Goal: Task Accomplishment & Management: Manage account settings

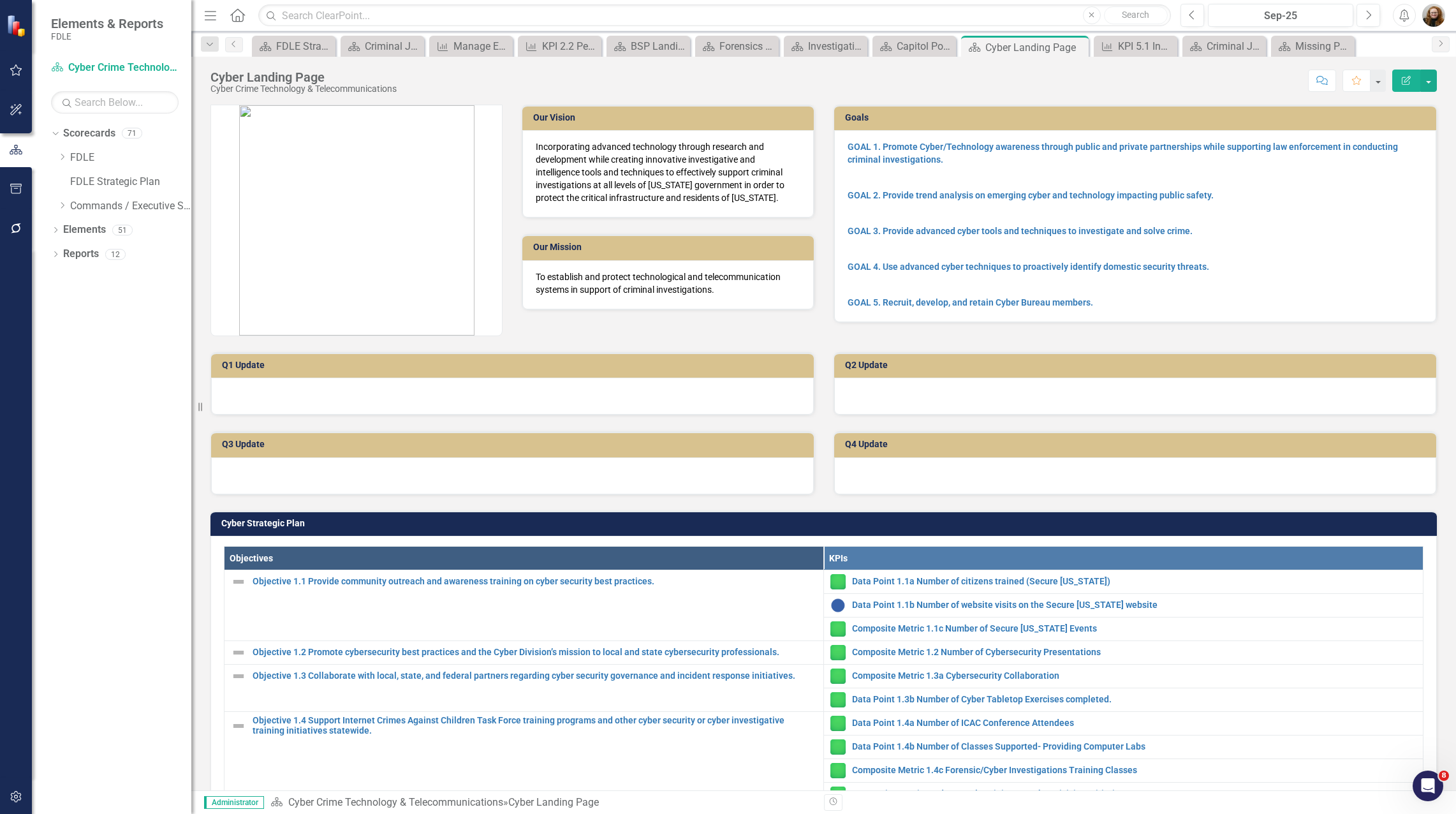
scroll to position [221, 0]
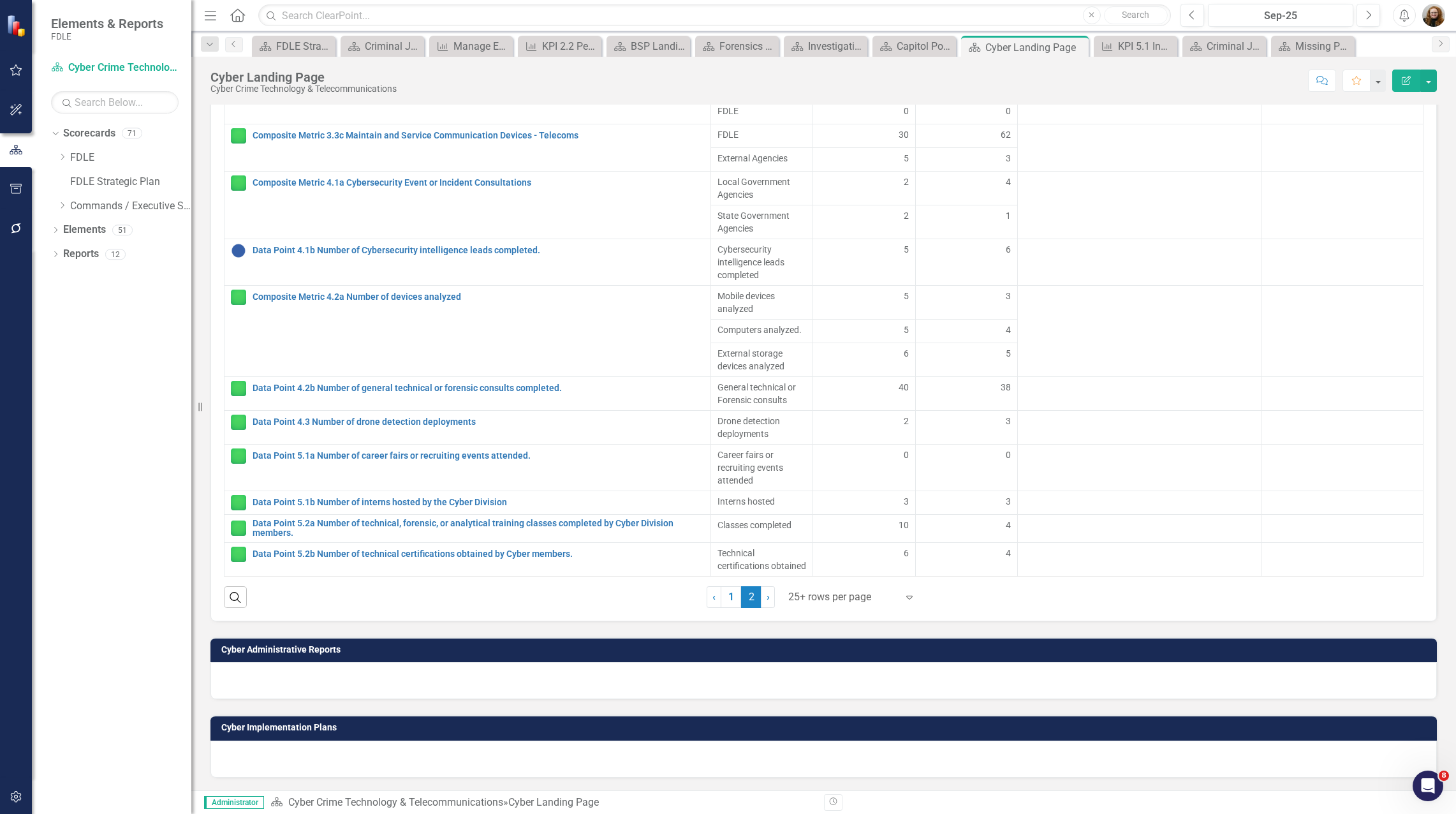
click at [202, 629] on div "Cyber Administrative Reports" at bounding box center [824, 661] width 1246 height 78
click at [160, 506] on div "Dropdown Scorecards 71 Dropdown FDLE Commissioner's Initiative Team Project Das…" at bounding box center [111, 468] width 160 height 691
click at [64, 207] on icon "Dropdown" at bounding box center [62, 205] width 10 height 7
click at [72, 304] on icon "Dropdown" at bounding box center [75, 301] width 10 height 7
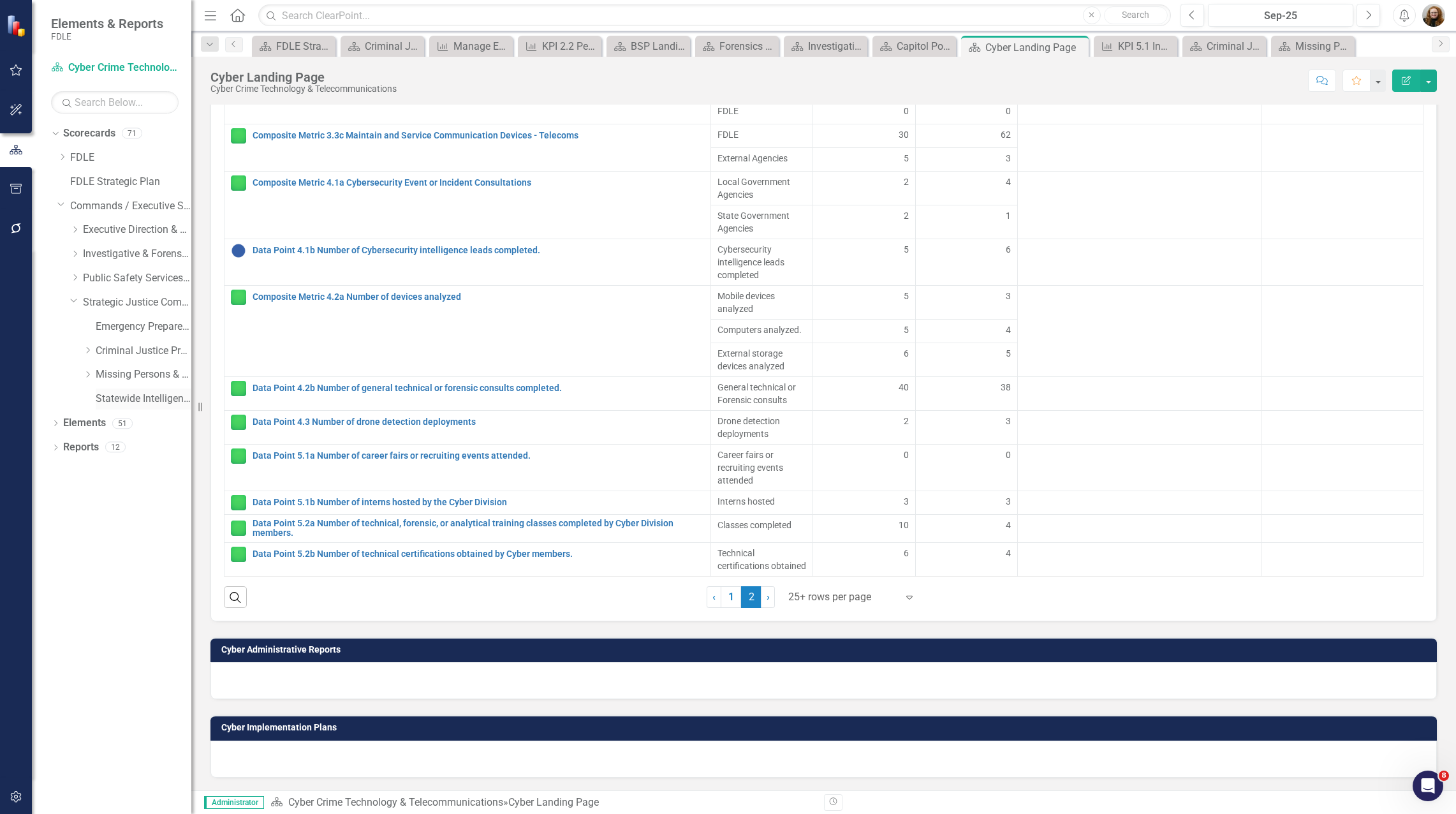
click at [136, 406] on link "Statewide Intelligence" at bounding box center [143, 399] width 96 height 14
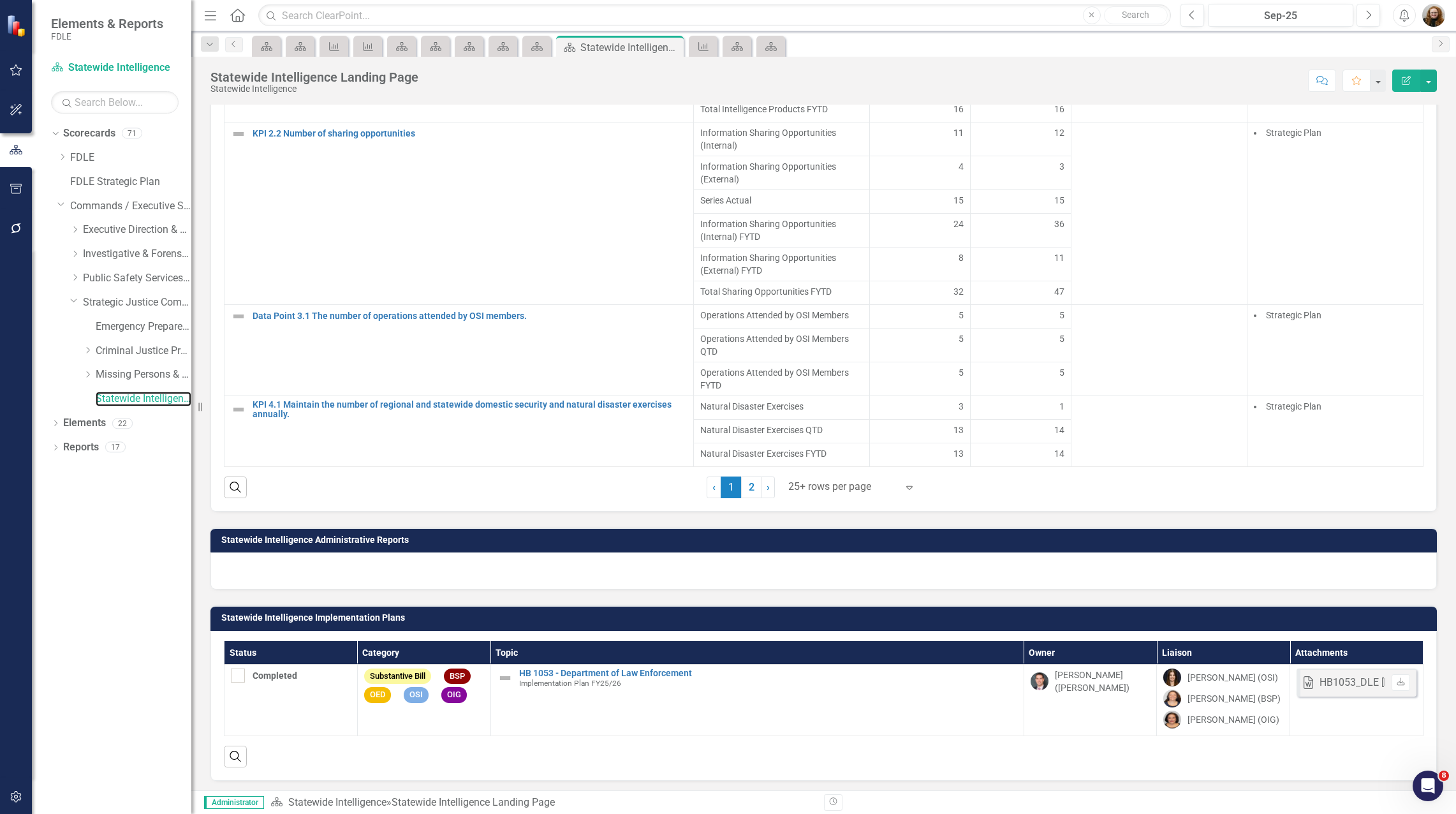
scroll to position [1021, 0]
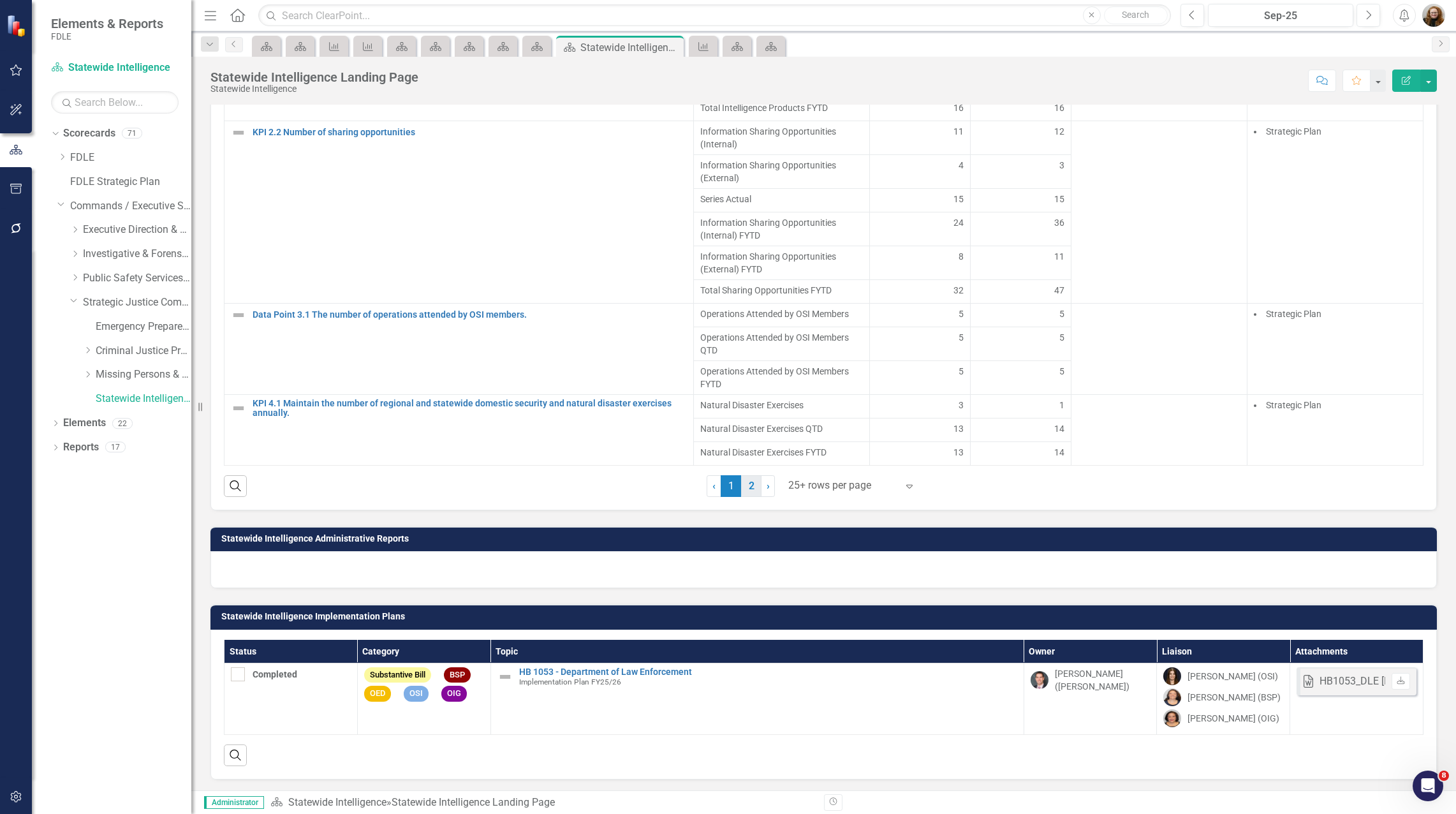
click at [746, 497] on link "2" at bounding box center [751, 486] width 21 height 22
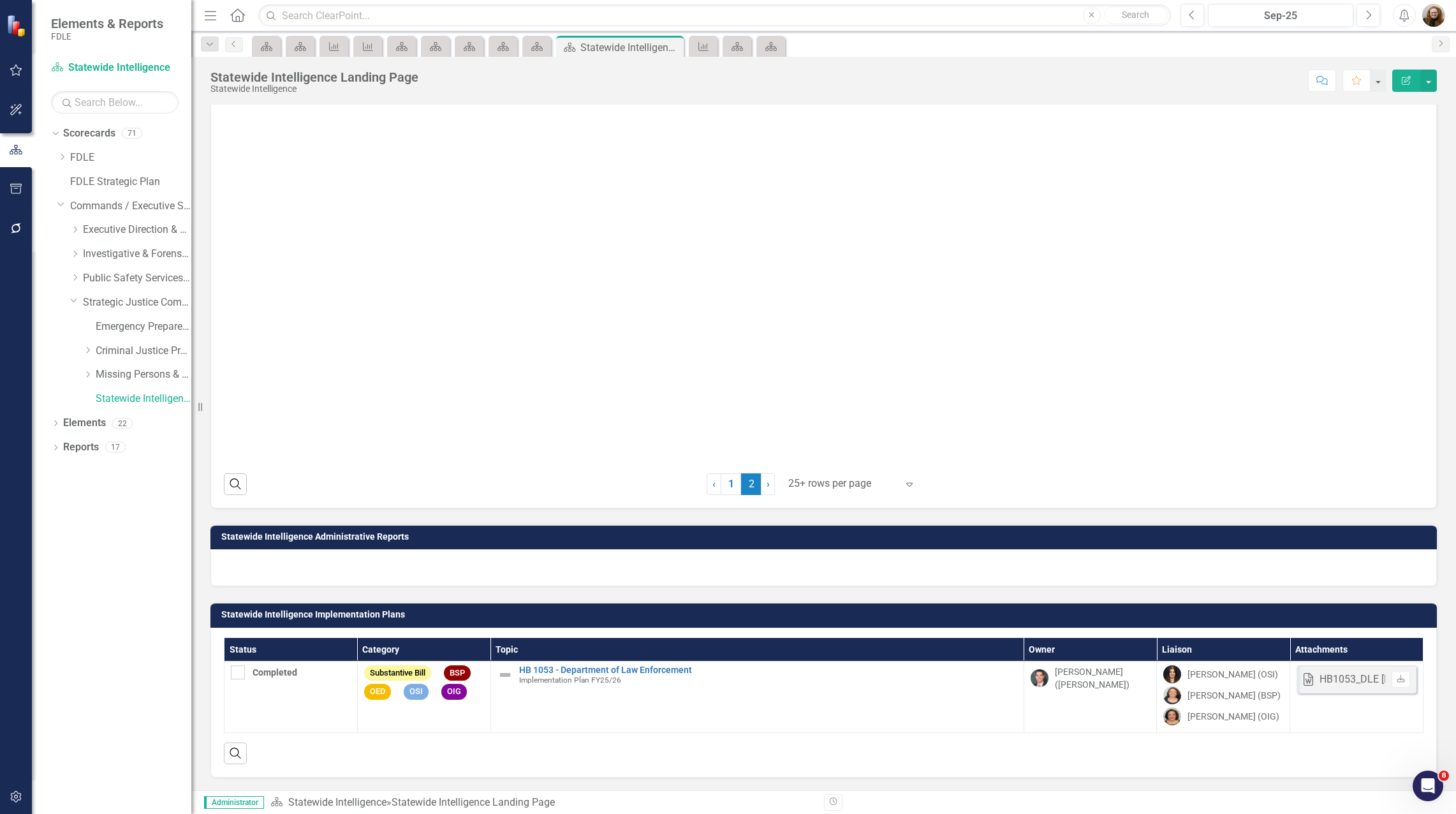
scroll to position [1087, 0]
click at [10, 233] on icon "button" at bounding box center [16, 227] width 14 height 10
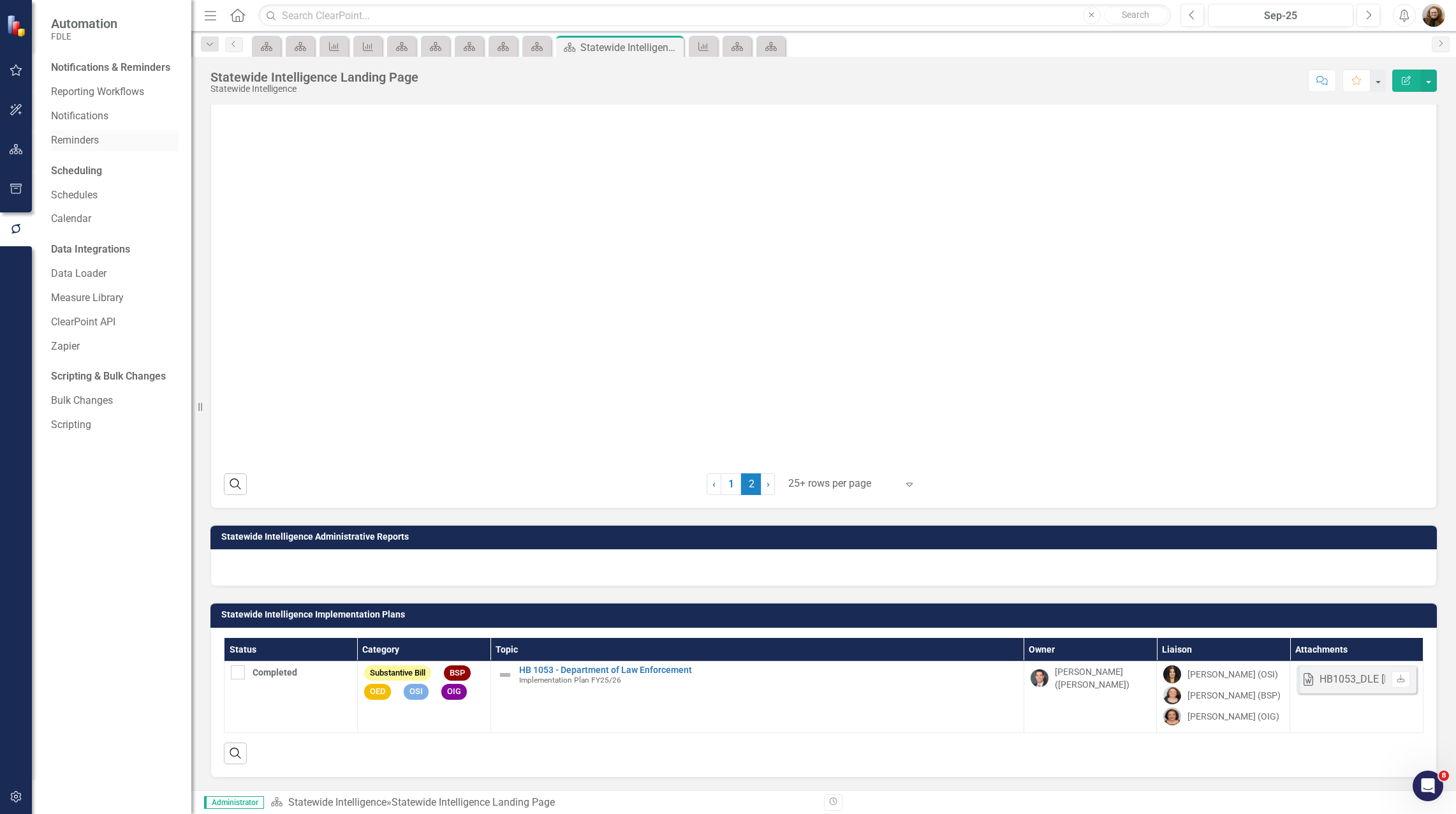
click at [78, 134] on link "Reminders" at bounding box center [115, 141] width 127 height 14
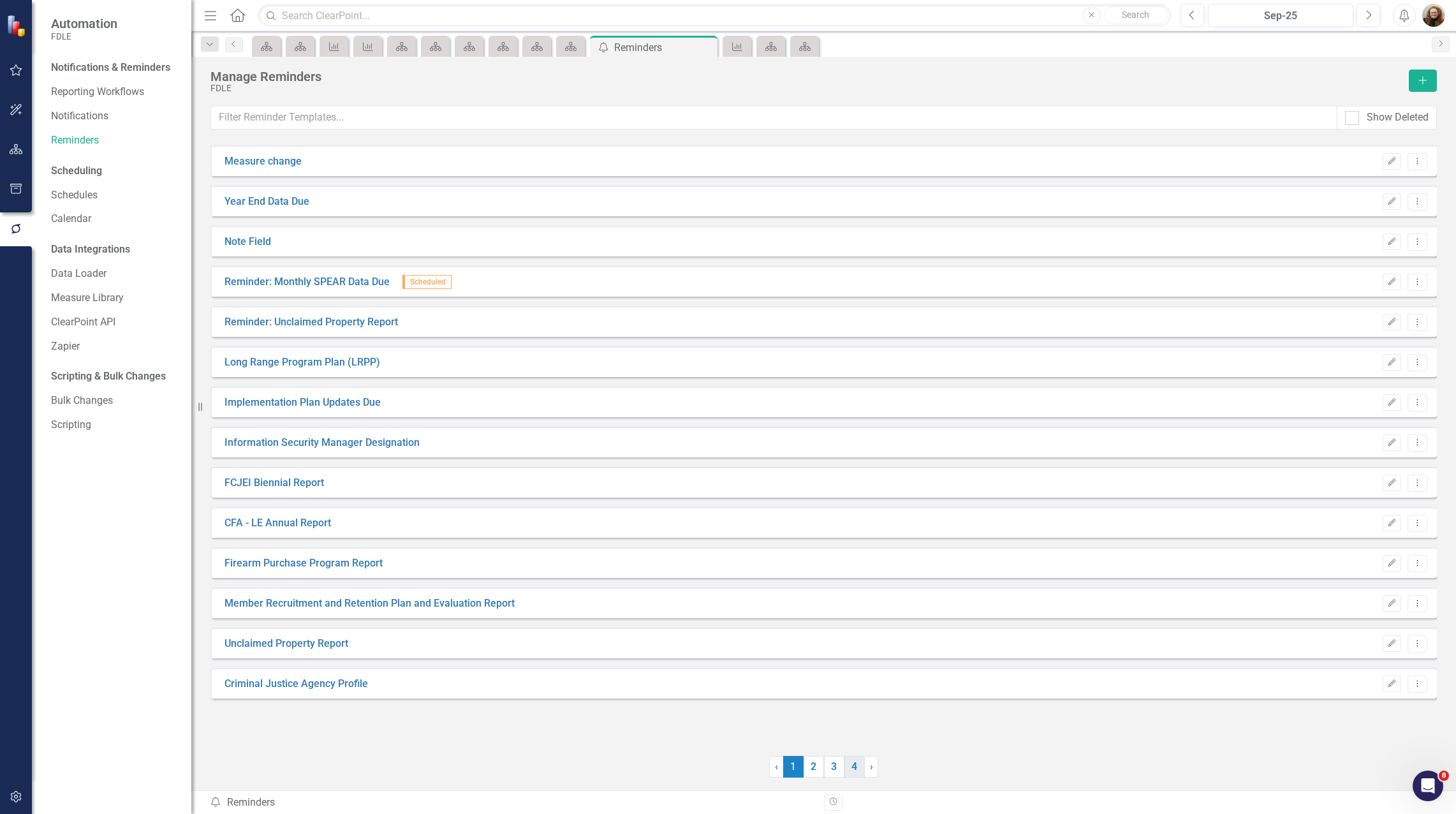
click at [852, 770] on link "4" at bounding box center [854, 767] width 21 height 22
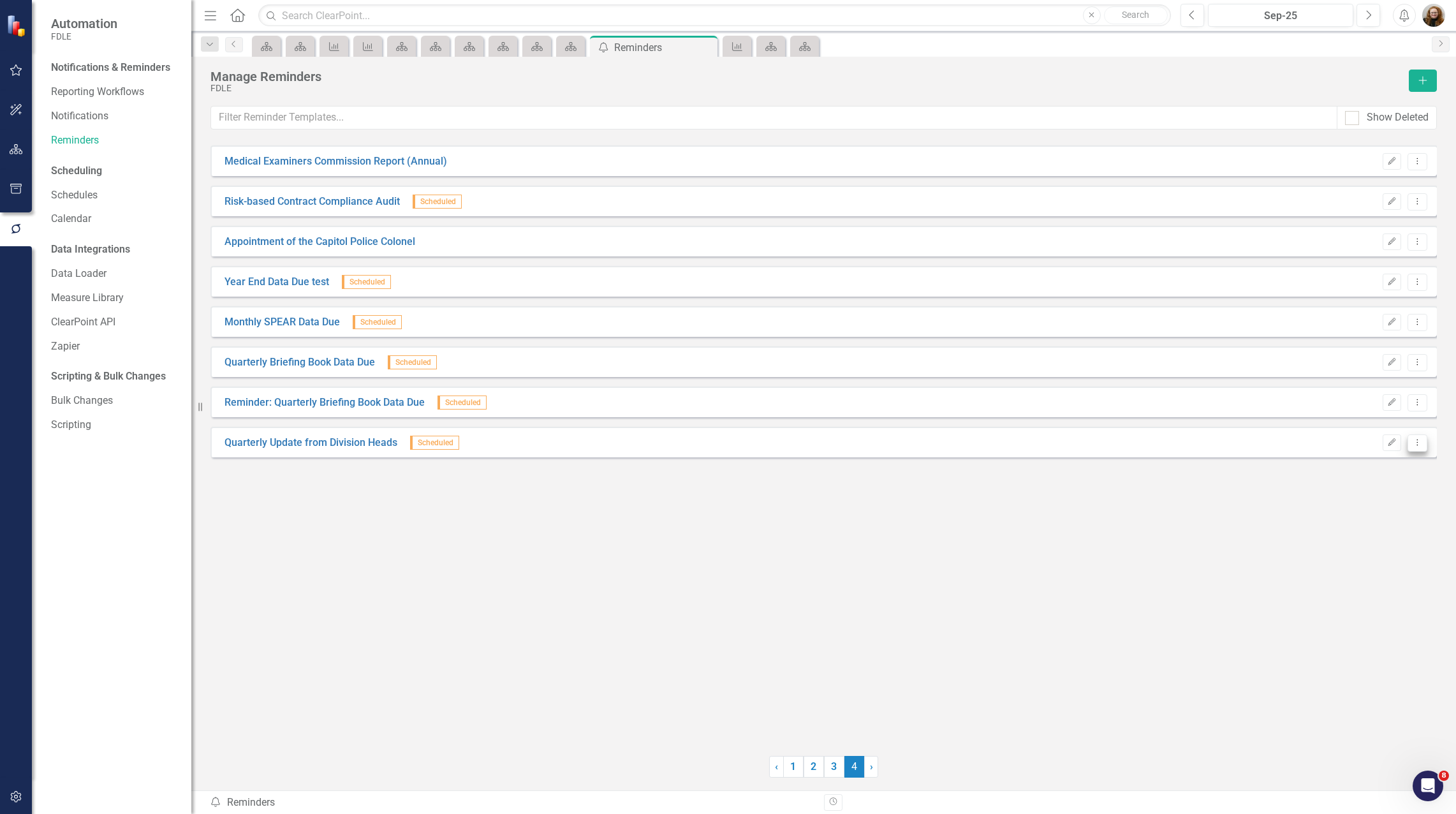
click at [1415, 443] on icon "Dropdown Menu" at bounding box center [1417, 442] width 11 height 8
click at [1392, 507] on link "Copy Duplicate Reminder" at bounding box center [1368, 512] width 119 height 23
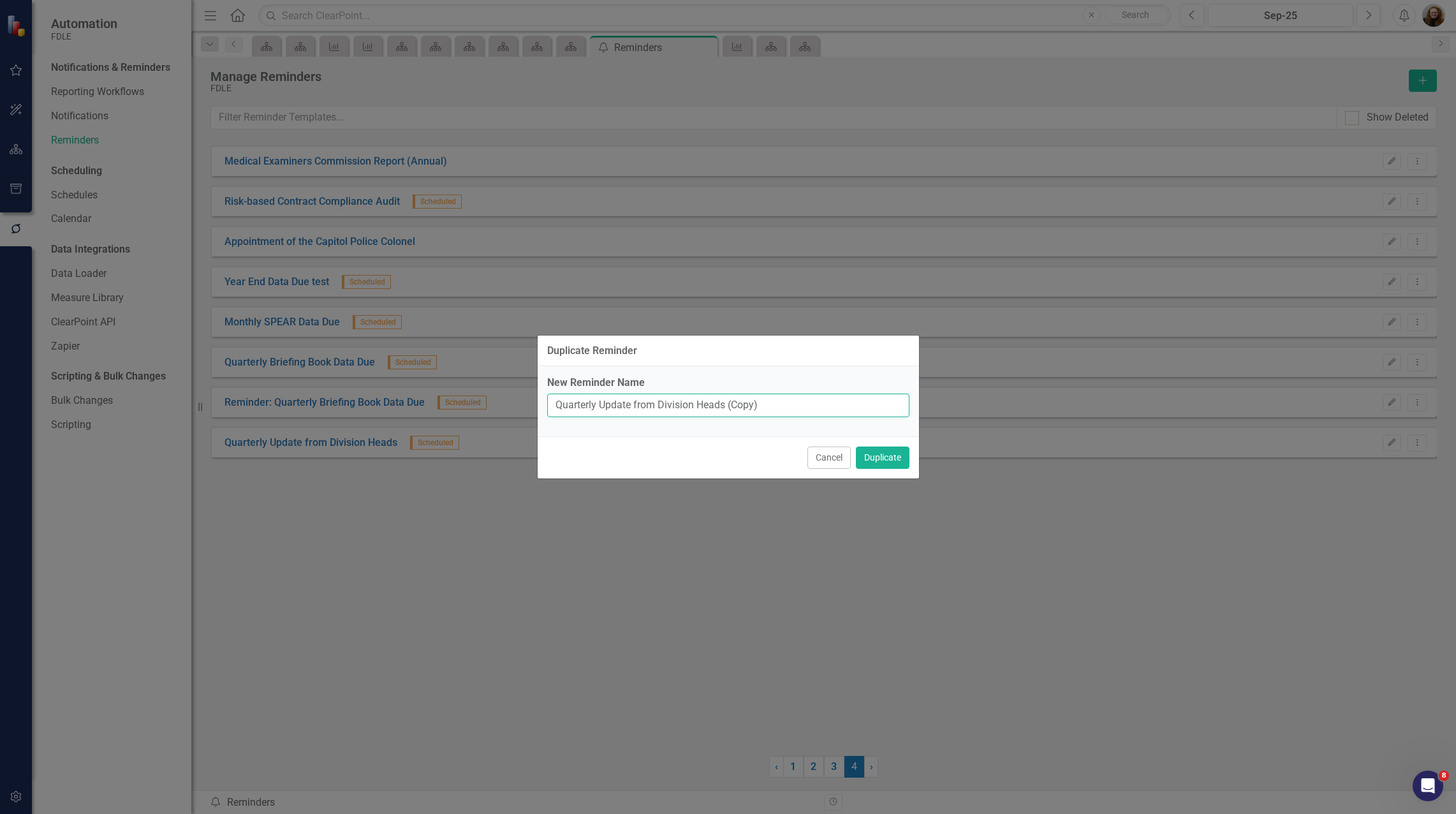
click at [554, 404] on input "Quarterly Update from Division Heads (Copy)" at bounding box center [729, 405] width 363 height 23
drag, startPoint x: 826, startPoint y: 408, endPoint x: 776, endPoint y: 407, distance: 50.0
click at [776, 407] on input "Reminder: Quarterly Update from Division Heads (Copy)" at bounding box center [729, 405] width 363 height 23
type input "Reminder: Quarterly Update from Division Heads"
click at [888, 459] on button "Duplicate" at bounding box center [882, 458] width 53 height 23
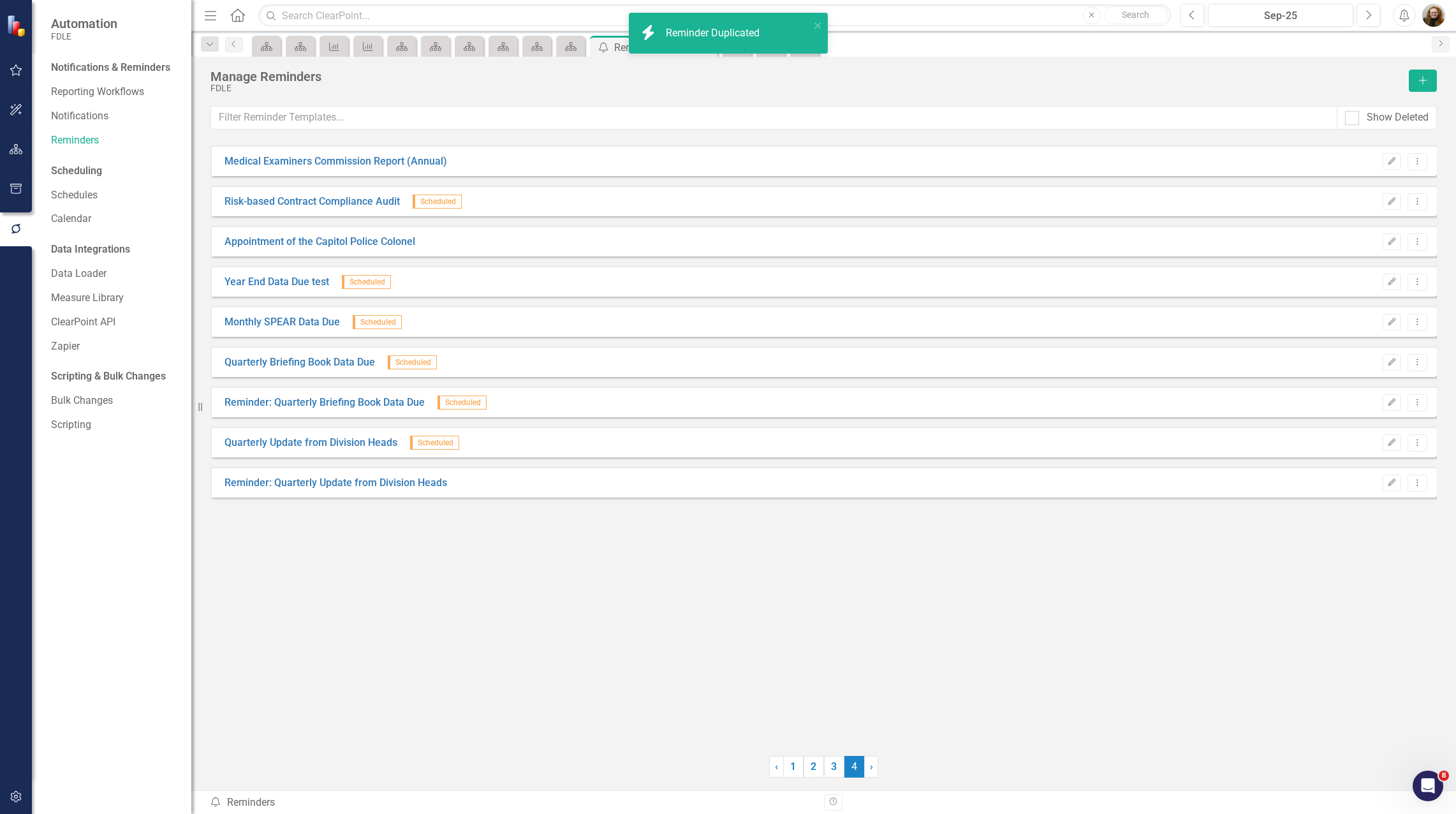
drag, startPoint x: 620, startPoint y: 578, endPoint x: 526, endPoint y: 542, distance: 100.7
click at [614, 576] on div "Medical Examiners Commission Report (Annual) Edit Dropdown Menu Risk-based Cont…" at bounding box center [824, 442] width 1227 height 595
click at [338, 486] on link "Reminder: Quarterly Update from Division Heads" at bounding box center [336, 483] width 223 height 14
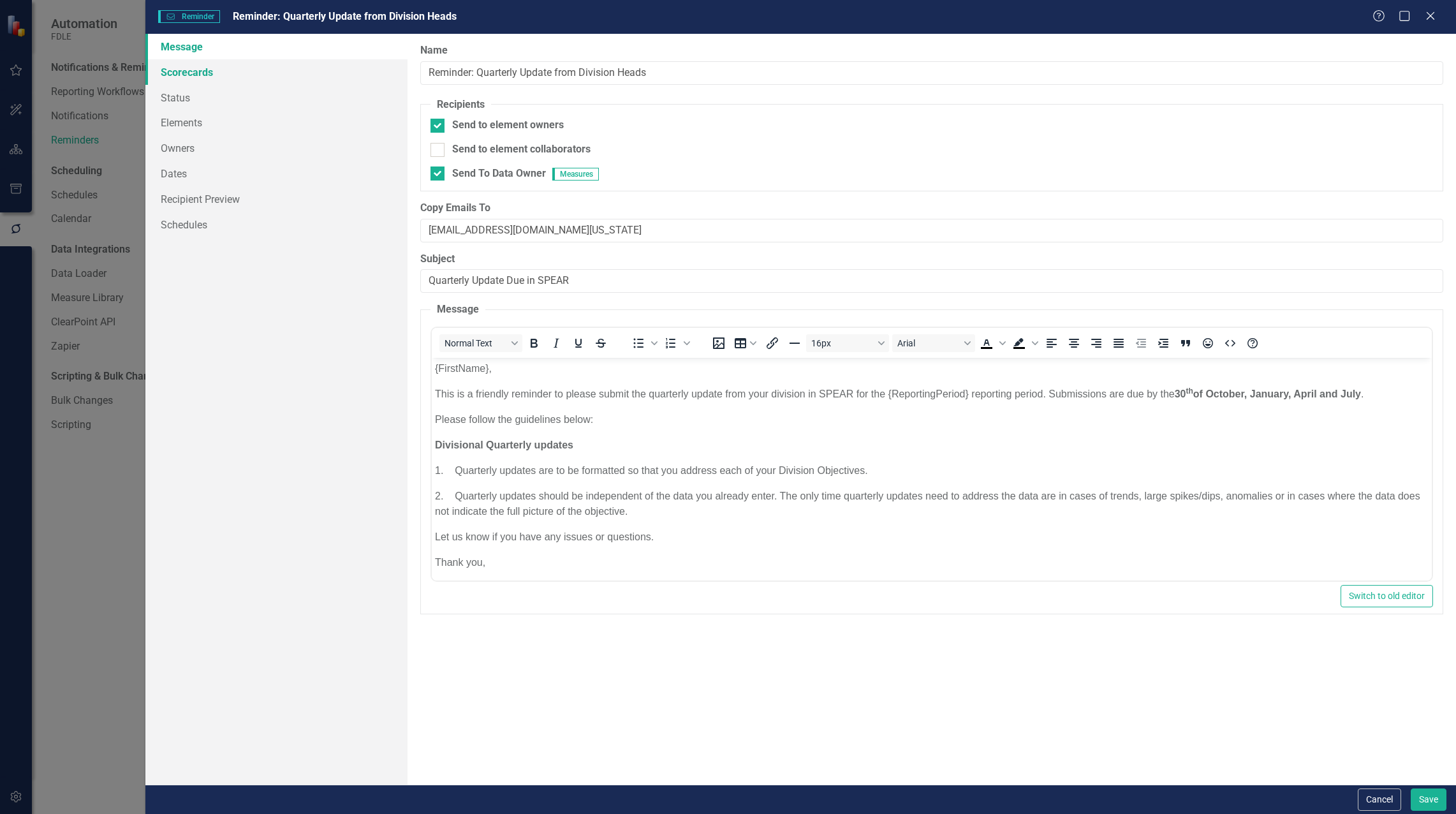
click at [203, 68] on link "Scorecards" at bounding box center [276, 72] width 263 height 25
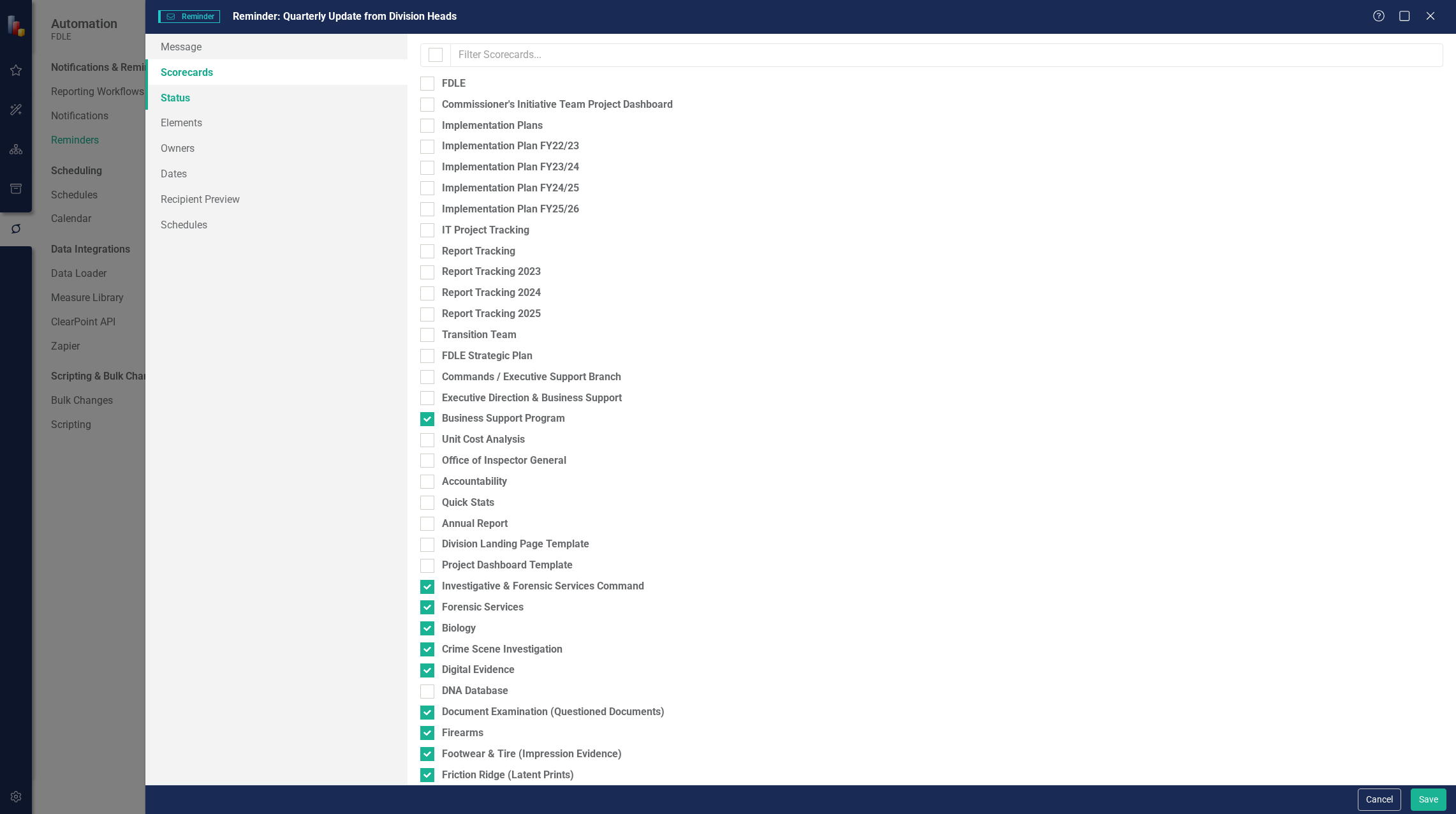
click at [187, 96] on link "Status" at bounding box center [276, 97] width 263 height 25
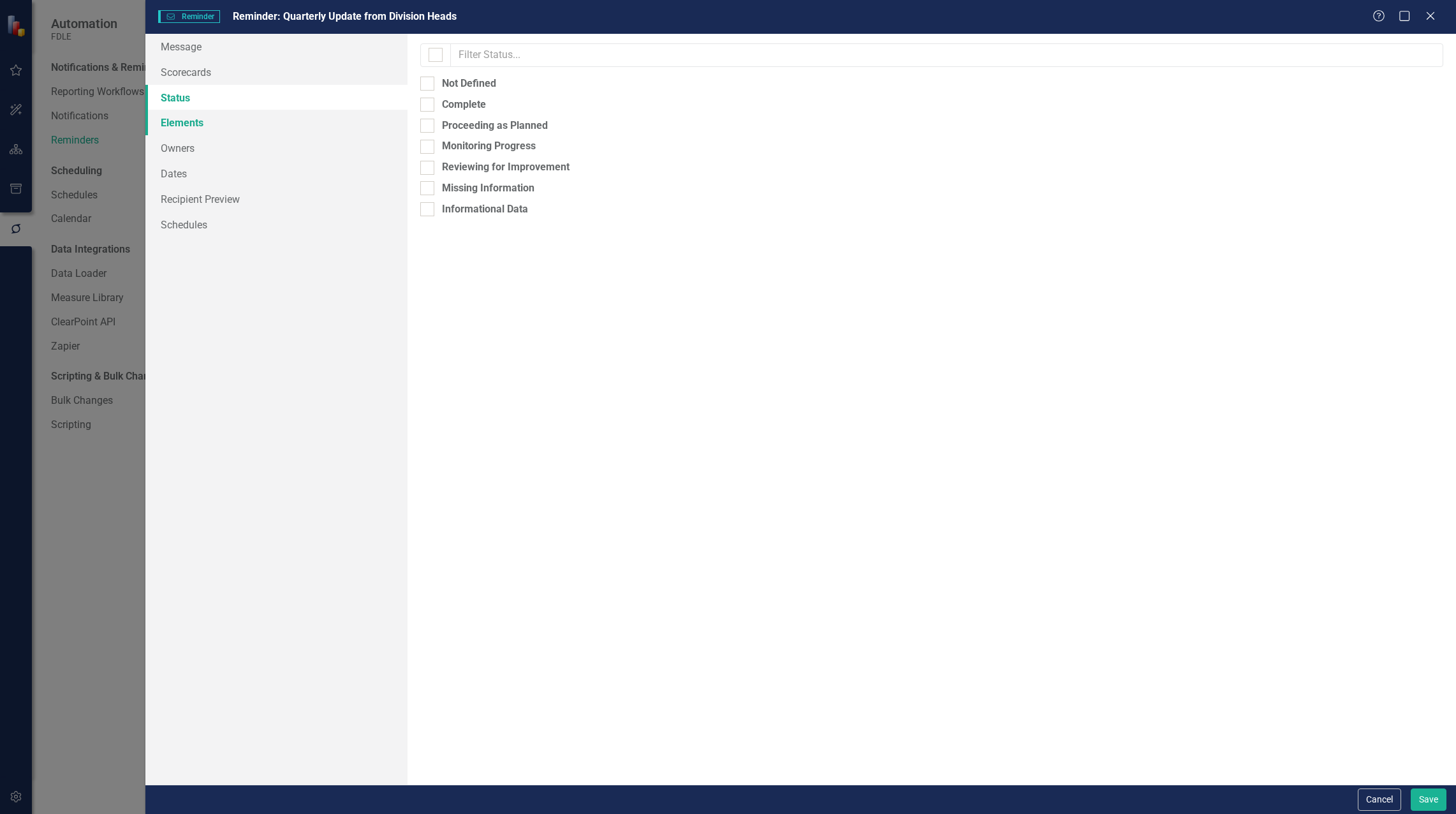
click at [180, 121] on link "Elements" at bounding box center [276, 123] width 263 height 25
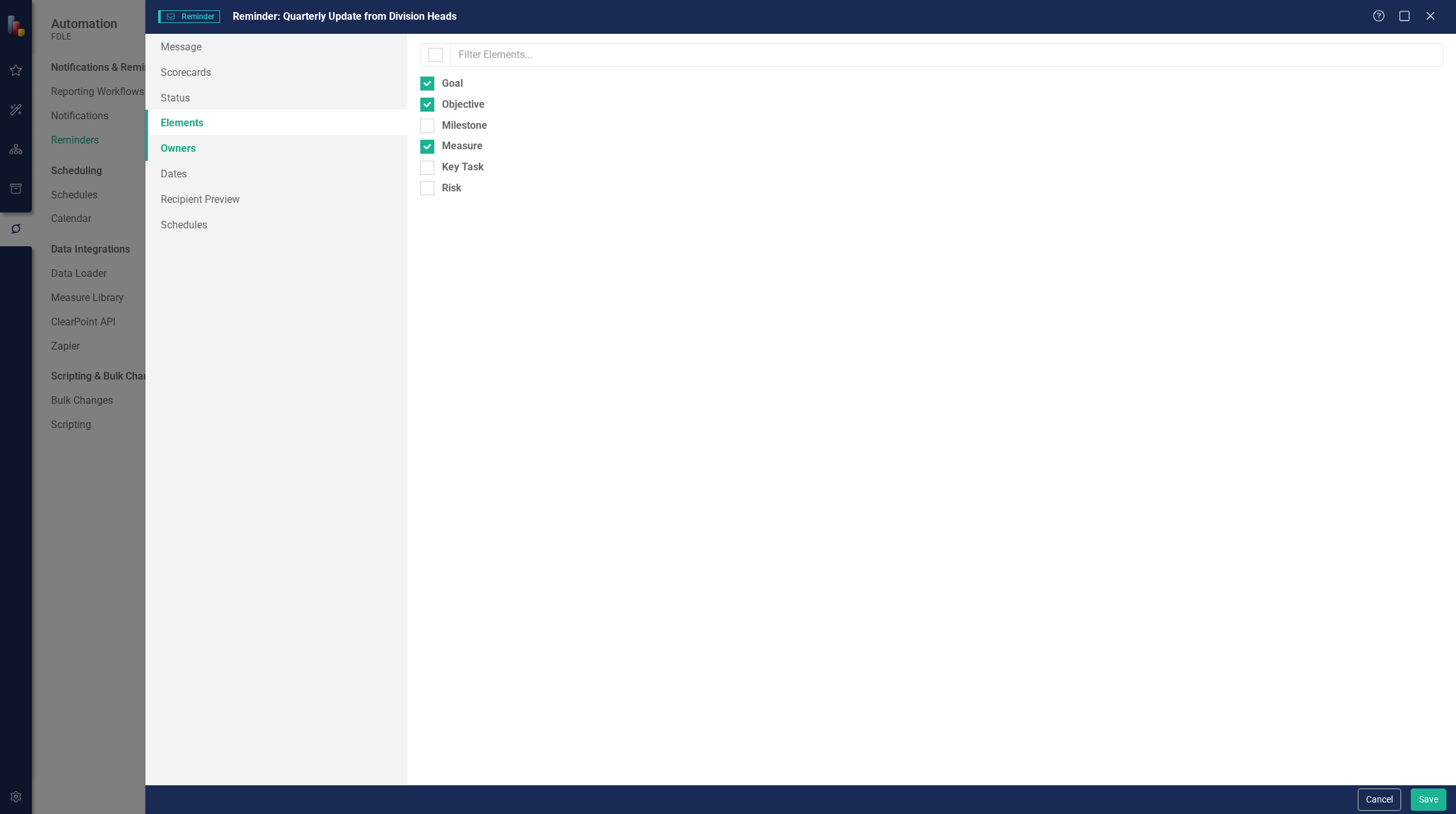
click at [179, 143] on link "Owners" at bounding box center [276, 148] width 263 height 25
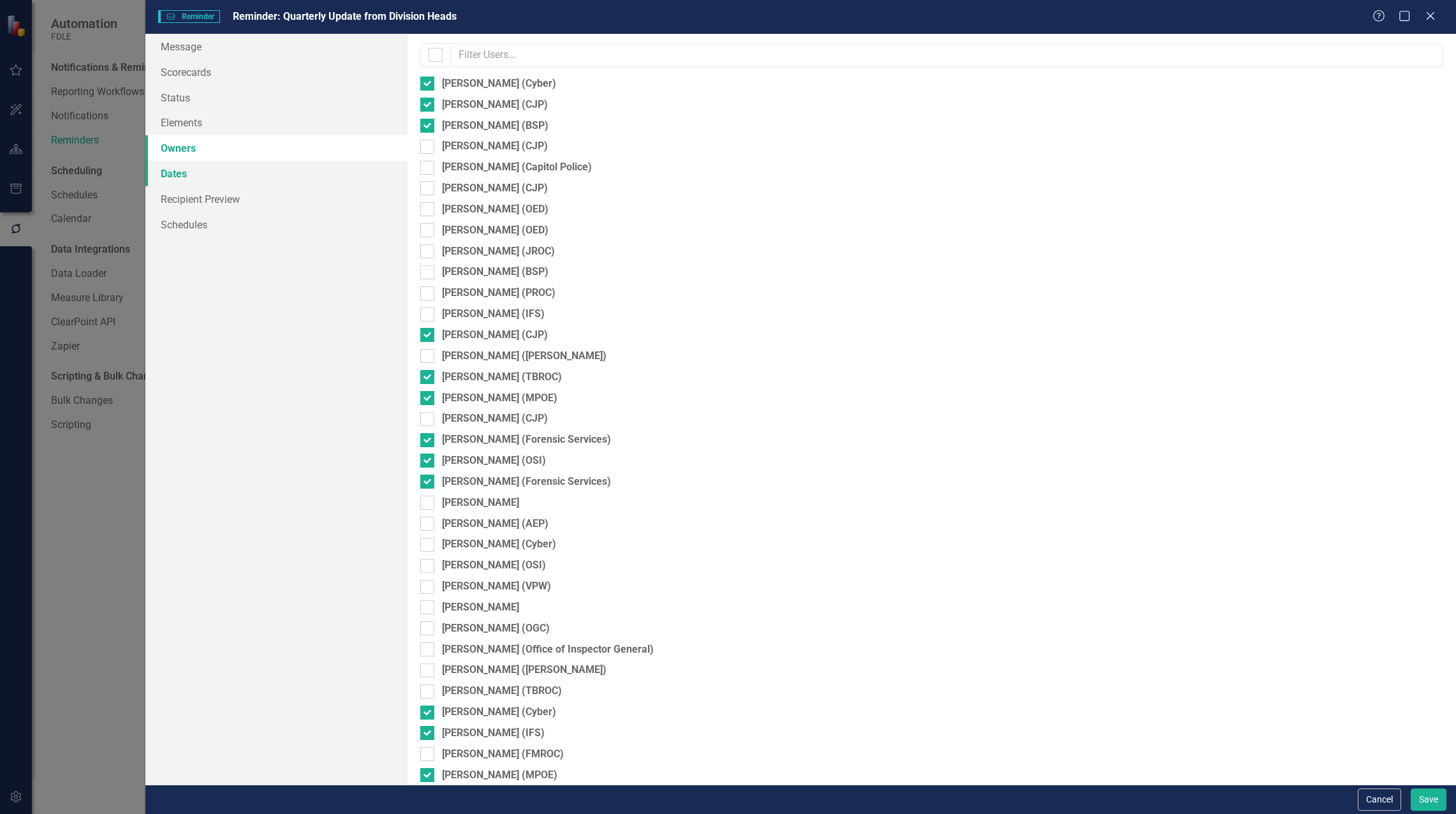
click at [180, 171] on link "Dates" at bounding box center [276, 173] width 263 height 25
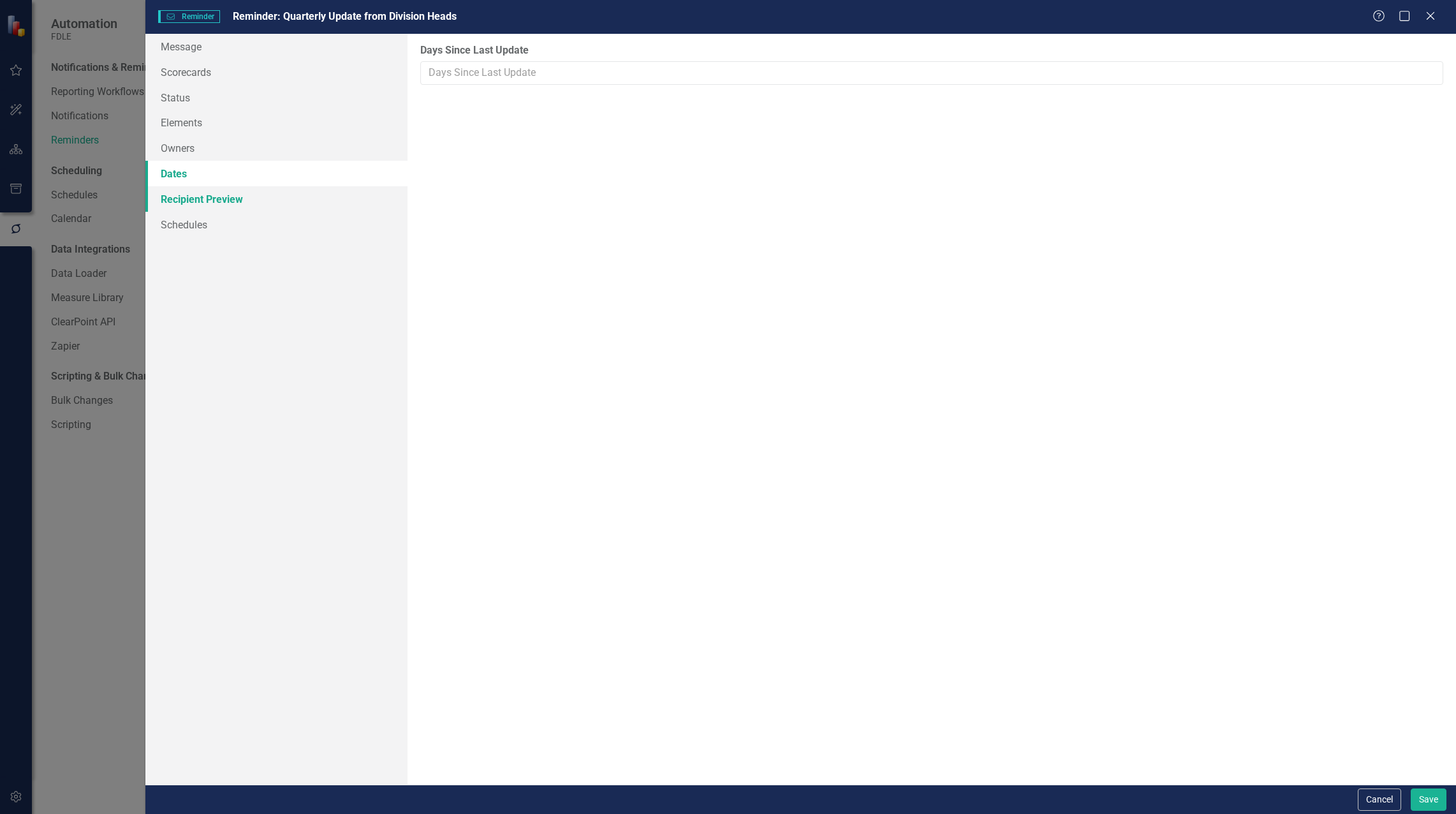
click at [178, 201] on link "Recipient Preview" at bounding box center [276, 199] width 263 height 25
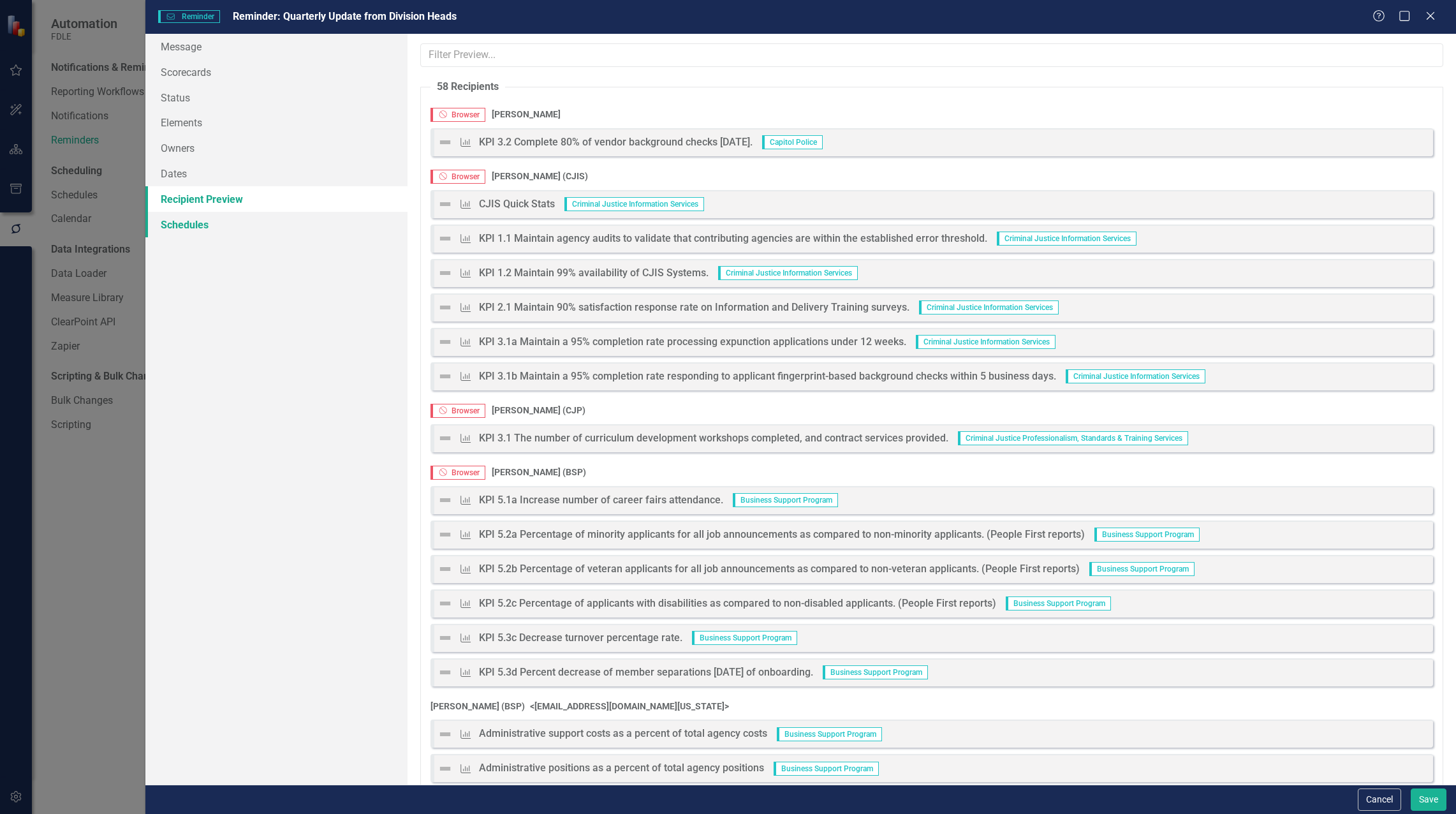
click at [204, 227] on link "Schedules" at bounding box center [276, 225] width 263 height 25
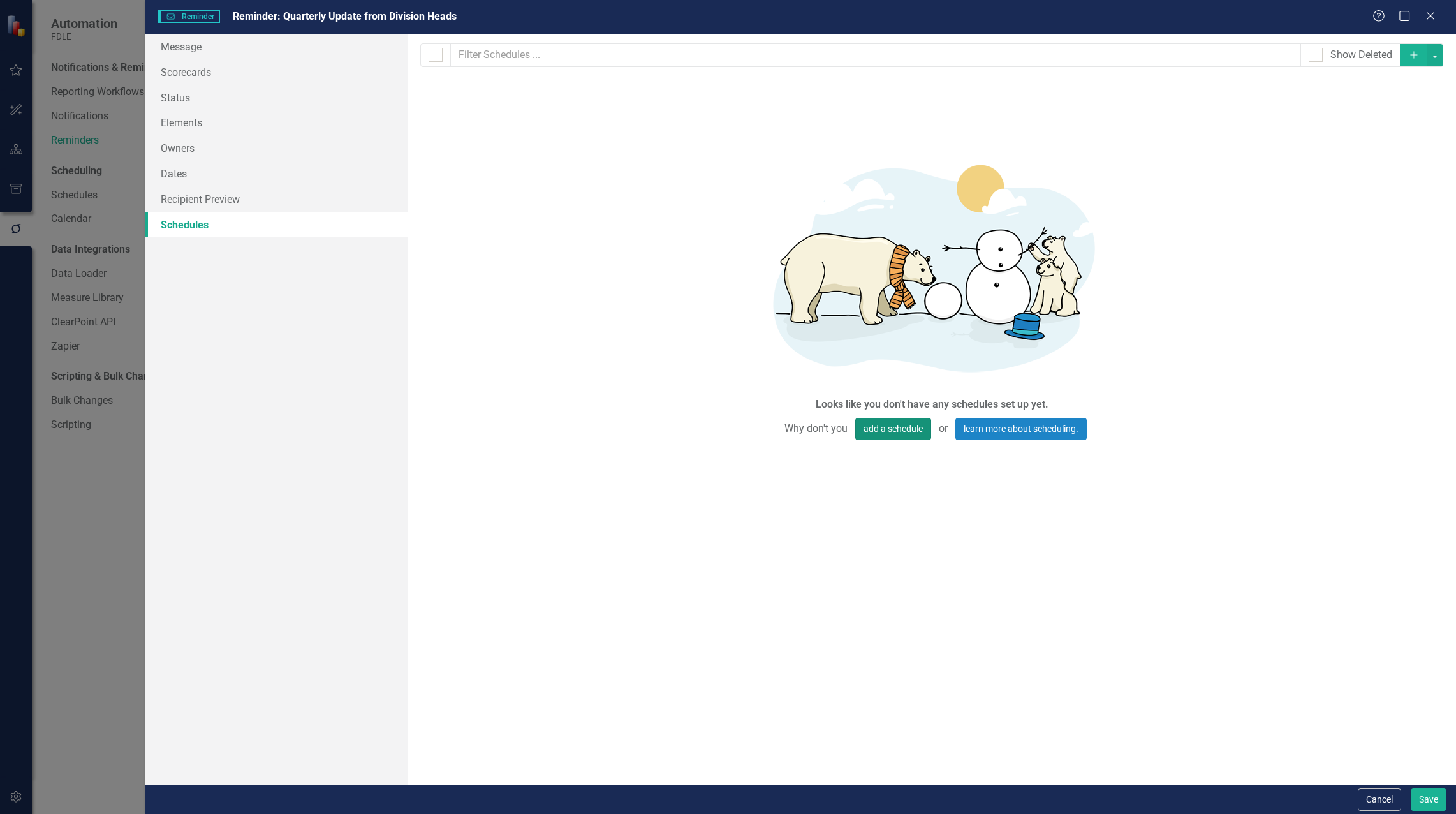
click at [872, 428] on button "add a schedule" at bounding box center [893, 429] width 76 height 23
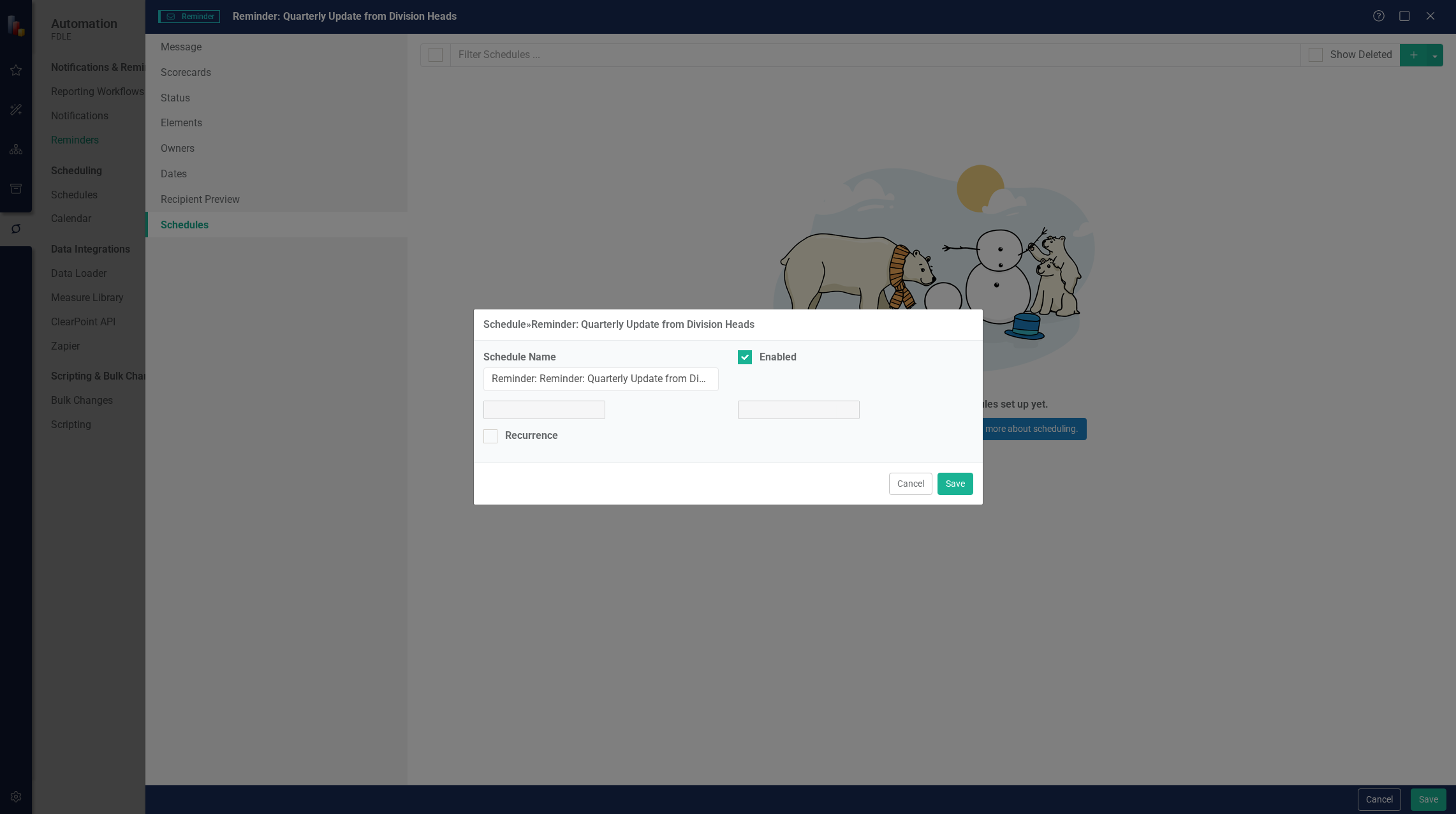
select select "pm"
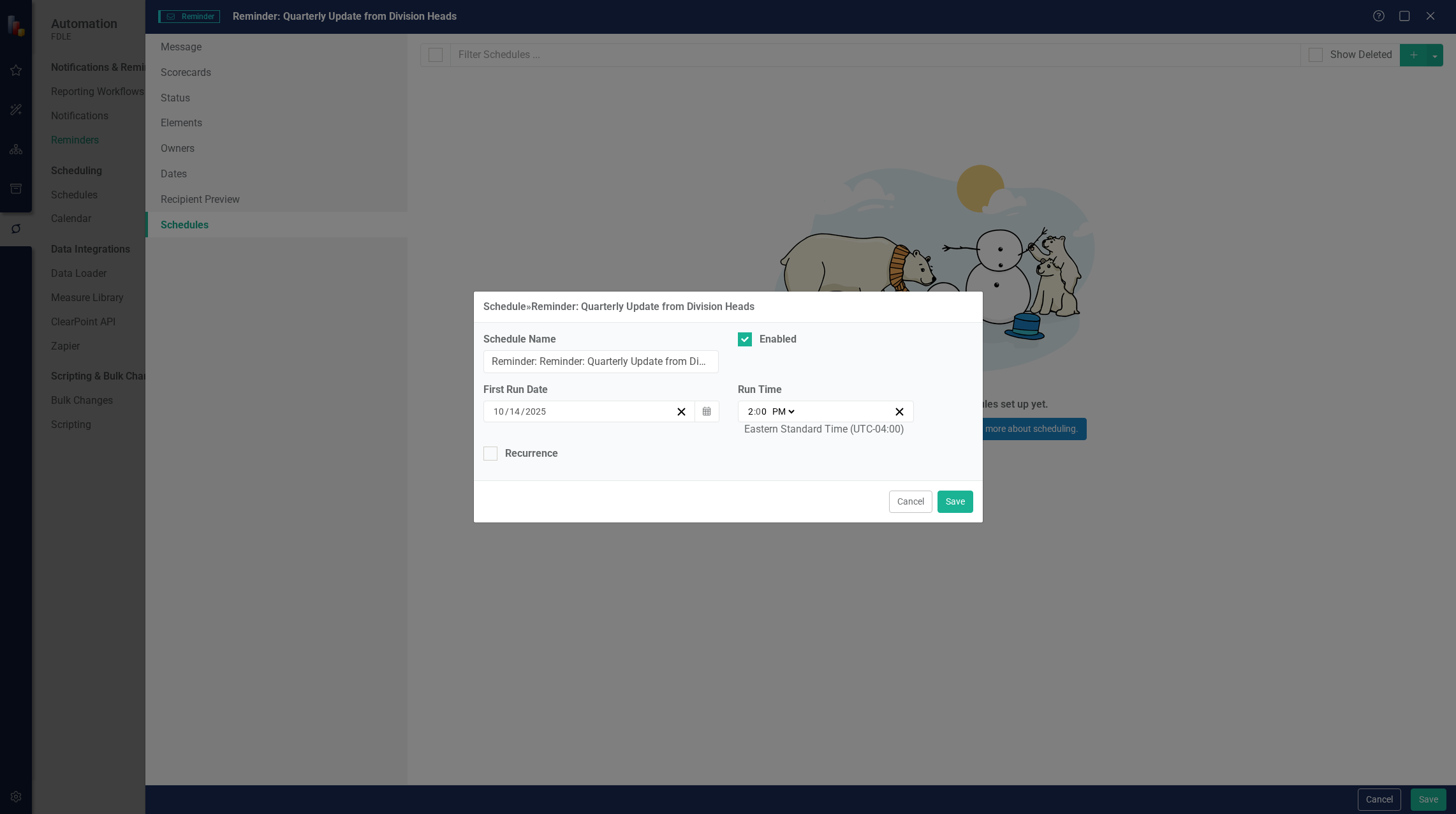
drag, startPoint x: 911, startPoint y: 503, endPoint x: 931, endPoint y: 482, distance: 29.0
click at [916, 495] on button "Cancel" at bounding box center [911, 502] width 43 height 23
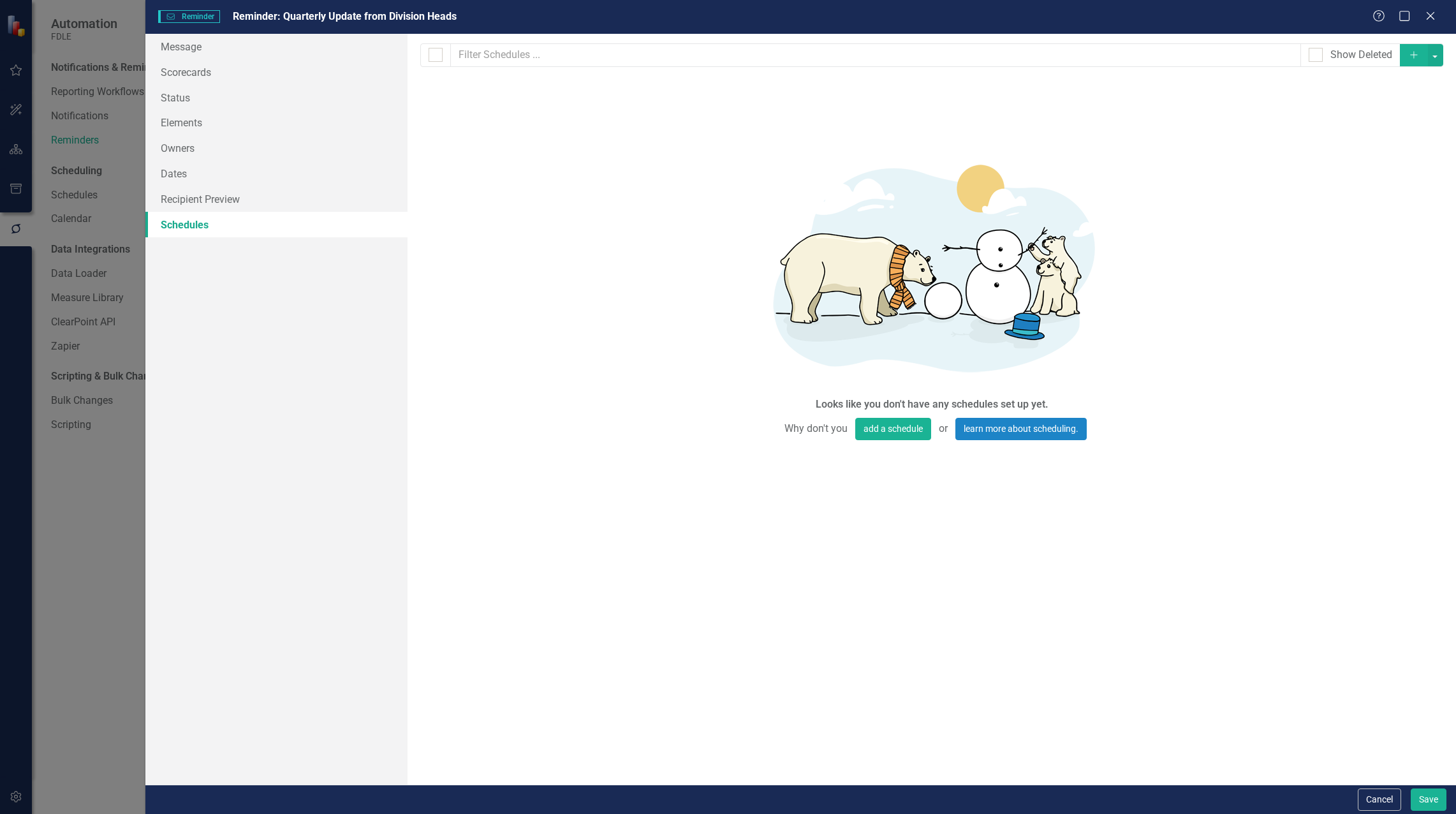
click at [1408, 58] on icon "Add" at bounding box center [1414, 55] width 12 height 9
select select "pm"
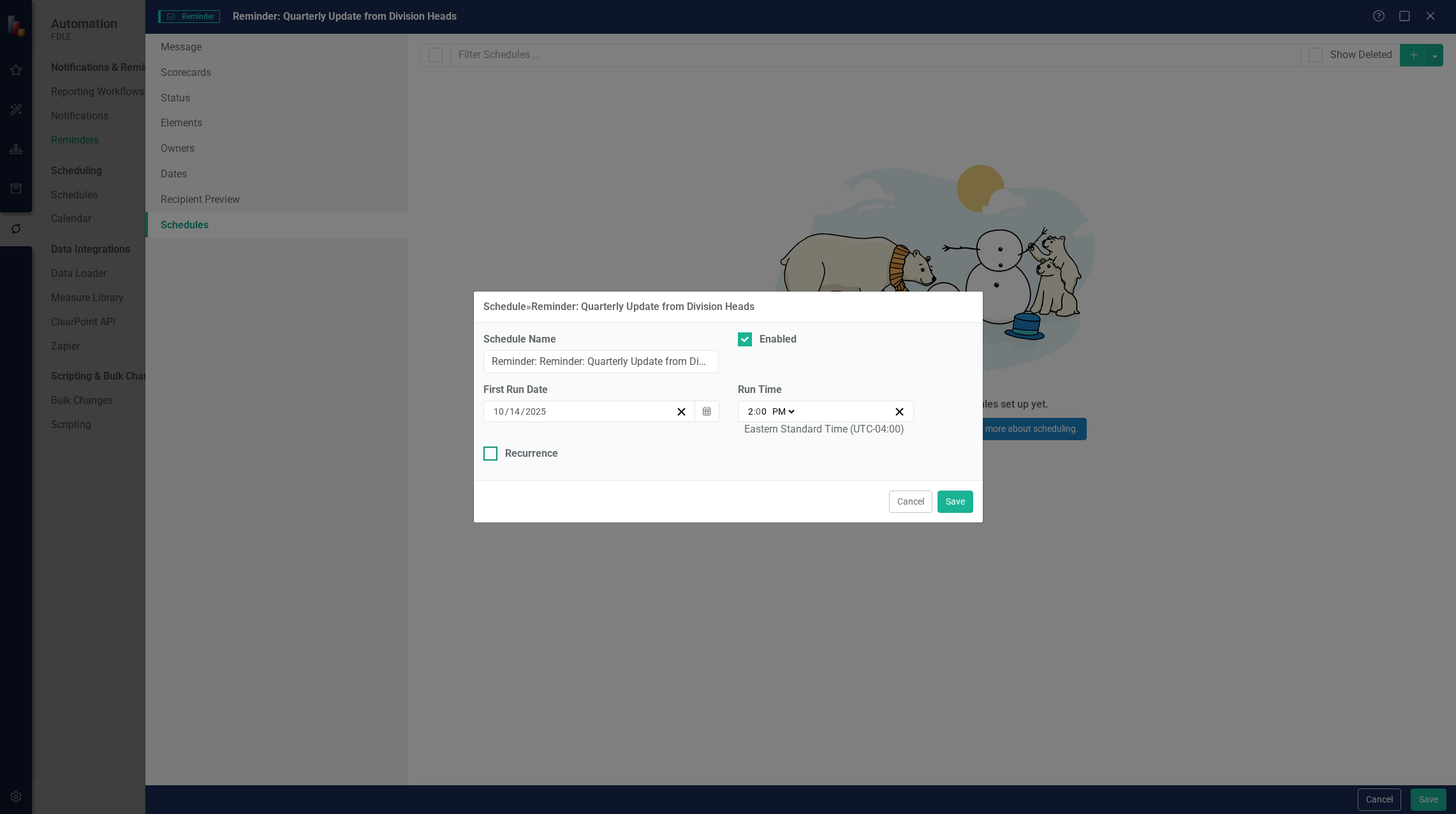
click at [491, 451] on input "Recurrence" at bounding box center [487, 450] width 8 height 8
checkbox input "true"
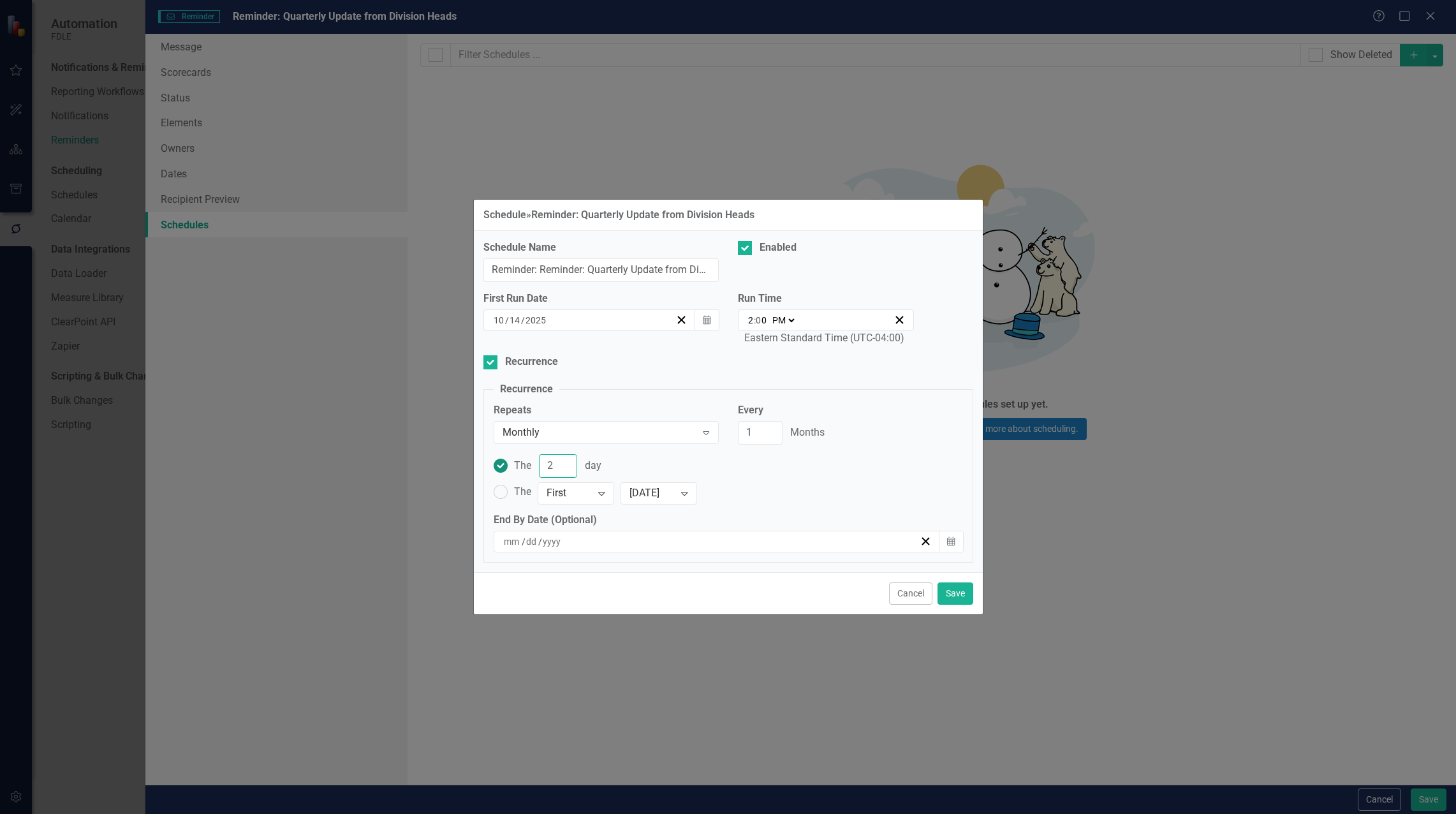
click at [560, 464] on input "2" at bounding box center [558, 466] width 38 height 23
click at [563, 463] on input "3" at bounding box center [558, 466] width 38 height 23
click at [563, 463] on input "4" at bounding box center [558, 466] width 38 height 23
click at [563, 463] on input "5" at bounding box center [558, 466] width 38 height 23
click at [563, 463] on input "6" at bounding box center [558, 466] width 38 height 23
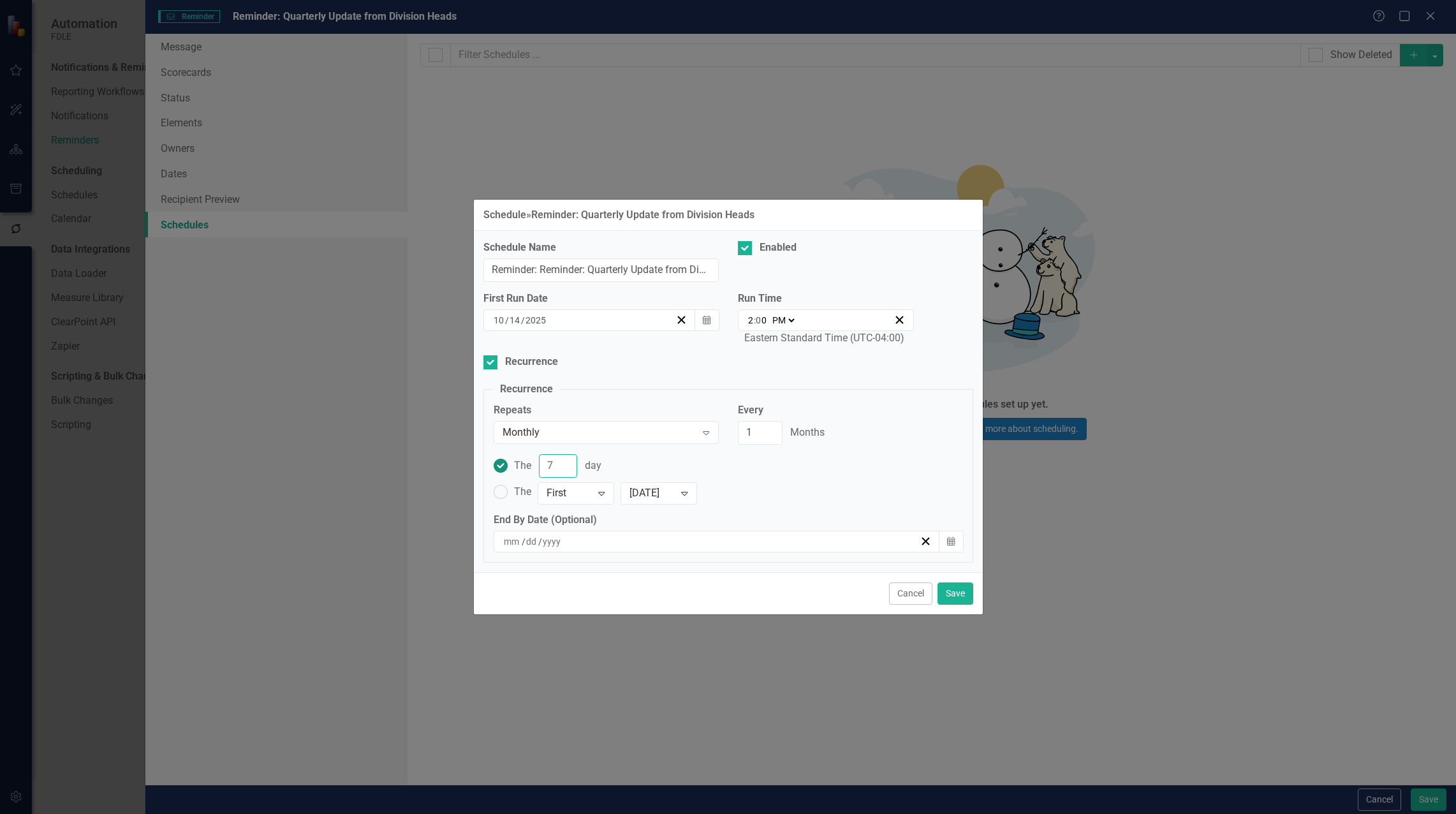
click at [563, 463] on input "7" at bounding box center [558, 466] width 38 height 23
click at [563, 463] on input "8" at bounding box center [558, 466] width 38 height 23
click at [562, 463] on input "9" at bounding box center [558, 466] width 38 height 23
click at [562, 463] on input "10" at bounding box center [558, 466] width 38 height 23
click at [560, 464] on input "11" at bounding box center [558, 466] width 38 height 23
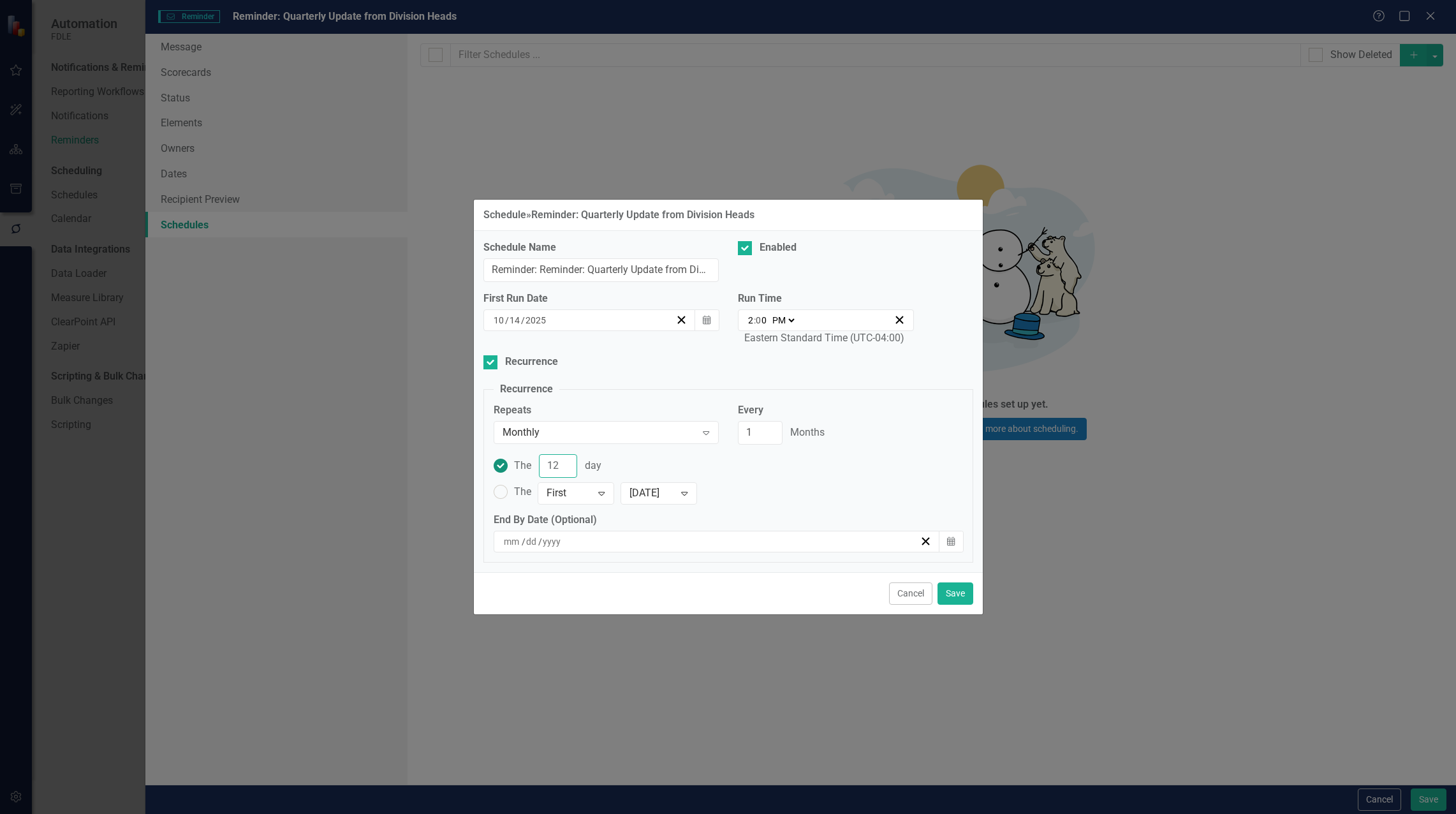
click at [560, 464] on input "12" at bounding box center [558, 466] width 38 height 23
click at [560, 464] on input "13" at bounding box center [558, 466] width 38 height 23
click at [560, 464] on input "14" at bounding box center [558, 466] width 38 height 23
type input "15"
click at [560, 464] on input "15" at bounding box center [558, 466] width 38 height 23
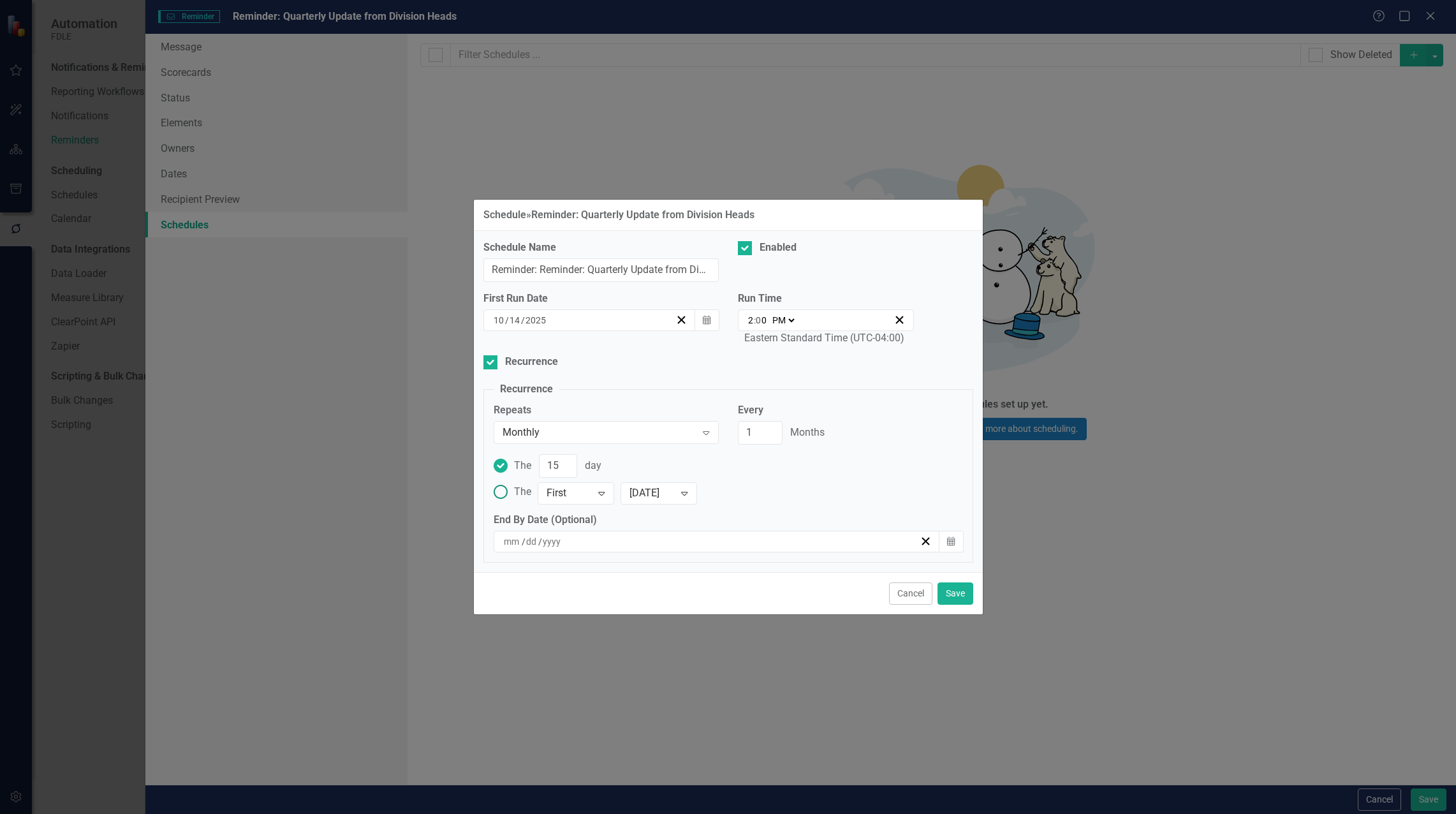
click at [844, 499] on label "The First Expand [DATE] Expand" at bounding box center [728, 492] width 469 height 23
click at [511, 499] on input "The First Expand [DATE] Expand" at bounding box center [501, 493] width 20 height 20
radio input "true"
click at [769, 430] on input "2" at bounding box center [760, 433] width 44 height 23
type input "3"
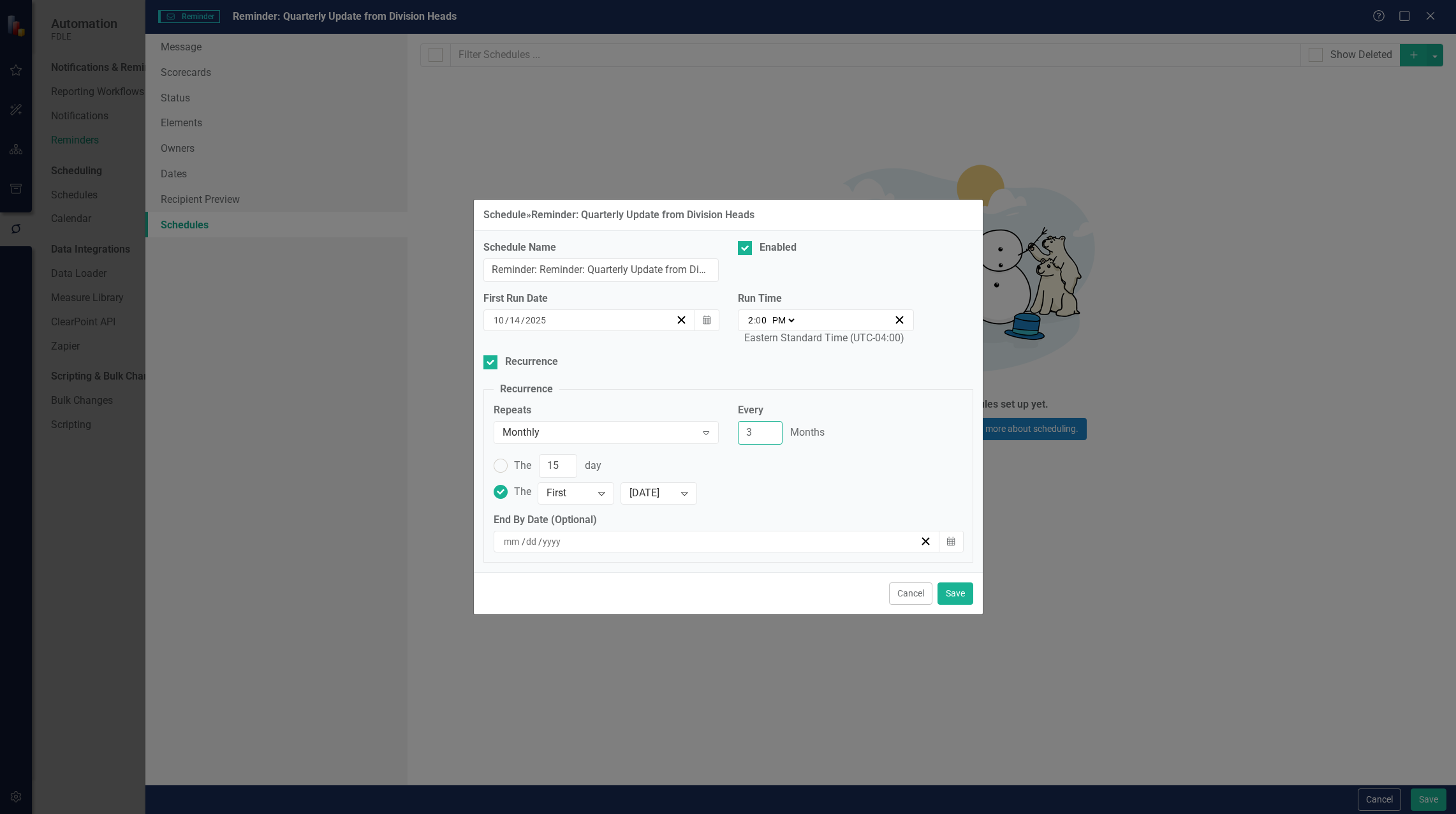
click at [769, 430] on input "3" at bounding box center [760, 433] width 44 height 23
click at [706, 321] on icon "Calendar" at bounding box center [706, 320] width 7 height 9
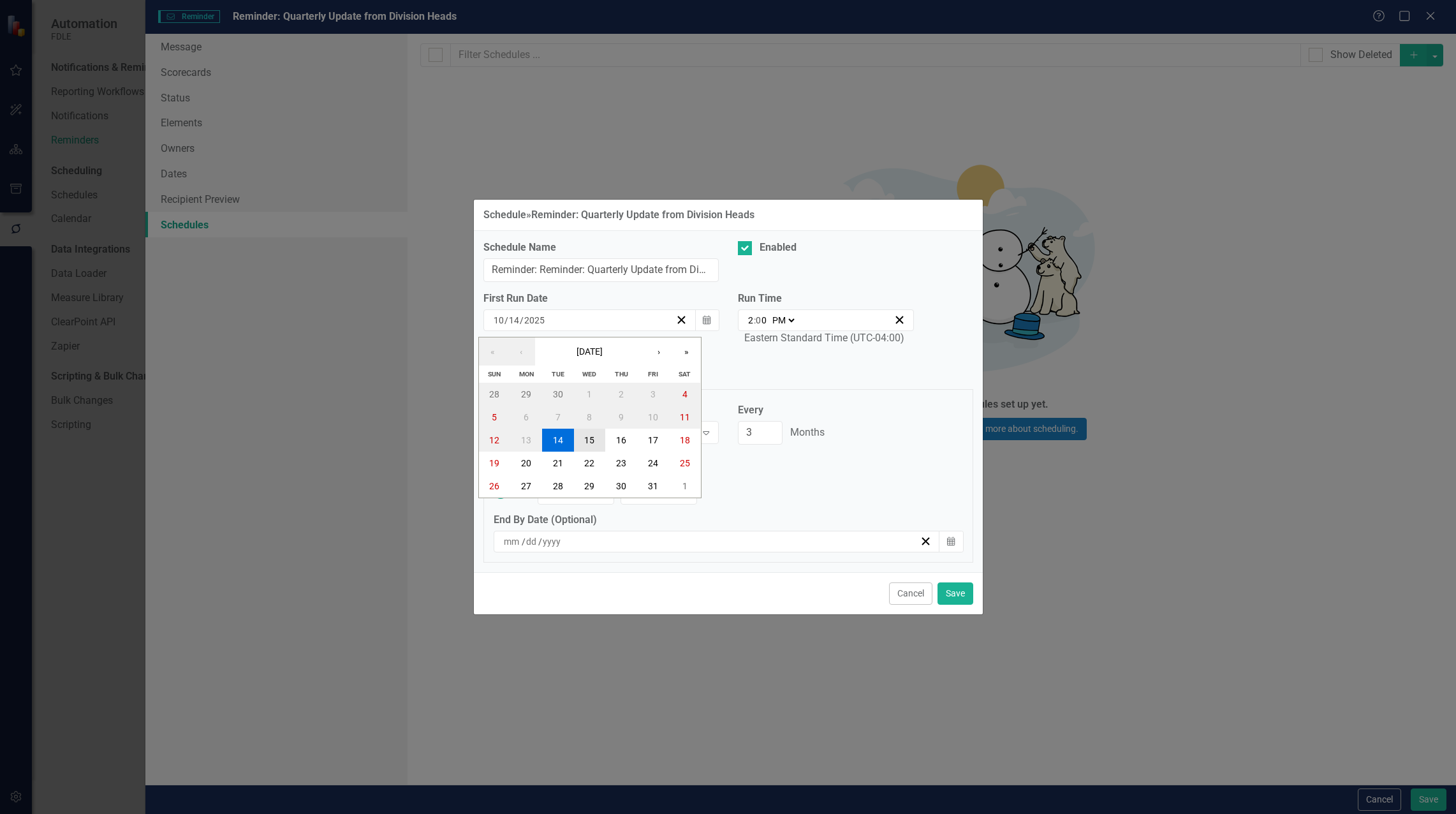
click at [594, 443] on abbr "15" at bounding box center [589, 439] width 10 height 10
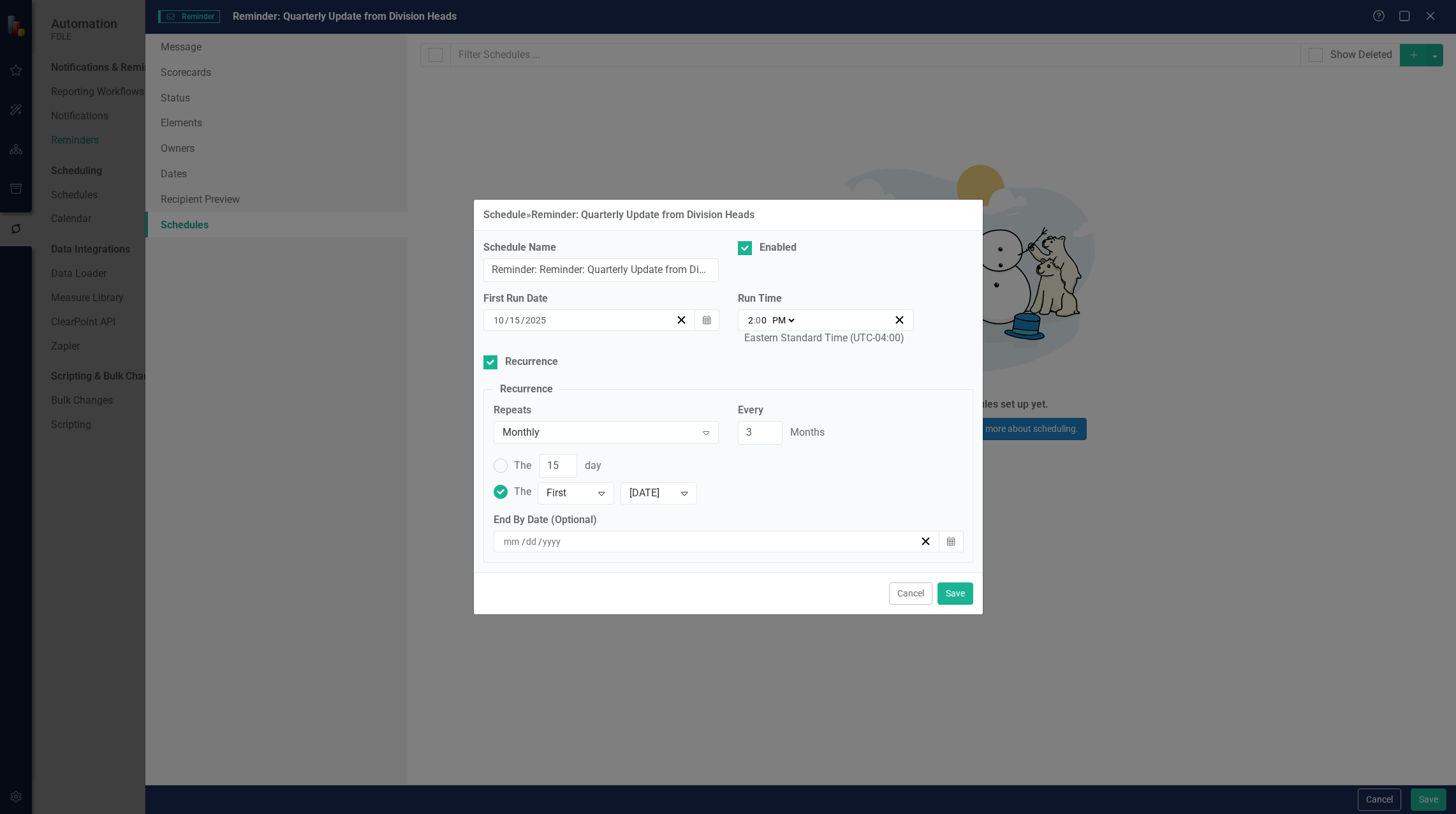
click at [792, 321] on select "AM PM" at bounding box center [783, 320] width 27 height 13
select select "am"
click at [769, 314] on select "AM PM" at bounding box center [783, 320] width 27 height 13
click at [753, 319] on input "2" at bounding box center [751, 320] width 6 height 13
type input "01:00"
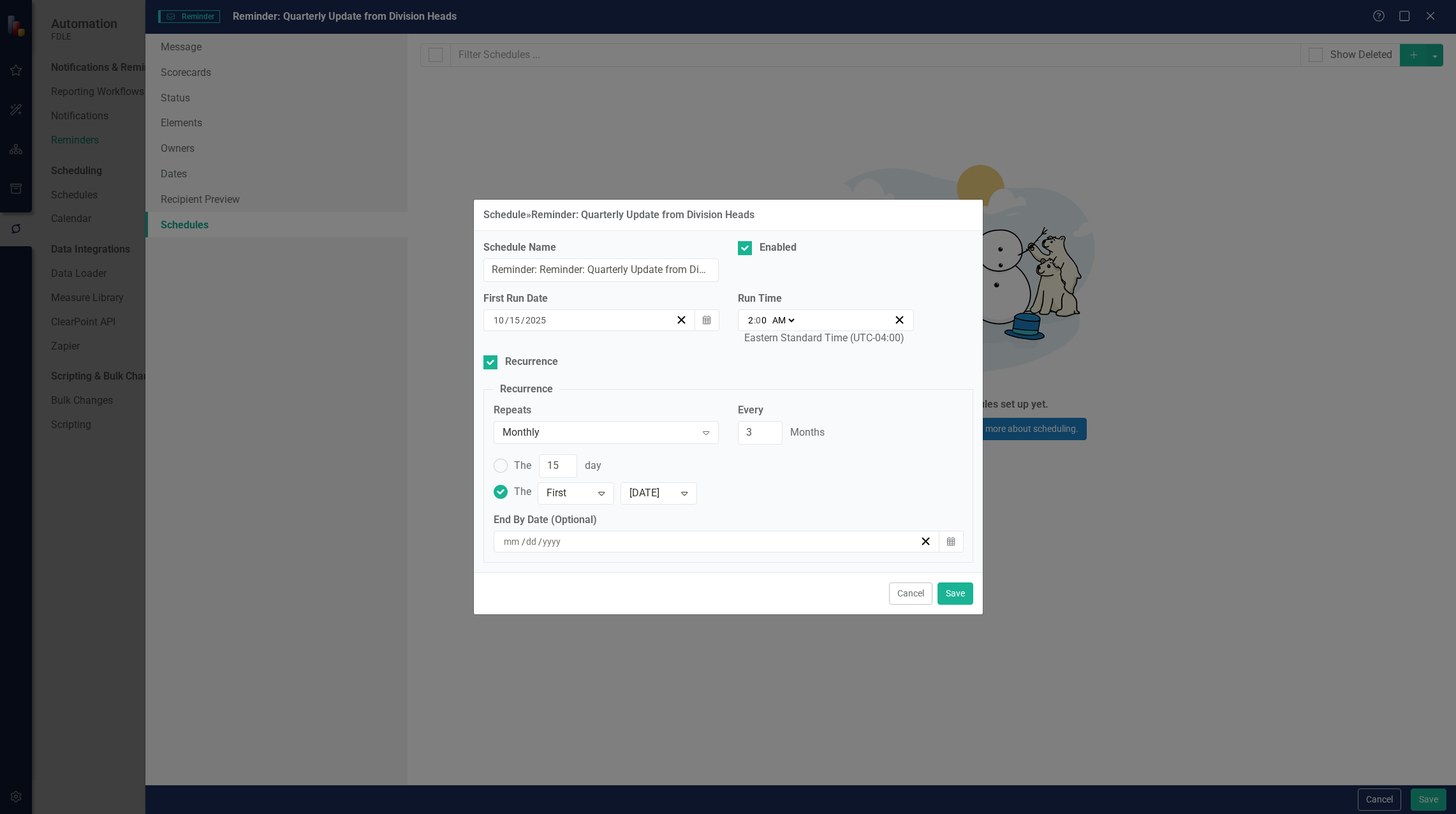
type input "1"
type input "11:00"
type input "11"
click at [825, 506] on div "The 15 day The First Expand [DATE] Expand" at bounding box center [729, 483] width 489 height 59
click at [965, 592] on button "Save" at bounding box center [955, 594] width 36 height 23
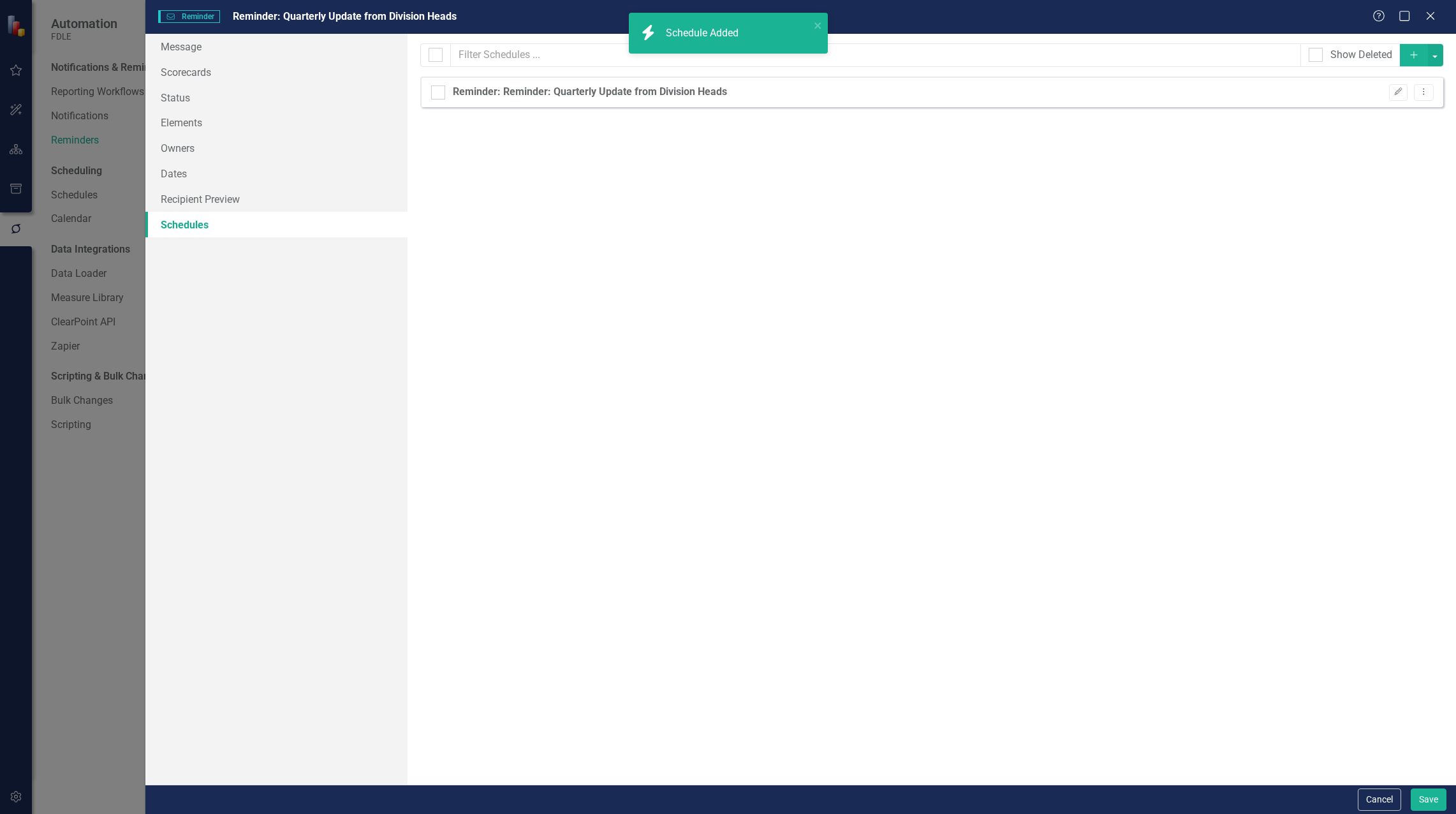
checkbox input "false"
click at [178, 47] on link "Message" at bounding box center [276, 46] width 263 height 25
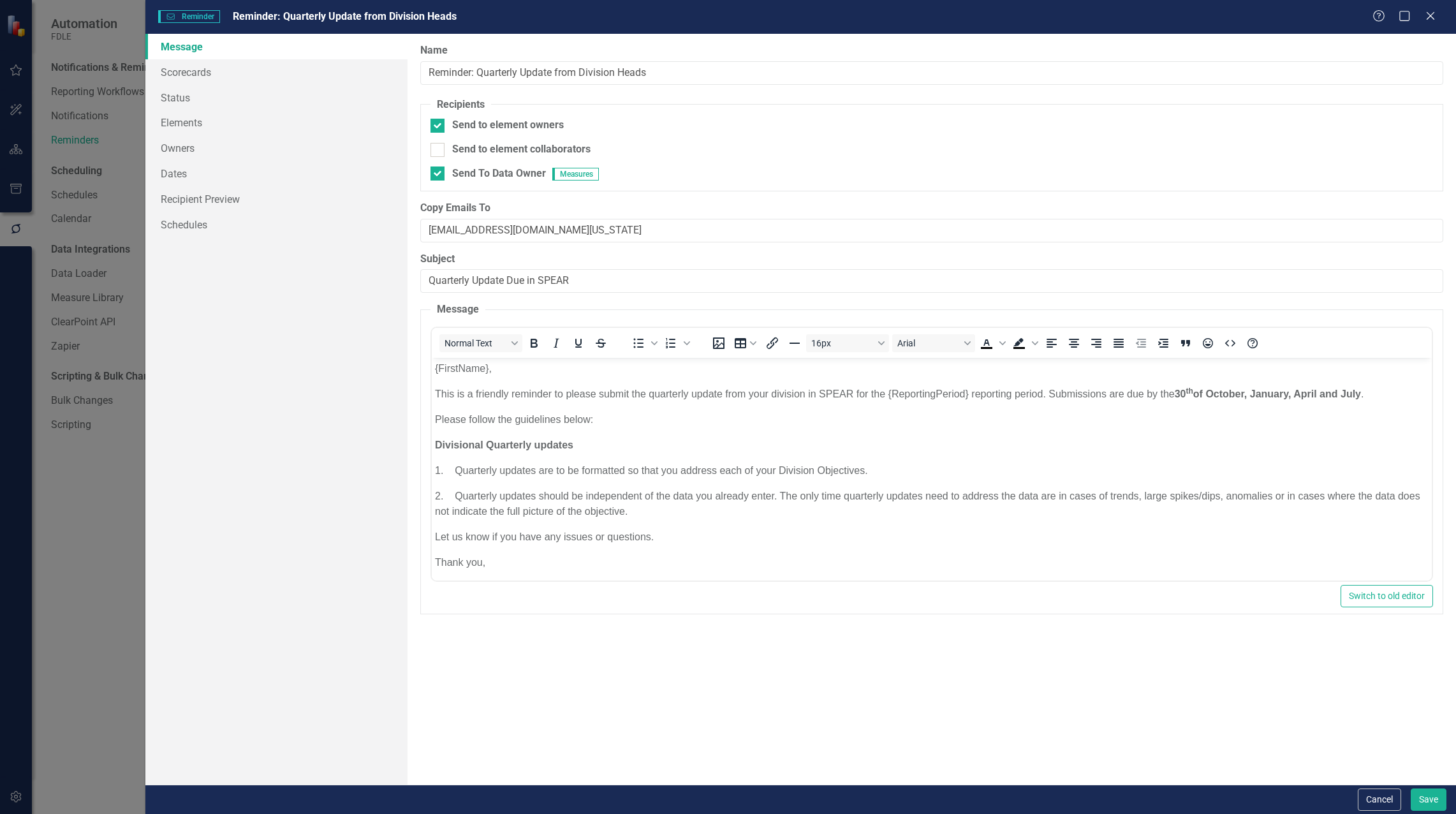
click at [433, 418] on body "{FirstName}, This is a friendly reminder to please submit the quarterly update …" at bounding box center [932, 484] width 1000 height 252
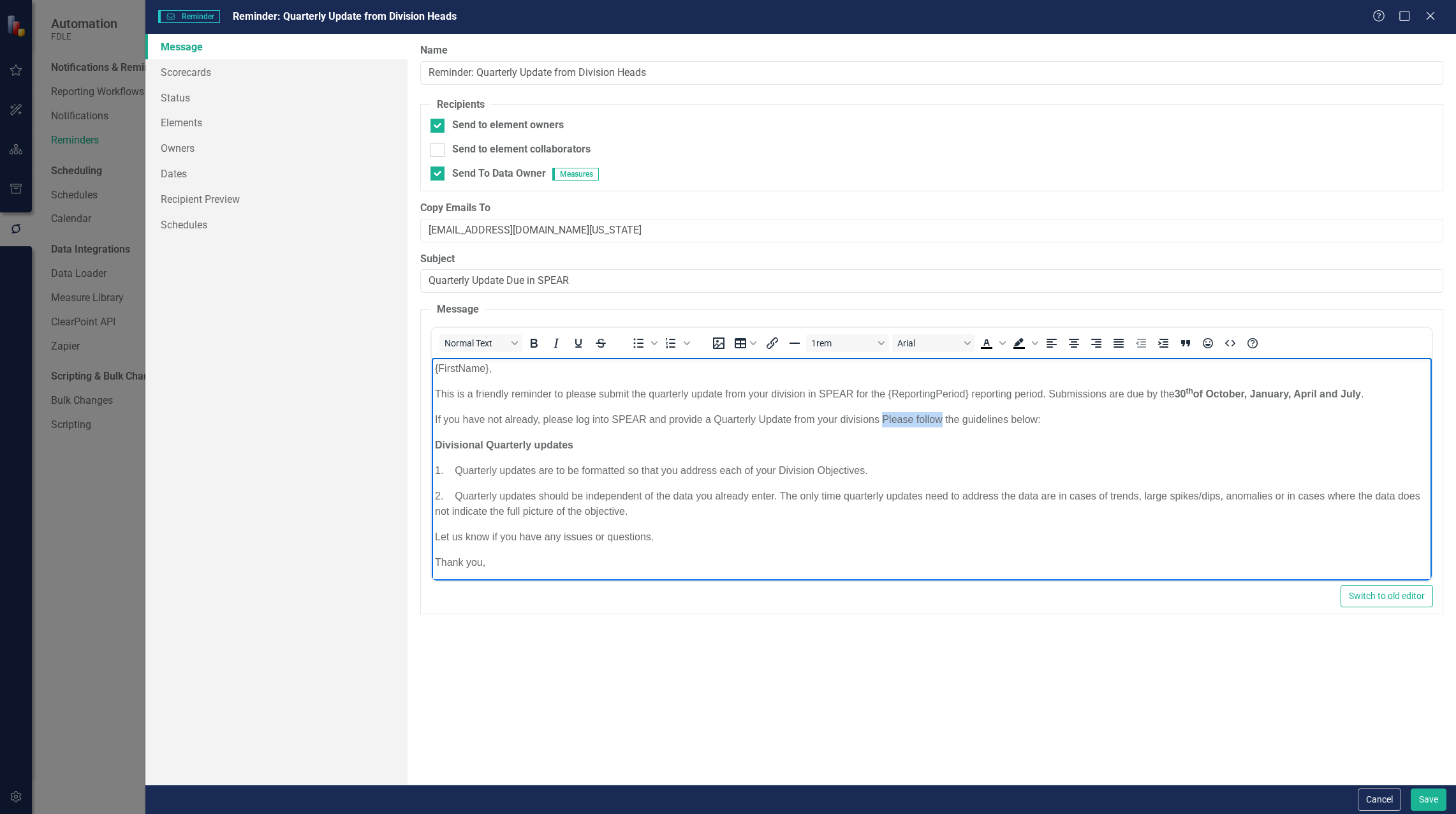
drag, startPoint x: 882, startPoint y: 415, endPoint x: 941, endPoint y: 420, distance: 59.2
click at [941, 420] on span "If you have not already, please log into SPEAR and provide a Quarterly Update f…" at bounding box center [738, 420] width 606 height 11
click at [800, 512] on p "2. Quarterly updates should be independent of the data you already enter. The o…" at bounding box center [932, 504] width 994 height 31
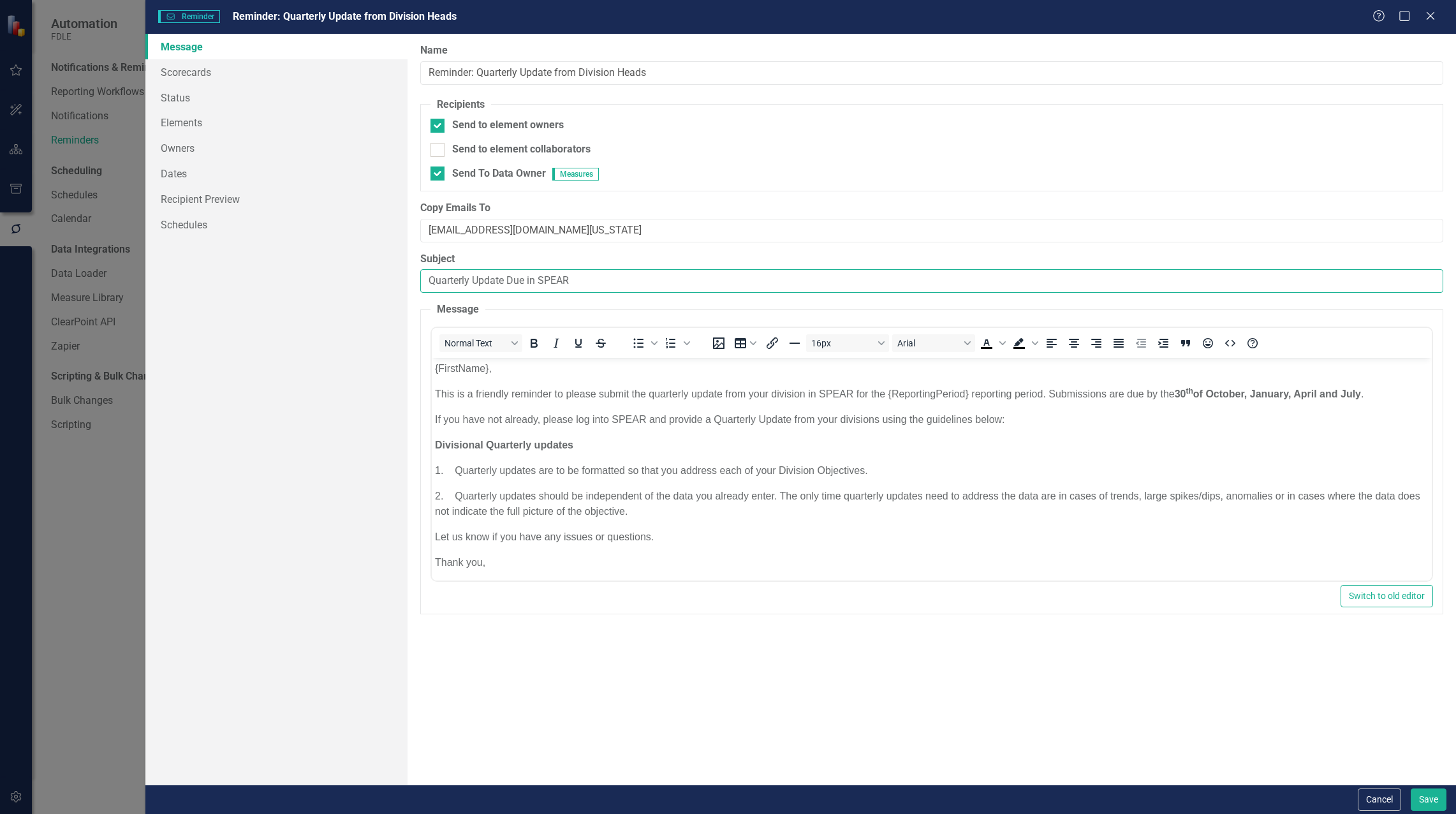
click at [428, 280] on input "Quarterly Update Due in SPEAR" at bounding box center [932, 281] width 1023 height 23
type input "Reminder: Quarterly Update Due in SPEAR"
drag, startPoint x: 1424, startPoint y: 800, endPoint x: 1401, endPoint y: 787, distance: 26.4
click at [1424, 800] on button "Save" at bounding box center [1429, 800] width 36 height 23
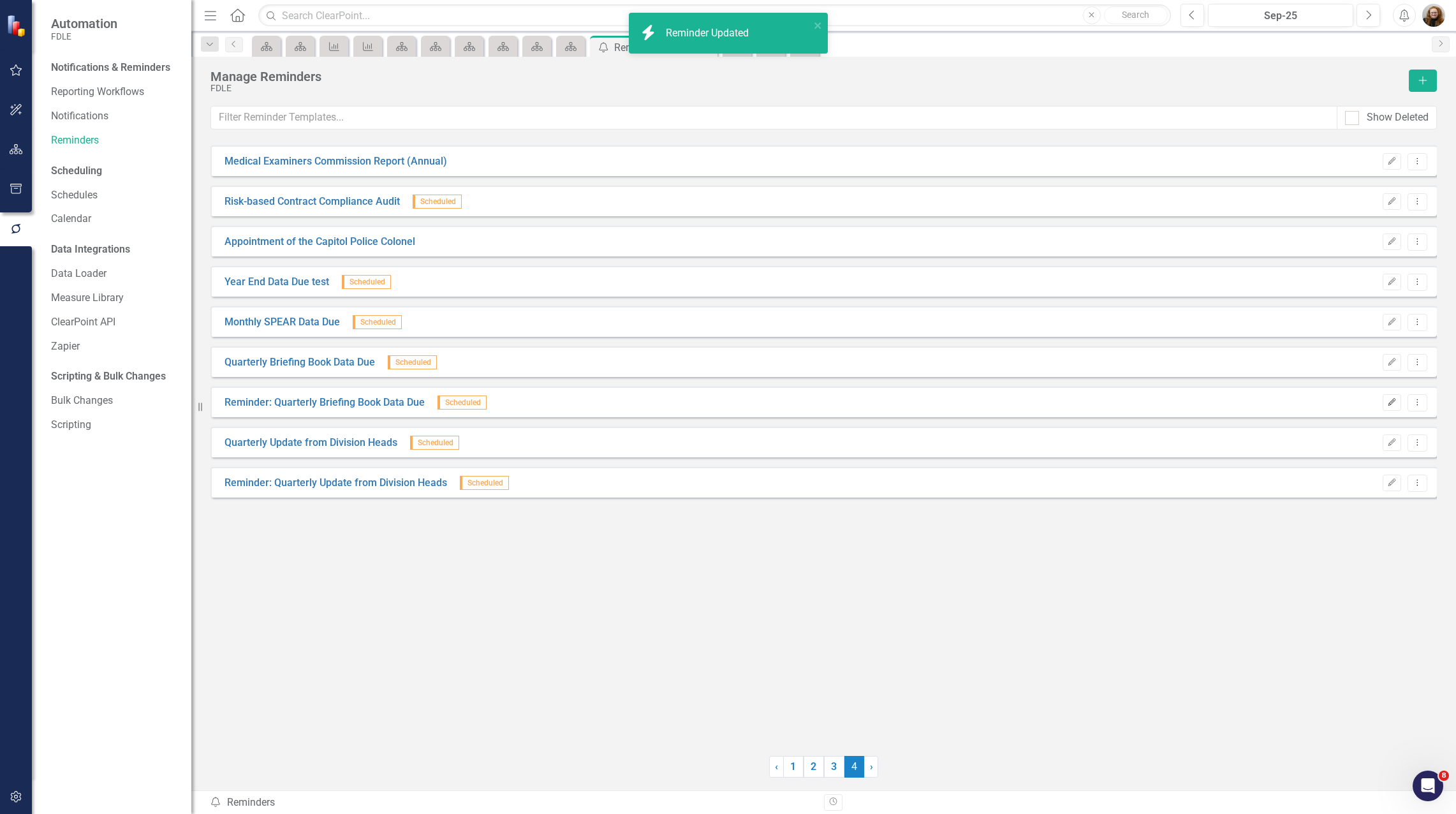
click at [1395, 406] on button "Edit" at bounding box center [1392, 402] width 19 height 16
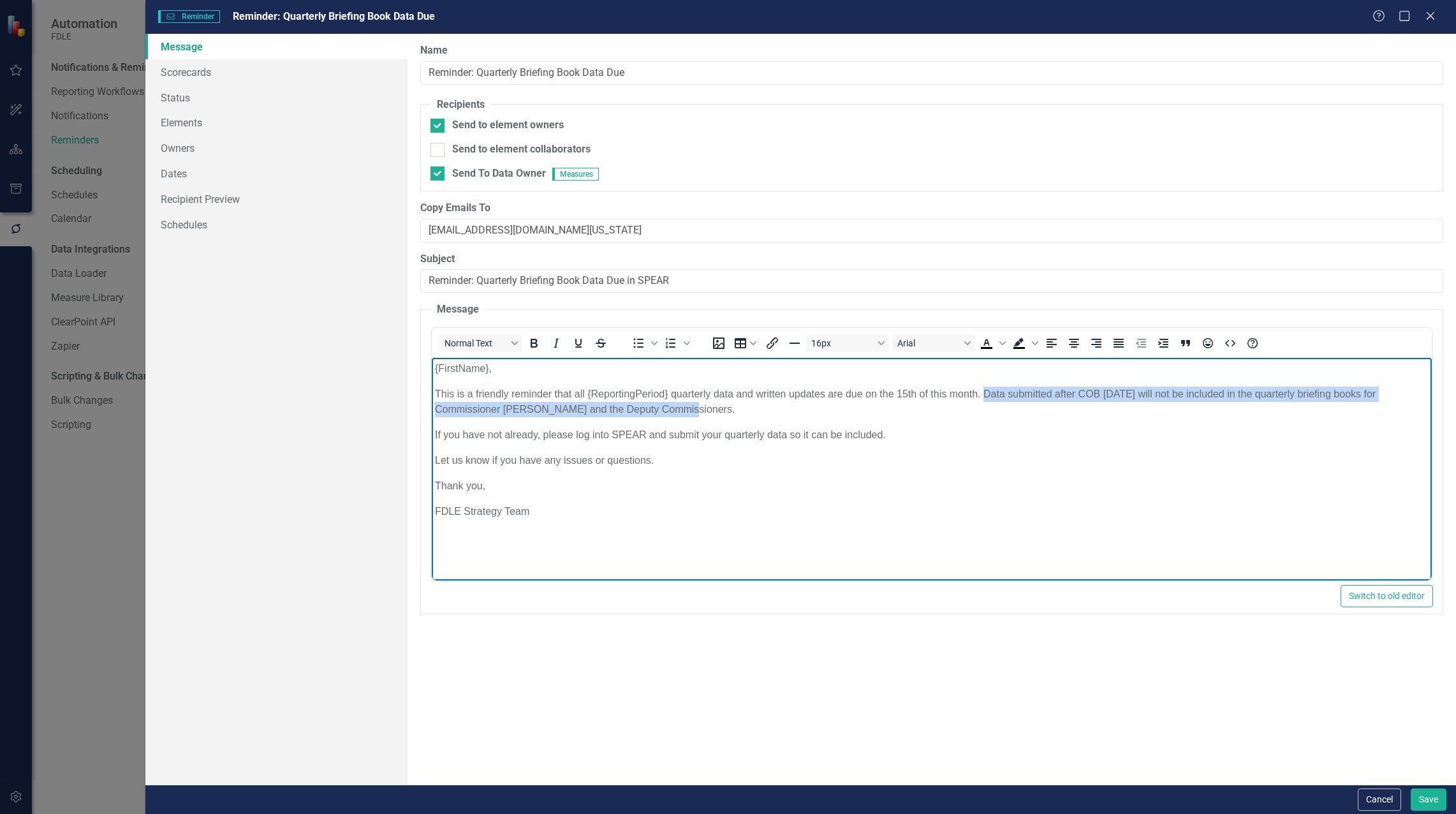
drag, startPoint x: 985, startPoint y: 392, endPoint x: 1020, endPoint y: 405, distance: 37.3
click at [1020, 405] on p "This is a friendly reminder that all {ReportingPeriod} quarterly data and writt…" at bounding box center [932, 402] width 994 height 31
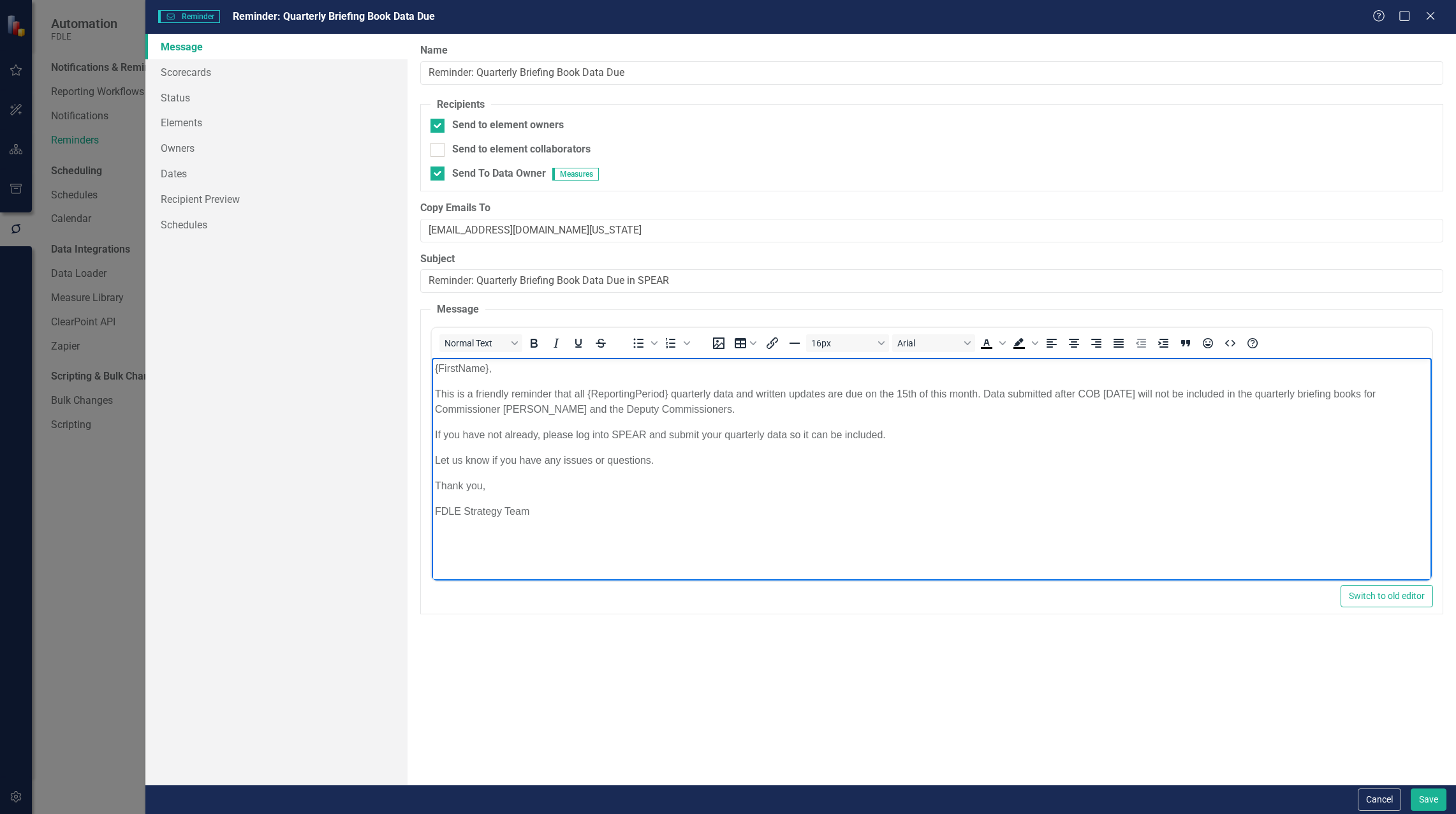
click at [673, 472] on body "{FirstName}, This is a friendly reminder that all {ReportingPeriod} quarterly d…" at bounding box center [932, 454] width 1000 height 191
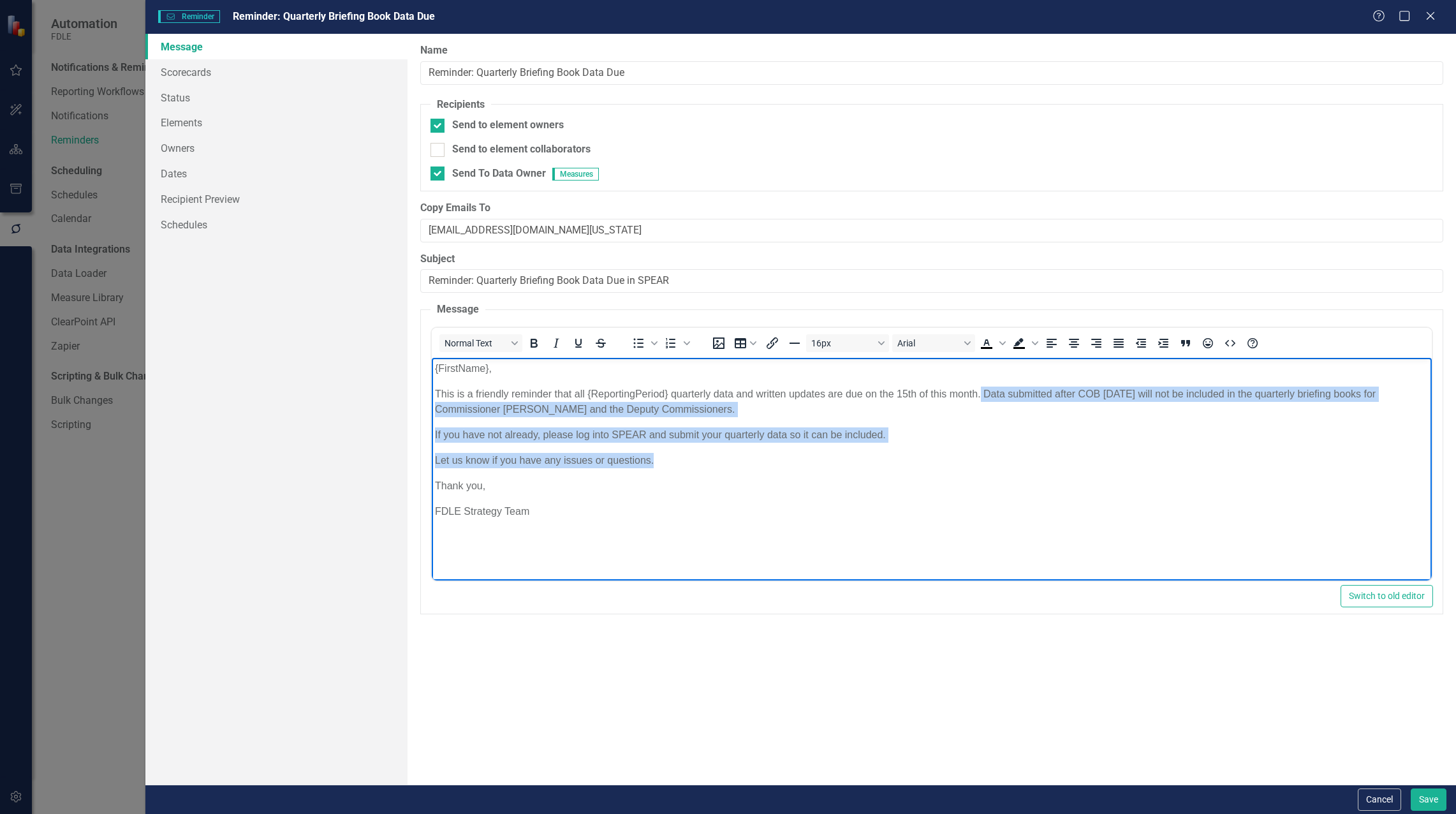
drag, startPoint x: 673, startPoint y: 466, endPoint x: 981, endPoint y: 395, distance: 316.1
click at [981, 395] on body "{FirstName}, This is a friendly reminder that all {ReportingPeriod} quarterly d…" at bounding box center [932, 454] width 1000 height 191
copy body "Data submitted after COB [DATE] will not be included in the quarterly briefing …"
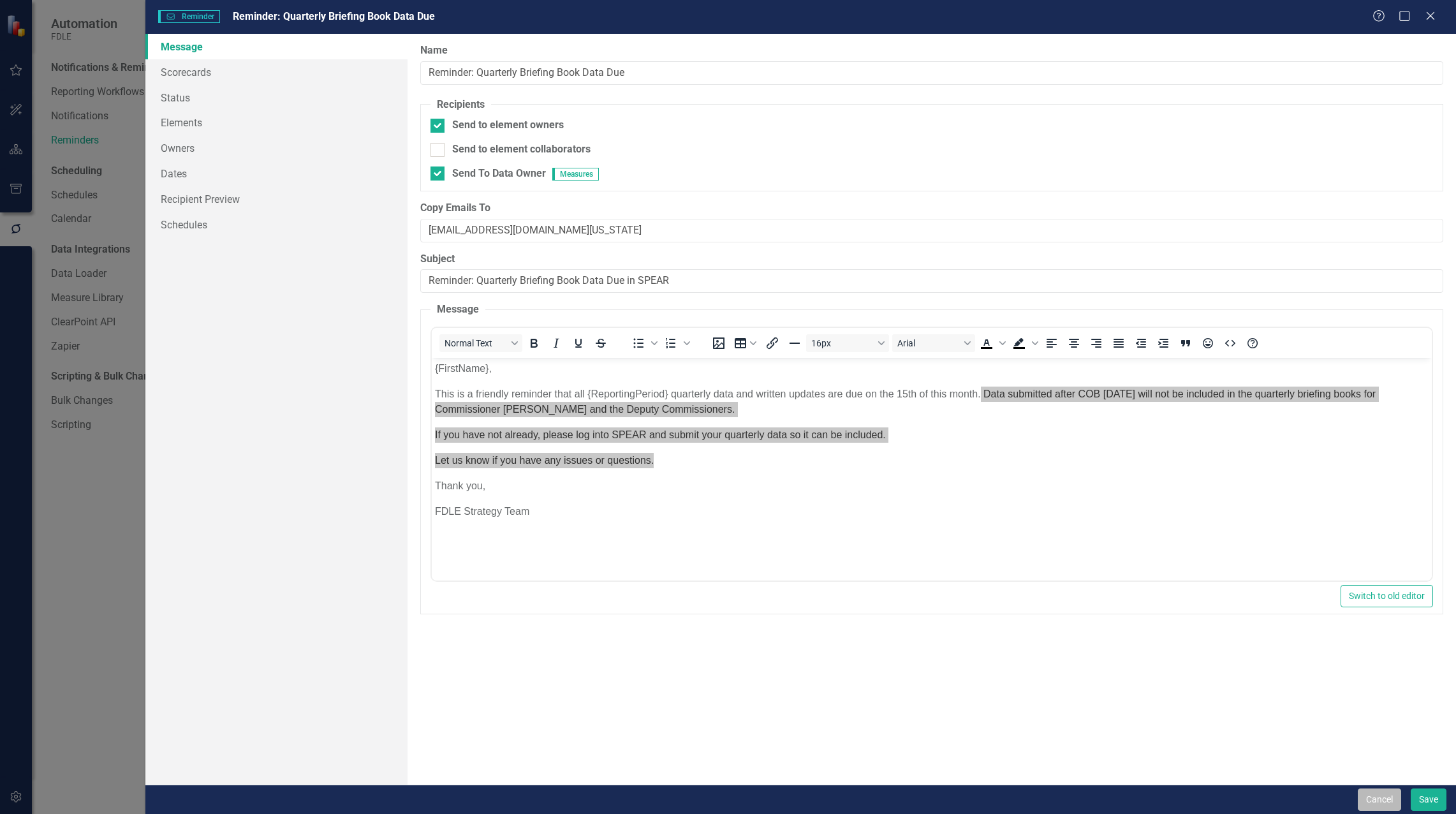
click at [1386, 801] on button "Cancel" at bounding box center [1379, 800] width 43 height 23
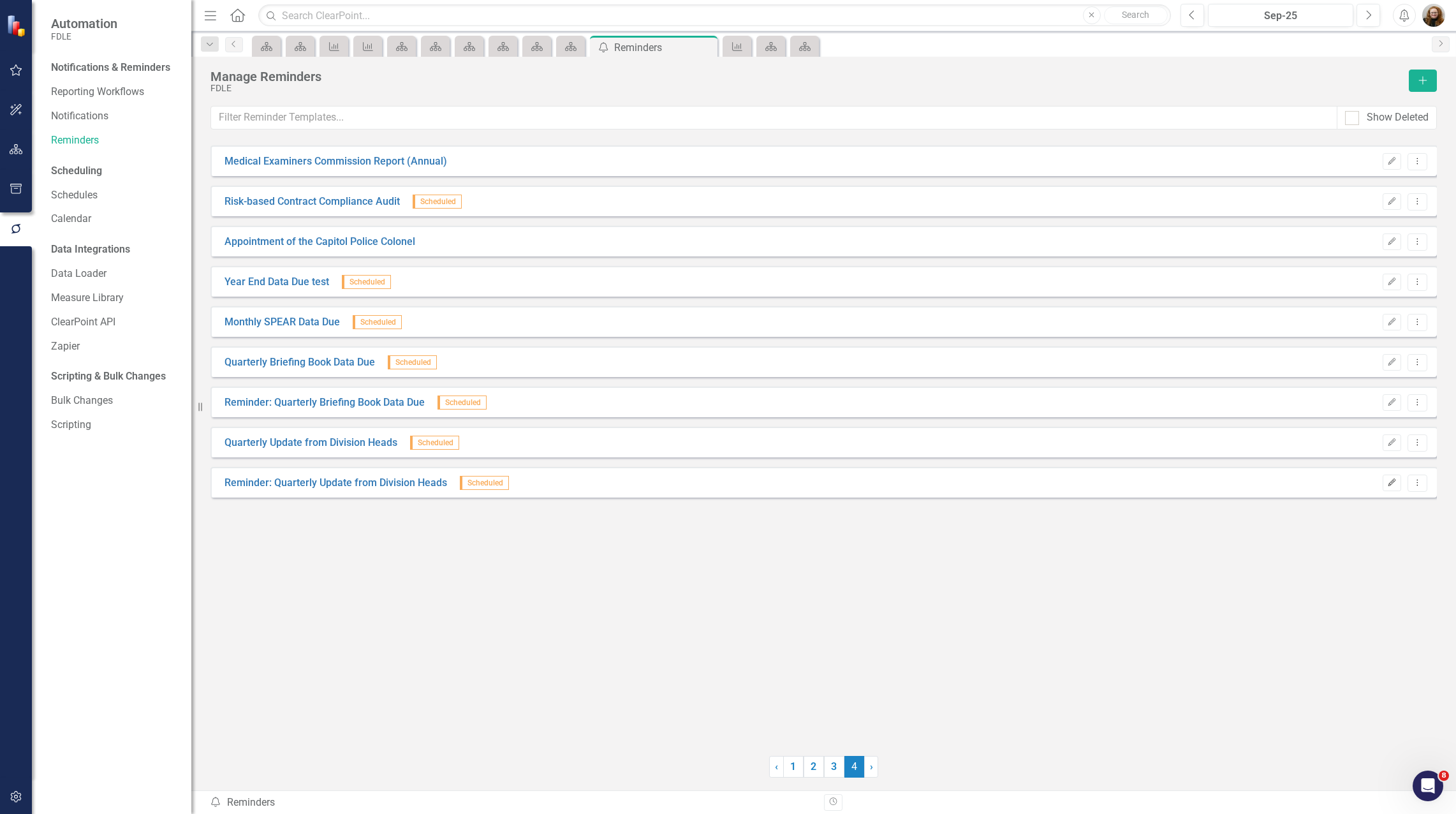
click at [1393, 482] on icon "button" at bounding box center [1392, 482] width 7 height 7
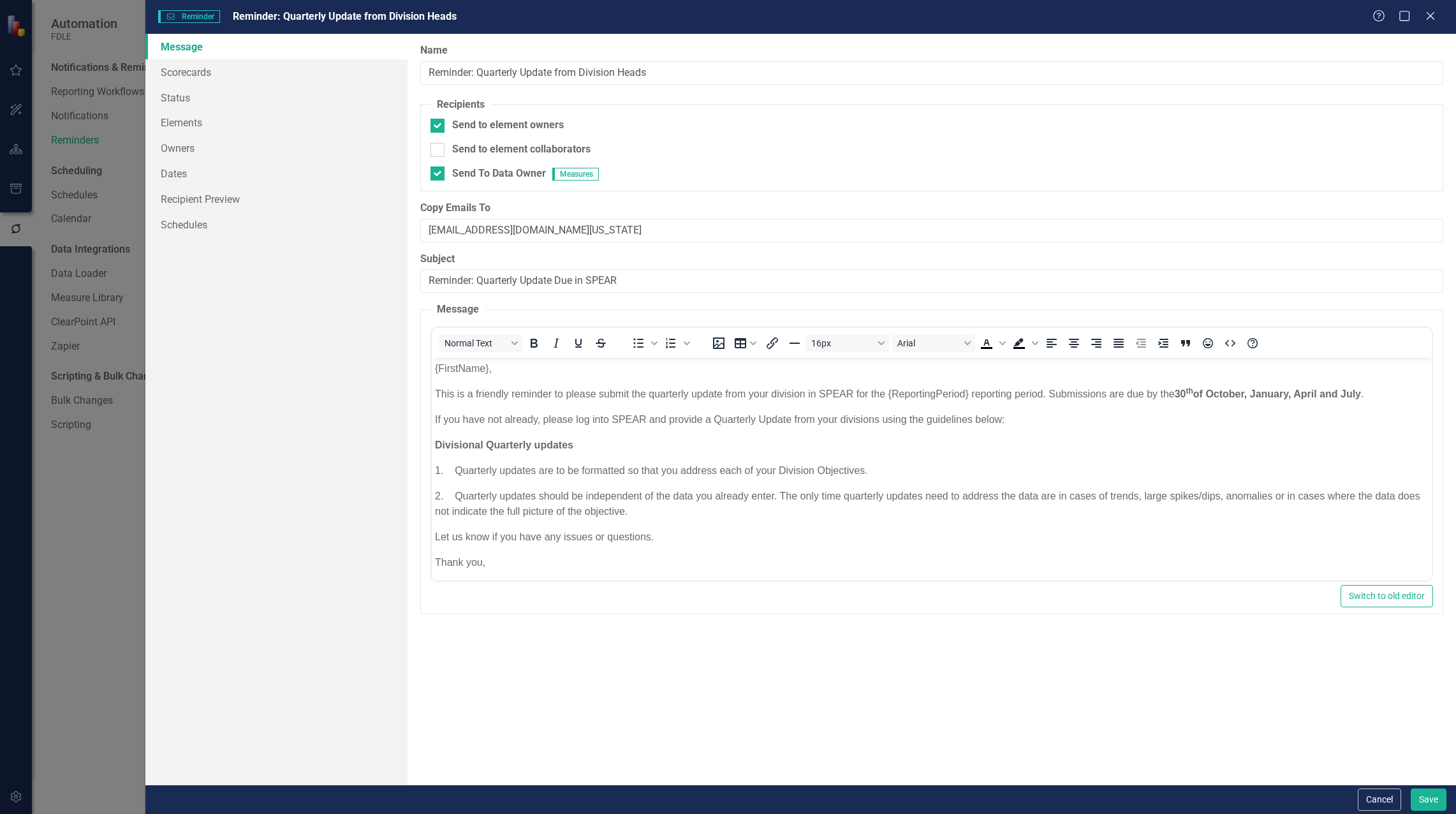
click at [1371, 391] on p "This is a friendly reminder to please submit the quarterly update from your div…" at bounding box center [932, 393] width 994 height 15
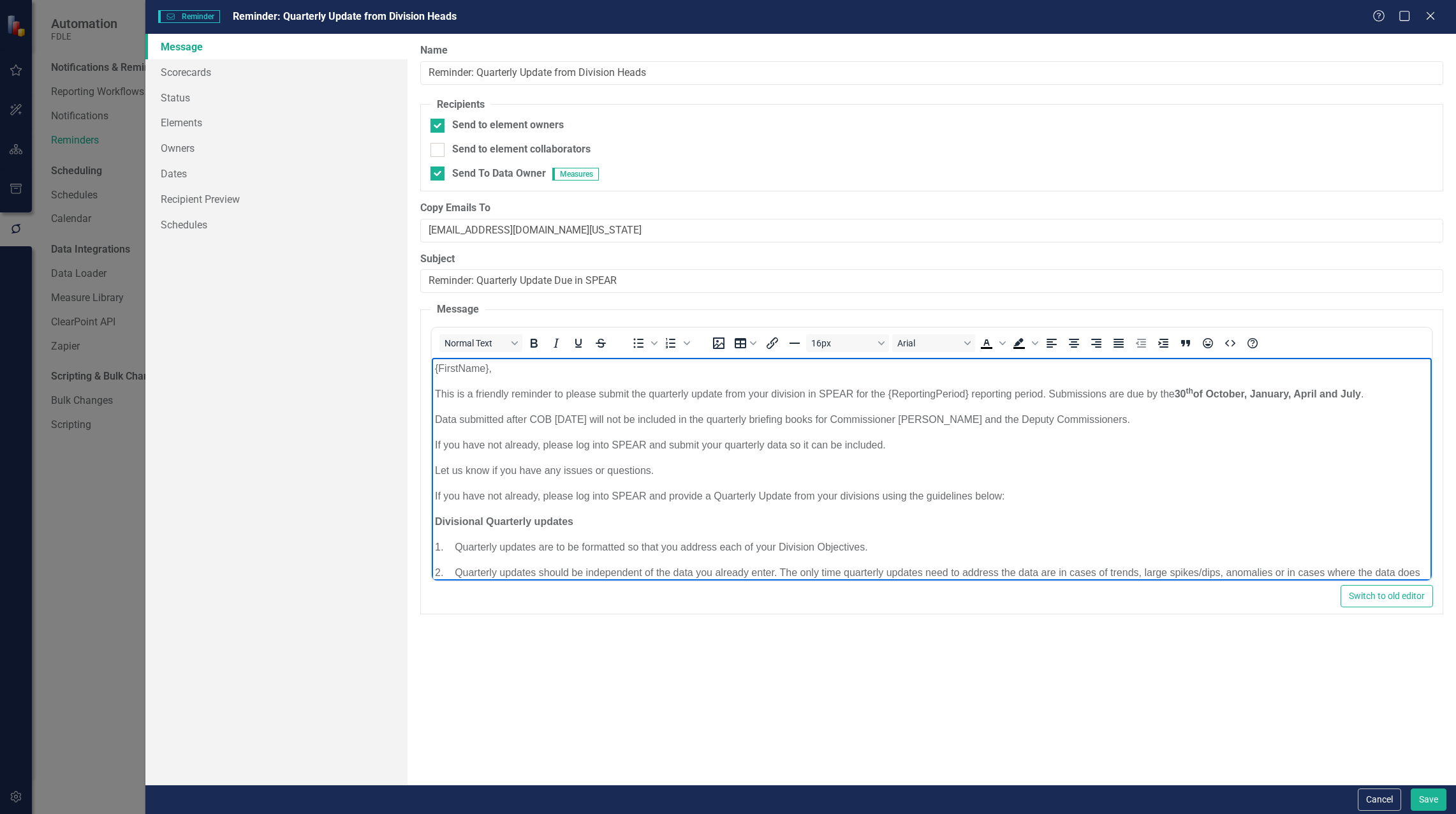
click at [433, 417] on body "{FirstName}, This is a friendly reminder to please submit the quarterly update …" at bounding box center [932, 522] width 1000 height 328
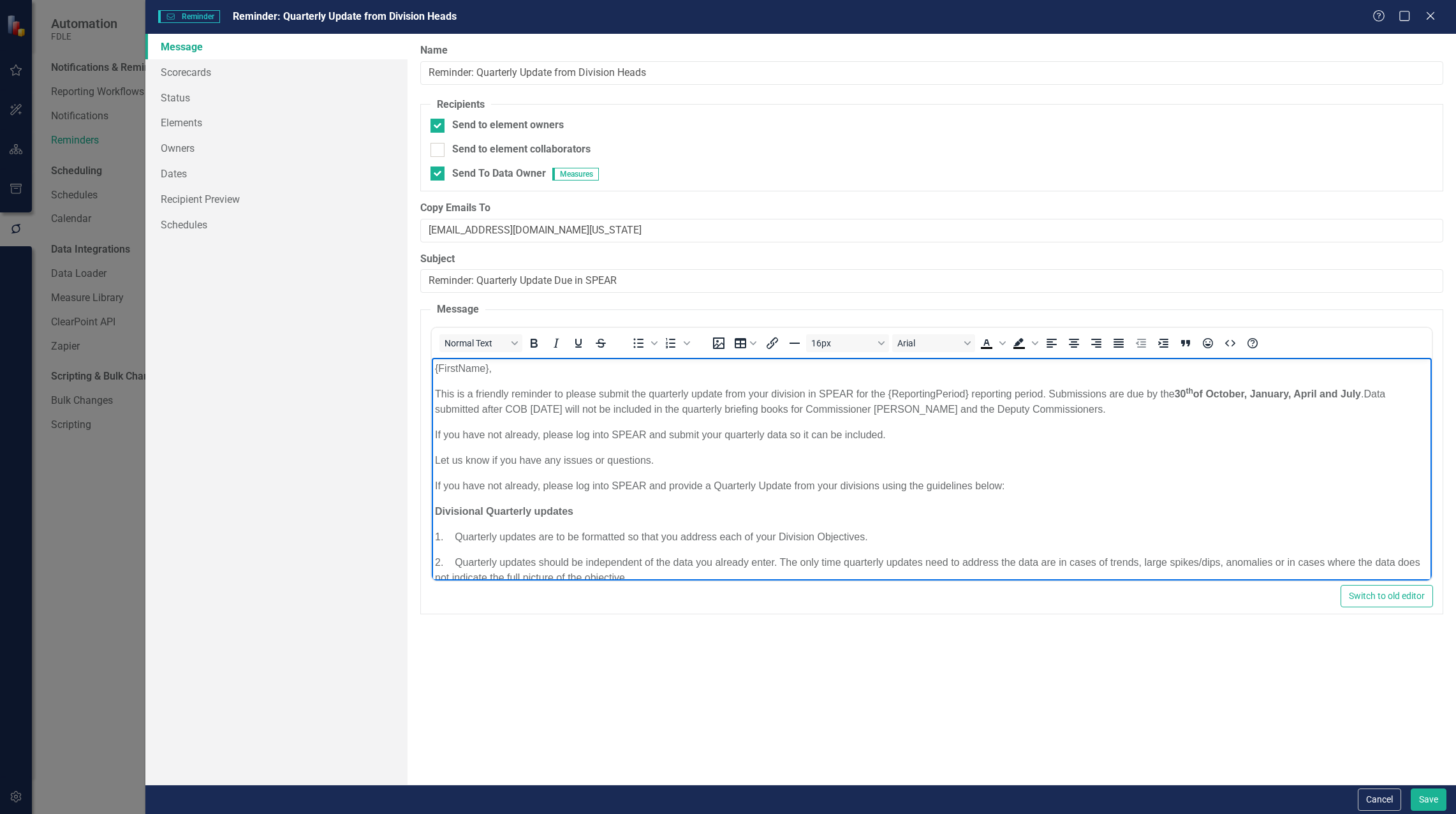
click at [537, 408] on p "This is a friendly reminder to please submit the quarterly update from your div…" at bounding box center [932, 402] width 994 height 31
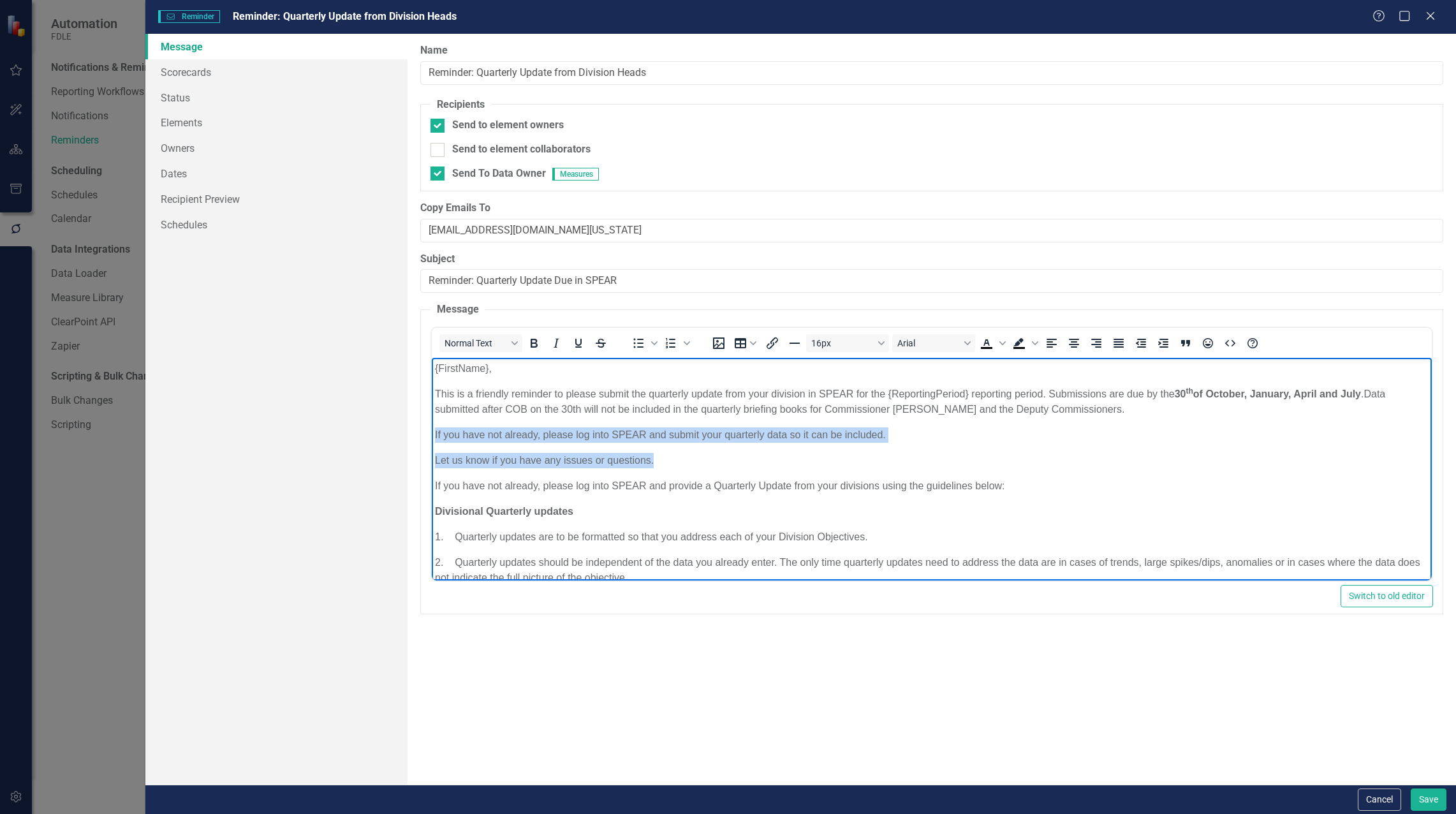
drag, startPoint x: 683, startPoint y: 460, endPoint x: 848, endPoint y: 791, distance: 369.8
click at [432, 431] on html "{FirstName}, This is a friendly reminder to please submit the quarterly update …" at bounding box center [932, 517] width 1000 height 318
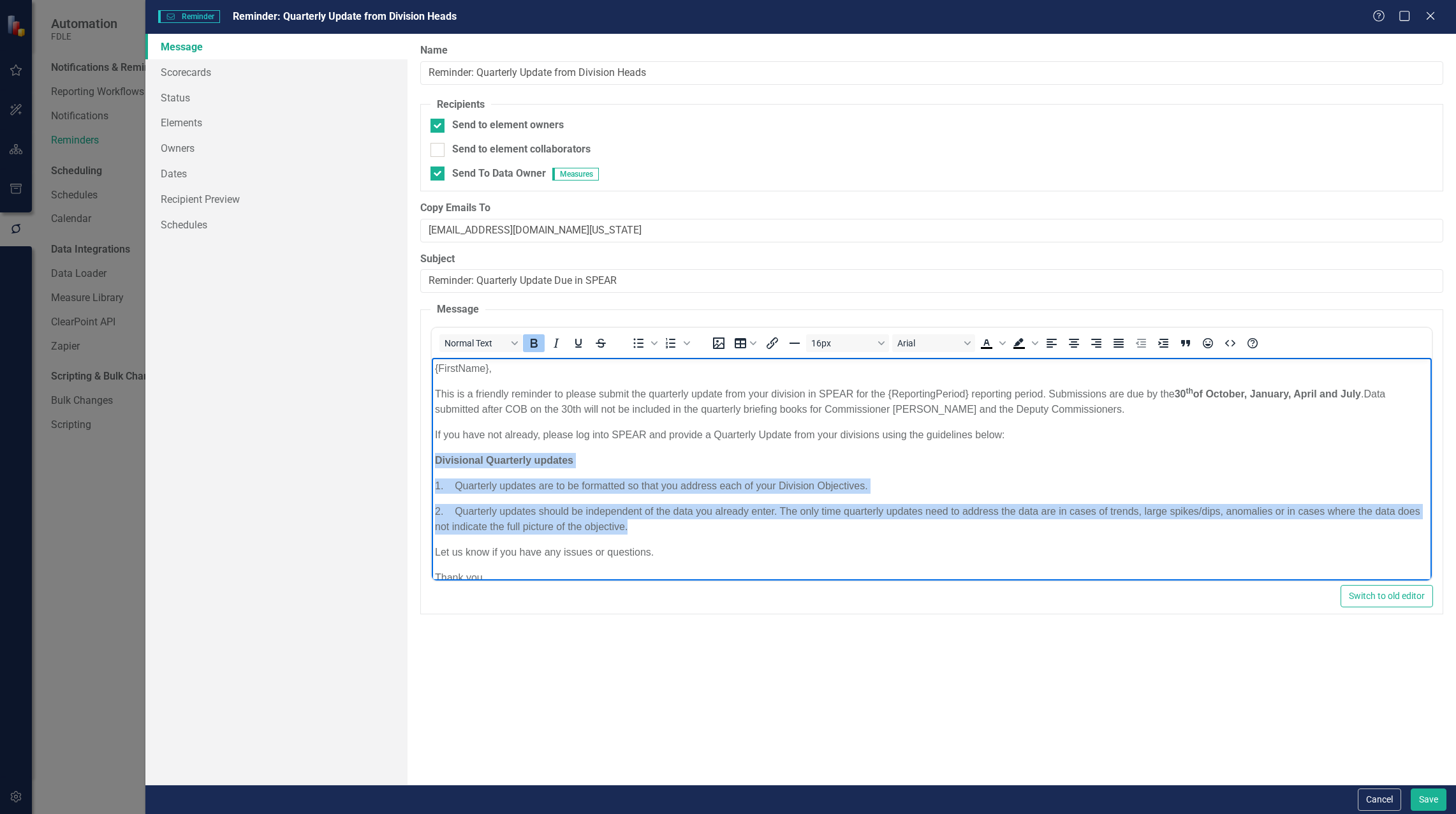
drag, startPoint x: 432, startPoint y: 460, endPoint x: 667, endPoint y: 526, distance: 244.1
click at [667, 526] on body "{FirstName}, This is a friendly reminder to please submit the quarterly update …" at bounding box center [932, 492] width 1000 height 267
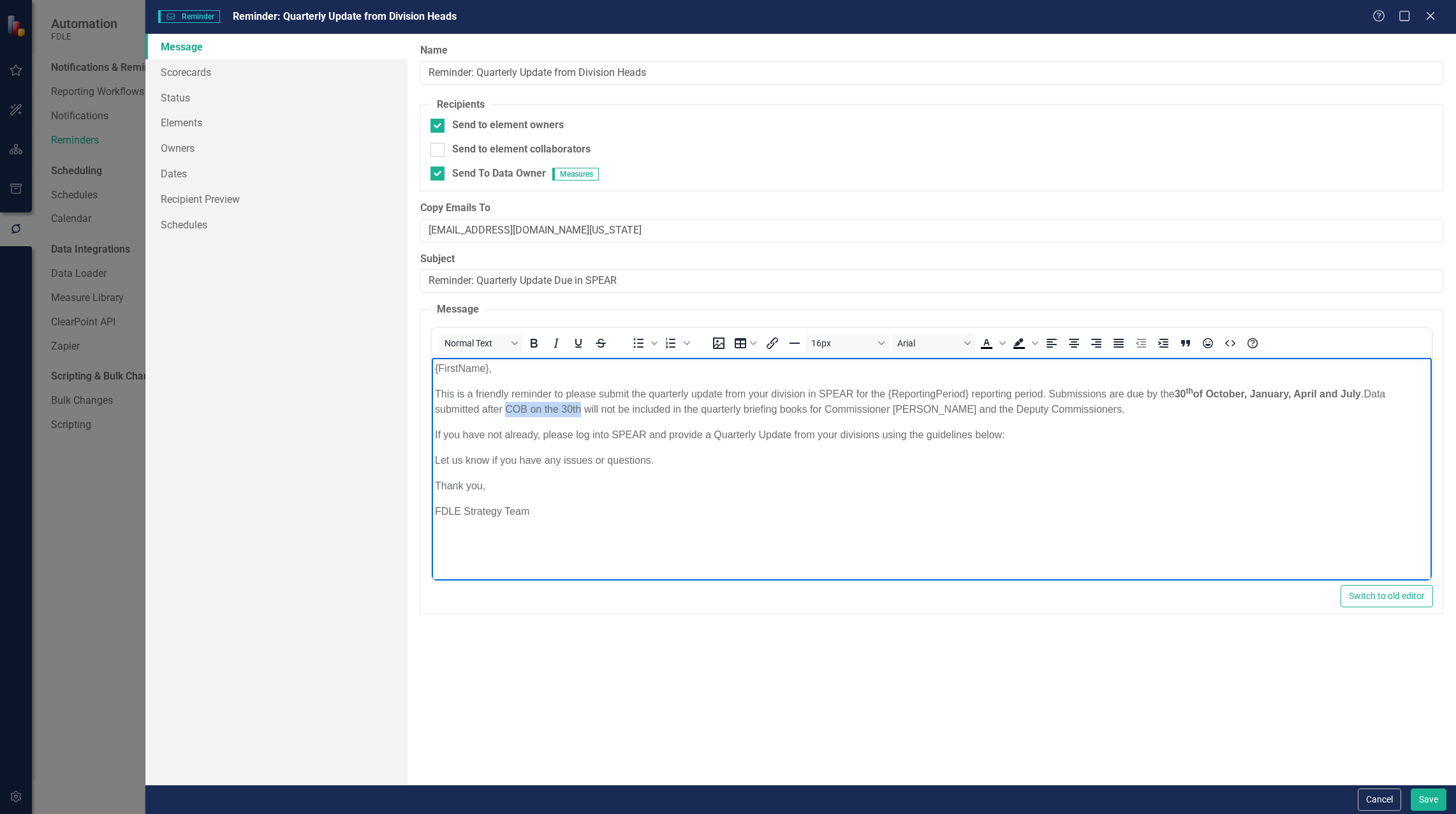
drag, startPoint x: 509, startPoint y: 409, endPoint x: 578, endPoint y: 409, distance: 69.0
click at [578, 409] on p "This is a friendly reminder to please submit the quarterly update from your div…" at bounding box center [932, 402] width 994 height 31
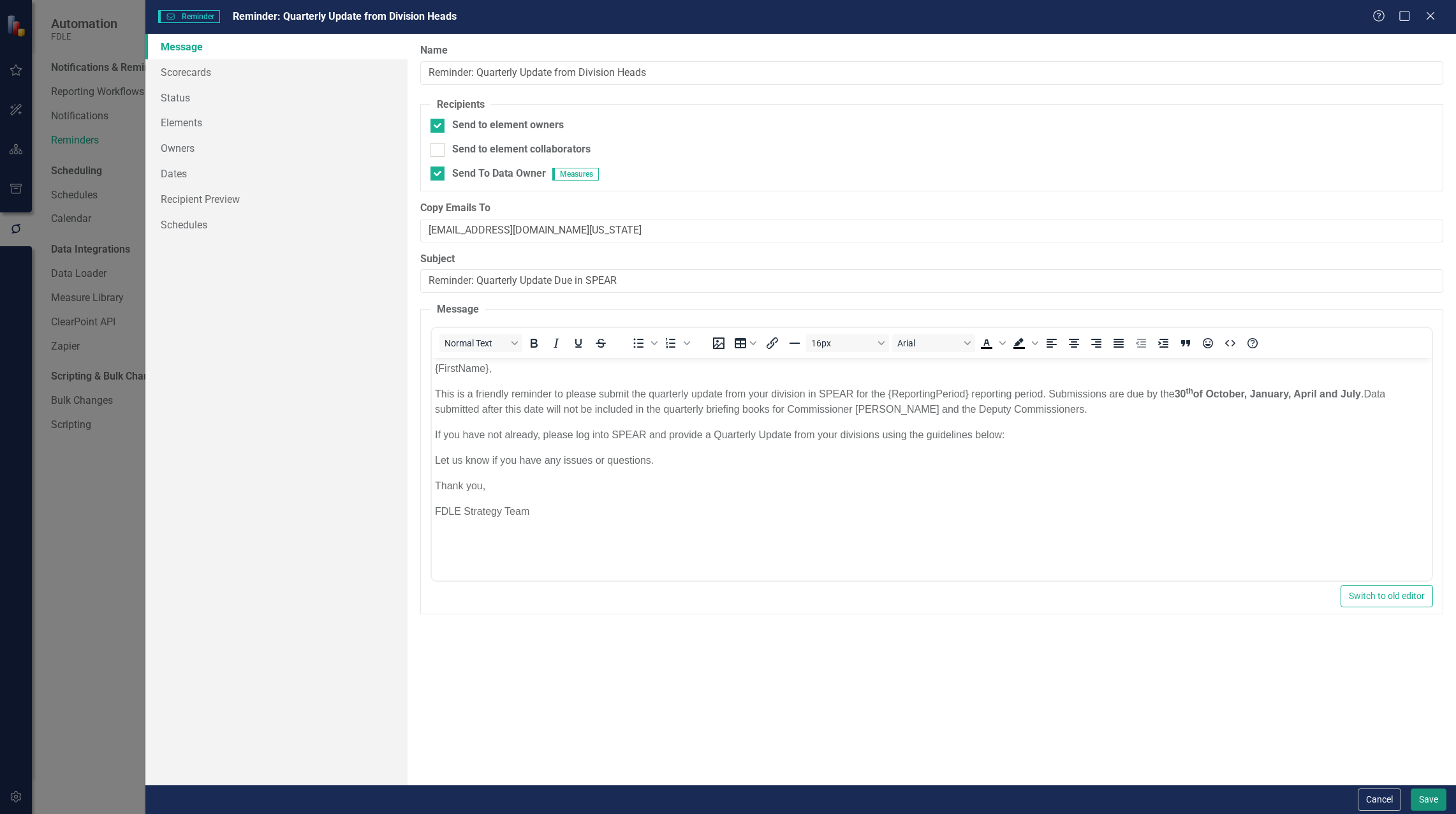
click at [1421, 802] on button "Save" at bounding box center [1429, 800] width 36 height 23
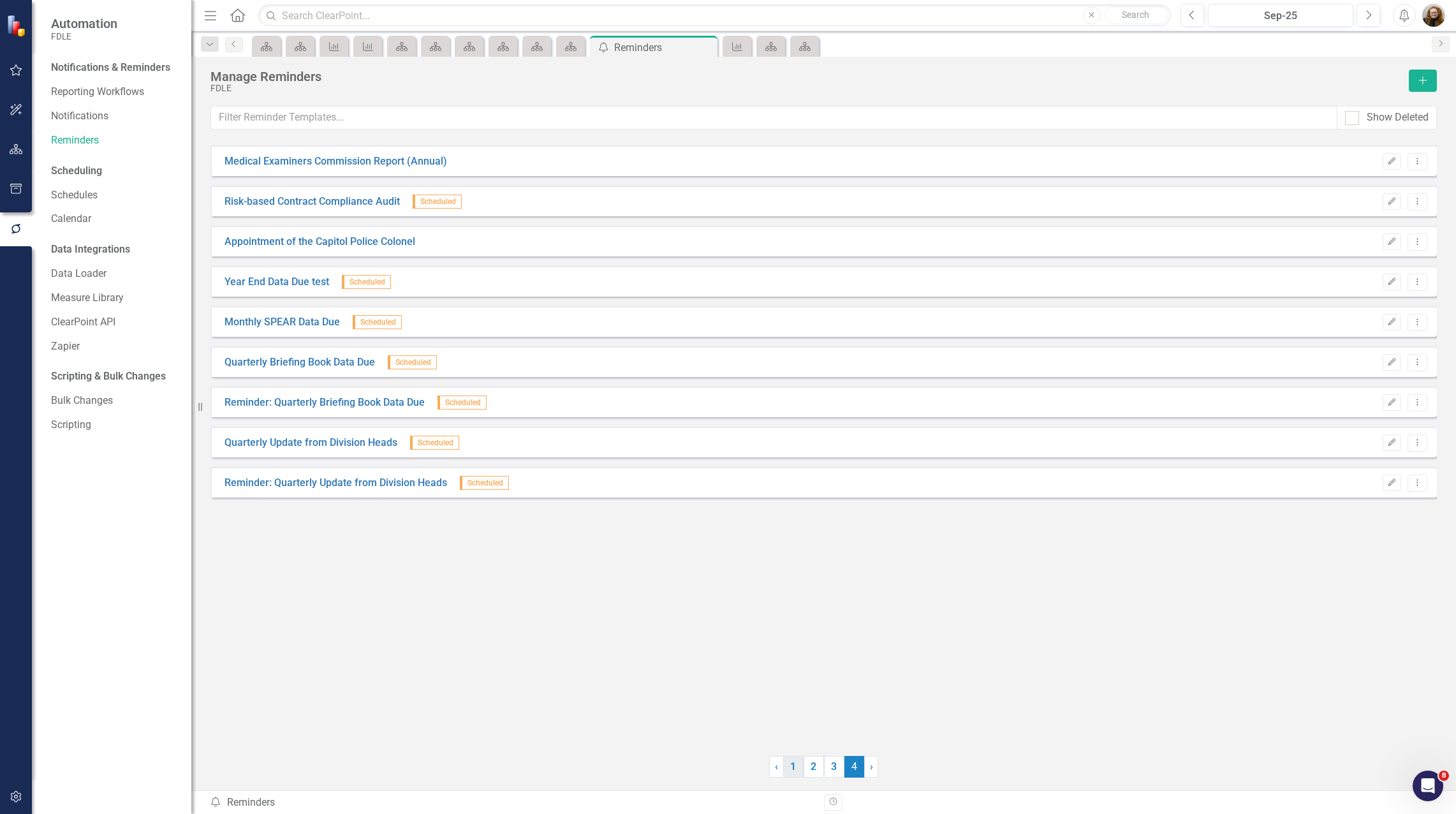
click at [792, 771] on link "1" at bounding box center [793, 767] width 21 height 22
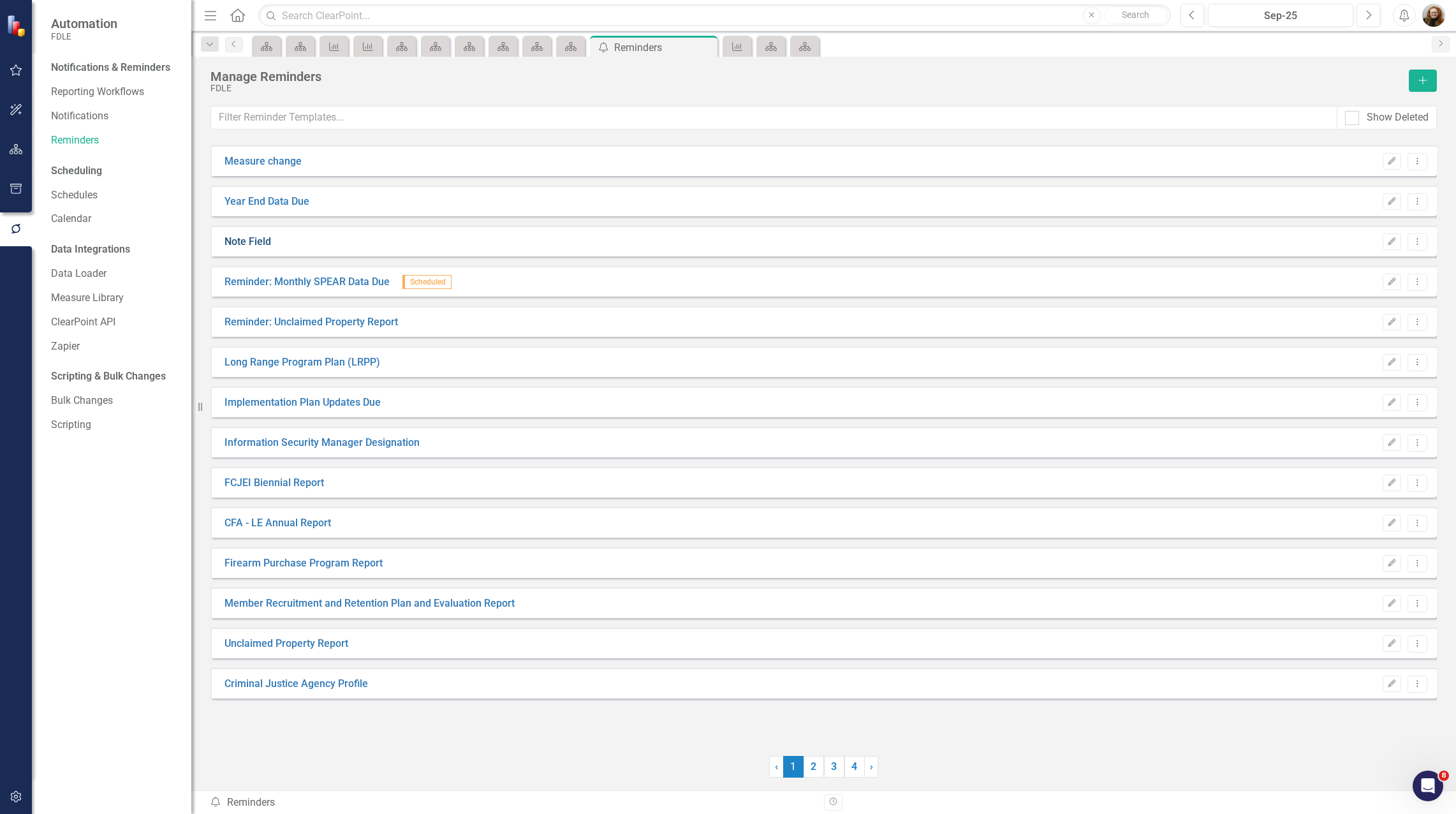
click at [256, 243] on link "Note Field" at bounding box center [248, 242] width 47 height 14
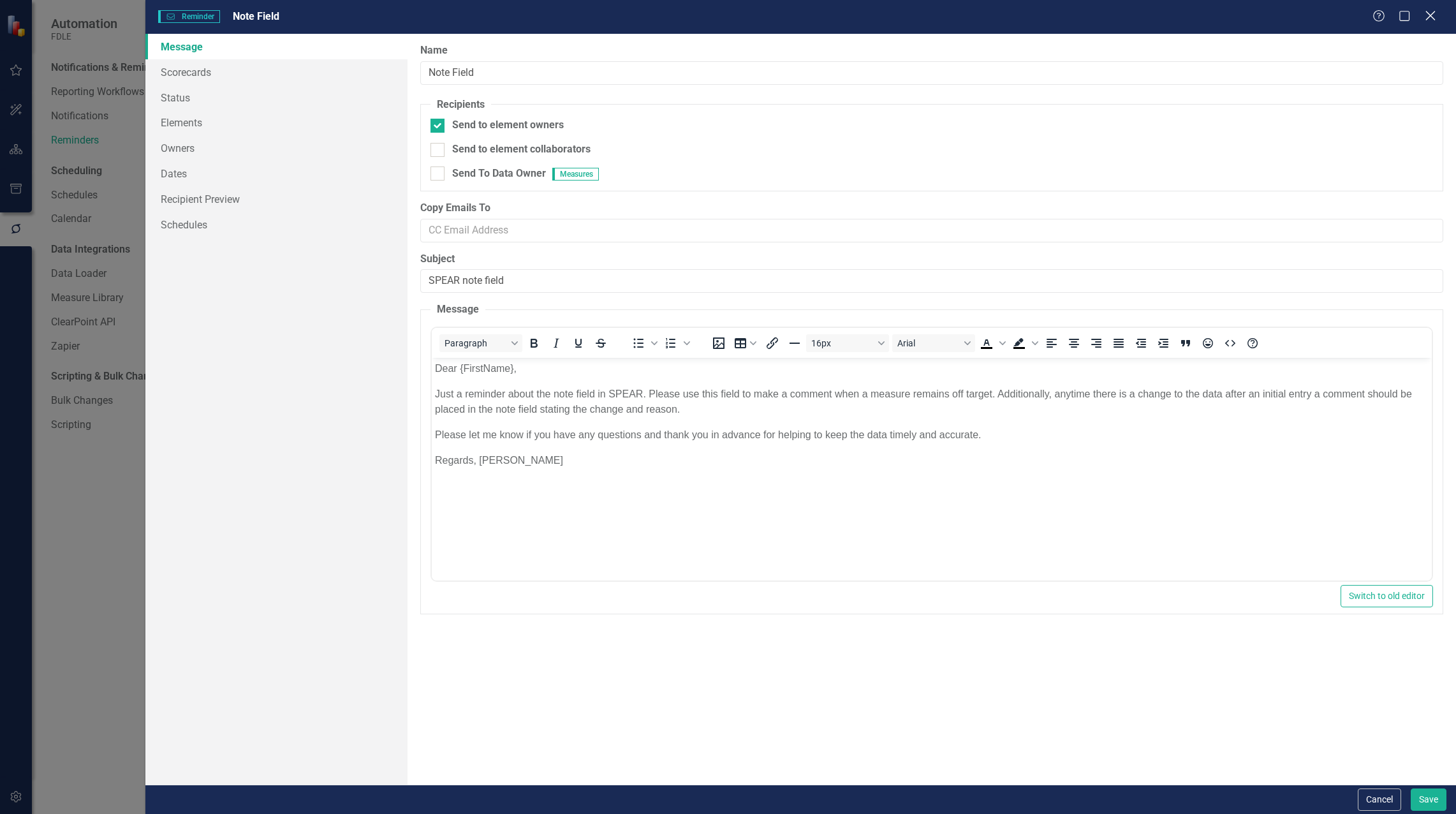
click at [1425, 16] on icon "Close" at bounding box center [1431, 15] width 16 height 12
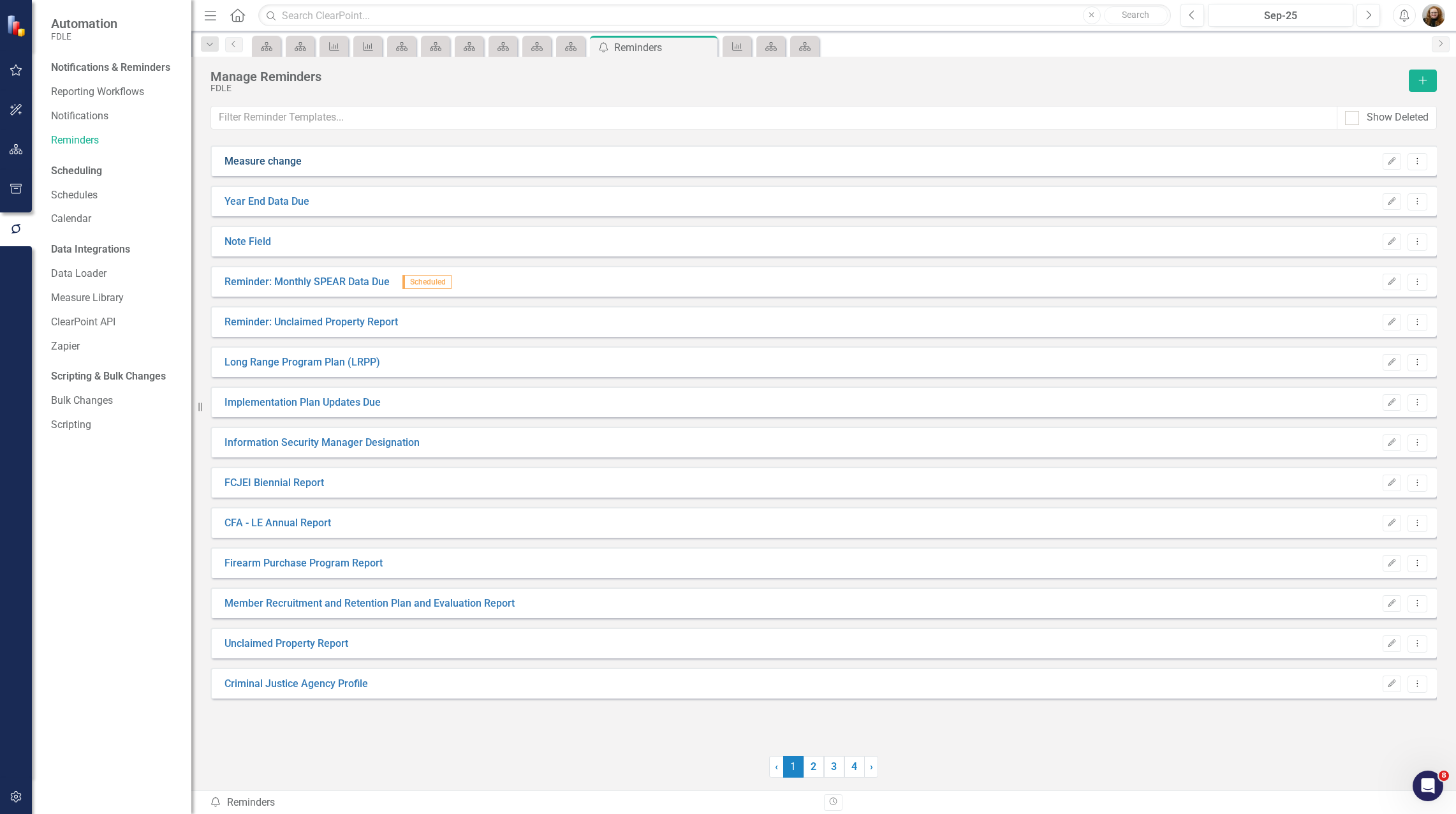
click at [280, 162] on link "Measure change" at bounding box center [263, 162] width 78 height 14
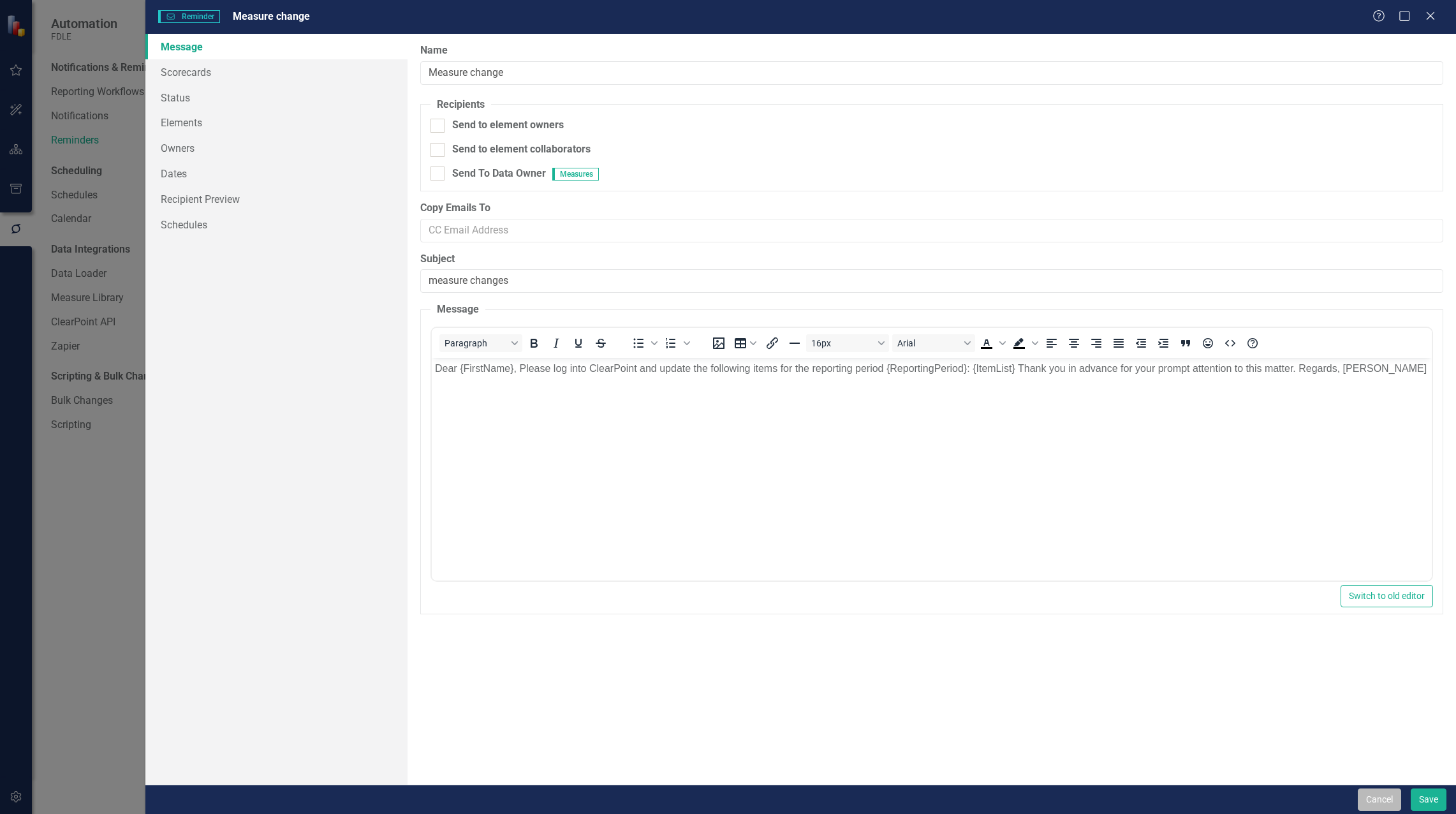
click at [1387, 800] on button "Cancel" at bounding box center [1379, 800] width 43 height 23
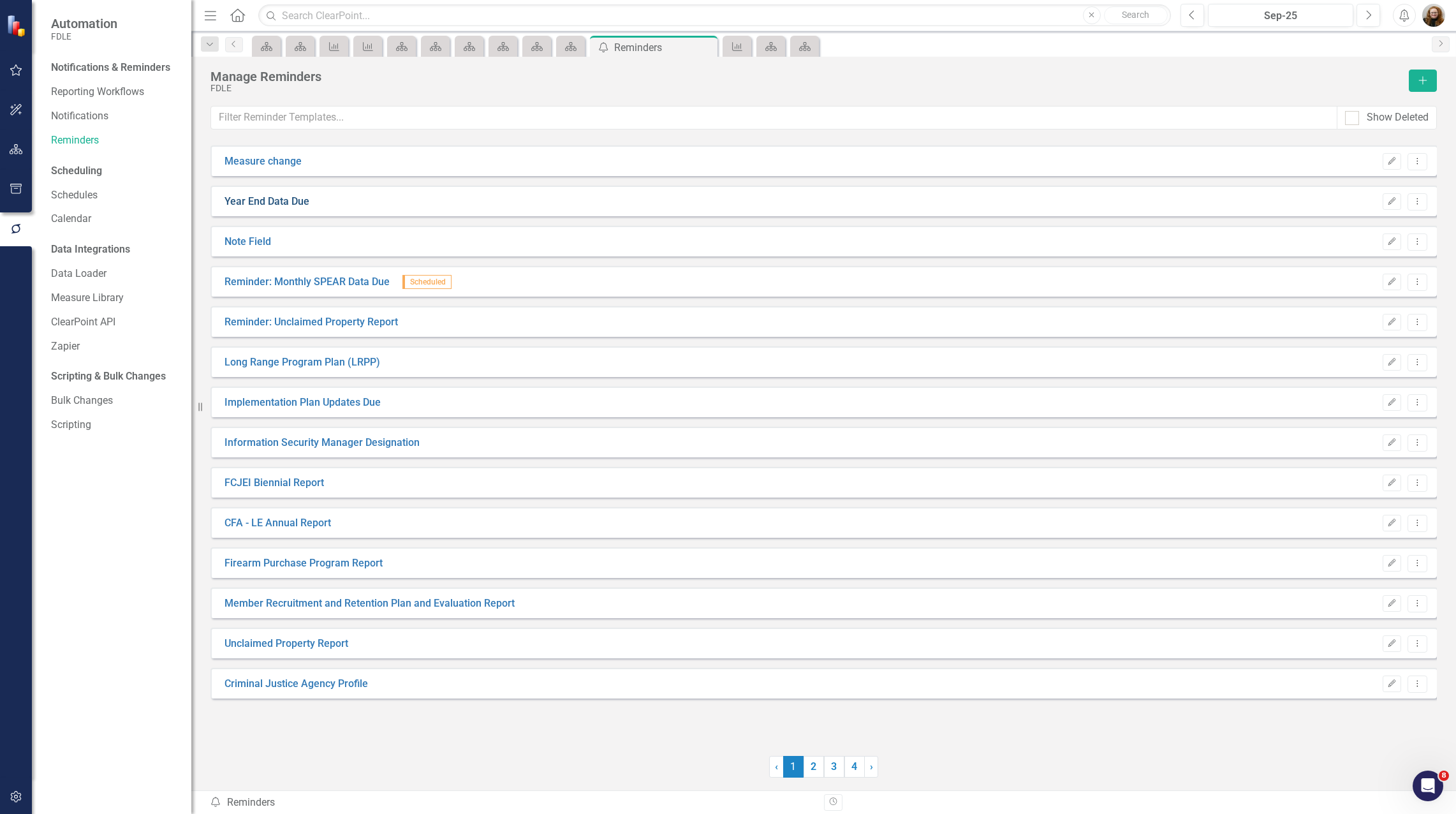
click at [295, 199] on link "Year End Data Due" at bounding box center [267, 202] width 85 height 14
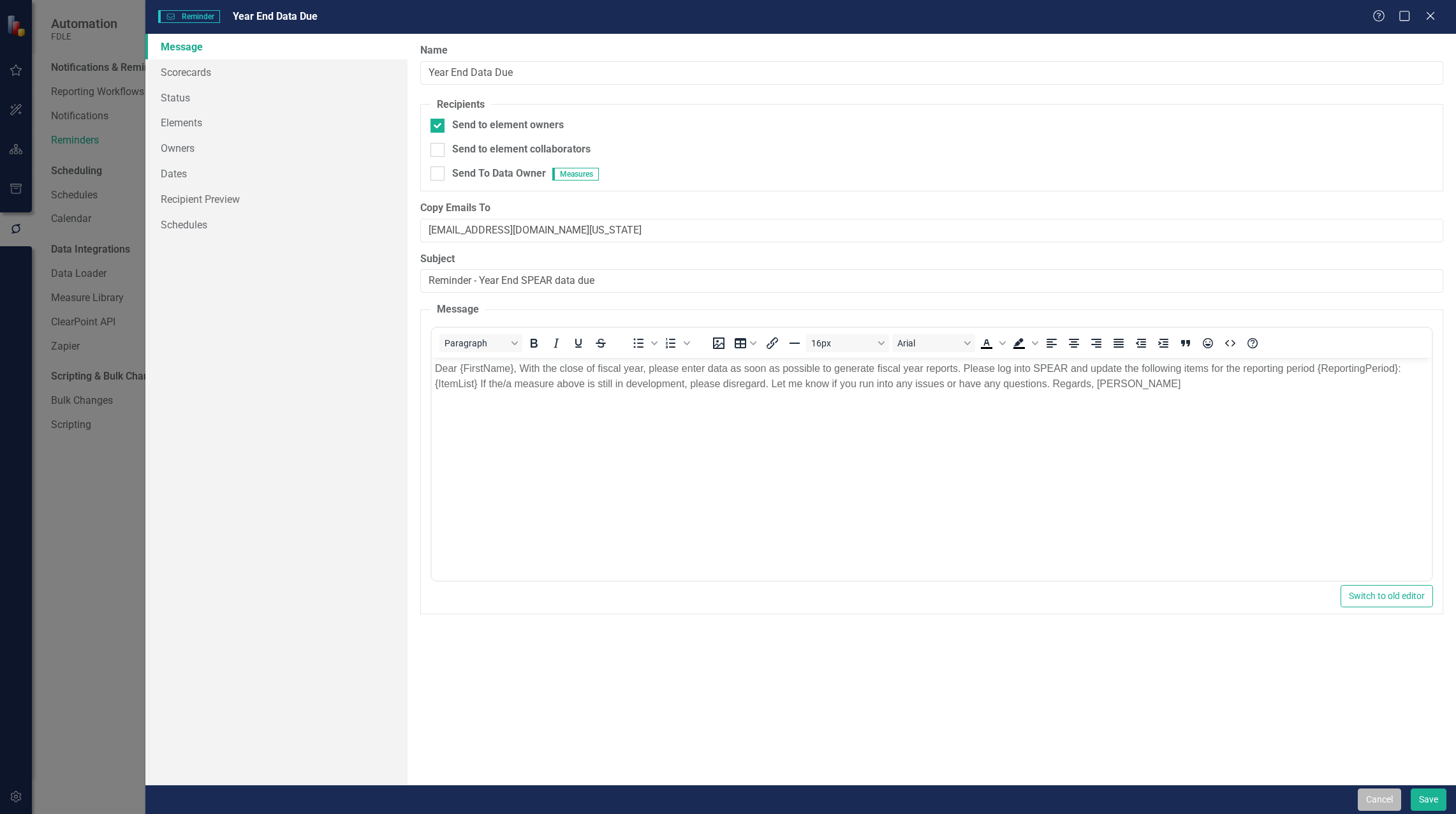
click at [1384, 802] on button "Cancel" at bounding box center [1379, 800] width 43 height 23
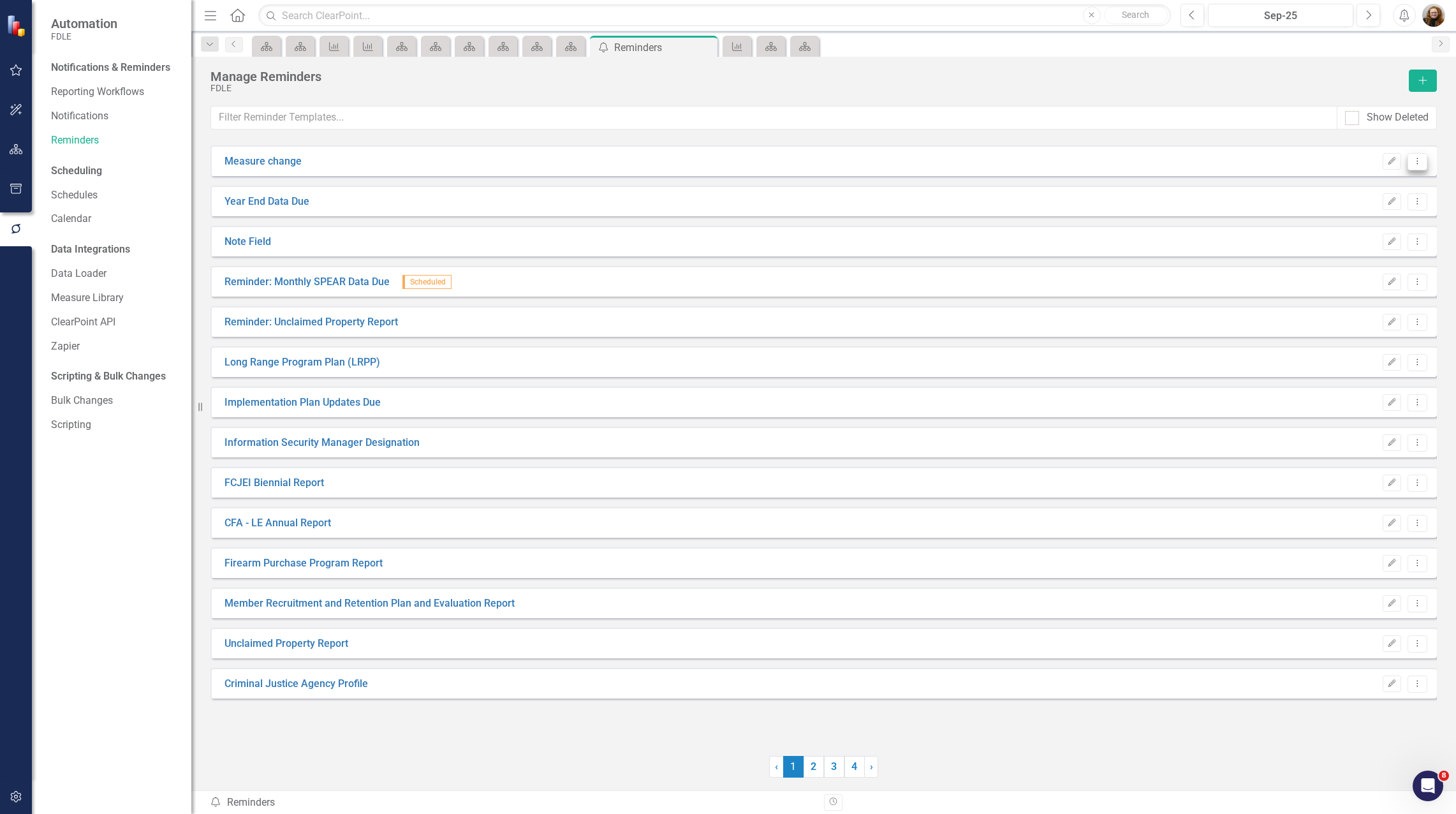
click at [1415, 168] on button "Dropdown Menu" at bounding box center [1417, 162] width 20 height 17
click at [1392, 247] on link "Trash Delete Reminder" at bounding box center [1368, 254] width 119 height 23
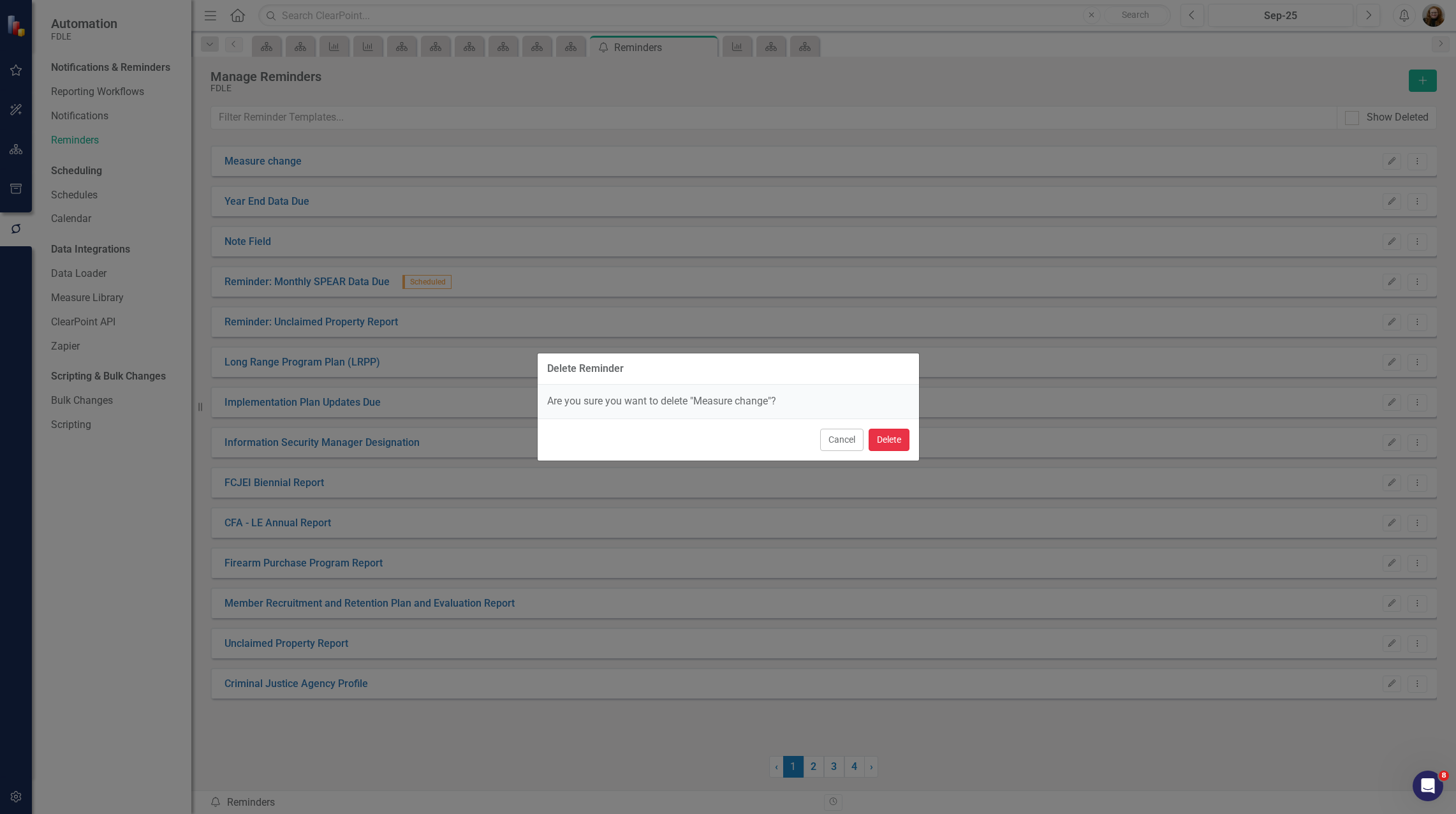
click at [878, 442] on button "Delete" at bounding box center [889, 439] width 41 height 23
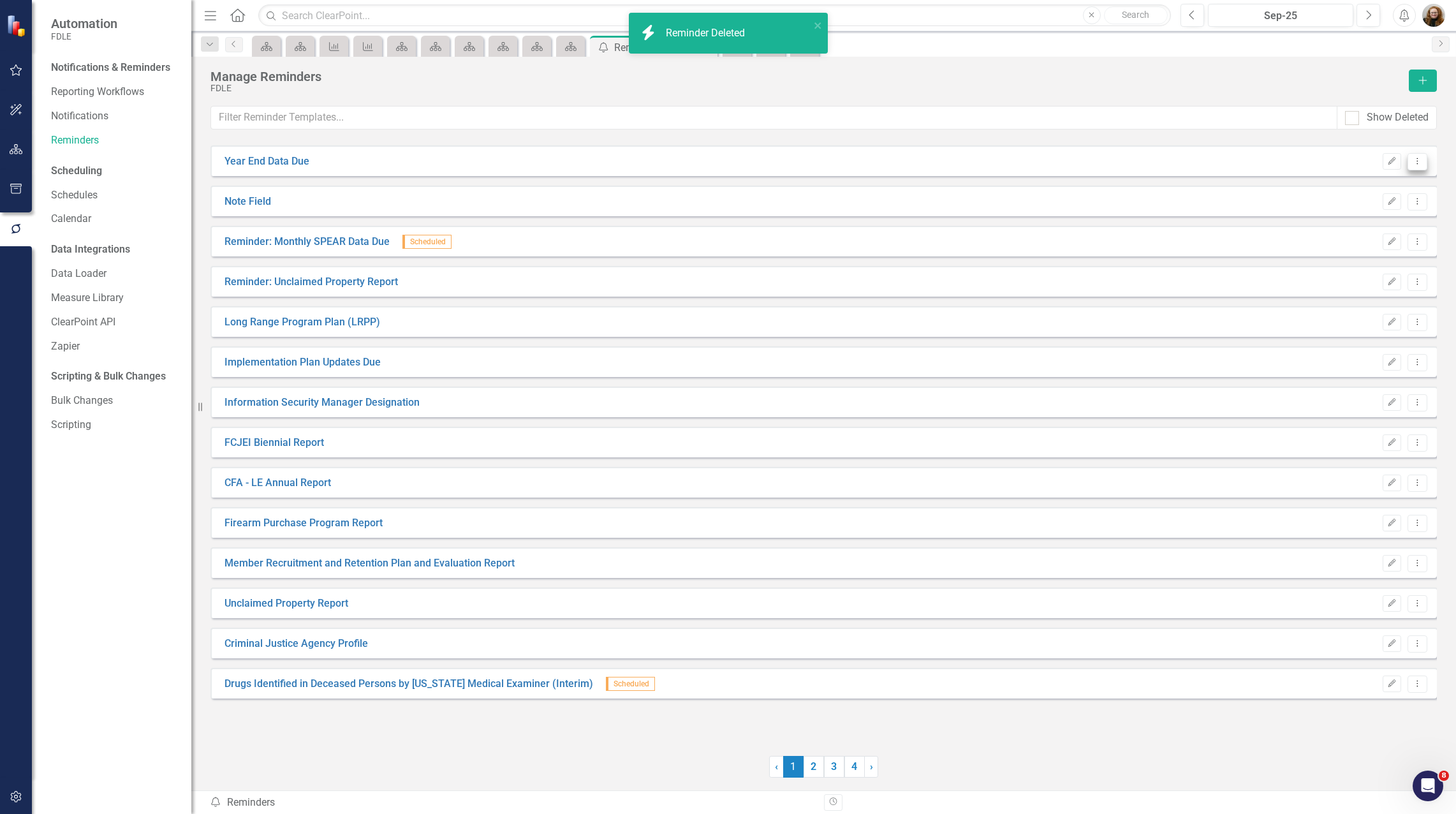
click at [1424, 164] on button "Dropdown Menu" at bounding box center [1417, 162] width 20 height 17
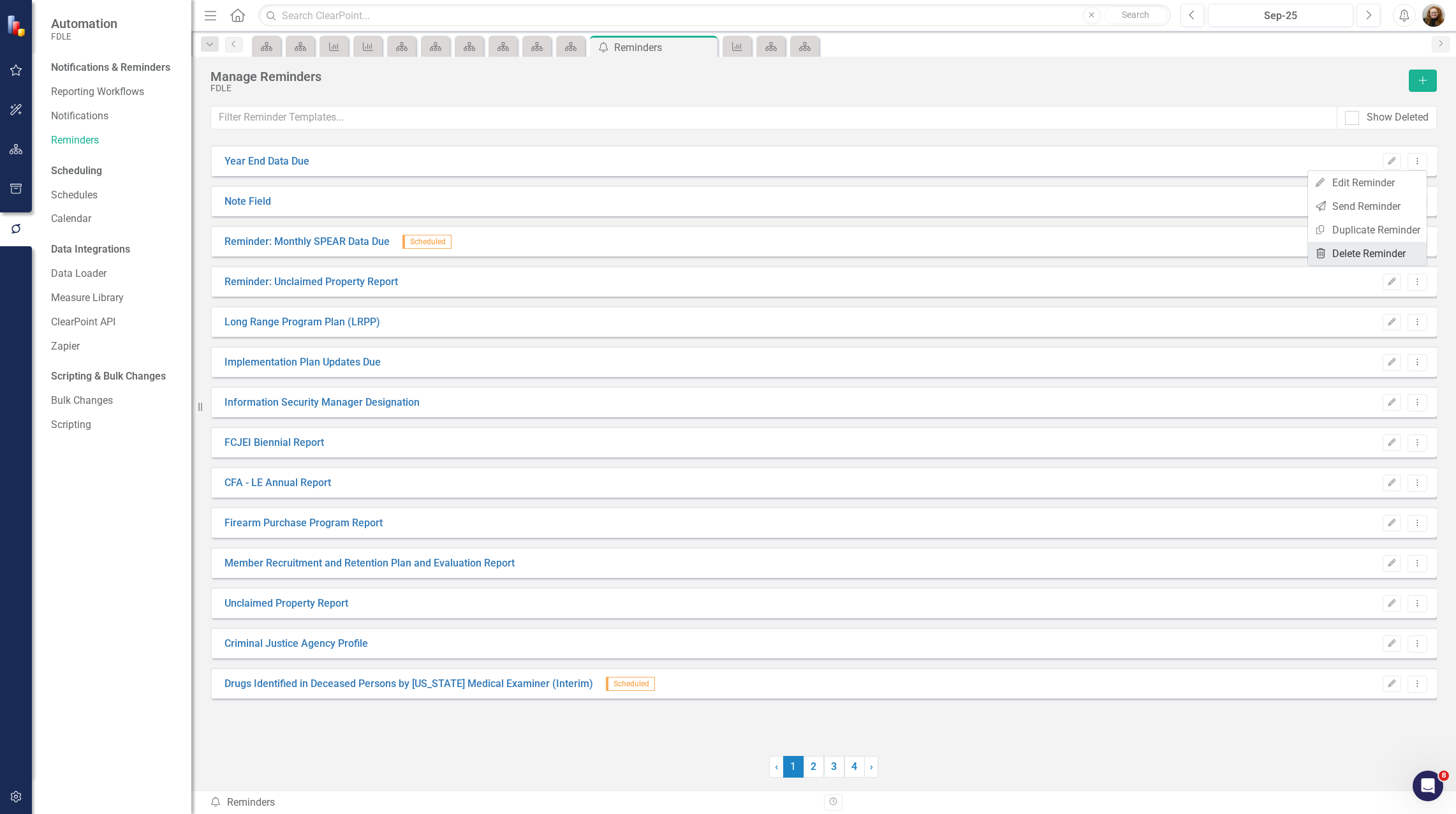
click at [1389, 253] on link "Trash Delete Reminder" at bounding box center [1368, 254] width 119 height 23
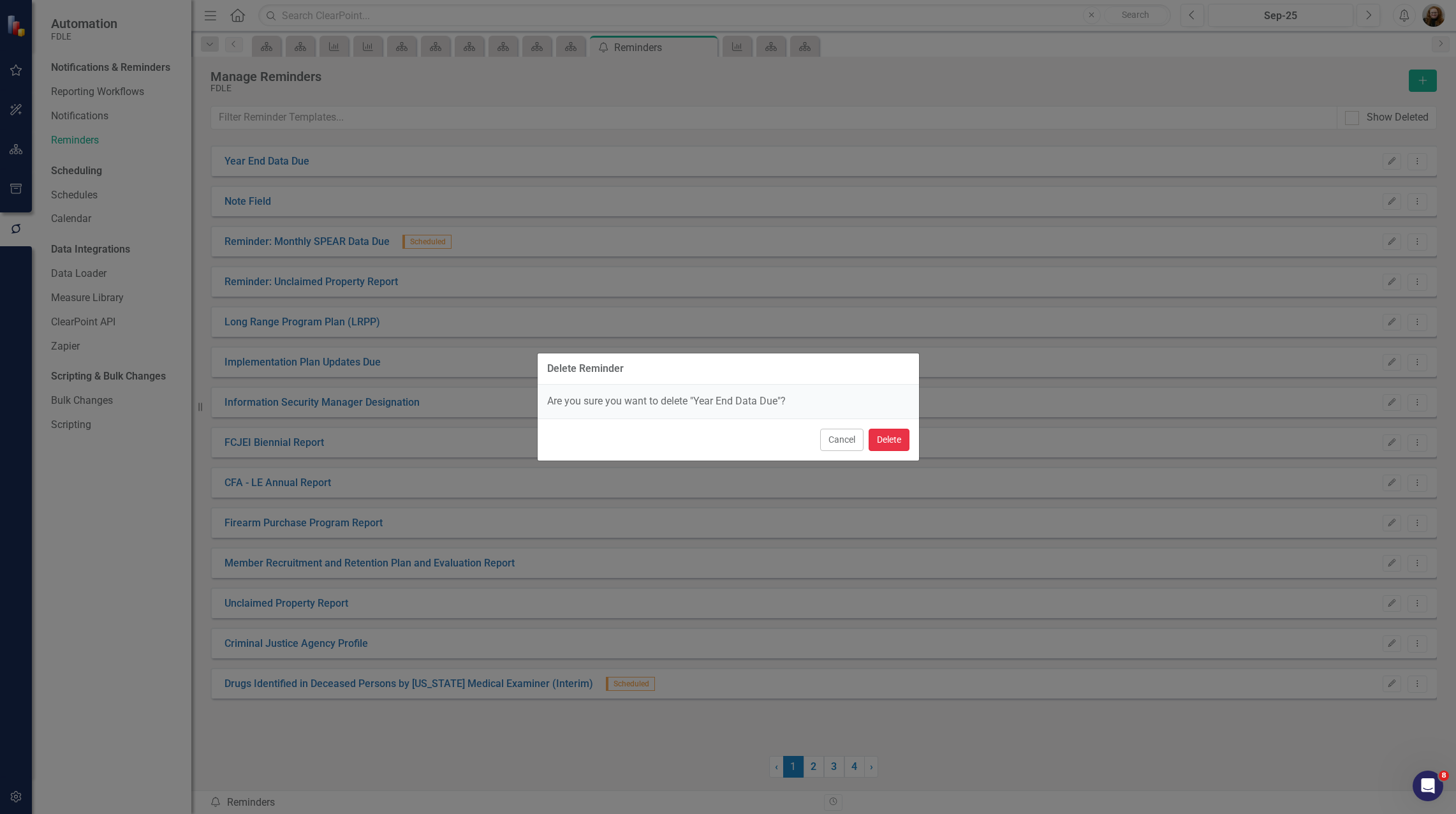
click at [883, 440] on button "Delete" at bounding box center [889, 439] width 41 height 23
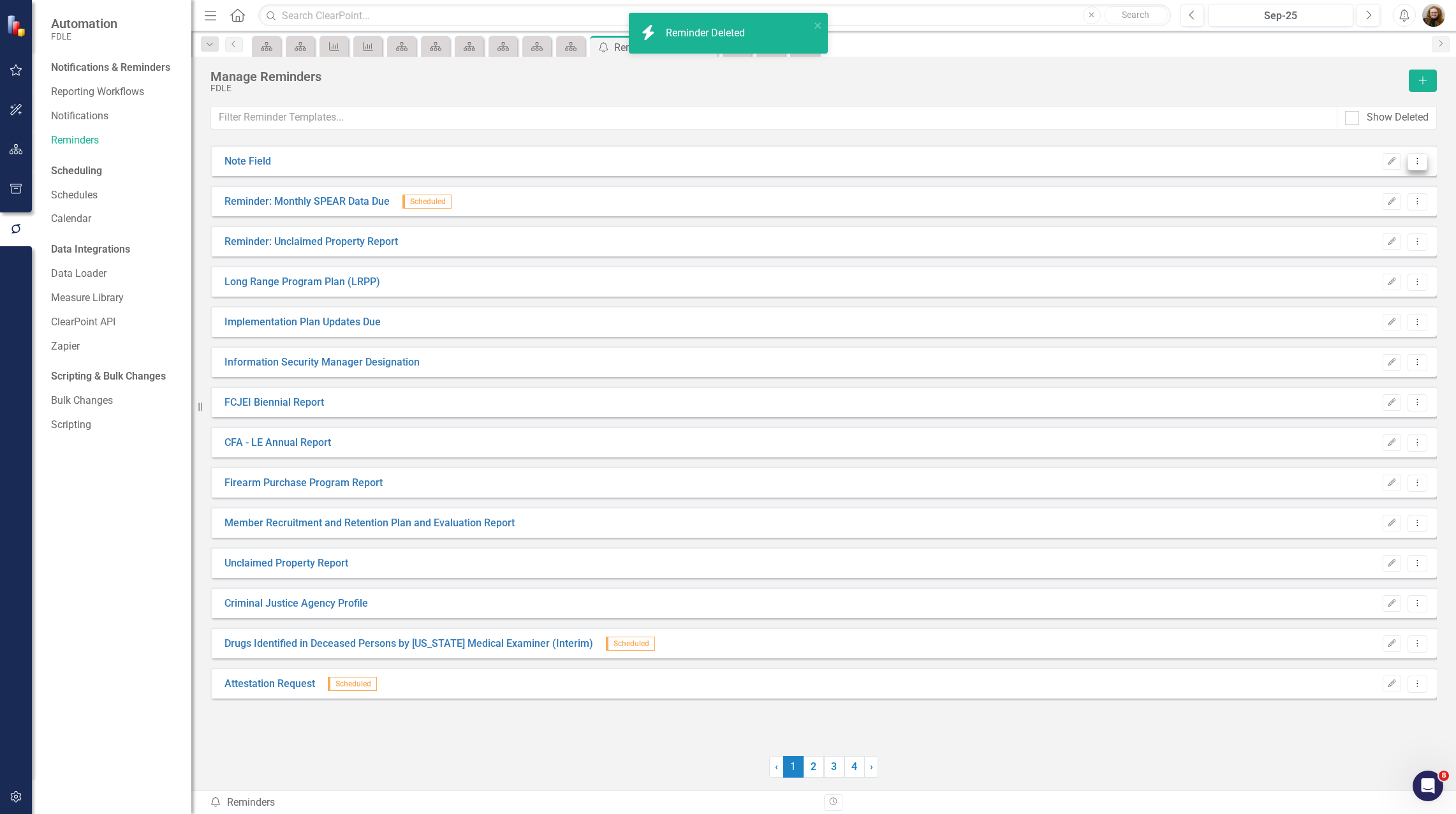
click at [1412, 166] on button "Dropdown Menu" at bounding box center [1417, 162] width 20 height 17
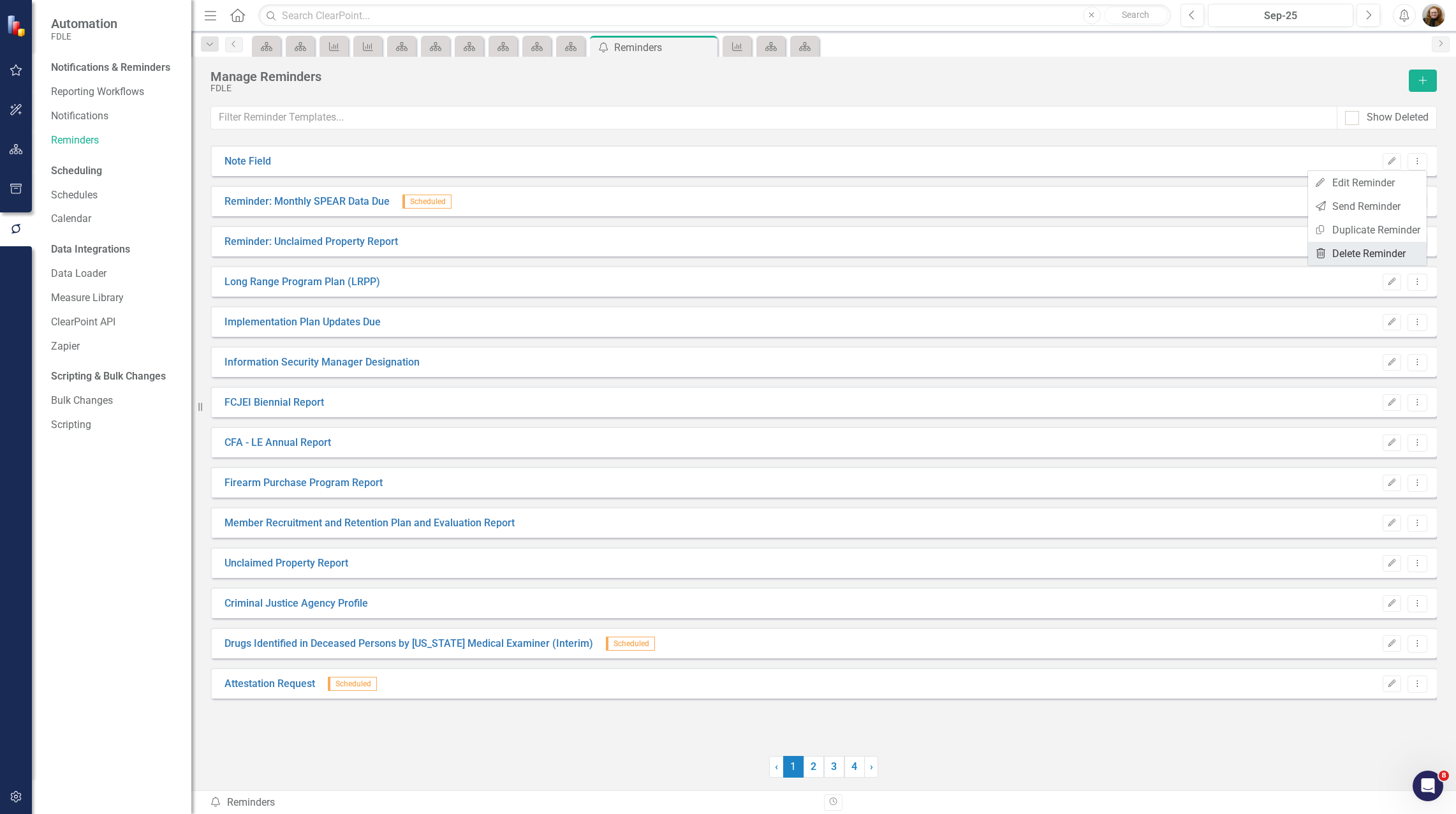
click at [1386, 245] on link "Trash Delete Reminder" at bounding box center [1368, 254] width 119 height 23
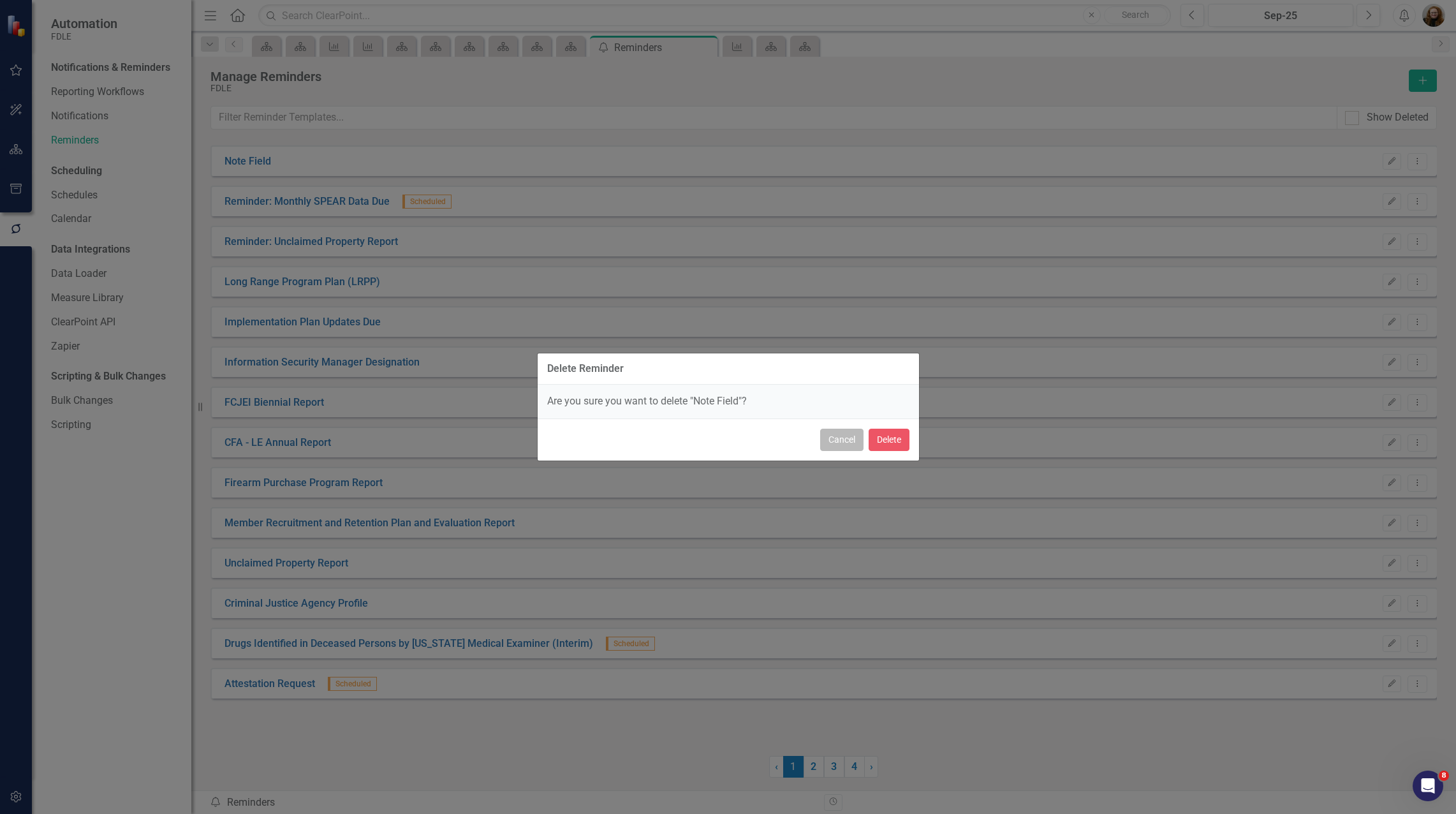
click at [825, 441] on button "Cancel" at bounding box center [842, 439] width 43 height 23
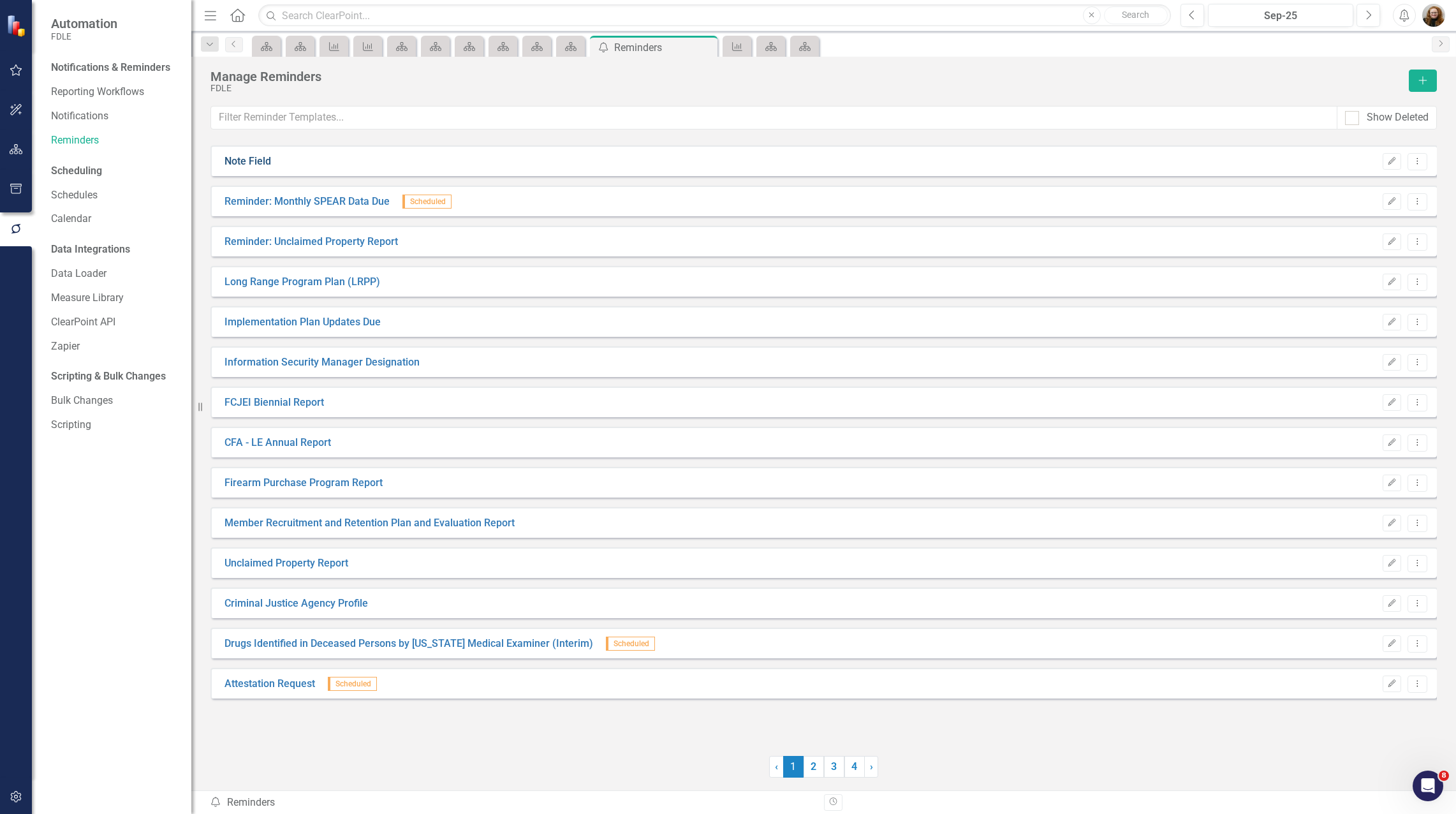
click at [265, 162] on link "Note Field" at bounding box center [248, 162] width 47 height 14
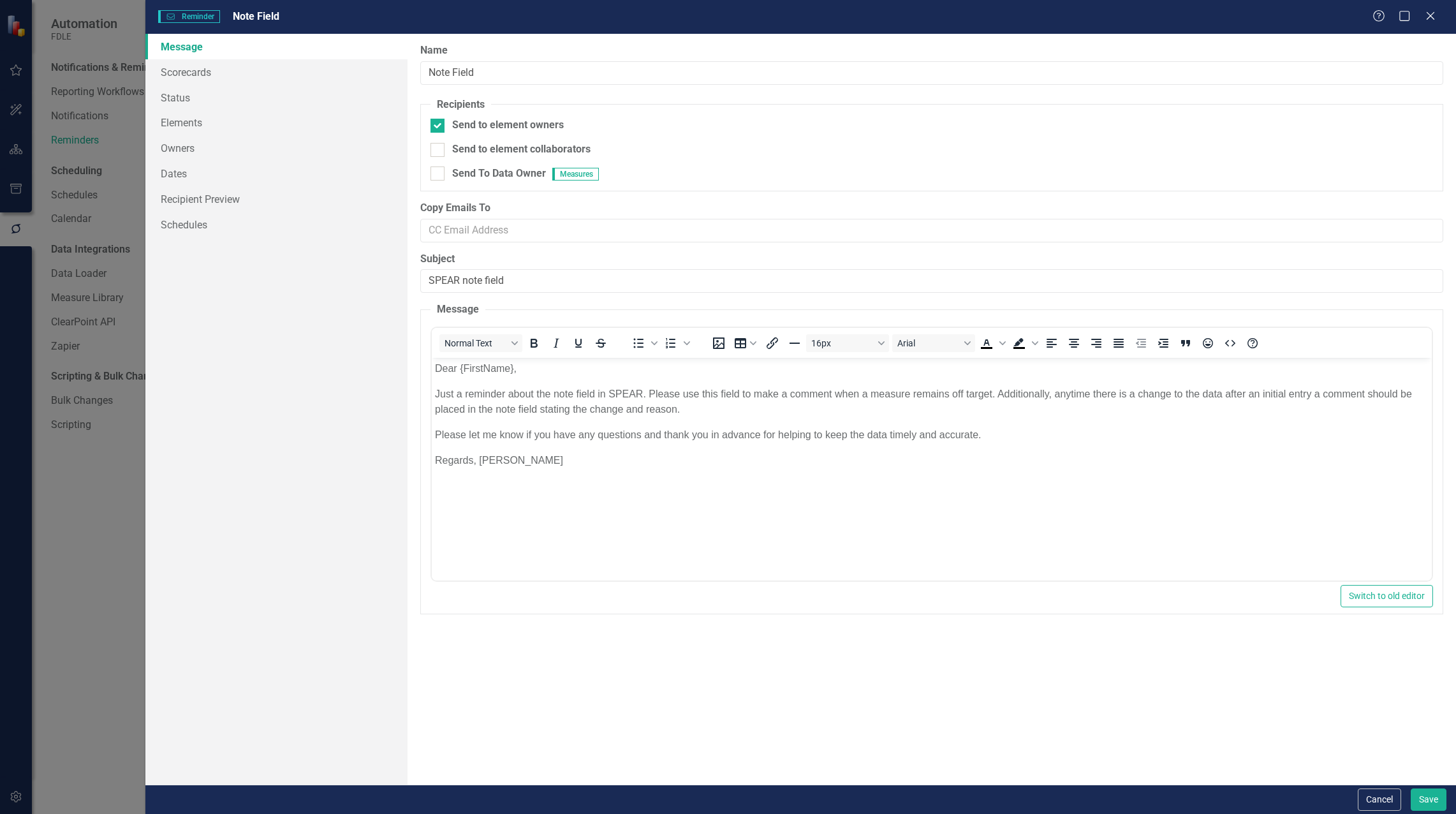
click at [265, 162] on div "Reminder Reminder Note Field Help Maximize Close Message Scorecards Status Elem…" at bounding box center [728, 407] width 1456 height 814
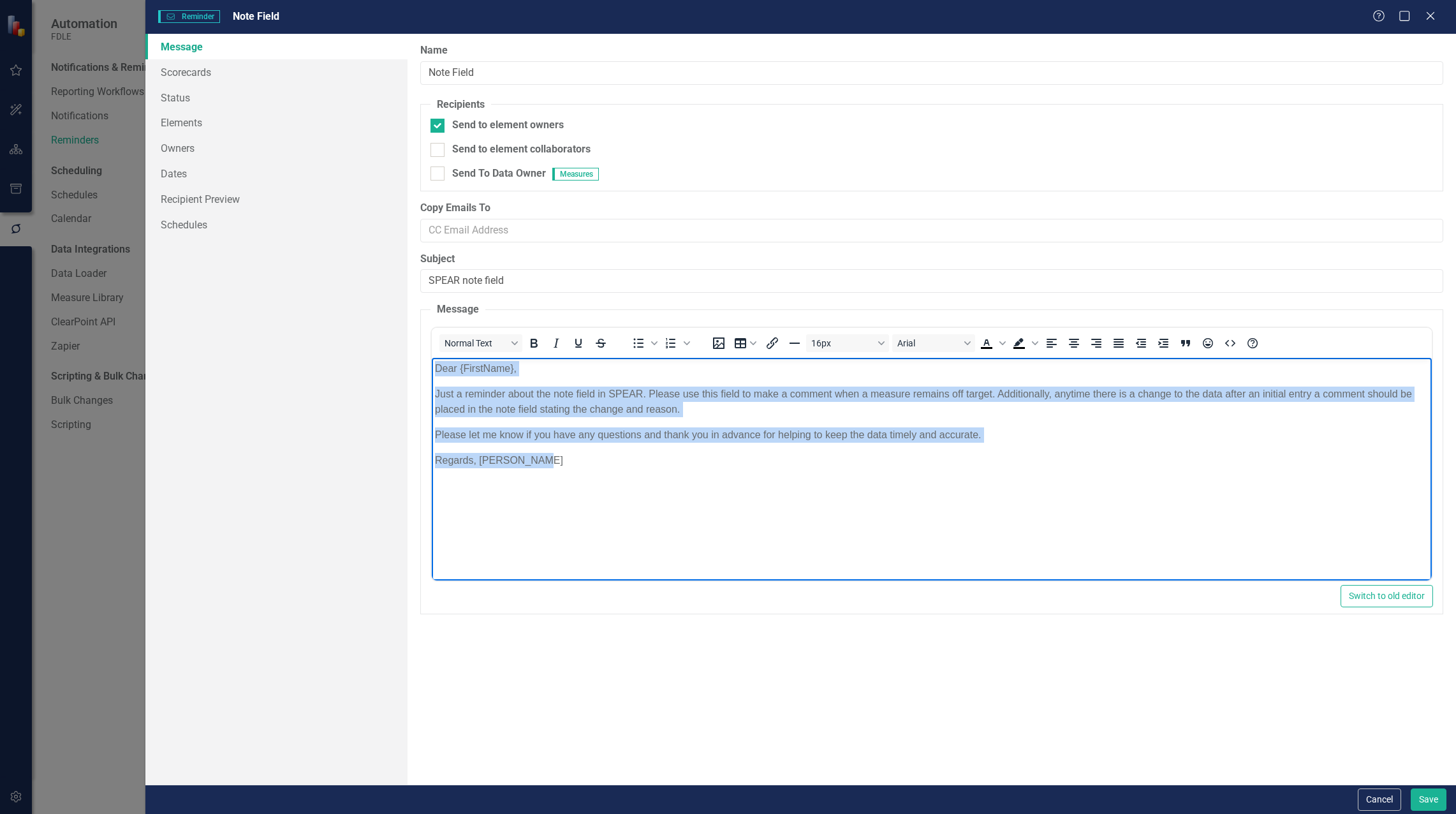
drag, startPoint x: 549, startPoint y: 455, endPoint x: 395, endPoint y: 372, distance: 174.9
click at [432, 372] on html "Dear {FirstName}, Just a reminder about the note field in SPEAR. Please use thi…" at bounding box center [932, 454] width 1000 height 191
copy body "Dear {FirstName}, Just a reminder about the note field in SPEAR. Please use thi…"
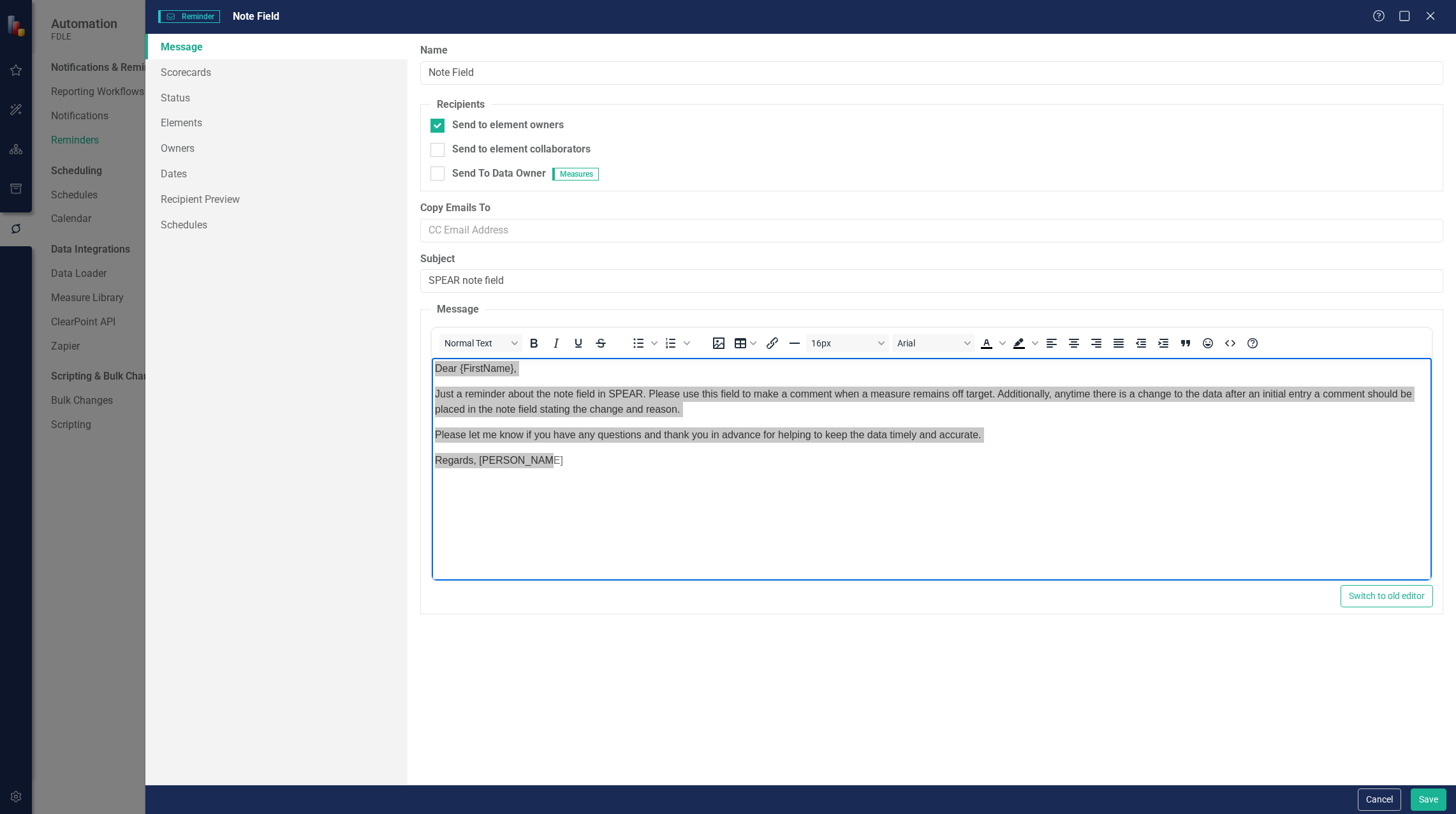
click at [419, 598] on div "Reminders are email templates that can send messages asking people to update th…" at bounding box center [932, 409] width 1048 height 751
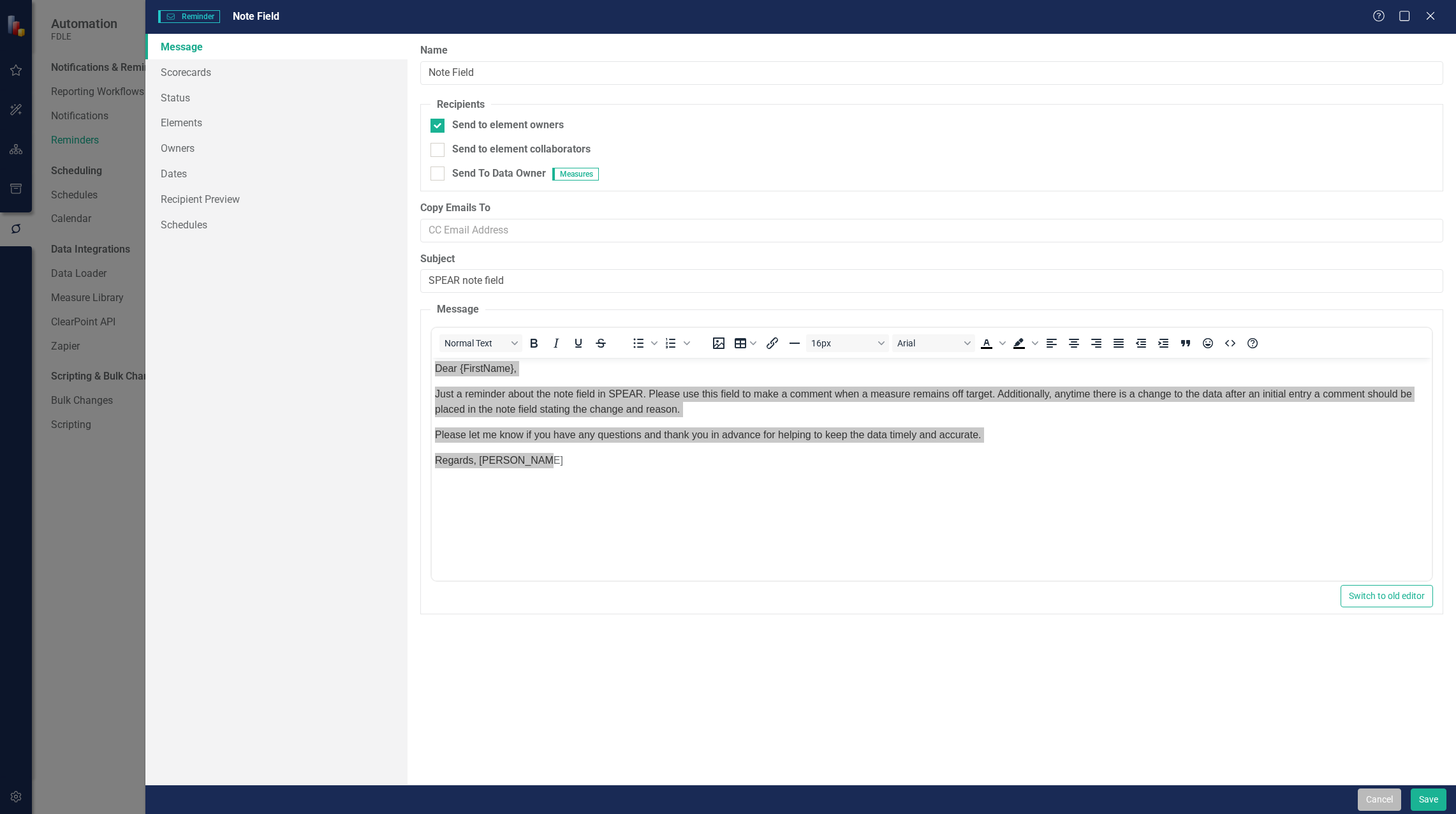
click at [1379, 799] on button "Cancel" at bounding box center [1379, 800] width 43 height 23
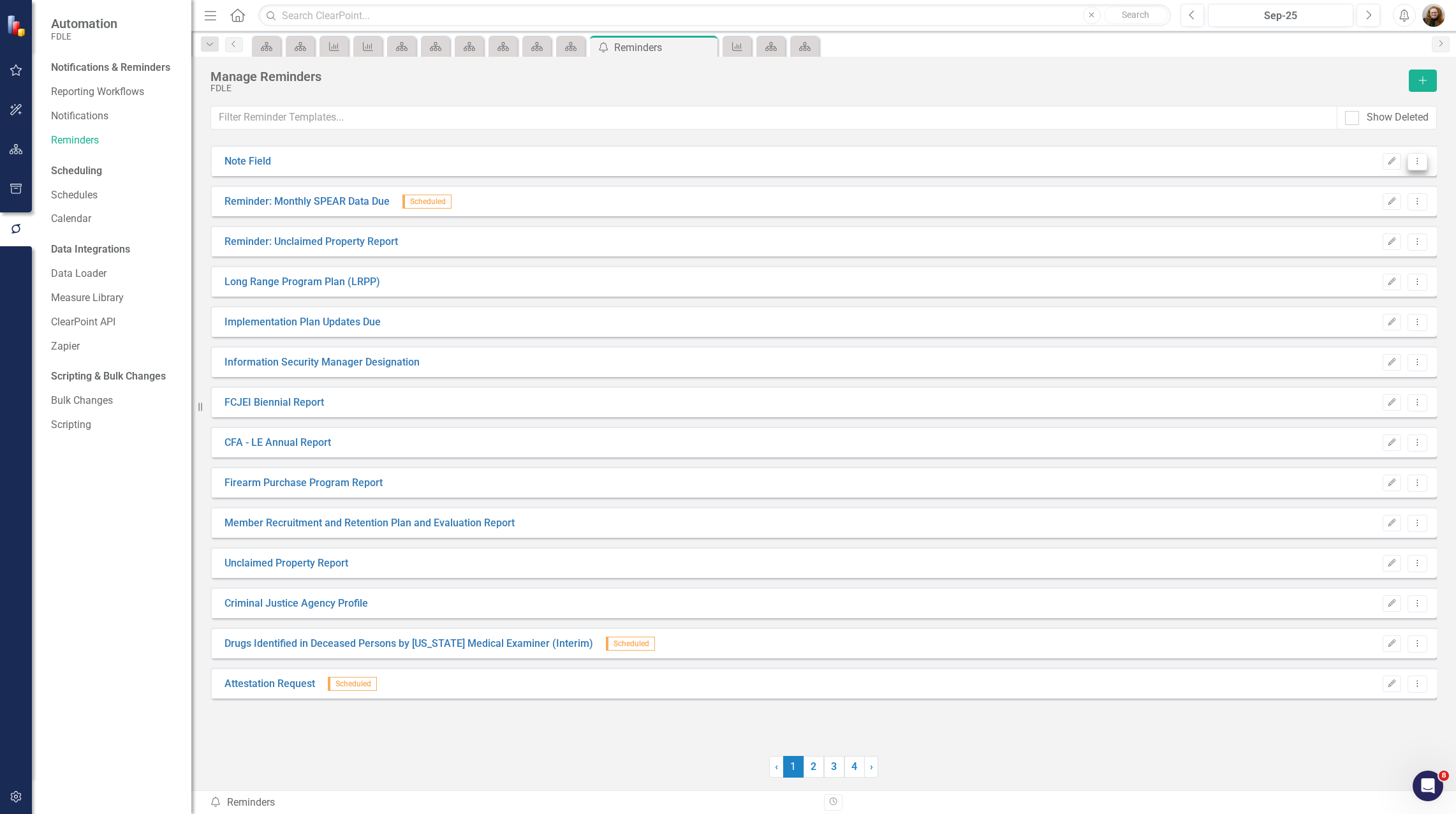
click at [1417, 161] on icon at bounding box center [1417, 161] width 1 height 6
click at [1379, 252] on link "Trash Delete Reminder" at bounding box center [1368, 254] width 119 height 23
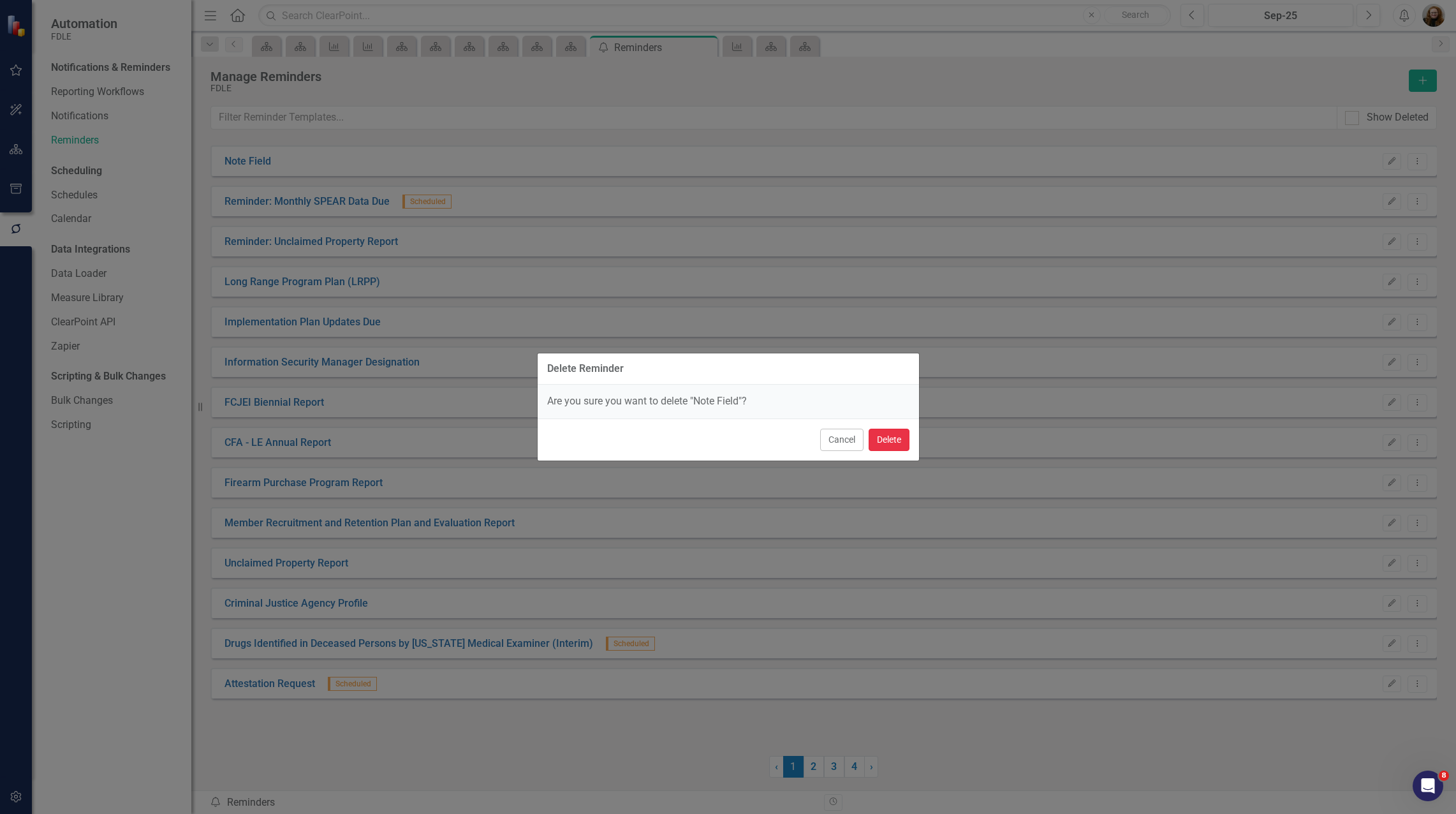
click at [894, 446] on button "Delete" at bounding box center [889, 439] width 41 height 23
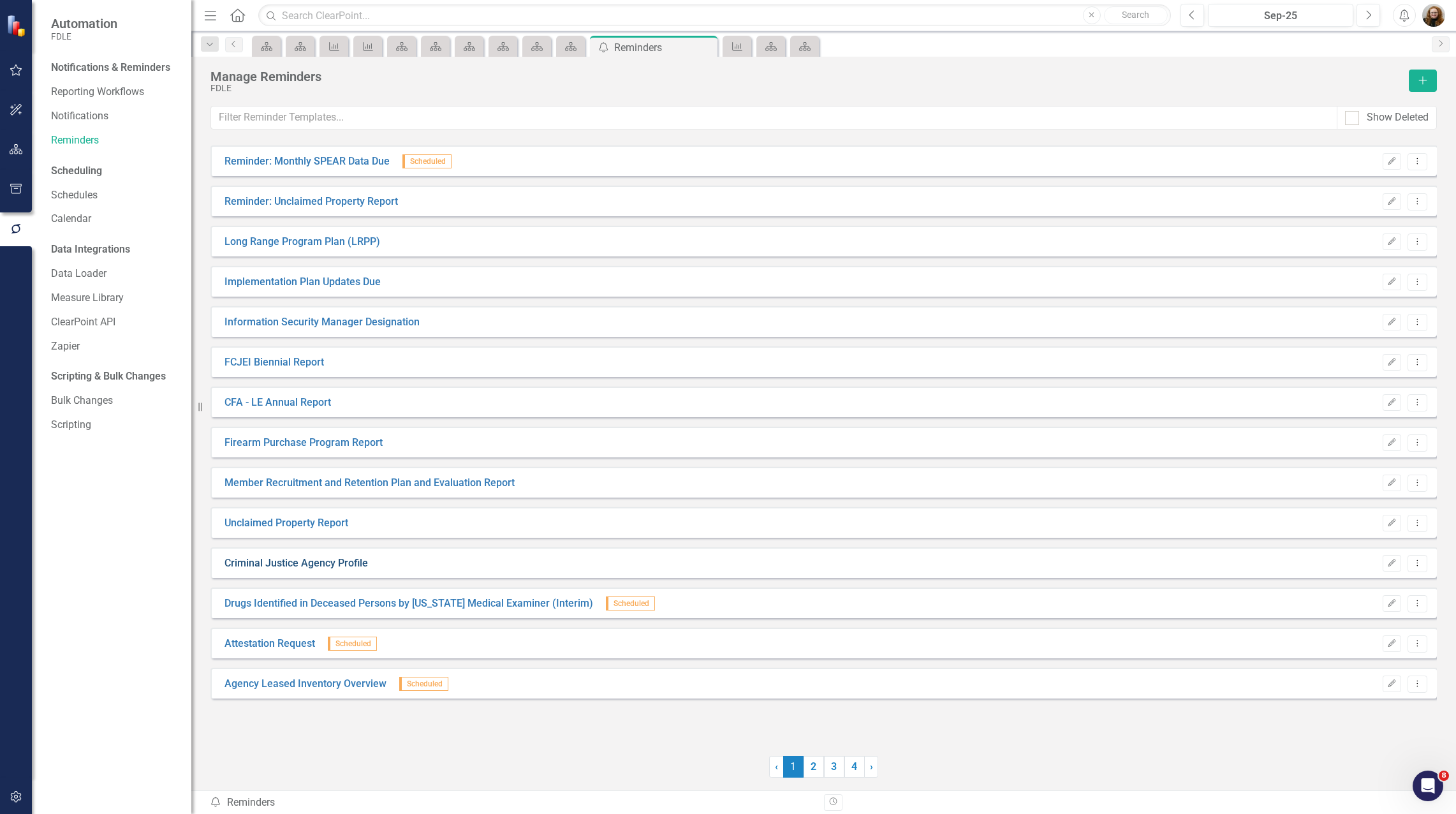
click at [332, 566] on link "Criminal Justice Agency Profile" at bounding box center [296, 564] width 143 height 14
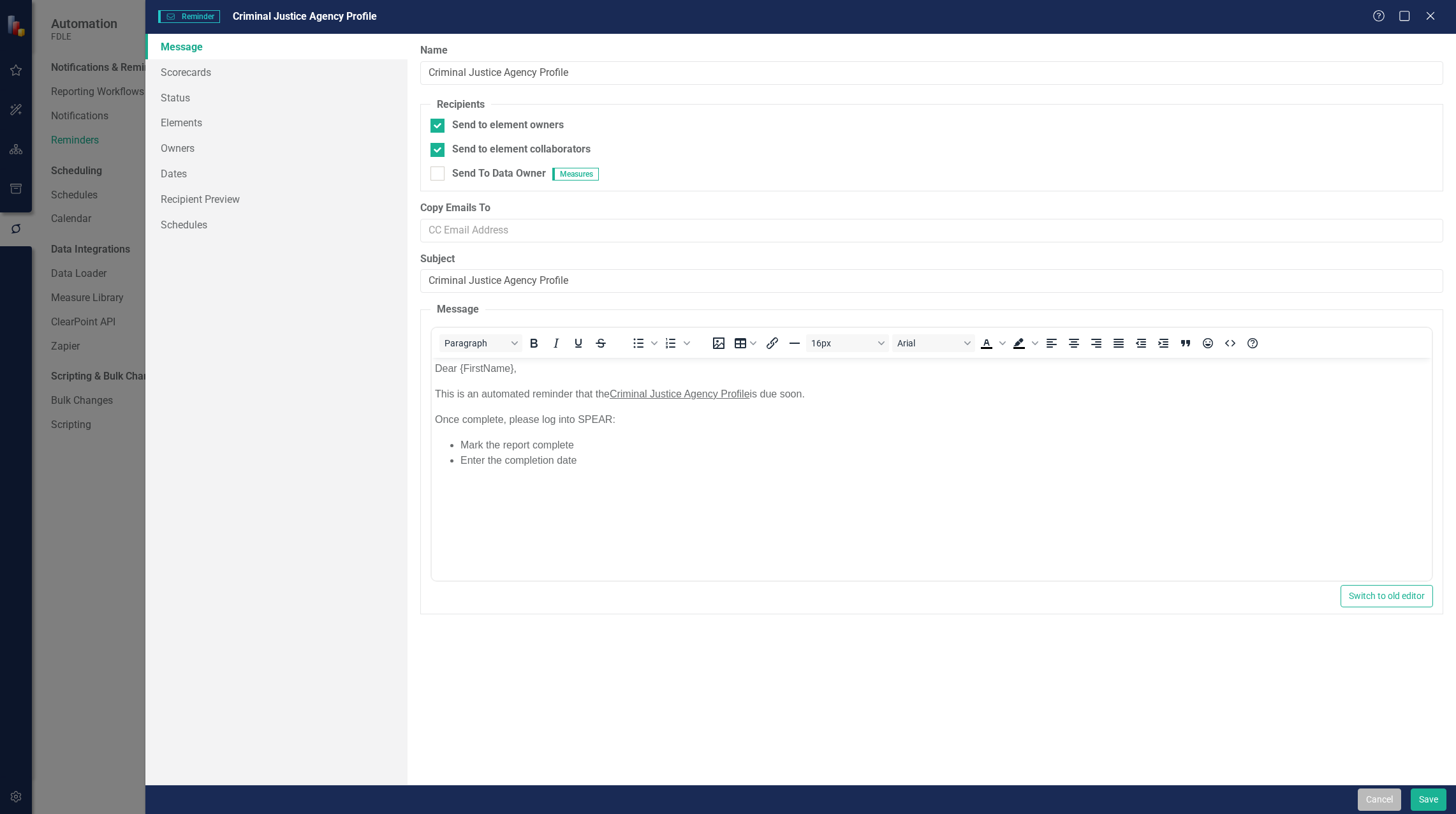
click at [1373, 799] on button "Cancel" at bounding box center [1379, 800] width 43 height 23
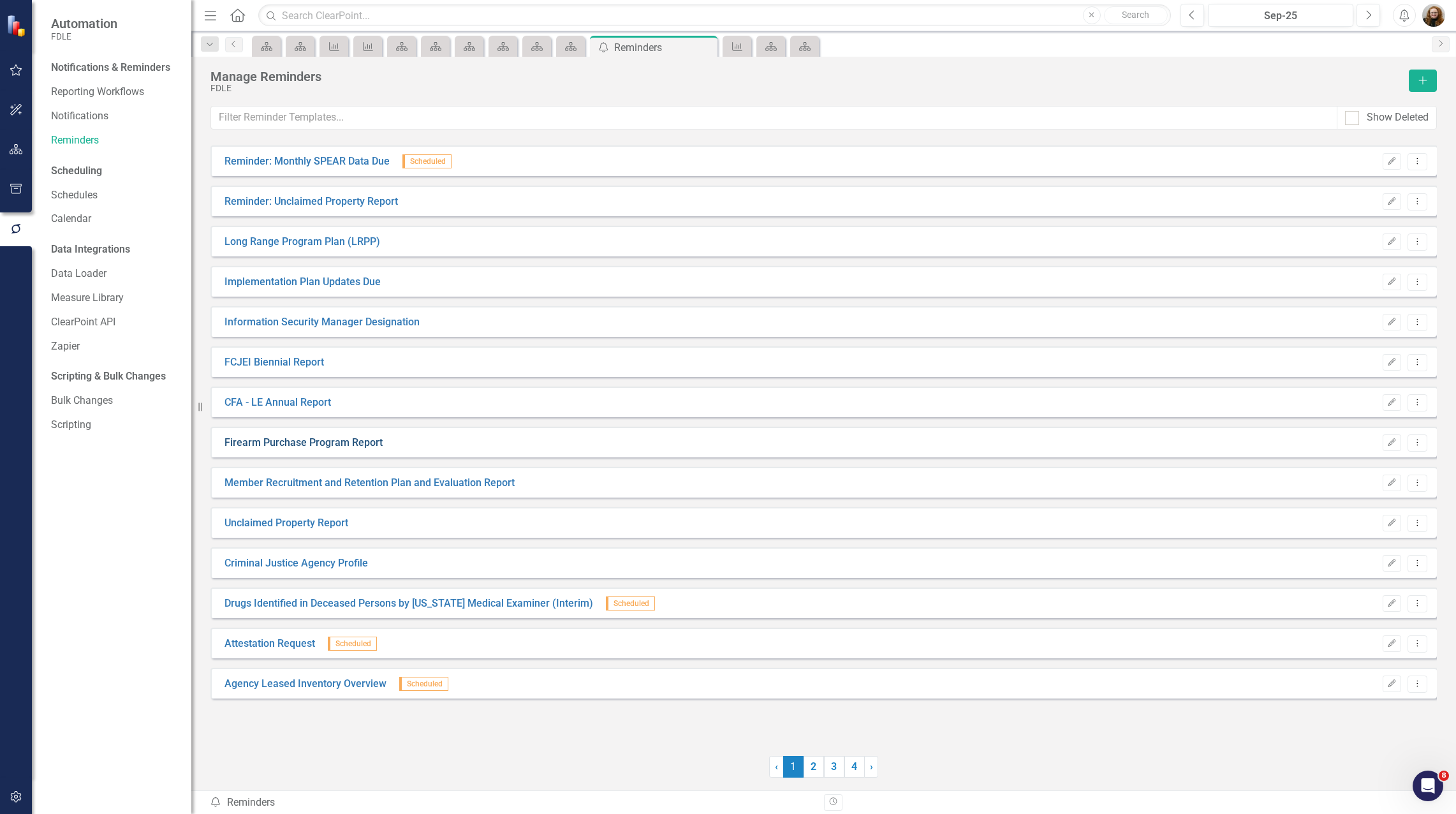
click at [336, 441] on link "Firearm Purchase Program Report" at bounding box center [303, 443] width 158 height 14
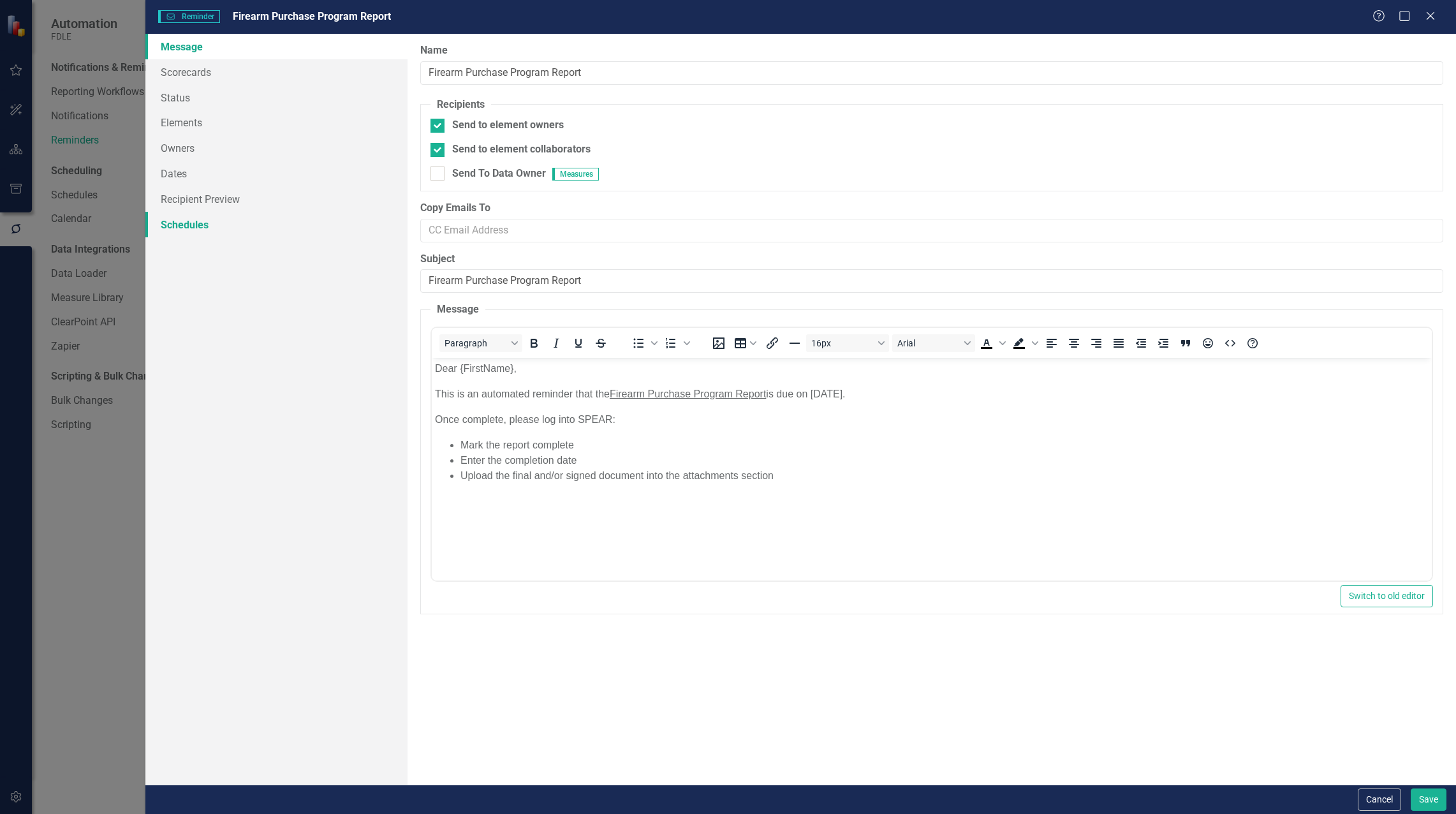
click at [186, 221] on link "Schedules" at bounding box center [276, 225] width 263 height 25
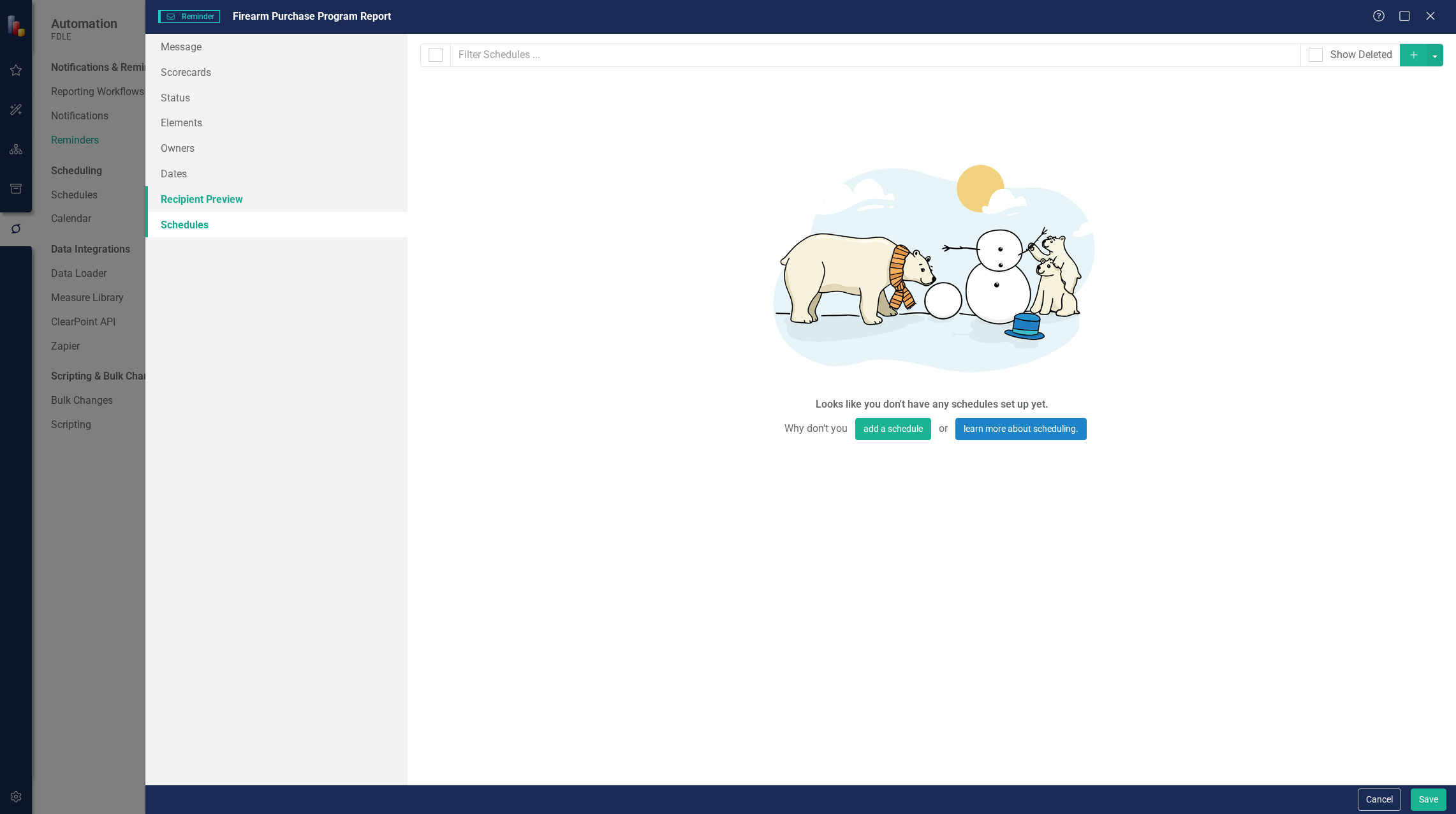
click at [195, 195] on link "Recipient Preview" at bounding box center [276, 199] width 263 height 25
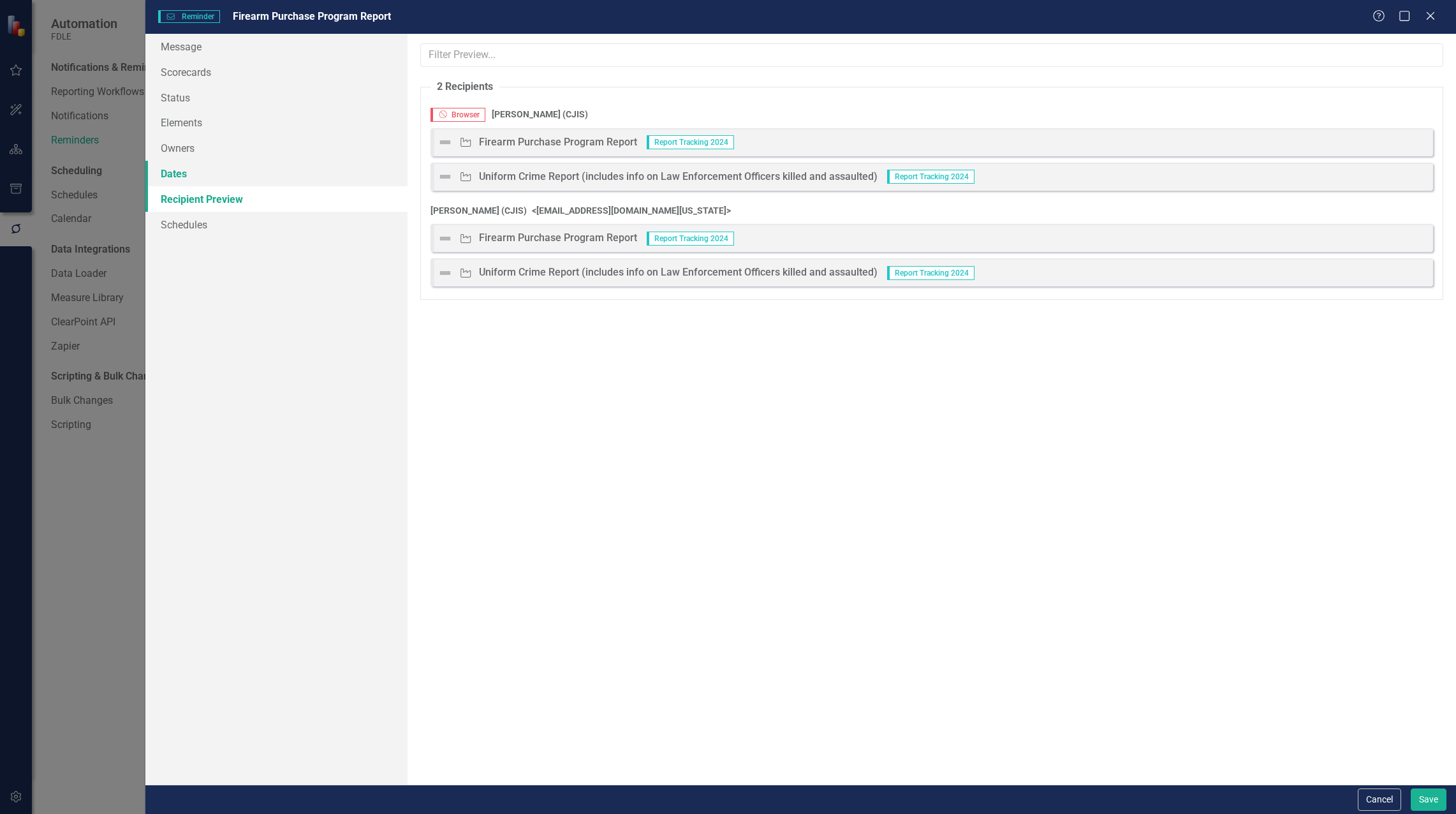
click at [182, 167] on link "Dates" at bounding box center [276, 173] width 263 height 25
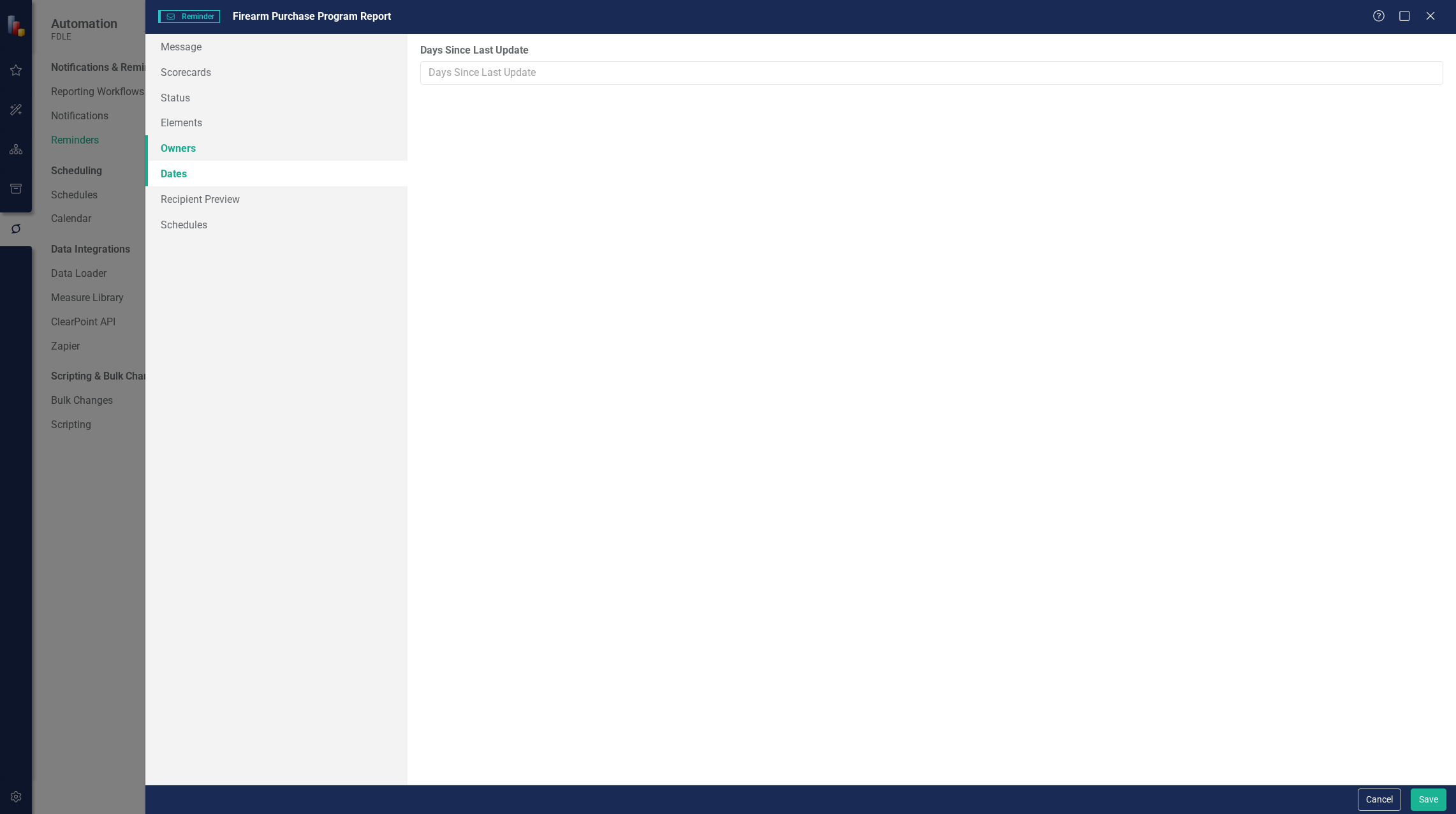
click at [182, 152] on link "Owners" at bounding box center [276, 148] width 263 height 25
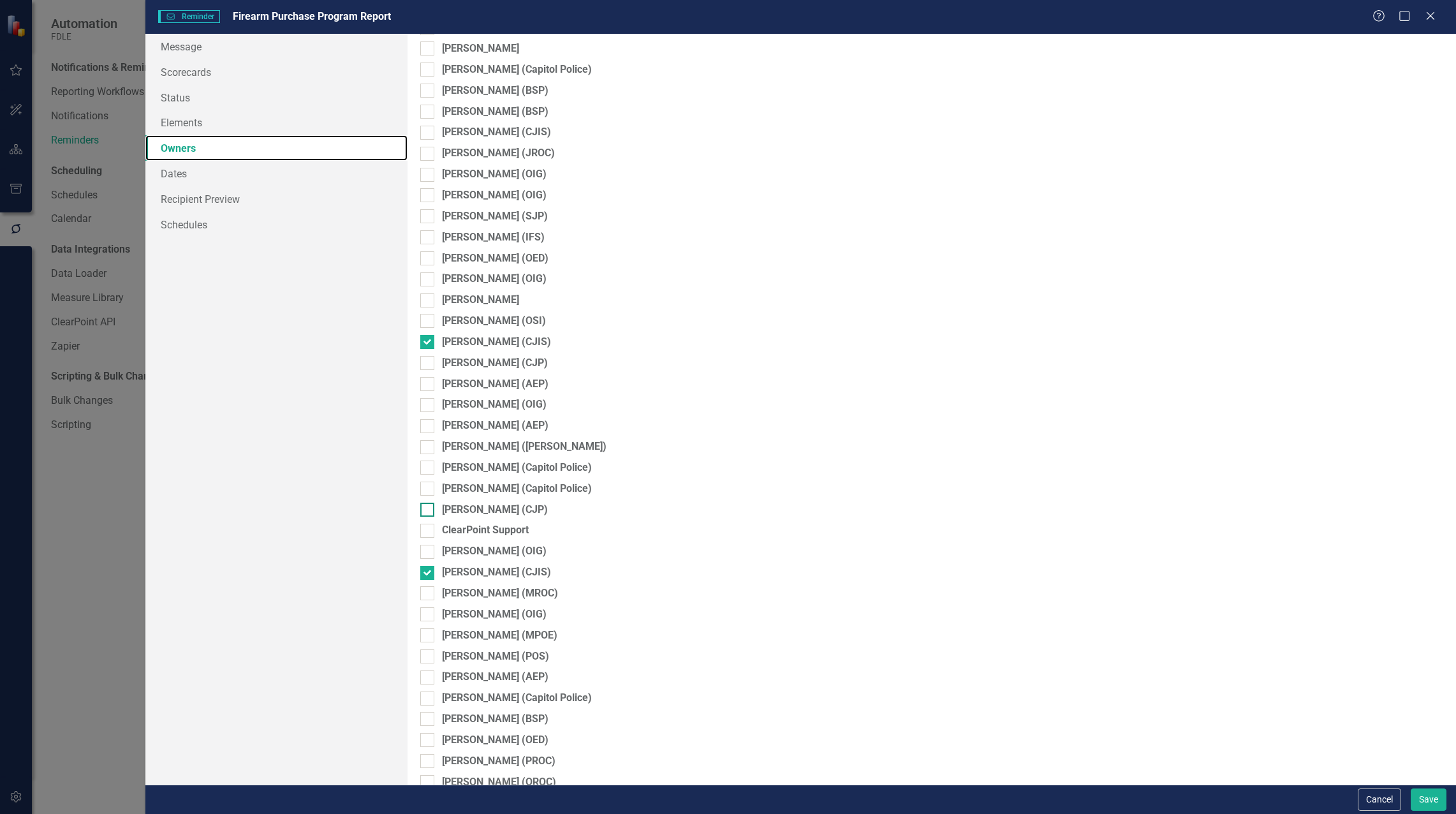
scroll to position [1586, 0]
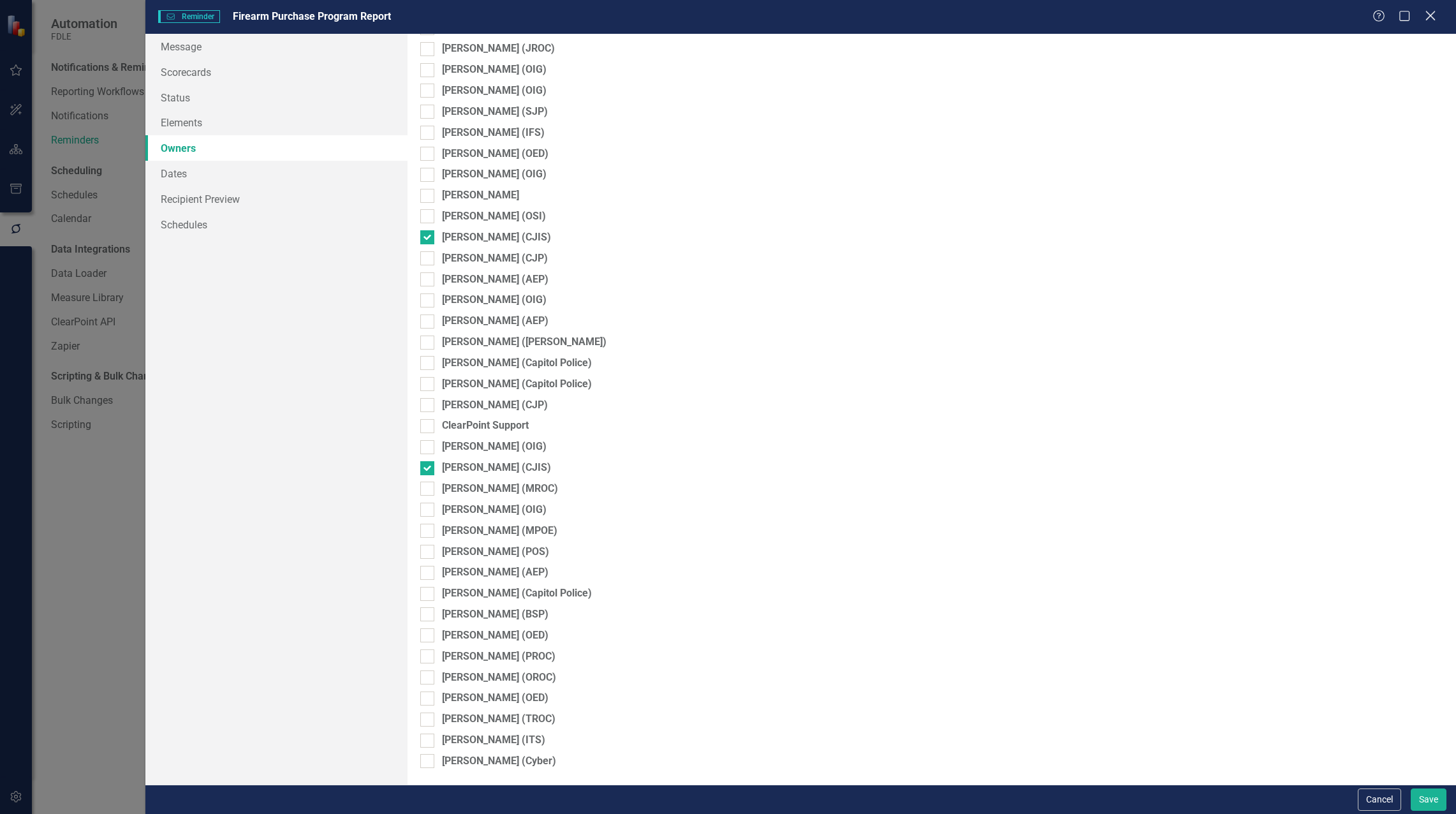
click at [1427, 21] on icon "Close" at bounding box center [1431, 15] width 16 height 12
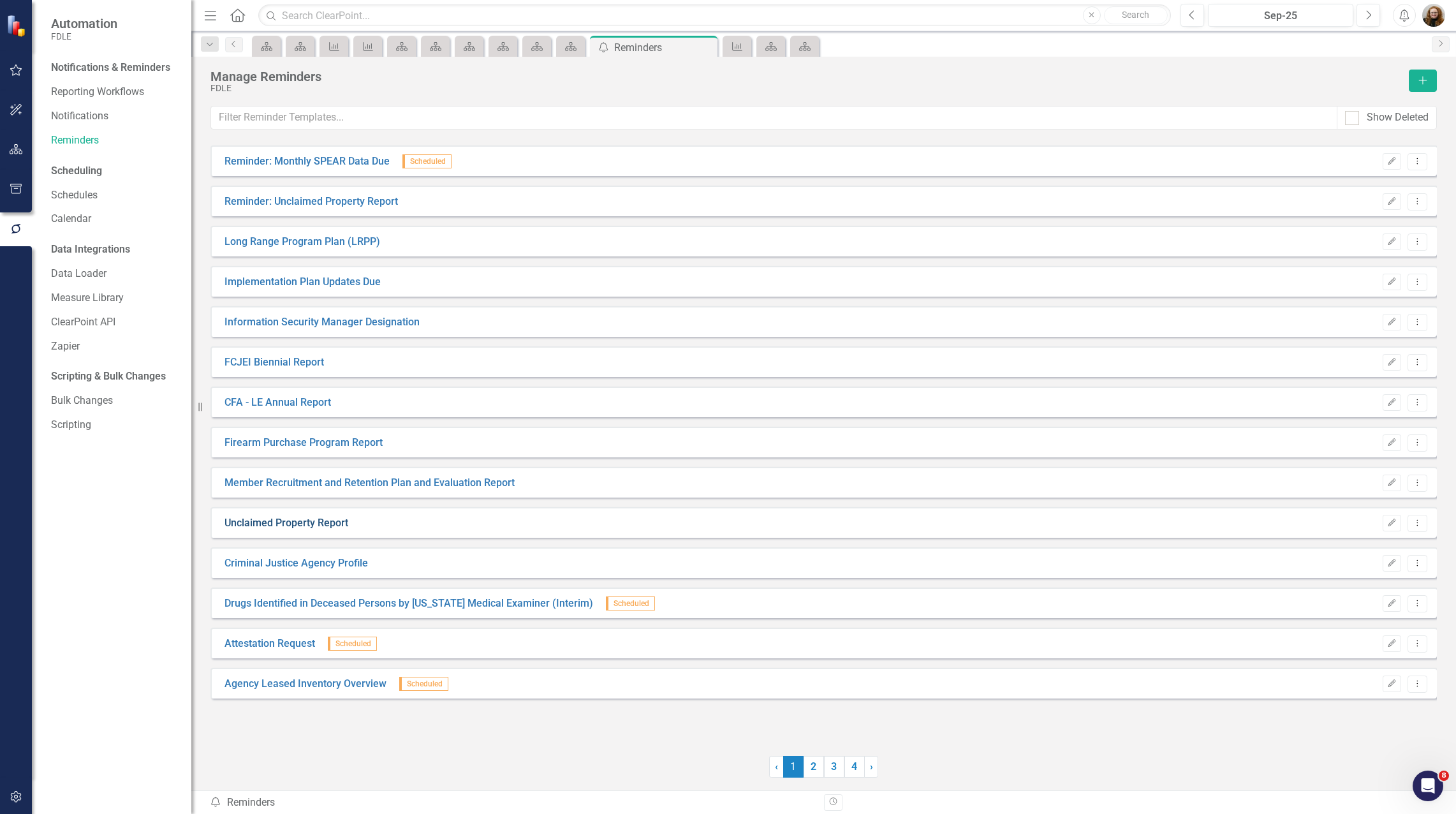
click at [290, 522] on link "Unclaimed Property Report" at bounding box center [286, 523] width 124 height 14
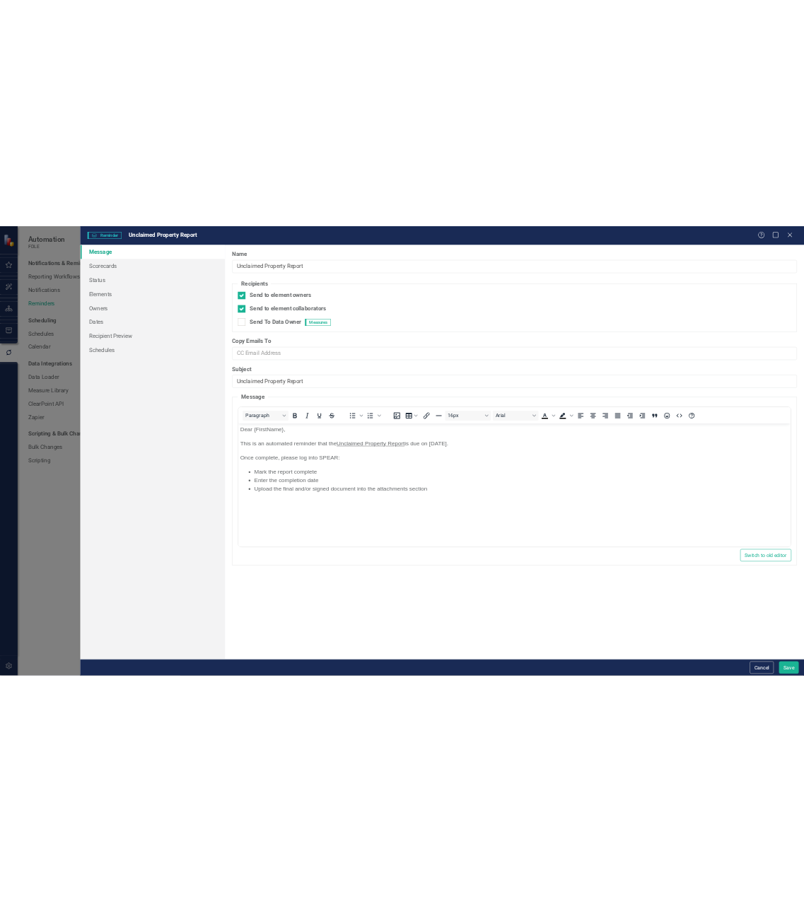
scroll to position [0, 0]
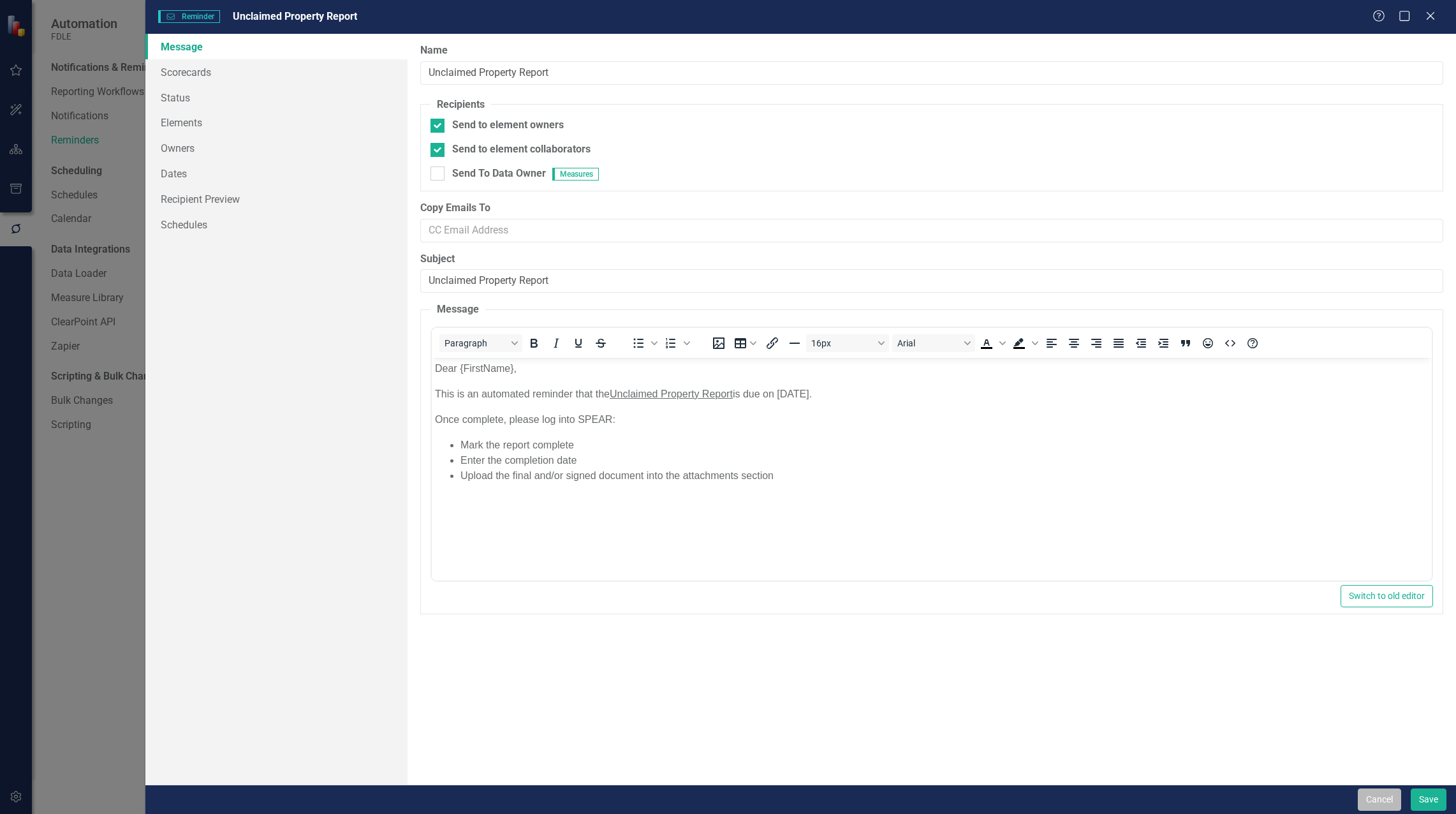
click at [1373, 801] on button "Cancel" at bounding box center [1379, 800] width 43 height 23
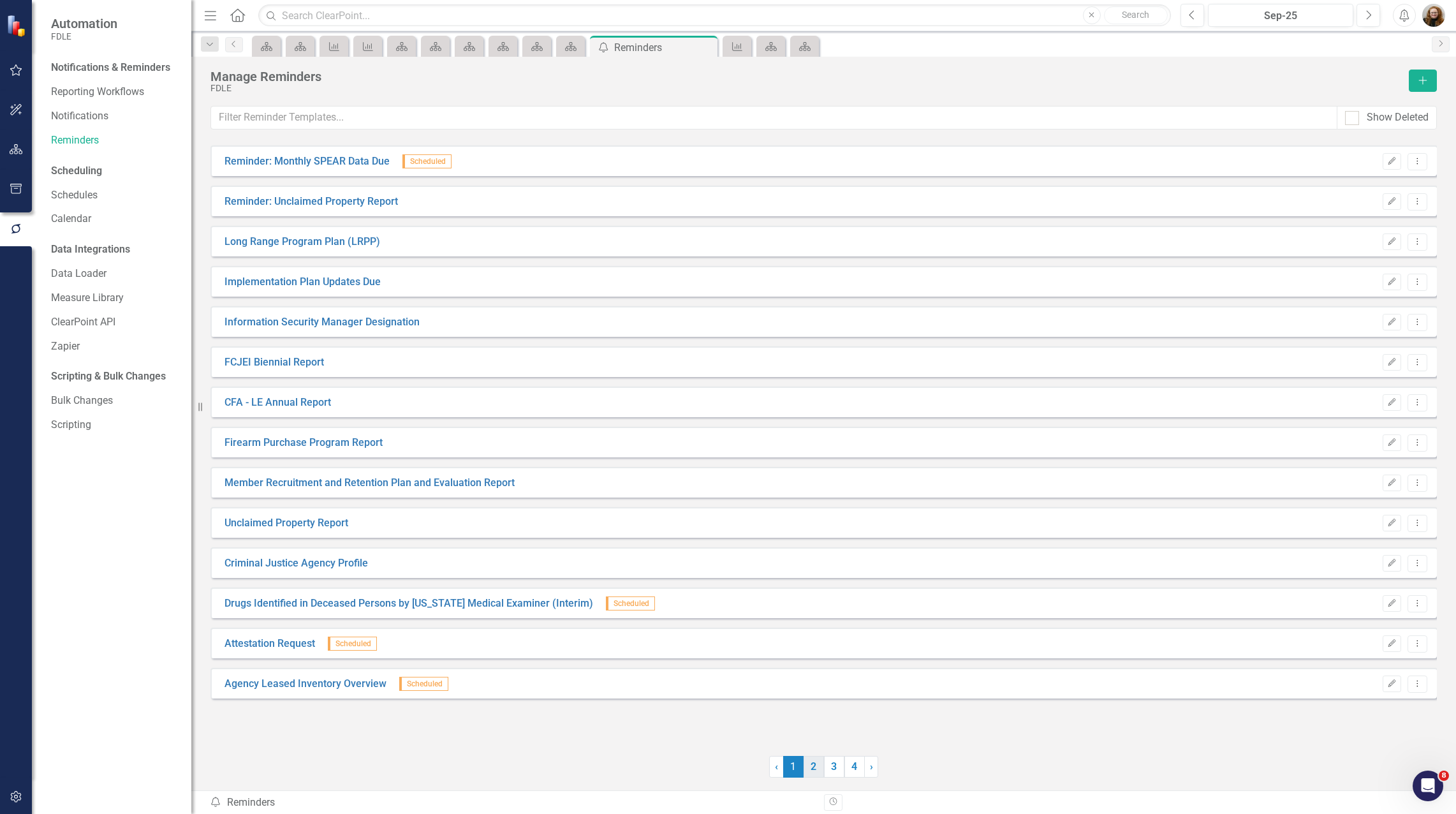
click at [812, 768] on link "2" at bounding box center [814, 767] width 21 height 22
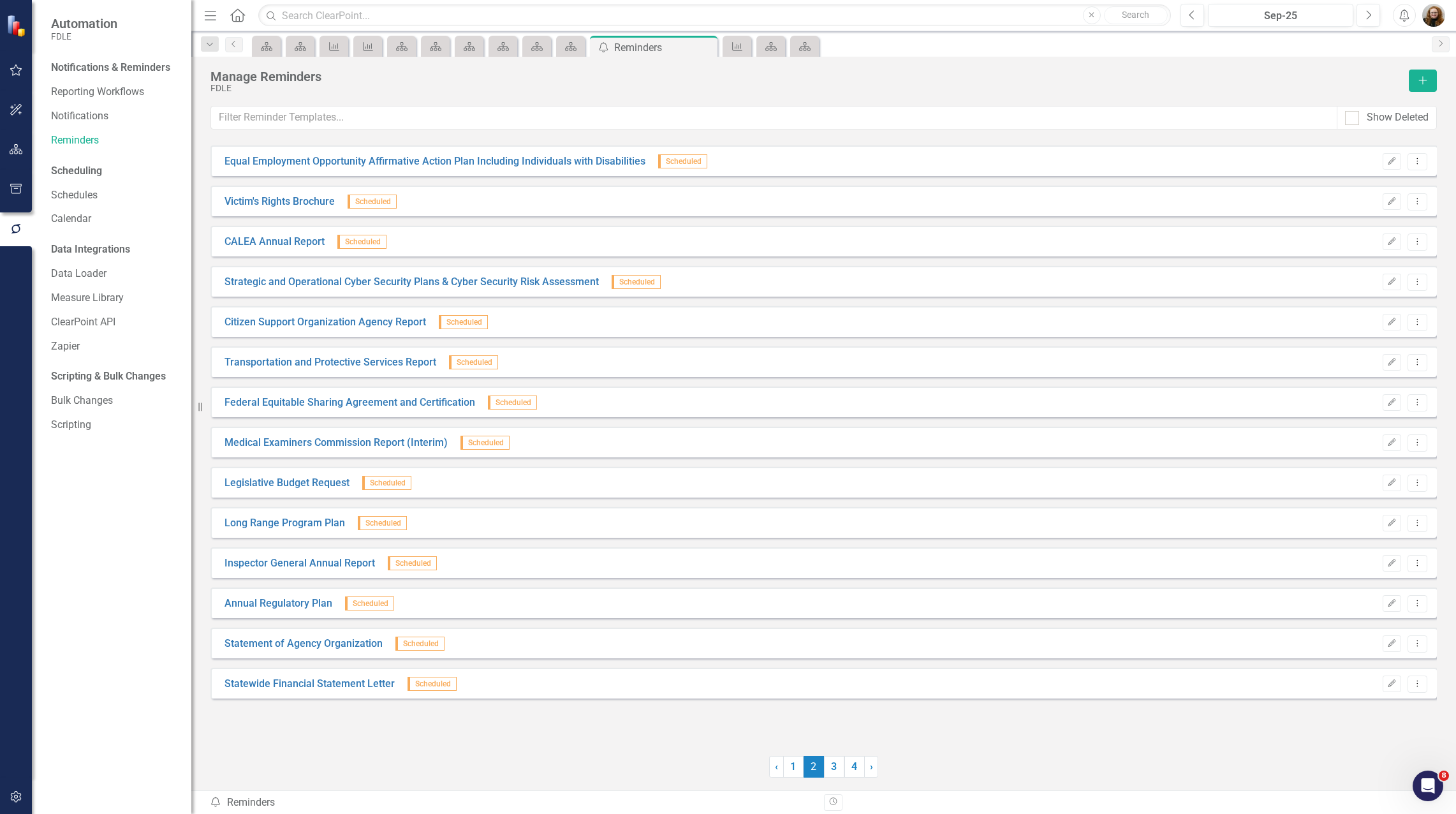
drag, startPoint x: 247, startPoint y: 162, endPoint x: 503, endPoint y: 705, distance: 600.3
click at [503, 705] on div "Equal Employment Opportunity Affirmative Action Plan Including Individuals with…" at bounding box center [824, 442] width 1227 height 595
click at [491, 720] on div "Equal Employment Opportunity Affirmative Action Plan Including Individuals with…" at bounding box center [824, 442] width 1227 height 595
click at [834, 769] on link "3" at bounding box center [834, 767] width 21 height 22
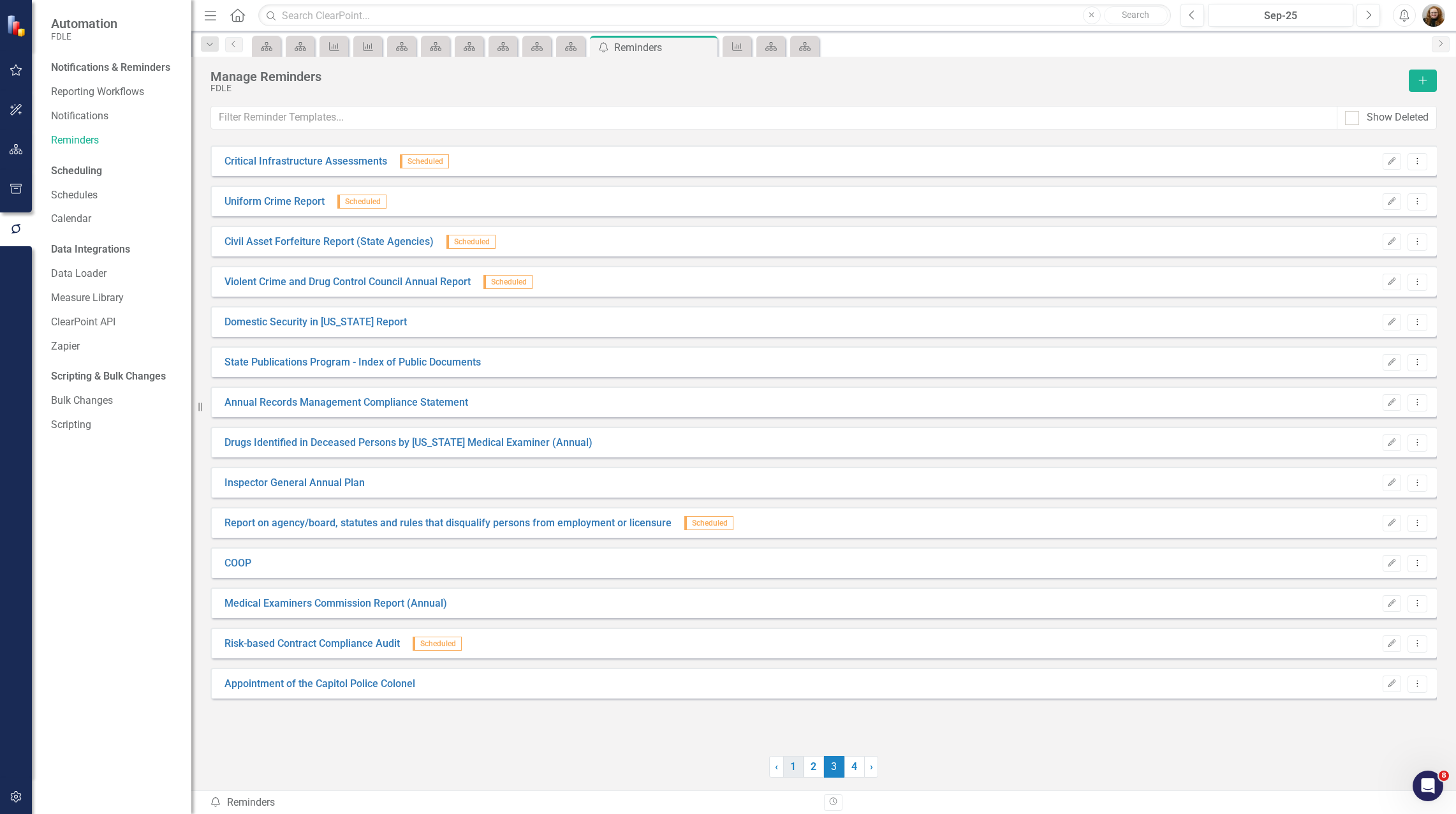
click at [796, 770] on link "1" at bounding box center [793, 767] width 21 height 22
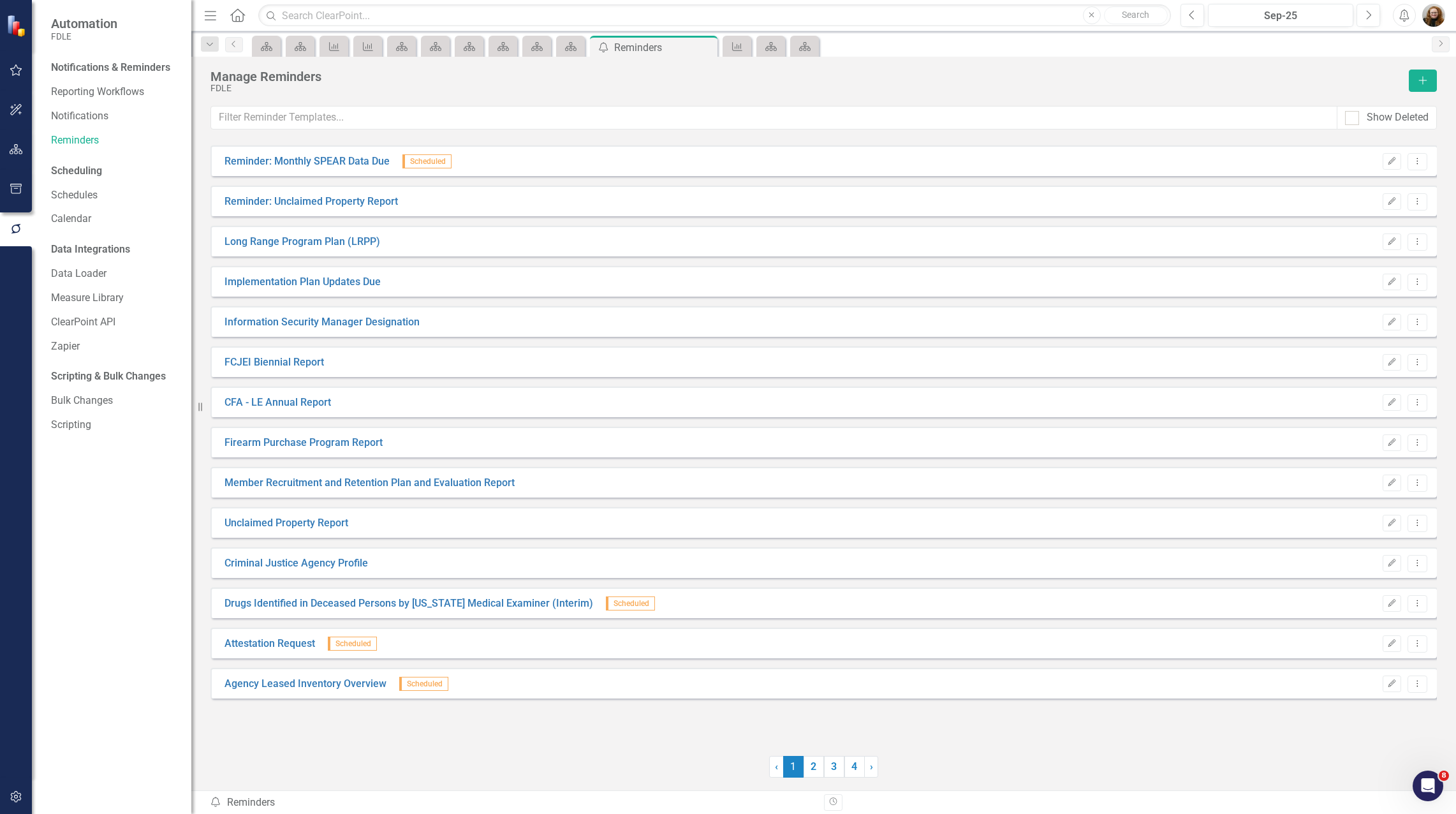
click at [339, 736] on div "Reminder: Monthly SPEAR Data Due Scheduled Edit Dropdown Menu Reminder: Unclaim…" at bounding box center [824, 442] width 1227 height 595
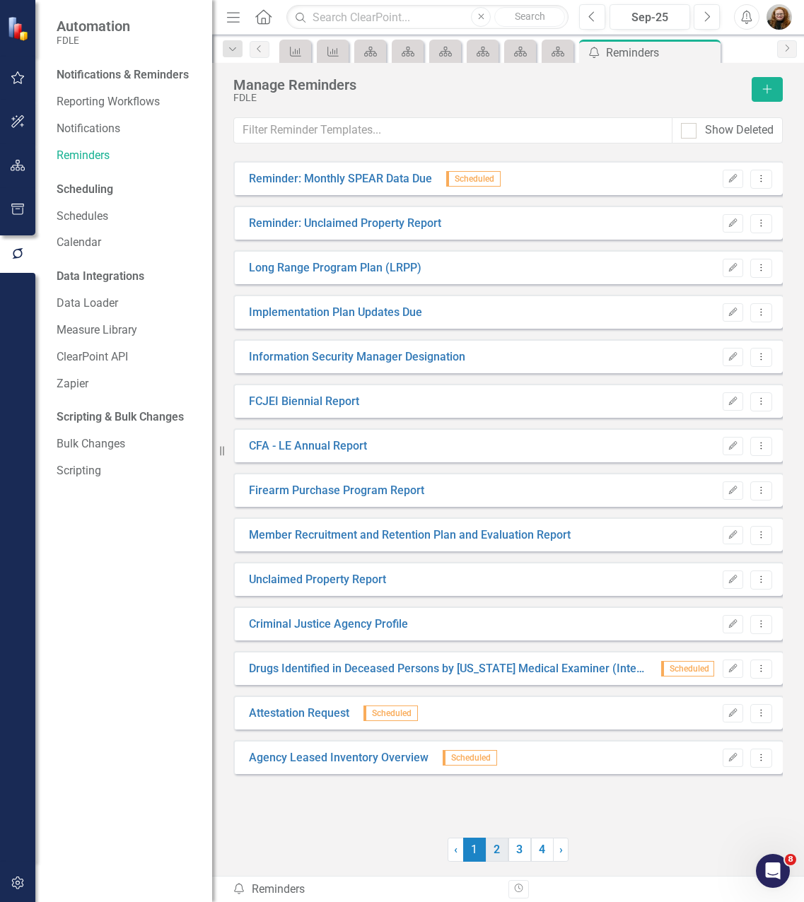
click at [497, 844] on link "2" at bounding box center [497, 850] width 23 height 24
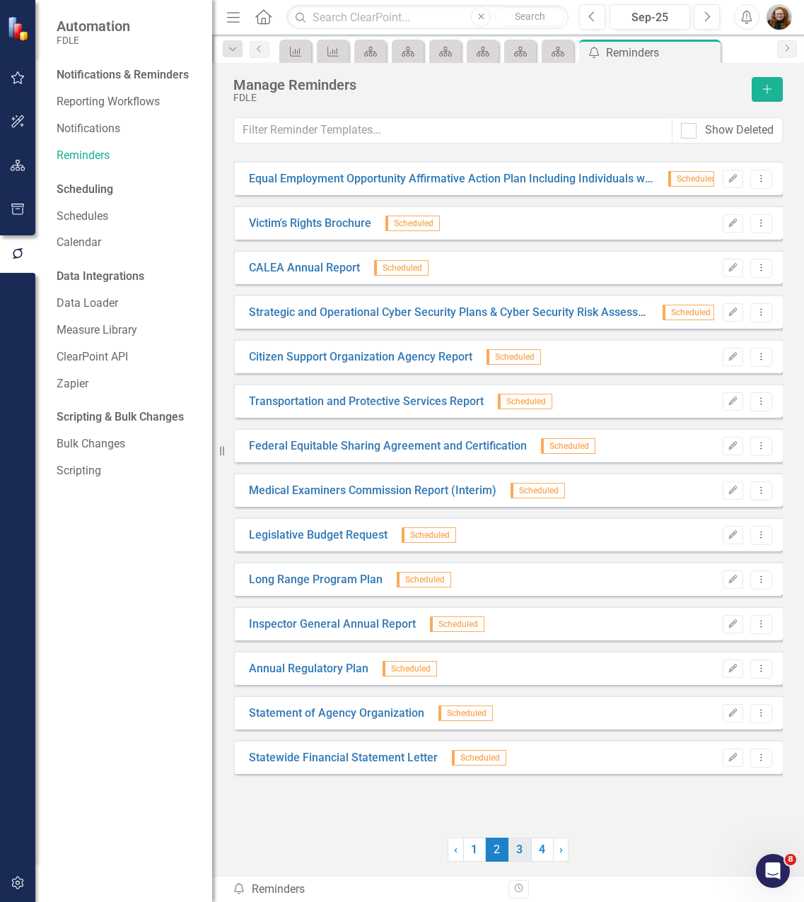
click at [513, 851] on link "3" at bounding box center [519, 850] width 23 height 24
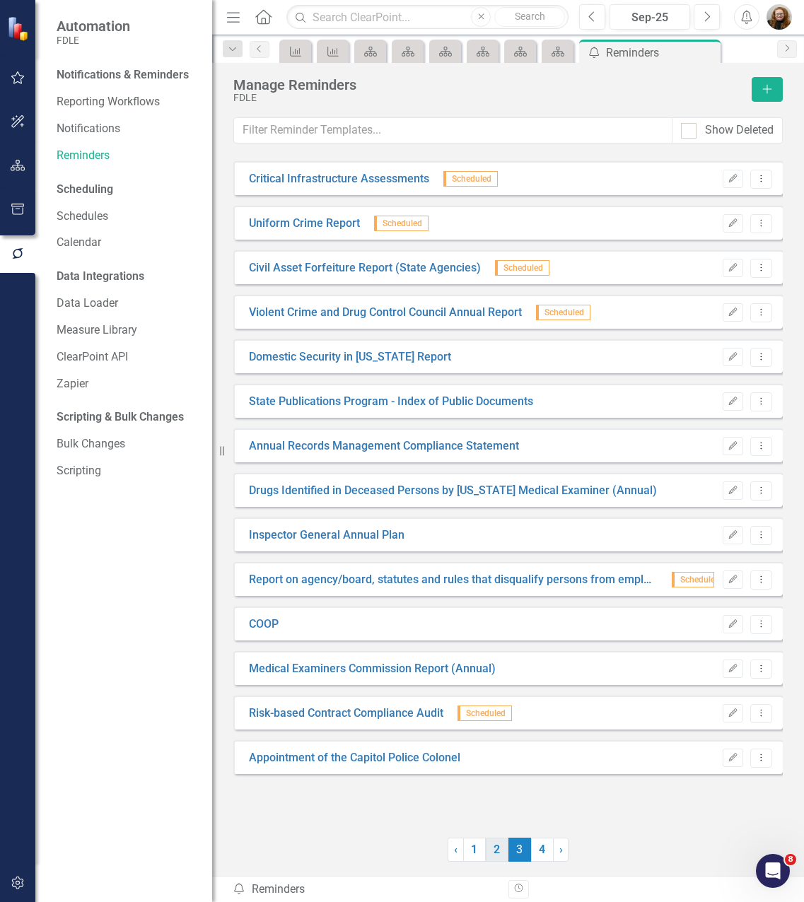
click at [506, 848] on link "2" at bounding box center [497, 850] width 23 height 24
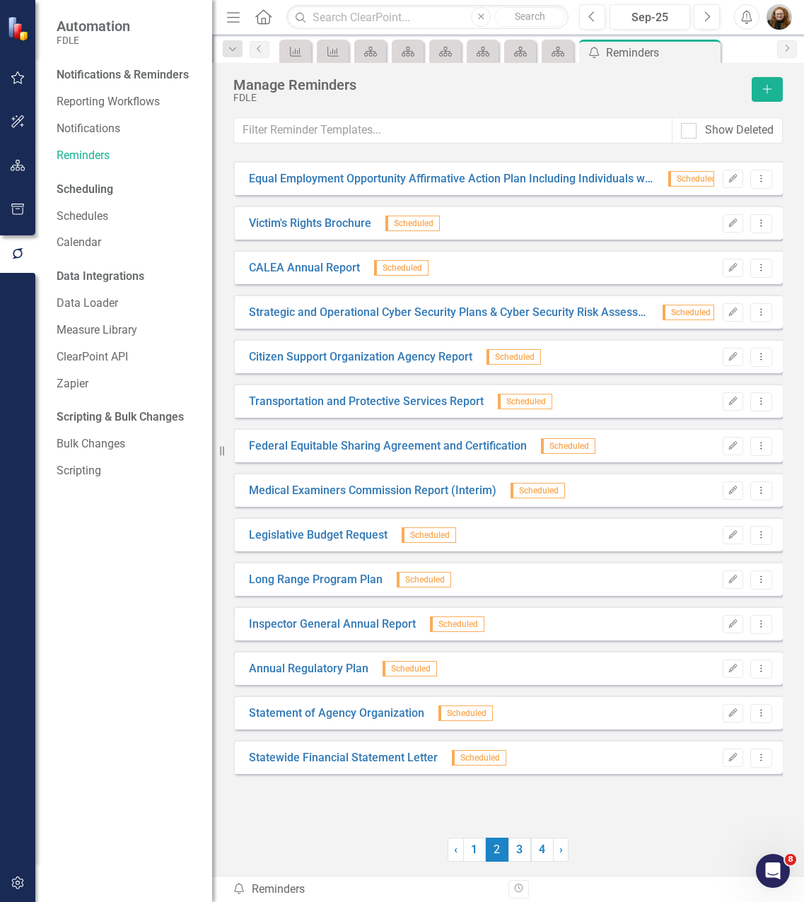
drag, startPoint x: 515, startPoint y: 851, endPoint x: 516, endPoint y: 831, distance: 20.5
click at [515, 851] on link "3" at bounding box center [519, 850] width 23 height 24
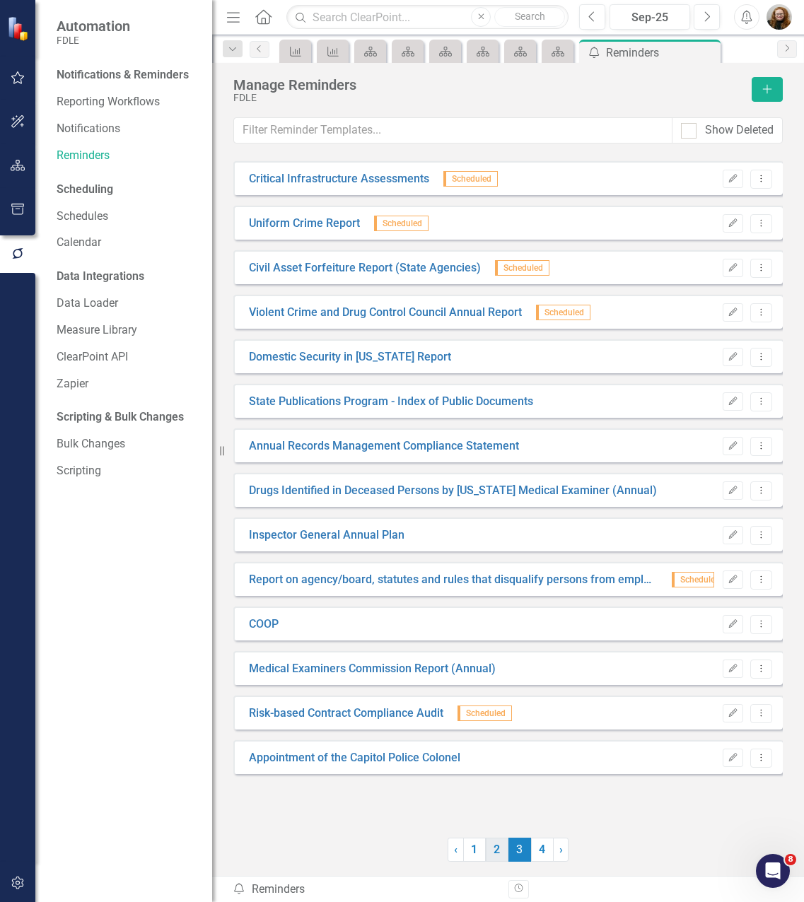
click at [492, 848] on link "2" at bounding box center [497, 850] width 23 height 24
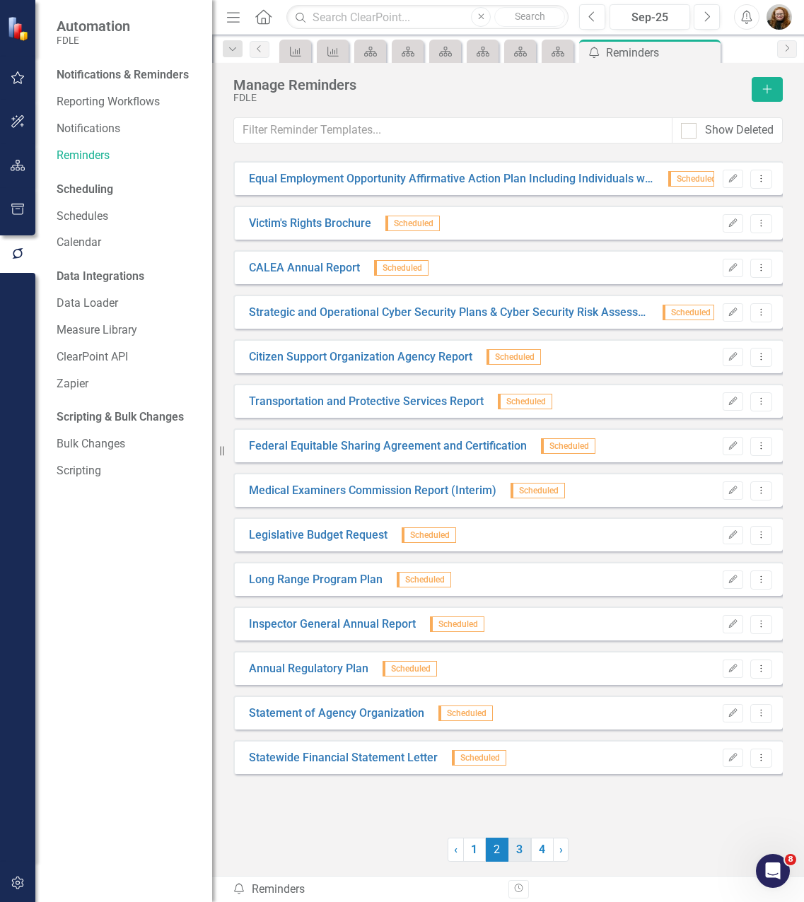
click at [513, 851] on link "3" at bounding box center [519, 850] width 23 height 24
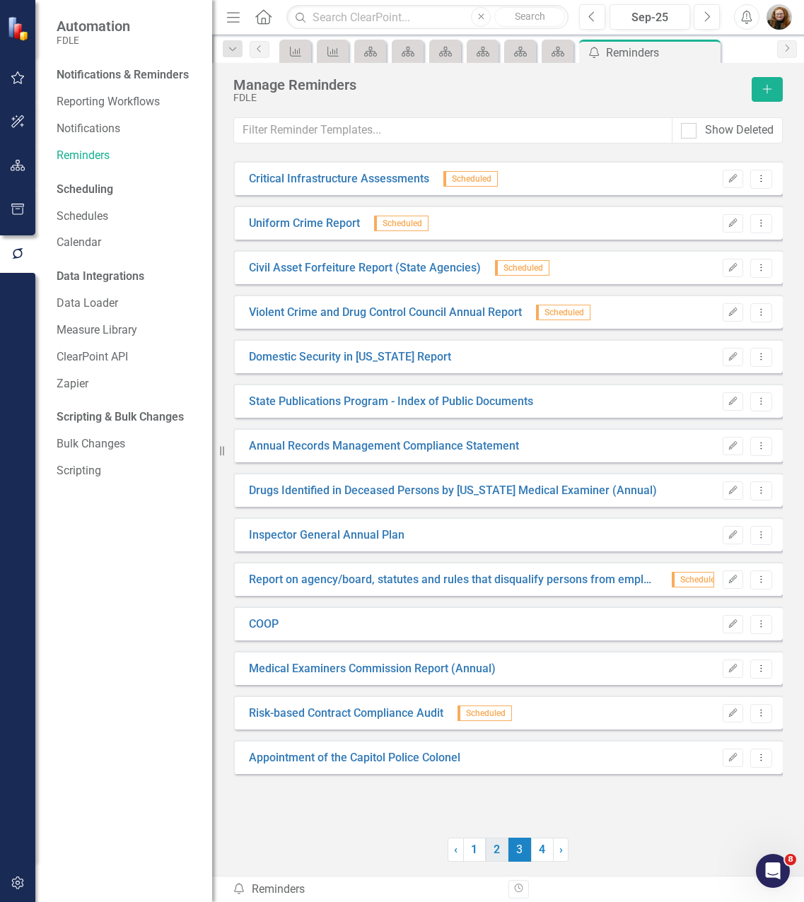
click at [494, 855] on link "2" at bounding box center [497, 850] width 23 height 24
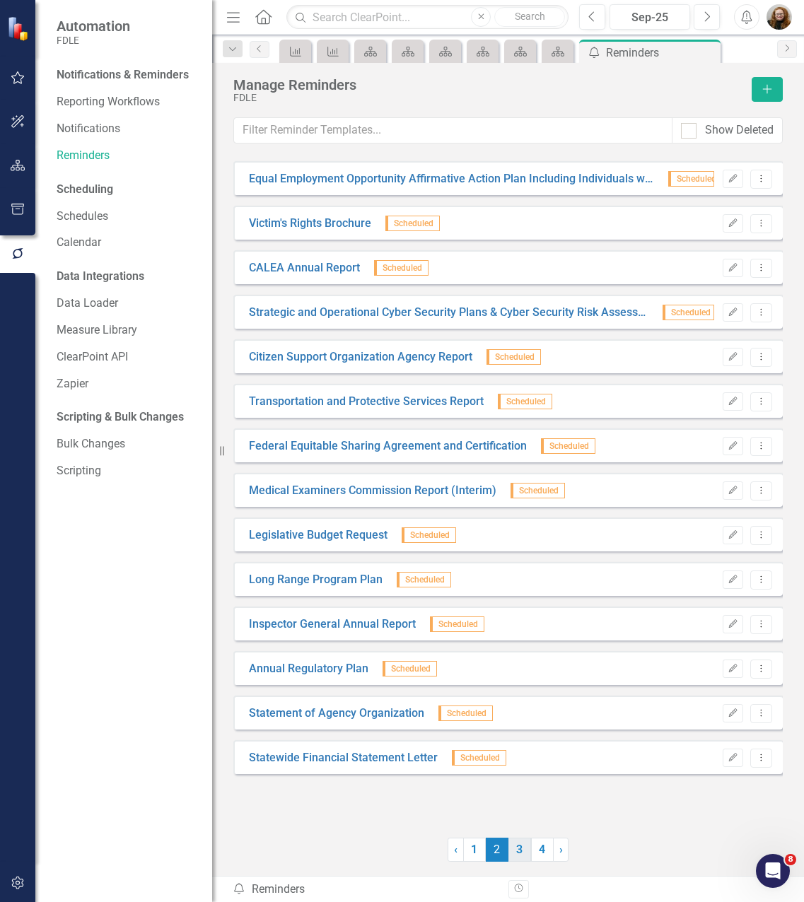
click at [520, 851] on link "3" at bounding box center [519, 850] width 23 height 24
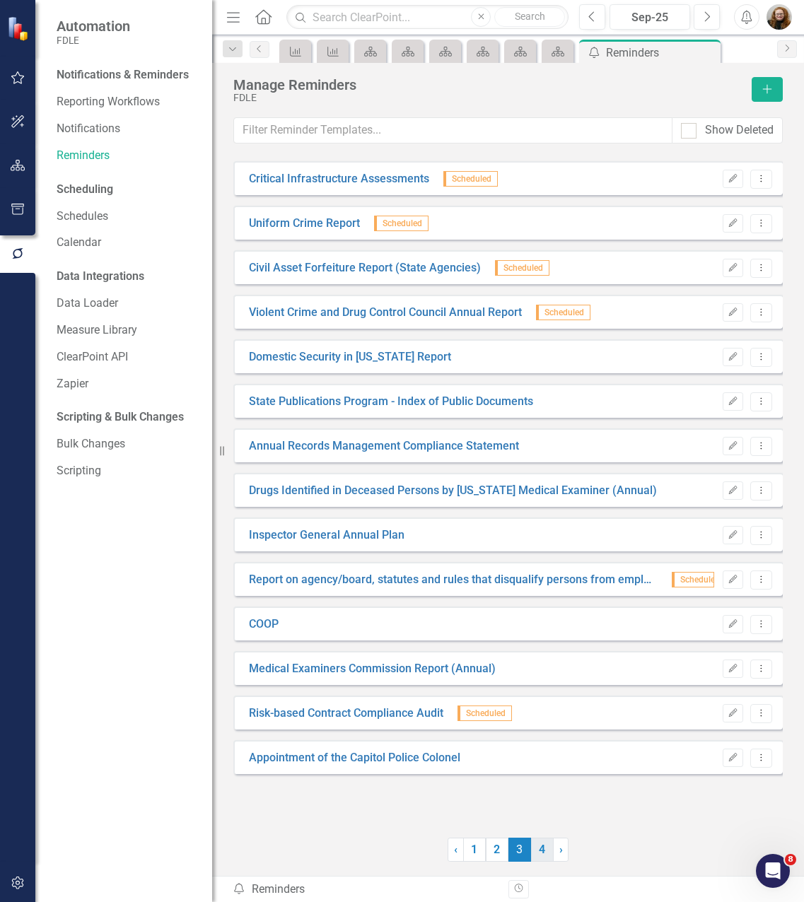
click at [544, 847] on link "4" at bounding box center [542, 850] width 23 height 24
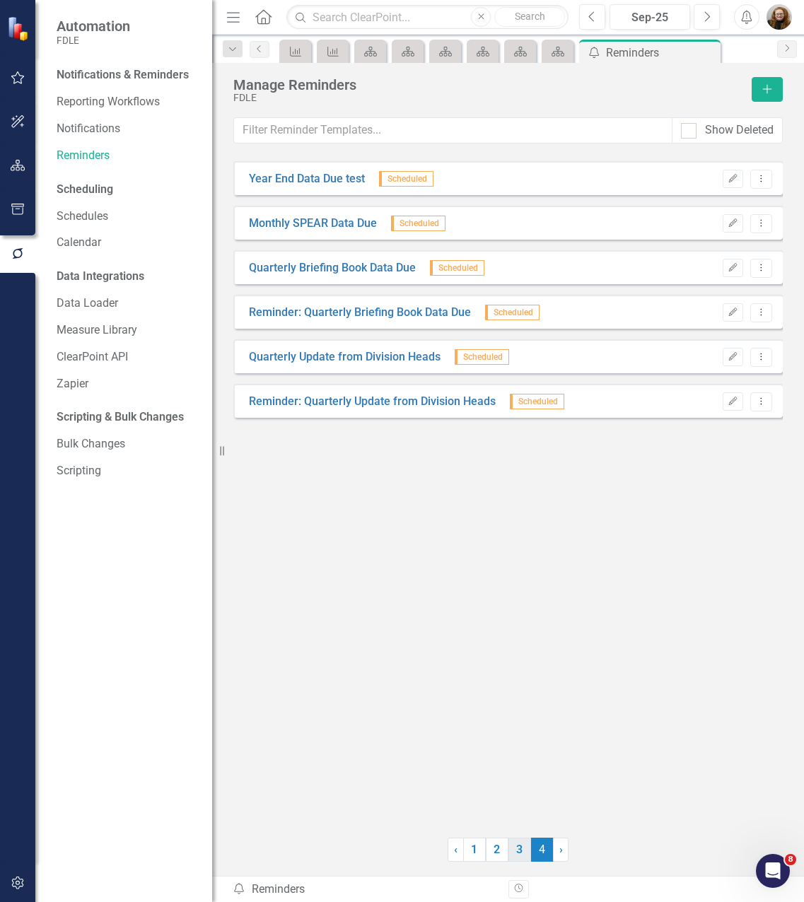
click at [520, 853] on link "3" at bounding box center [519, 850] width 23 height 24
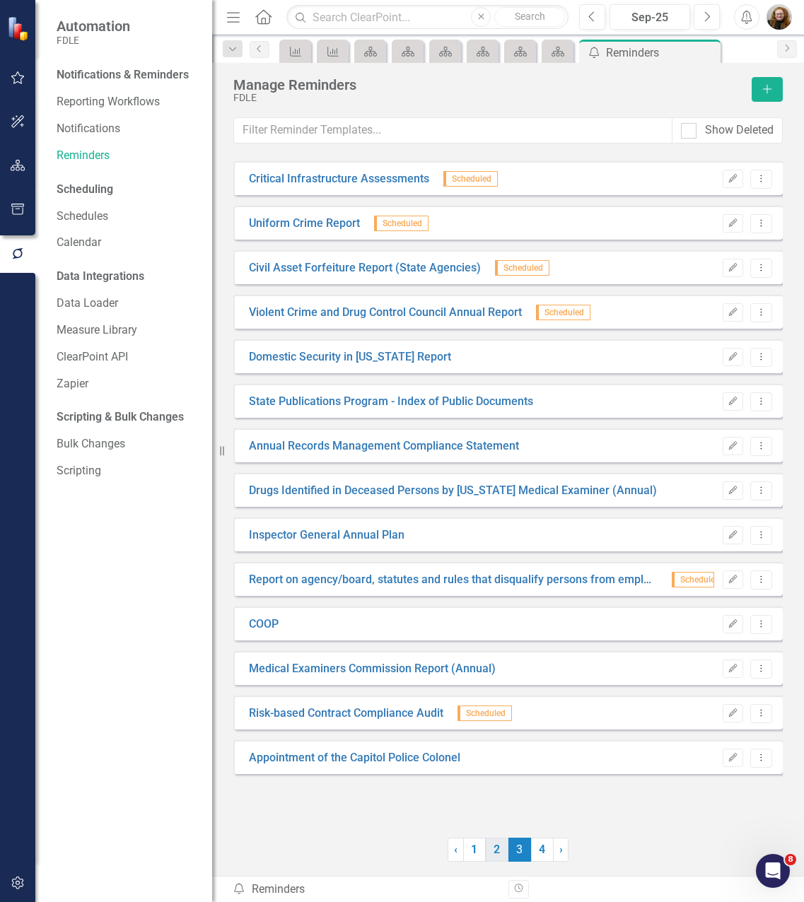
click at [496, 850] on link "2" at bounding box center [497, 850] width 23 height 24
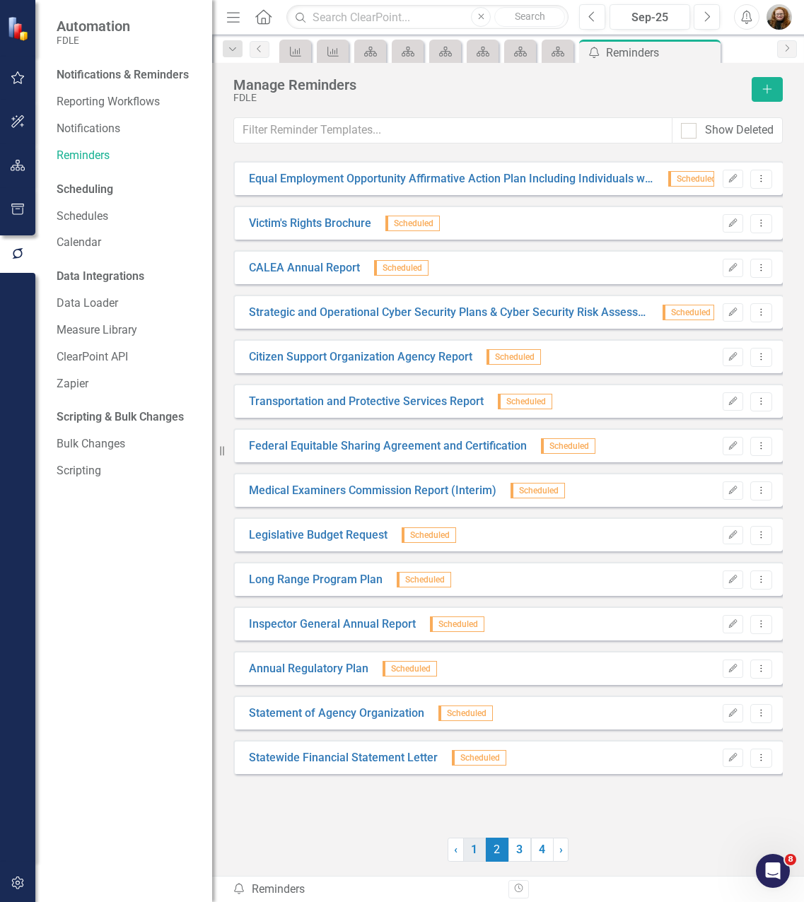
click at [474, 851] on link "1" at bounding box center [474, 850] width 23 height 24
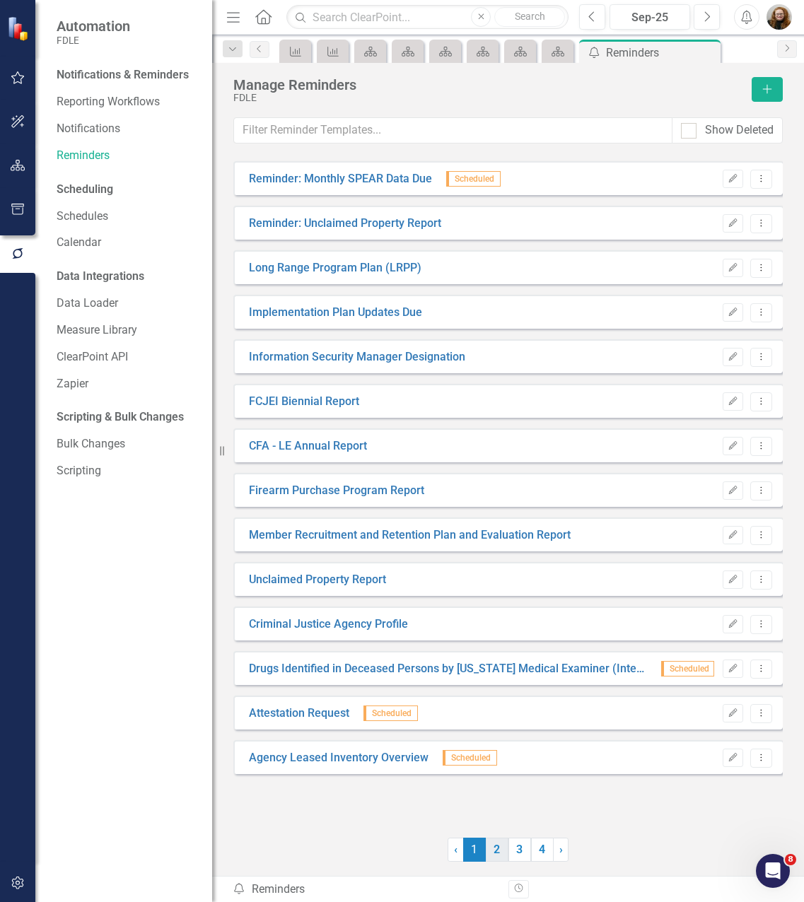
click at [493, 853] on link "2" at bounding box center [497, 850] width 23 height 24
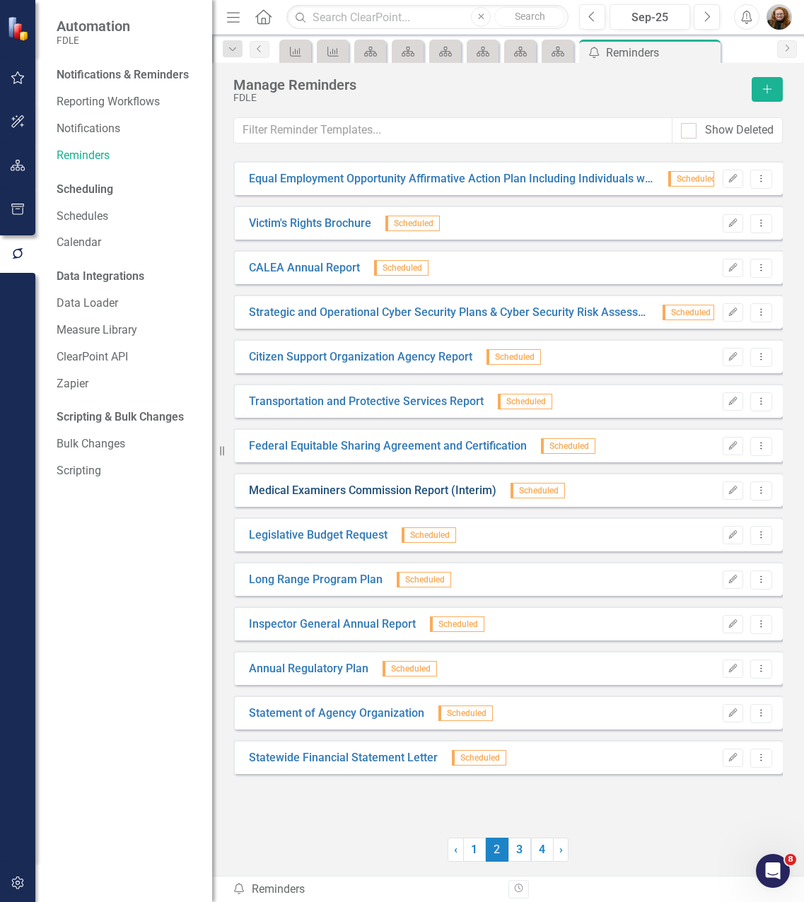
click at [374, 491] on link "Medical Examiners Commission Report (Interim)" at bounding box center [372, 491] width 247 height 16
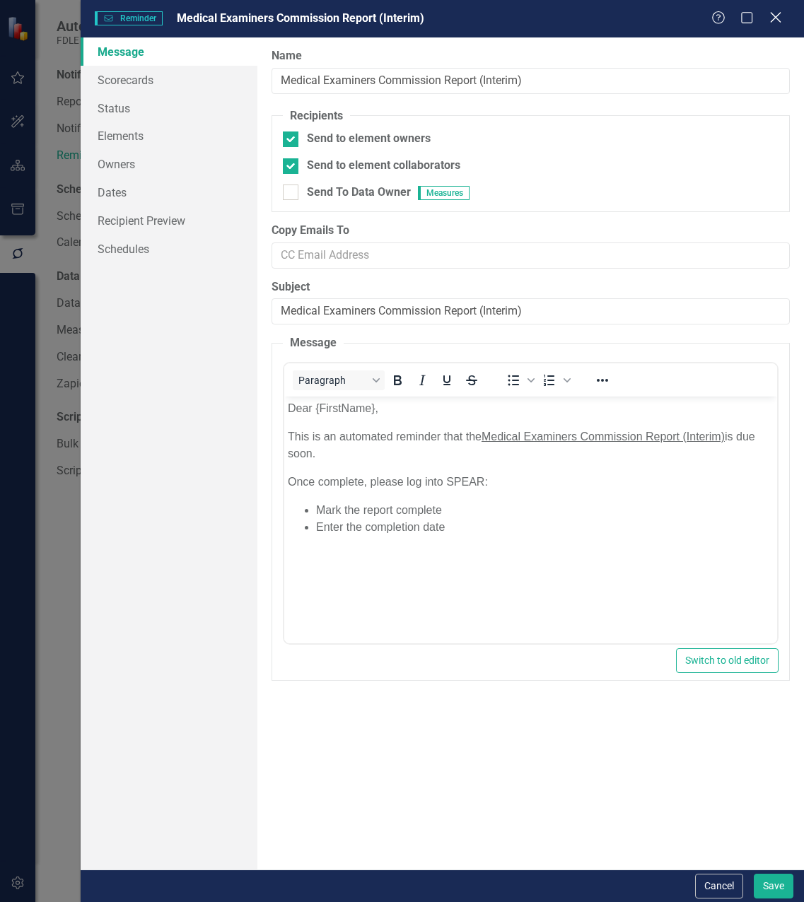
click at [776, 21] on icon "Close" at bounding box center [775, 17] width 18 height 13
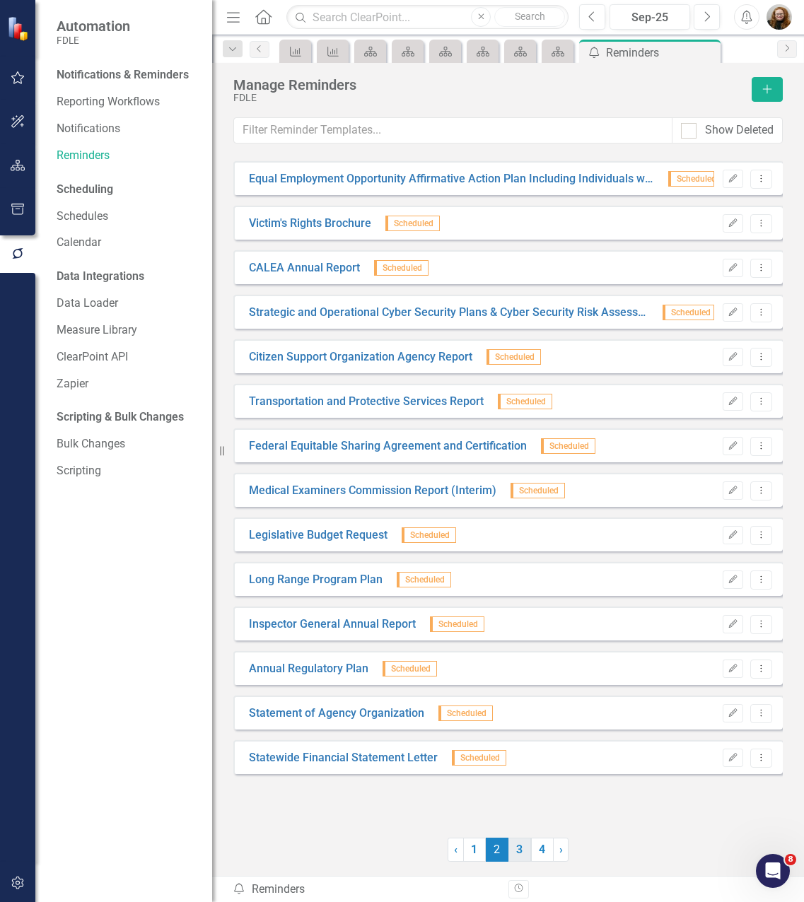
click at [515, 857] on link "3" at bounding box center [519, 850] width 23 height 24
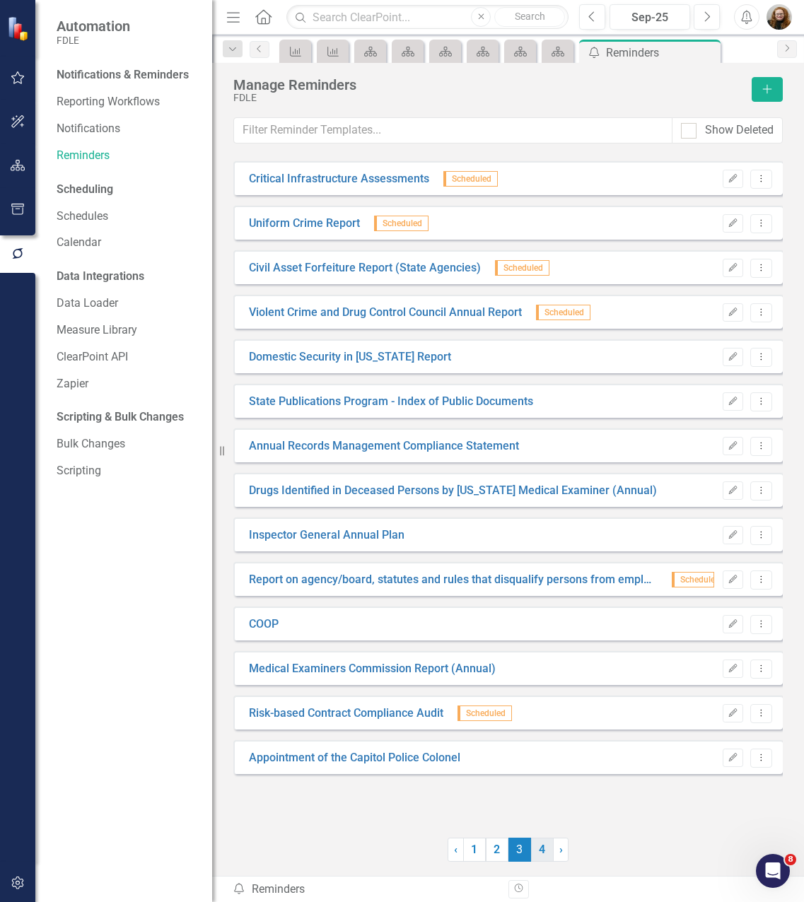
click at [534, 848] on link "4" at bounding box center [542, 850] width 23 height 24
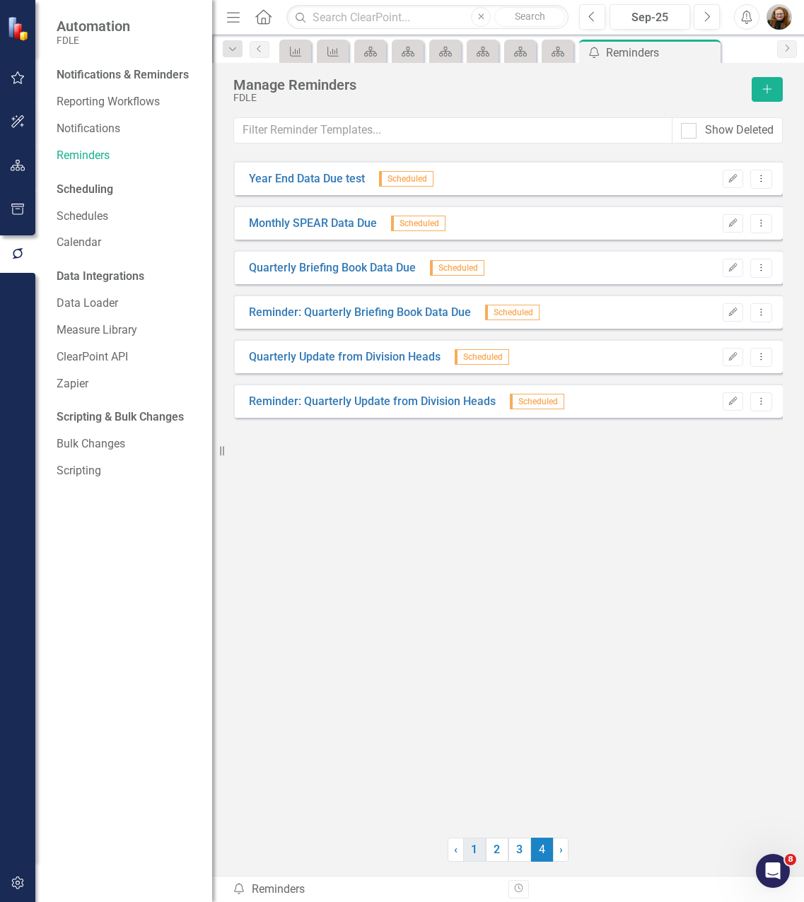
click at [477, 845] on link "1" at bounding box center [474, 850] width 23 height 24
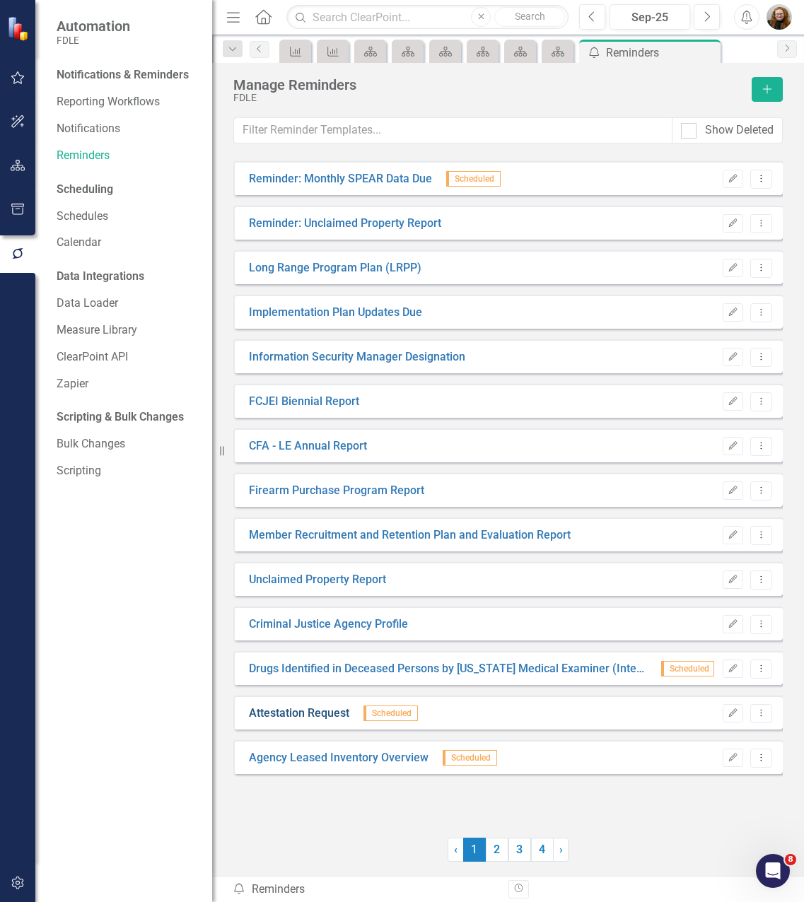
click at [305, 714] on link "Attestation Request" at bounding box center [299, 714] width 100 height 16
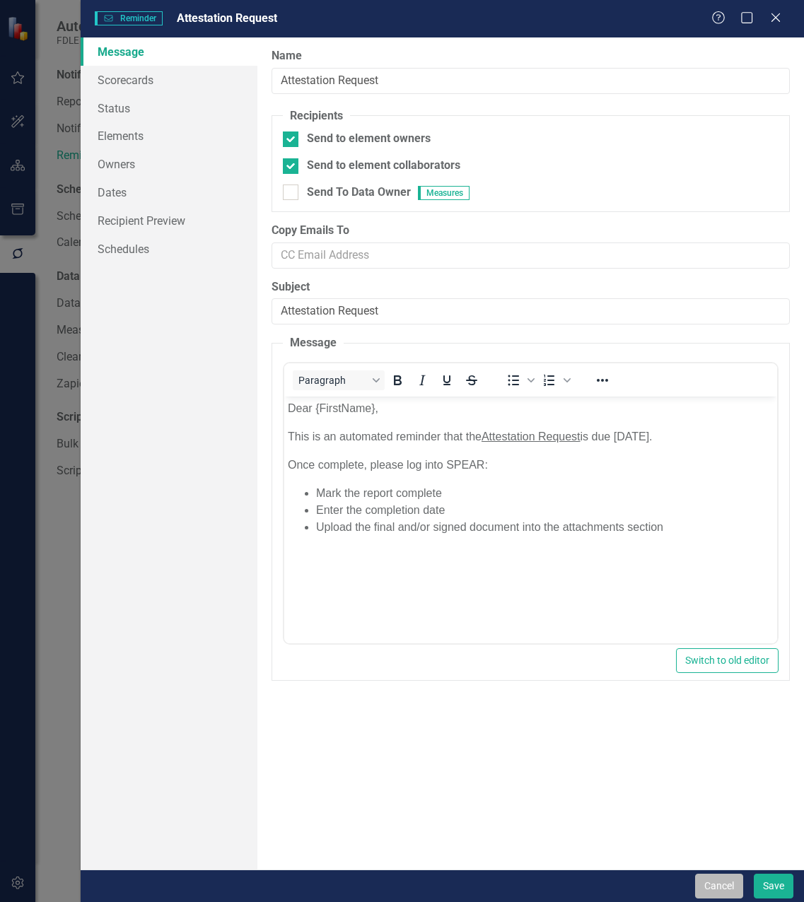
click at [711, 889] on button "Cancel" at bounding box center [719, 886] width 48 height 25
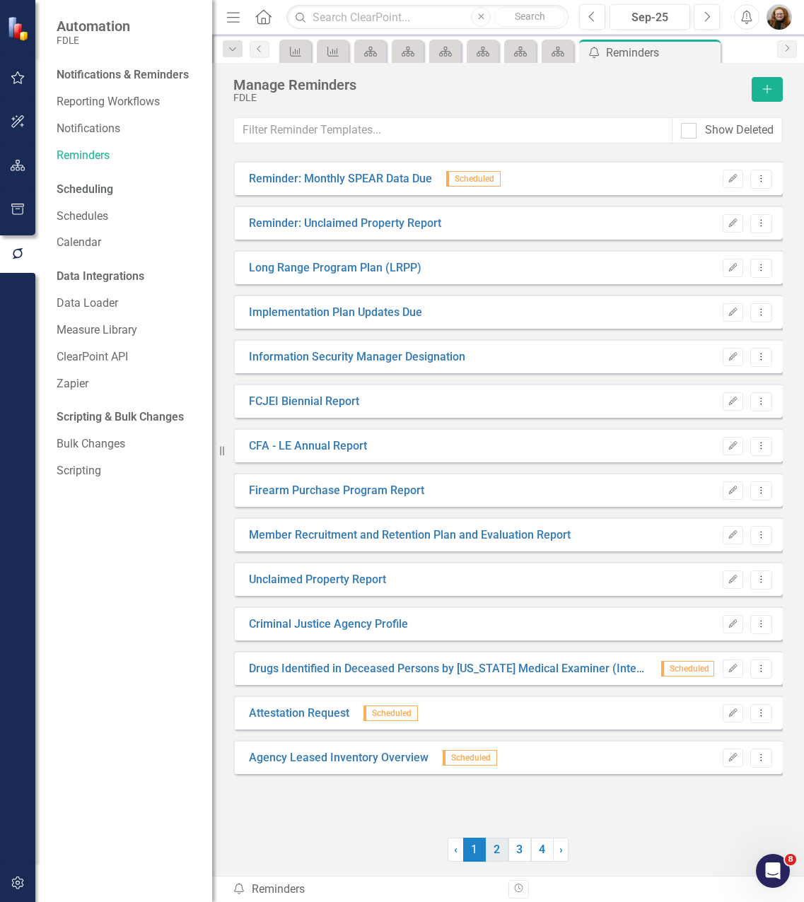
click at [496, 854] on link "2" at bounding box center [497, 850] width 23 height 24
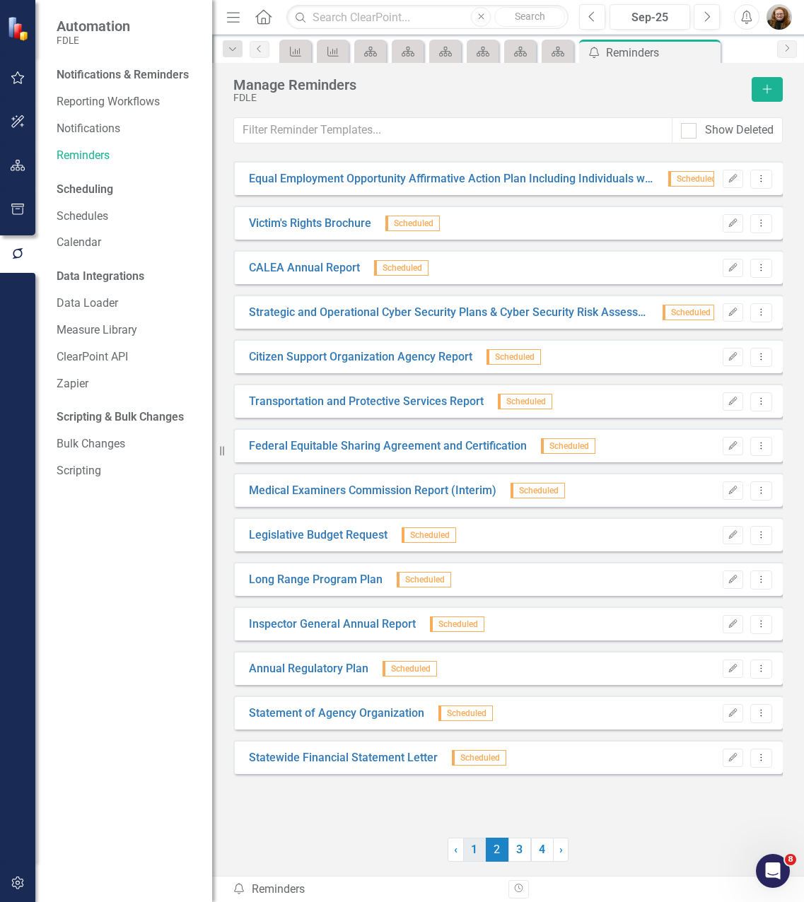
click at [469, 851] on link "1" at bounding box center [474, 850] width 23 height 24
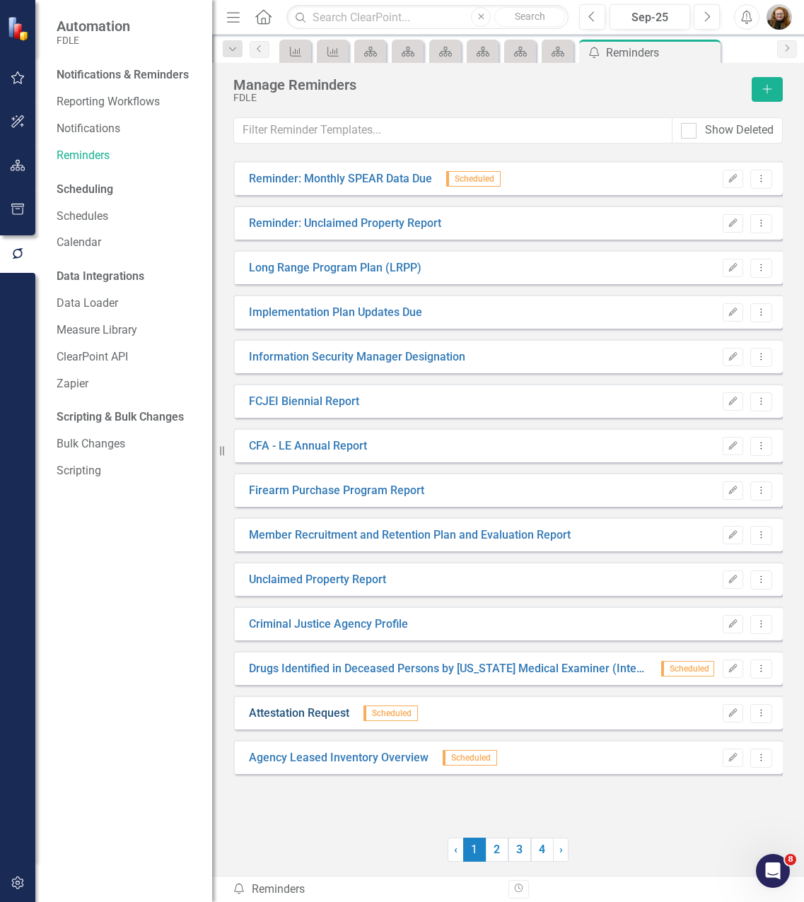
click at [304, 710] on link "Attestation Request" at bounding box center [299, 714] width 100 height 16
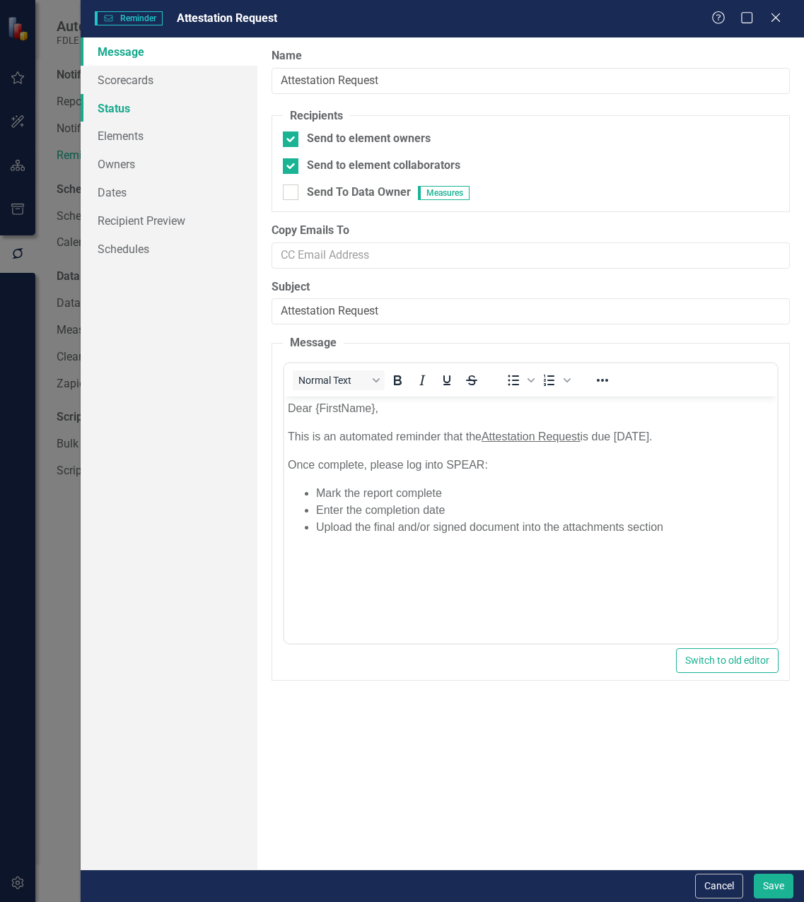
click at [116, 112] on link "Status" at bounding box center [169, 108] width 177 height 28
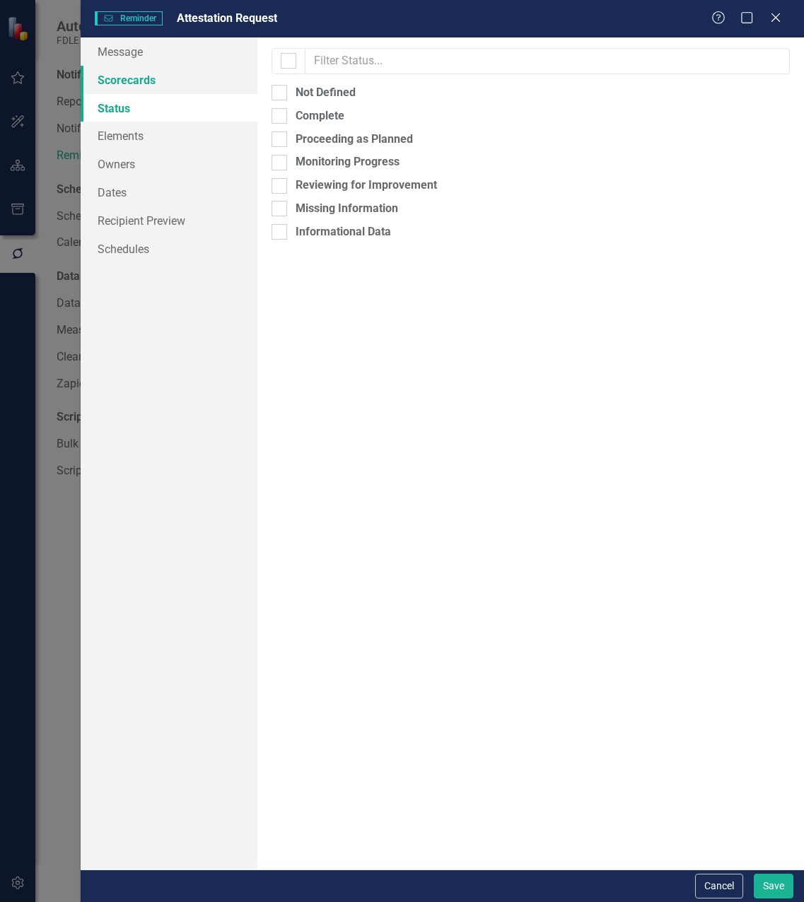
click at [118, 82] on link "Scorecards" at bounding box center [169, 80] width 177 height 28
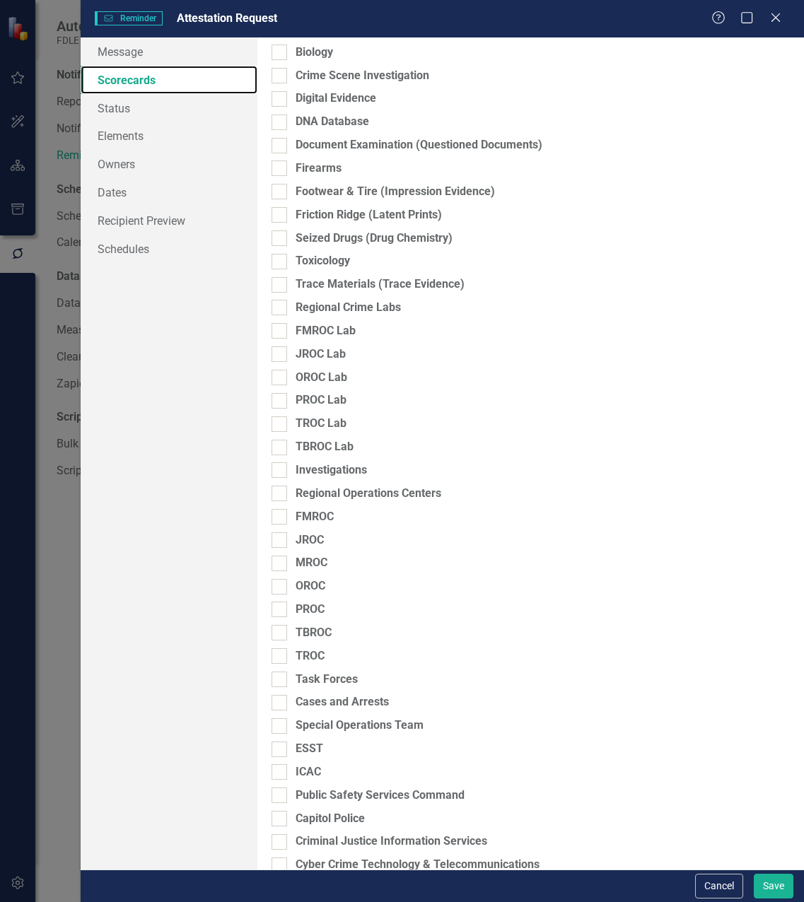
scroll to position [875, 0]
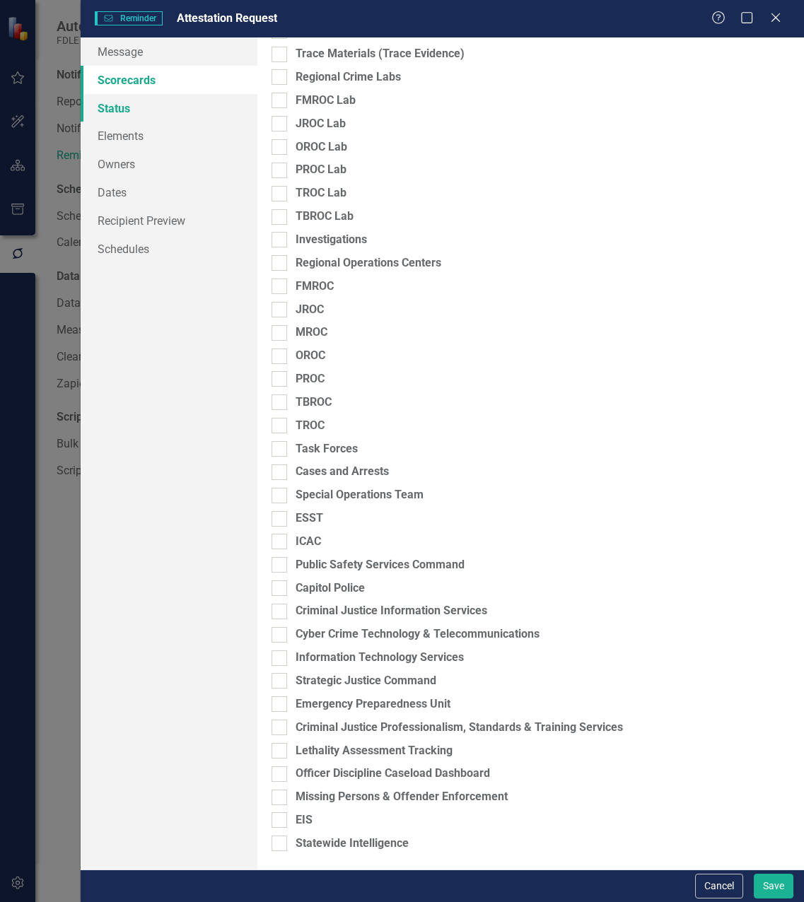
click at [110, 116] on link "Status" at bounding box center [169, 108] width 177 height 28
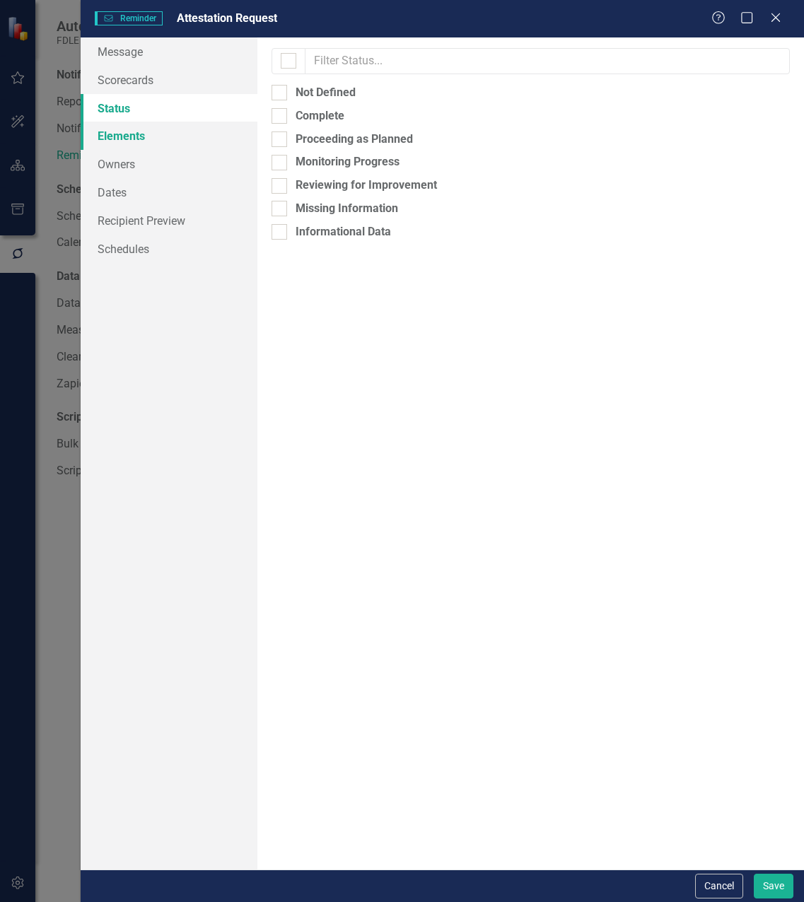
click at [117, 139] on link "Elements" at bounding box center [169, 136] width 177 height 28
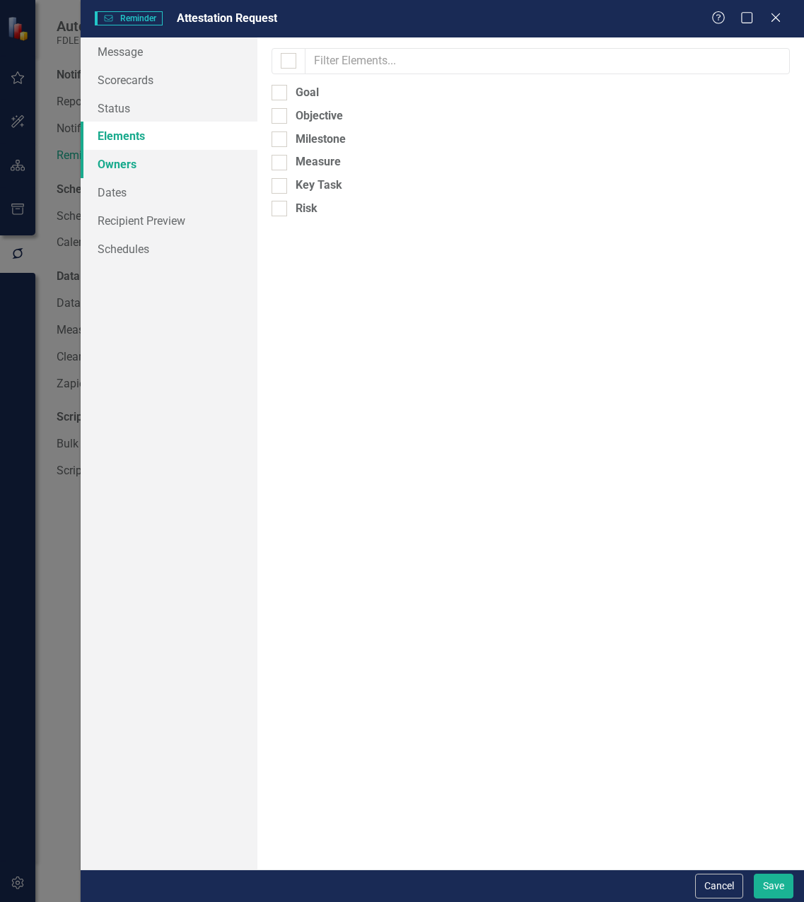
click at [117, 156] on link "Owners" at bounding box center [169, 164] width 177 height 28
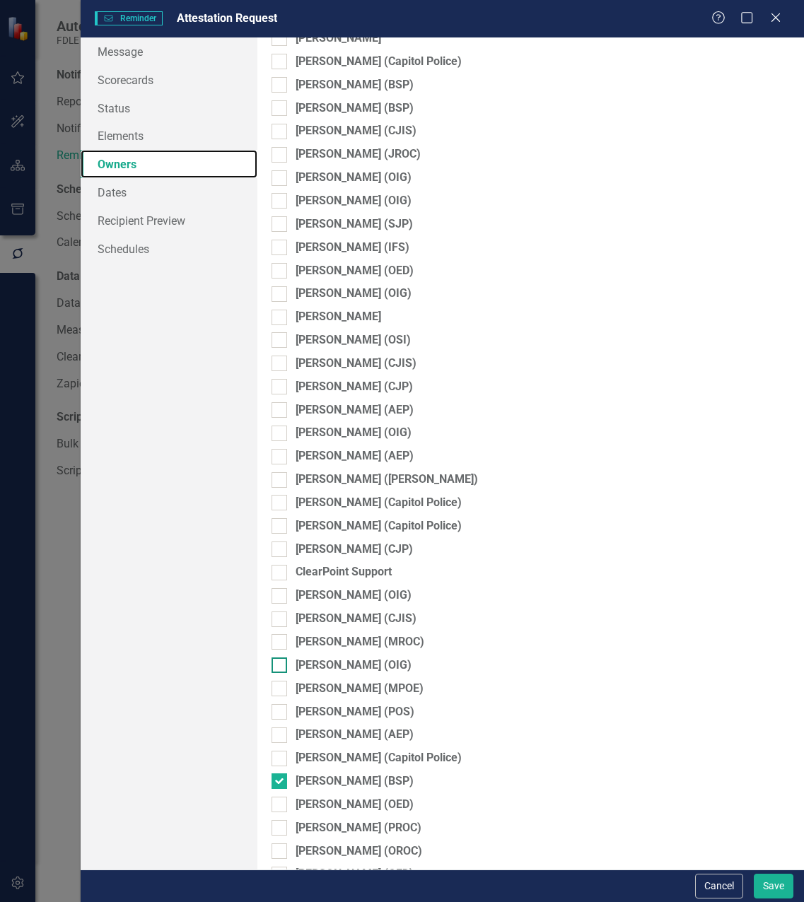
scroll to position [1757, 0]
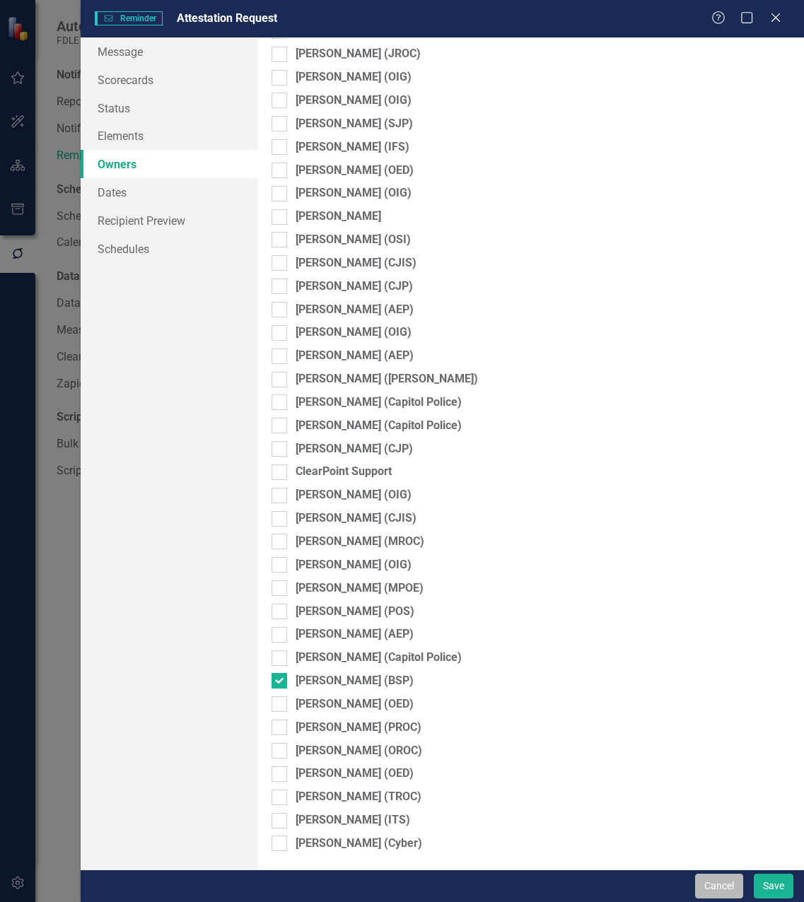
click at [716, 886] on button "Cancel" at bounding box center [719, 886] width 48 height 25
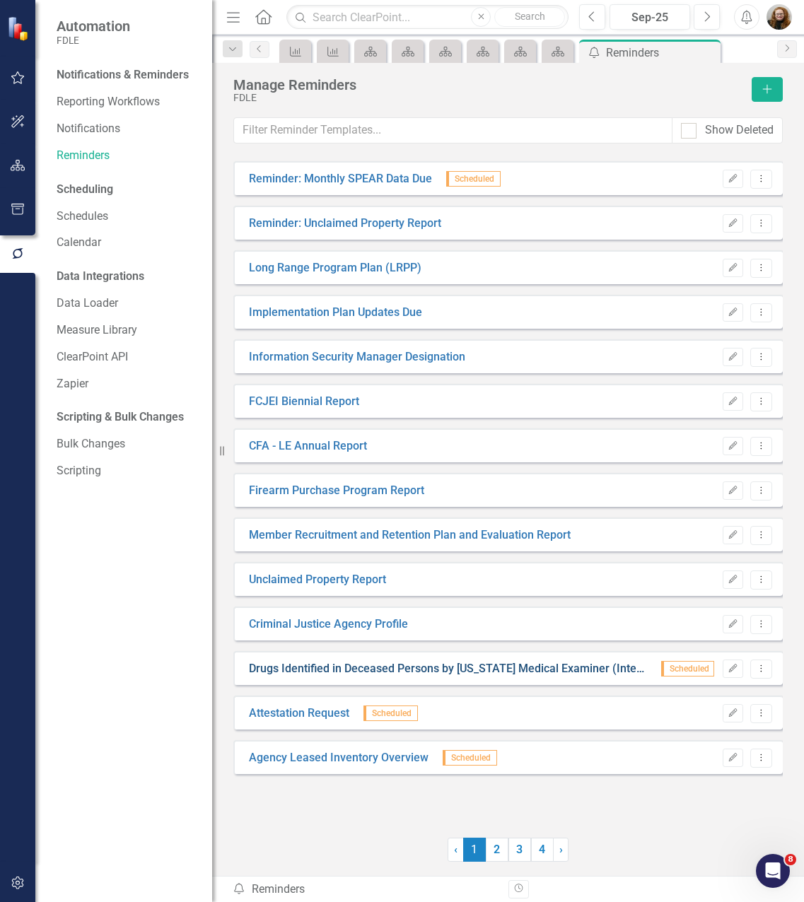
click at [306, 666] on link "Drugs Identified in Deceased Persons by [US_STATE] Medical Examiner (Interim)" at bounding box center [448, 669] width 398 height 16
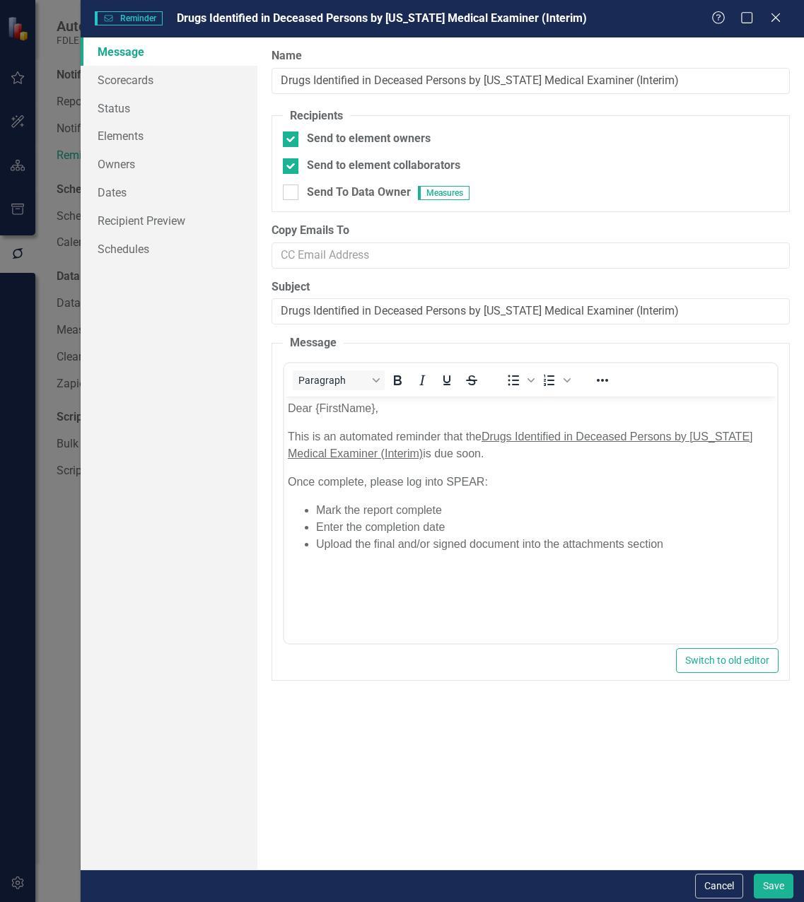
scroll to position [0, 0]
click at [118, 159] on link "Owners" at bounding box center [169, 164] width 177 height 28
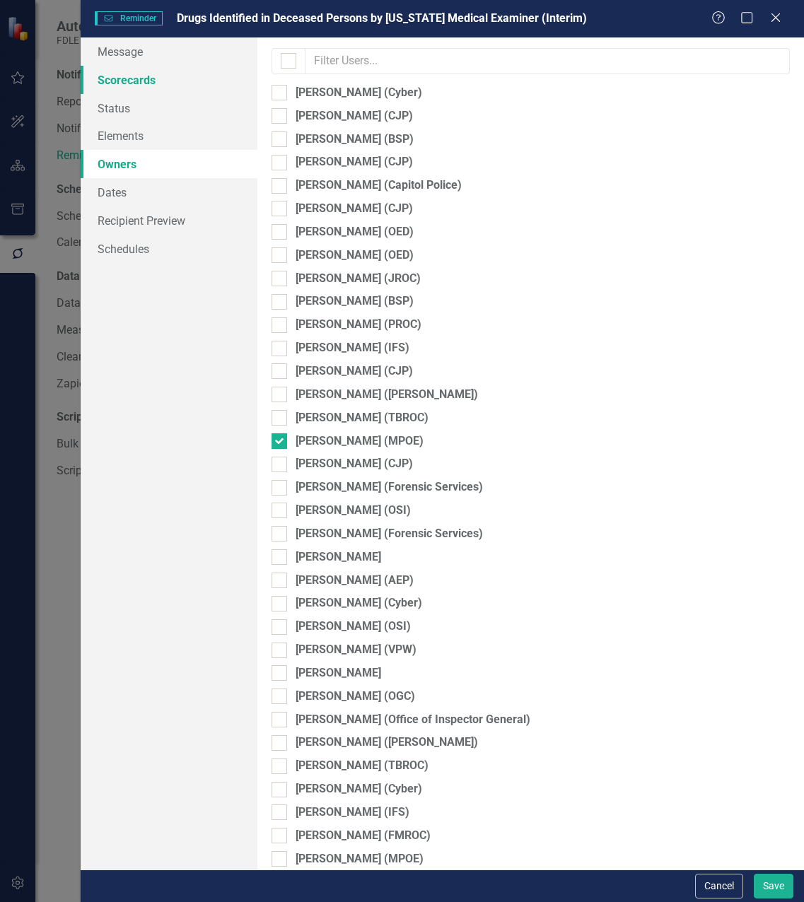
click at [141, 83] on link "Scorecards" at bounding box center [169, 80] width 177 height 28
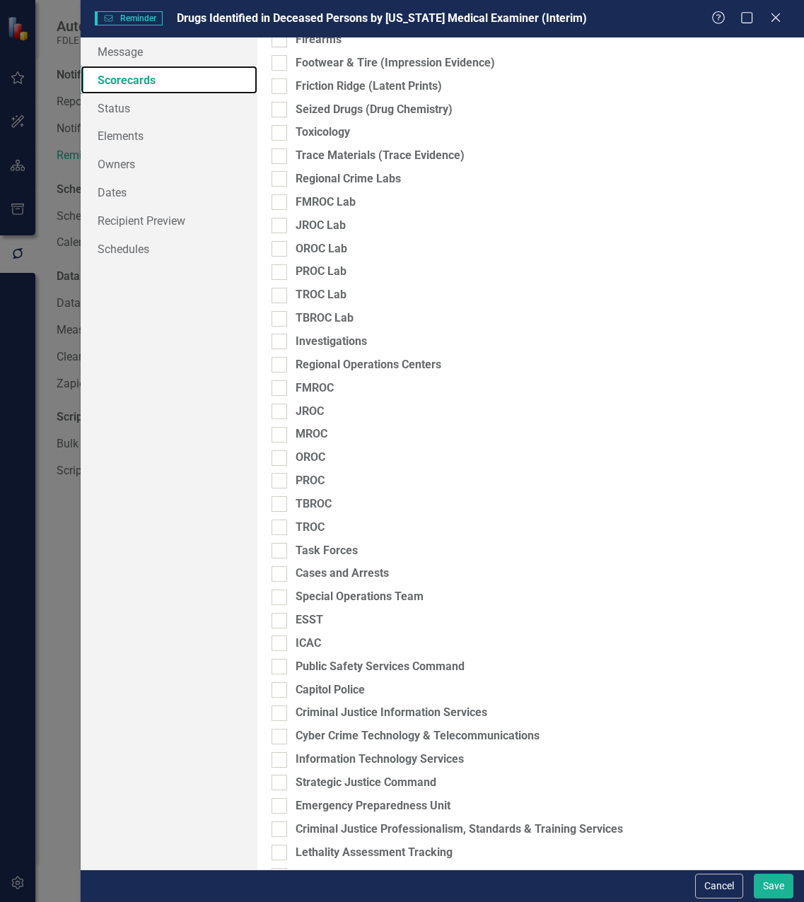
scroll to position [875, 0]
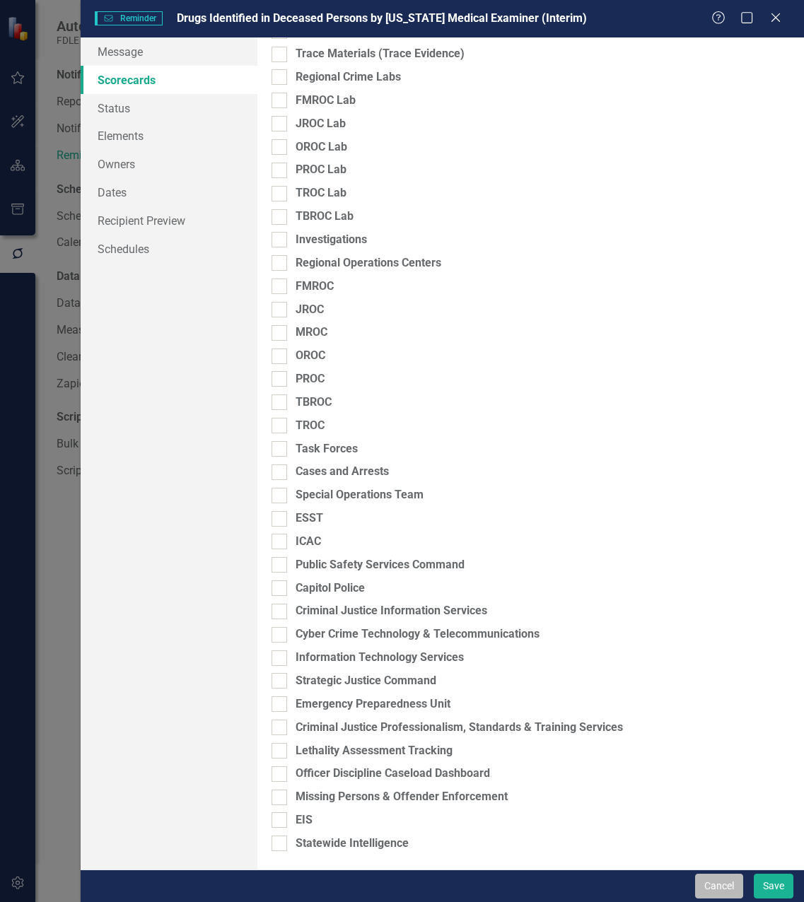
click at [729, 885] on button "Cancel" at bounding box center [719, 886] width 48 height 25
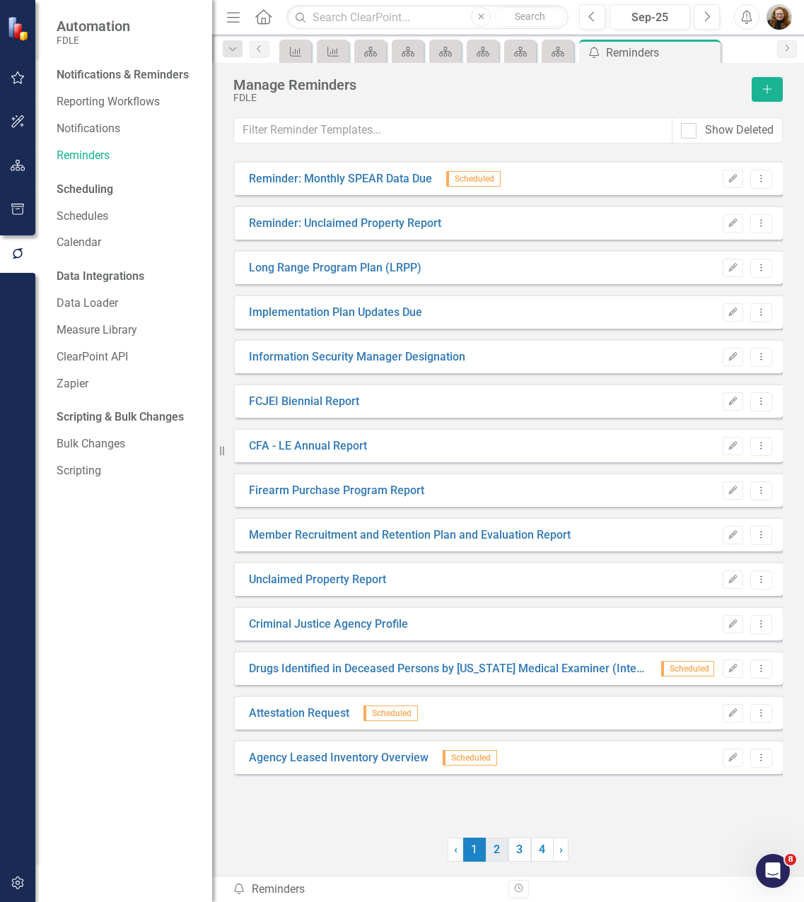
click at [487, 856] on link "2" at bounding box center [497, 850] width 23 height 24
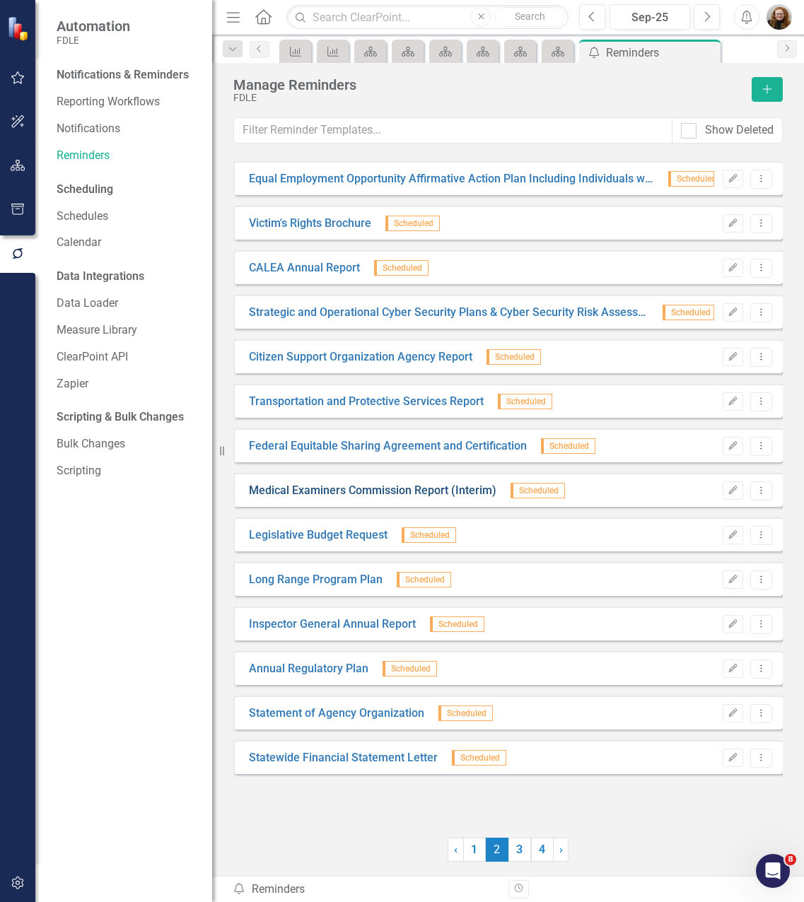
click at [479, 494] on link "Medical Examiners Commission Report (Interim)" at bounding box center [372, 491] width 247 height 16
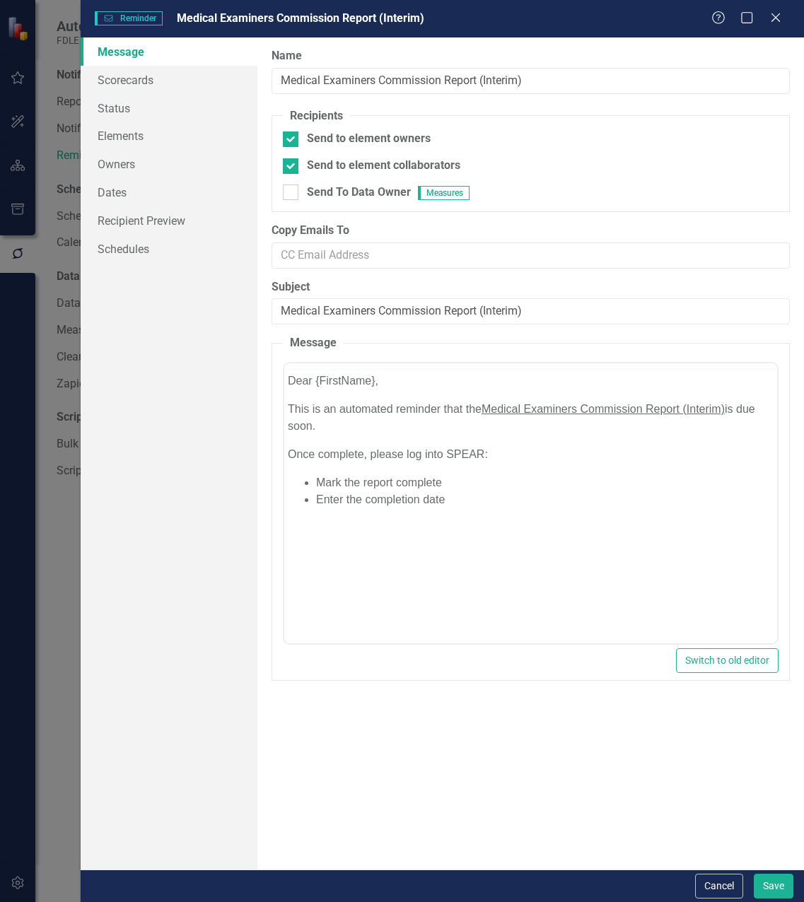
scroll to position [0, 0]
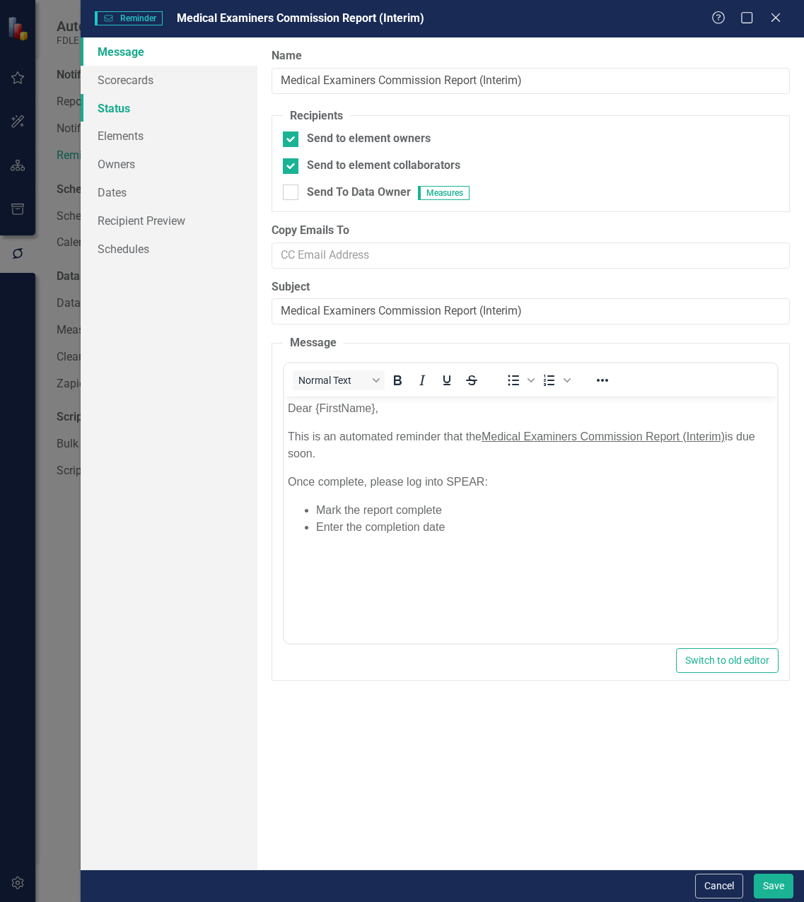
click at [115, 108] on link "Status" at bounding box center [169, 108] width 177 height 28
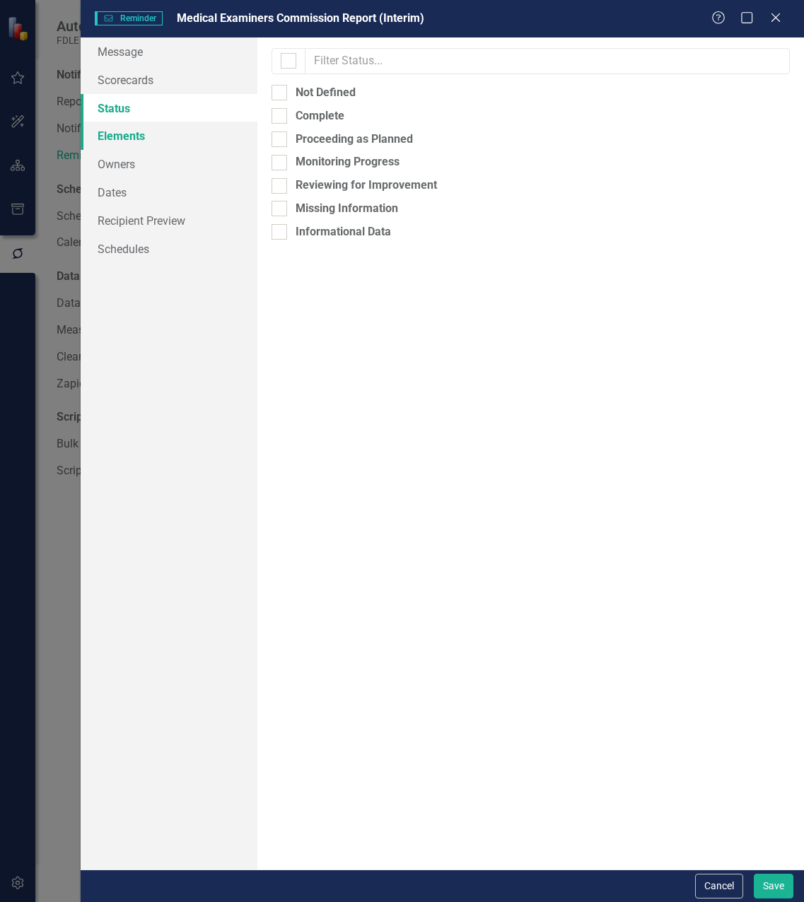
click at [127, 145] on link "Elements" at bounding box center [169, 136] width 177 height 28
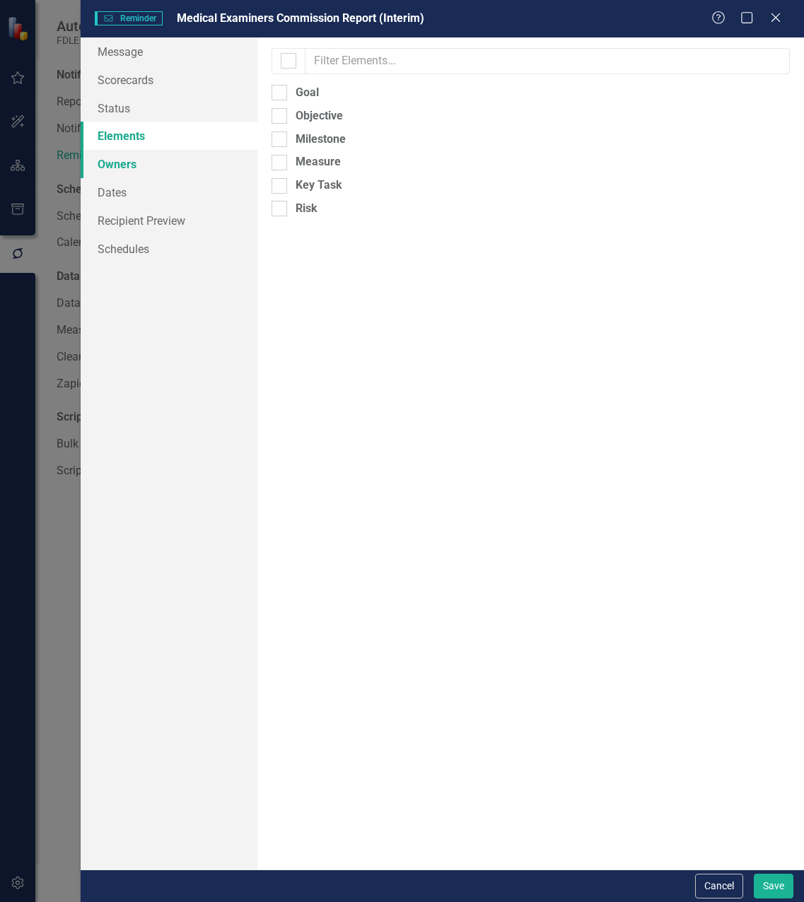
click at [134, 173] on link "Owners" at bounding box center [169, 164] width 177 height 28
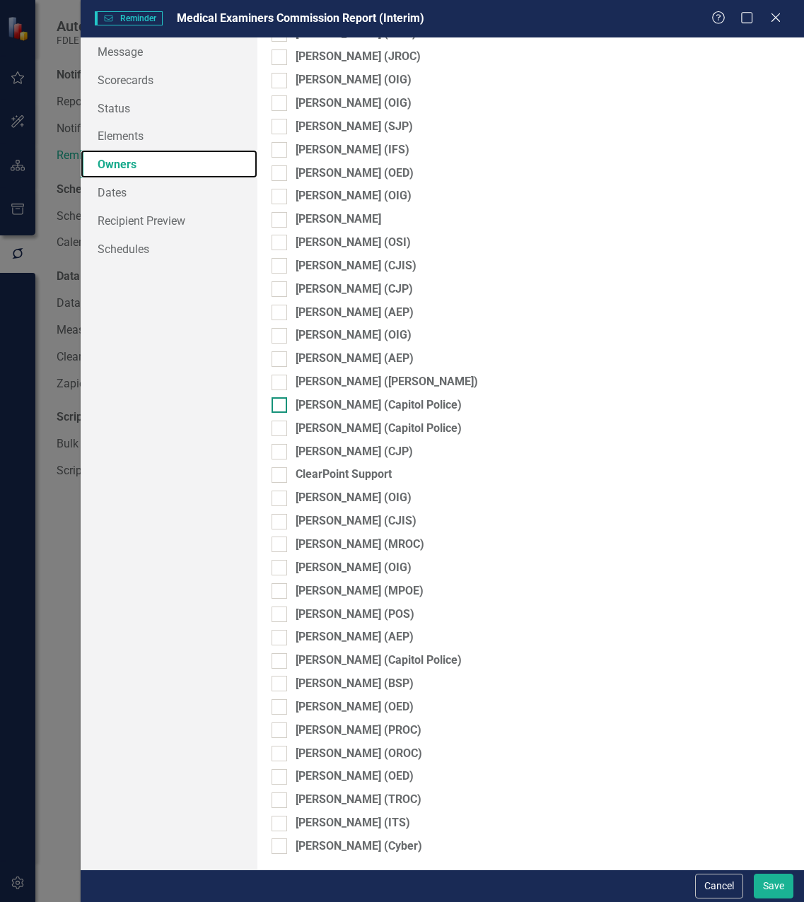
scroll to position [1757, 0]
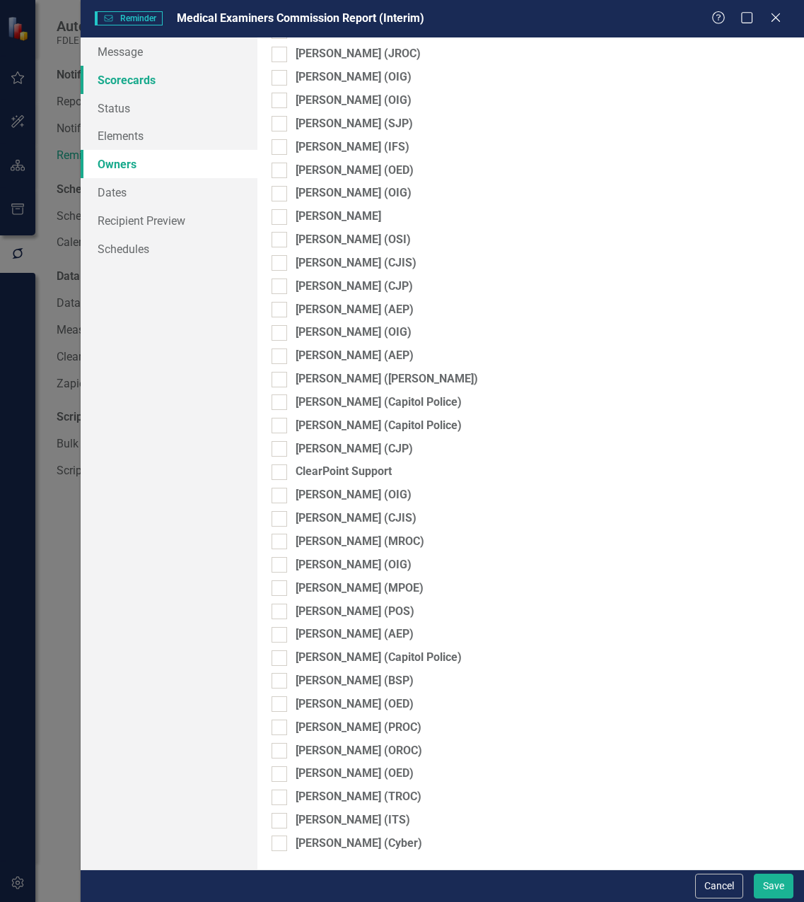
click at [122, 85] on link "Scorecards" at bounding box center [169, 80] width 177 height 28
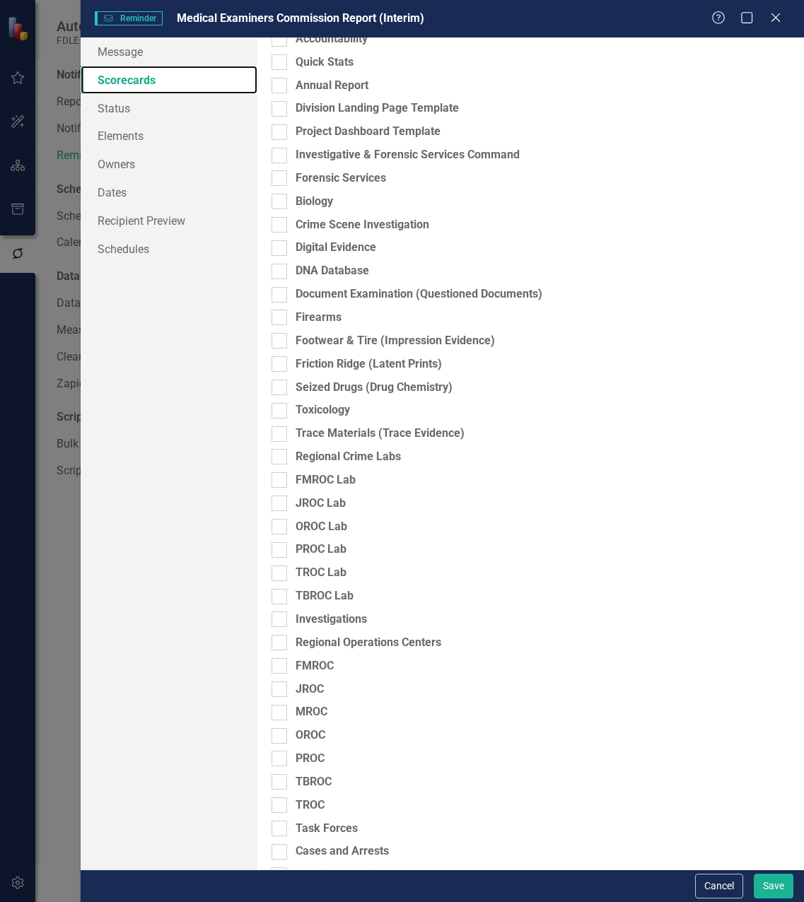
scroll to position [875, 0]
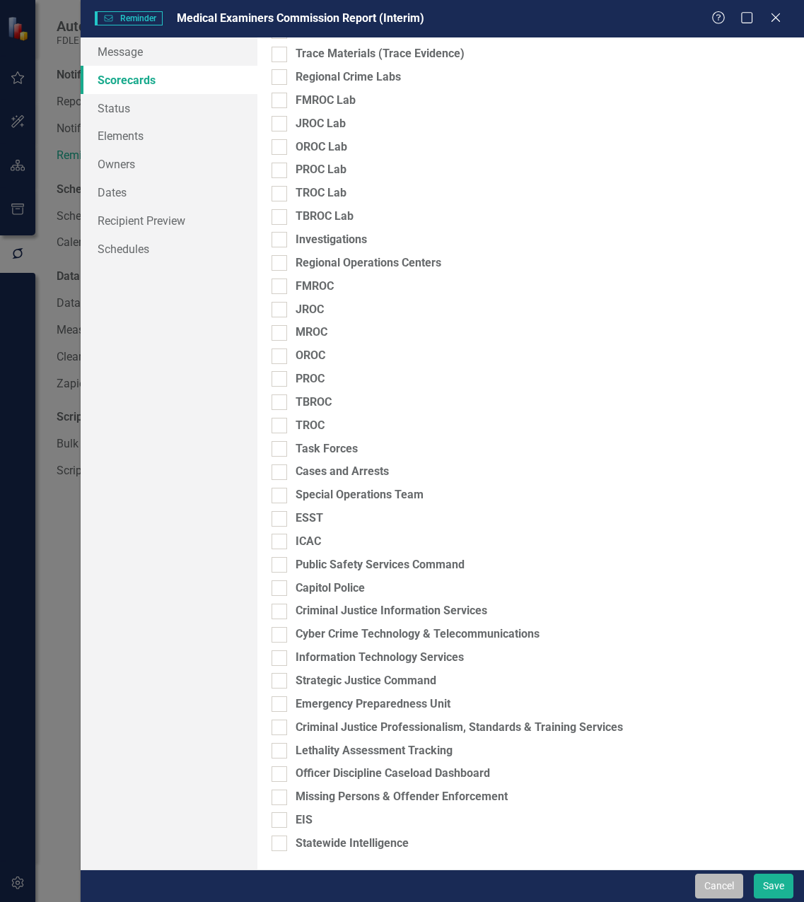
click at [735, 884] on button "Cancel" at bounding box center [719, 886] width 48 height 25
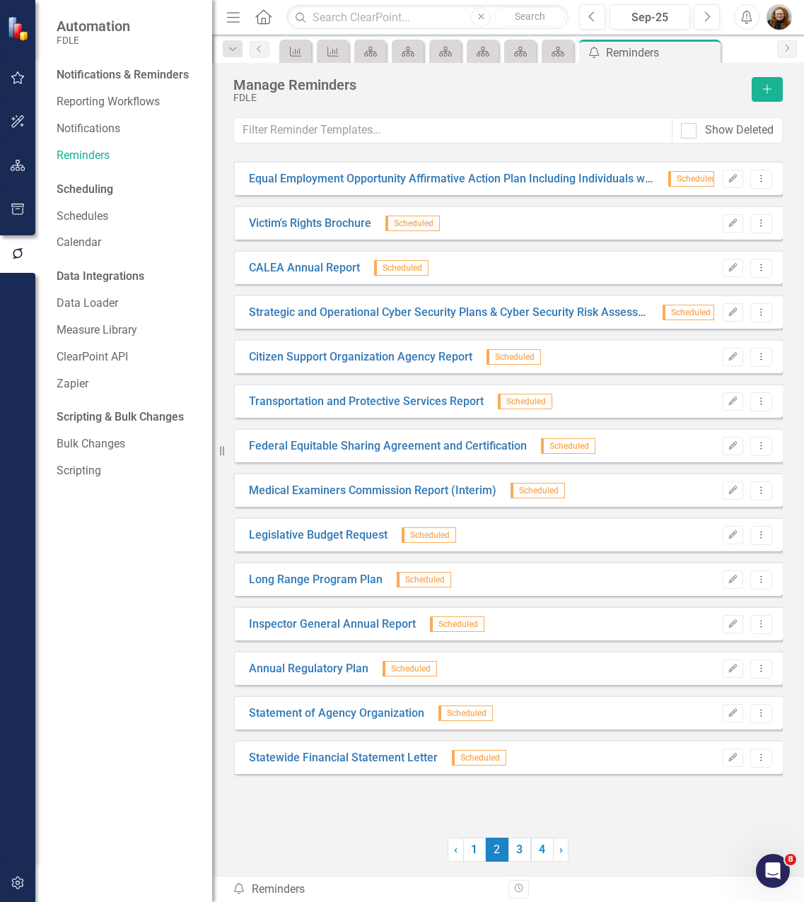
click at [128, 712] on div "Notifications & Reminders Reporting Workflows Notifications Reminders Schedulin…" at bounding box center [123, 483] width 177 height 839
click at [18, 877] on icon "button" at bounding box center [17, 883] width 12 height 13
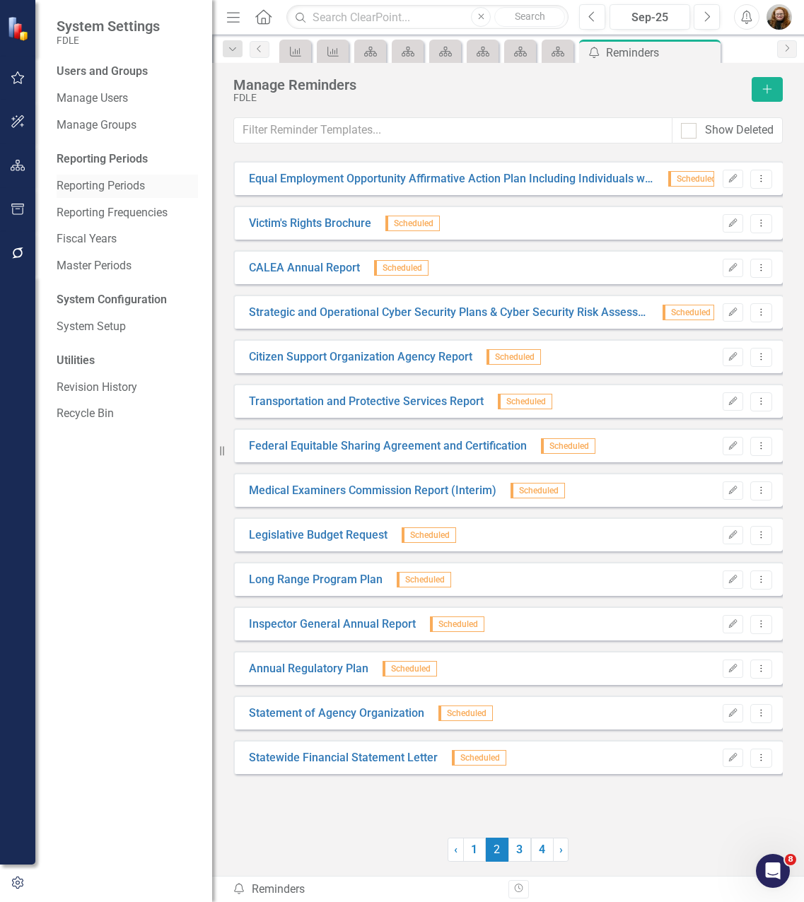
click at [129, 180] on link "Reporting Periods" at bounding box center [127, 186] width 141 height 16
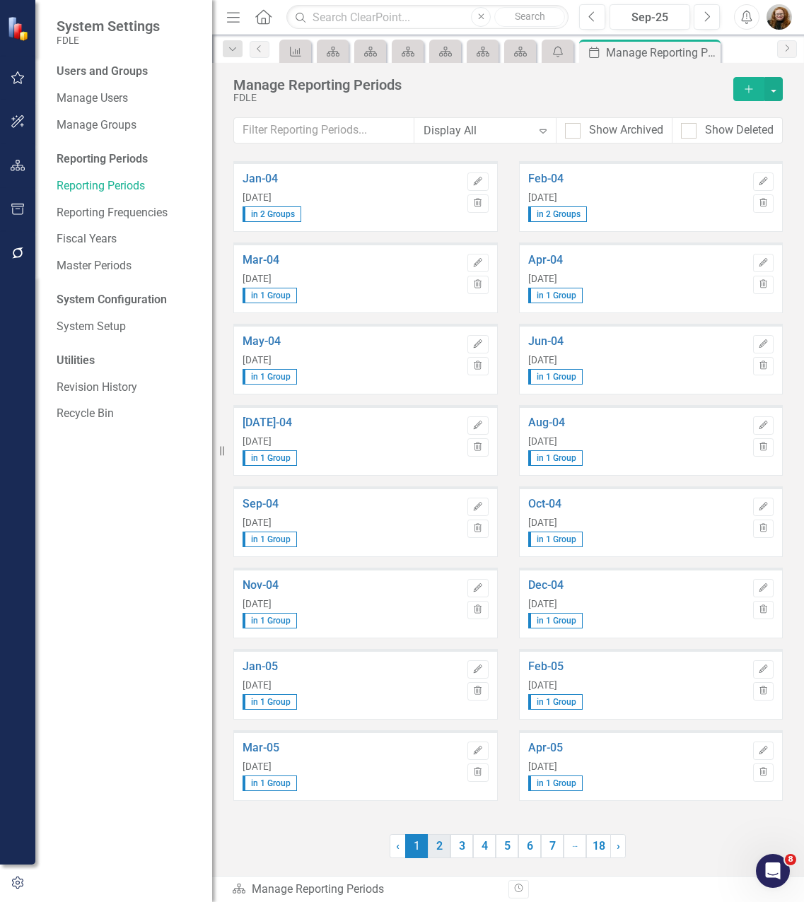
click at [441, 841] on link "2" at bounding box center [439, 846] width 23 height 24
click at [602, 858] on link "18" at bounding box center [598, 846] width 25 height 24
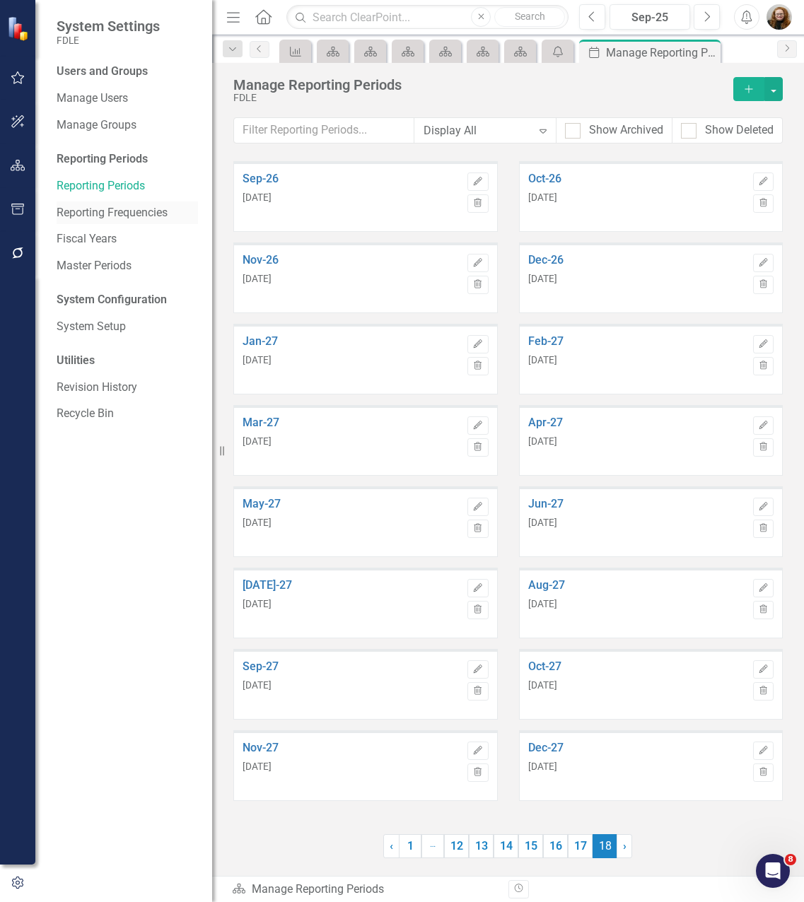
click at [129, 214] on link "Reporting Frequencies" at bounding box center [127, 213] width 141 height 16
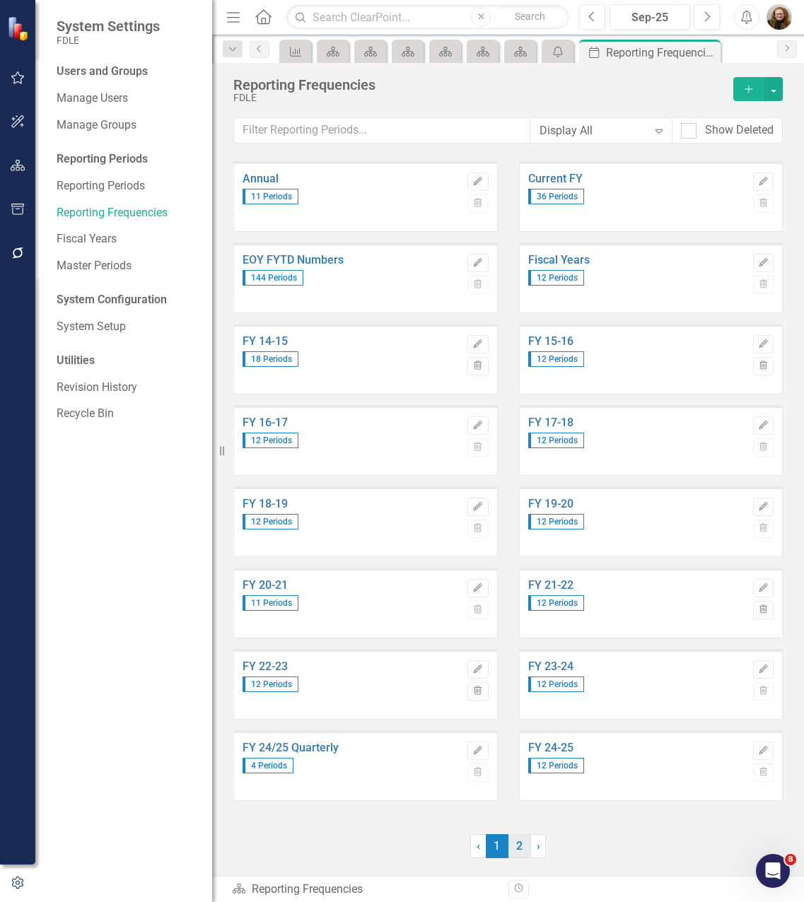
click at [525, 845] on link "2" at bounding box center [519, 846] width 23 height 24
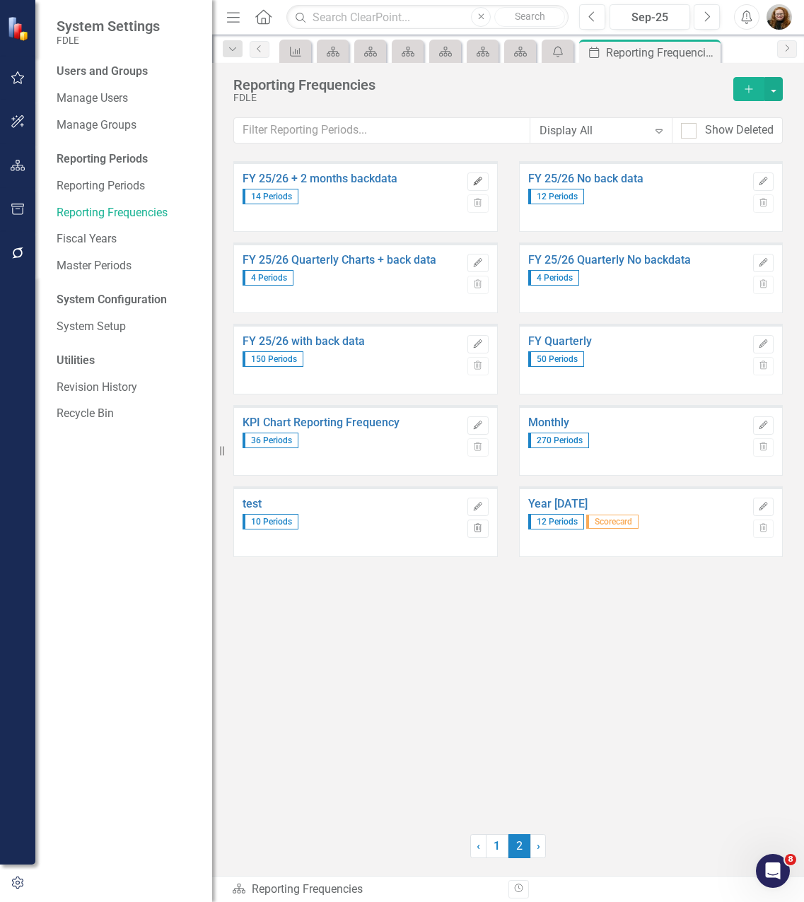
click at [487, 185] on button "Edit" at bounding box center [477, 182] width 21 height 18
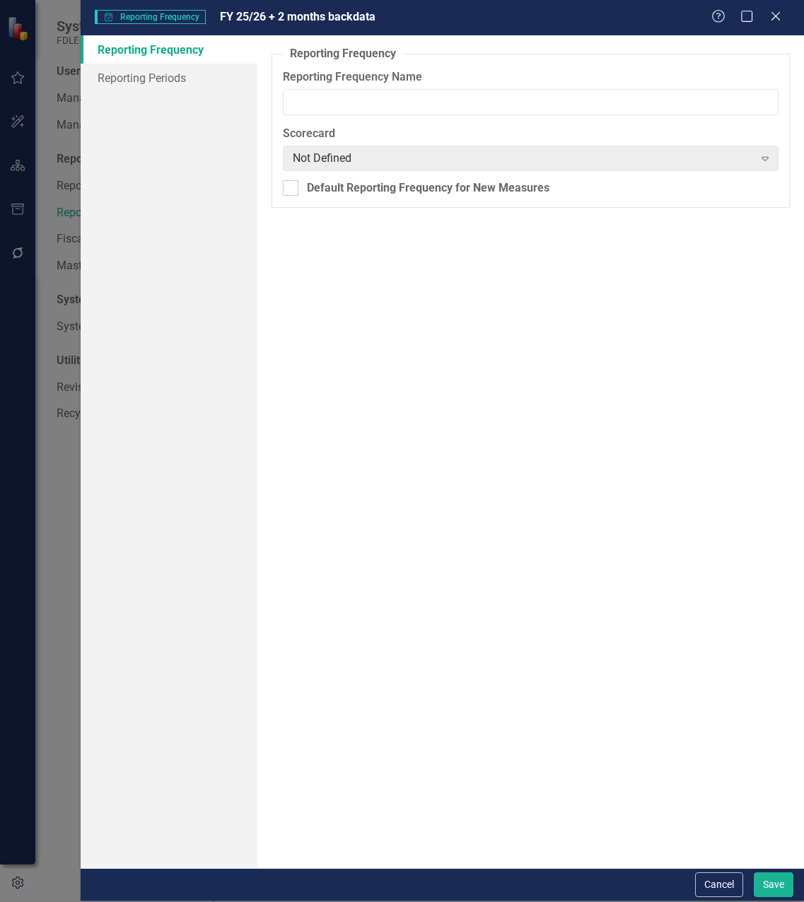
type input "FY 25/26 + 2 months backdata"
click at [780, 12] on icon at bounding box center [775, 16] width 11 height 11
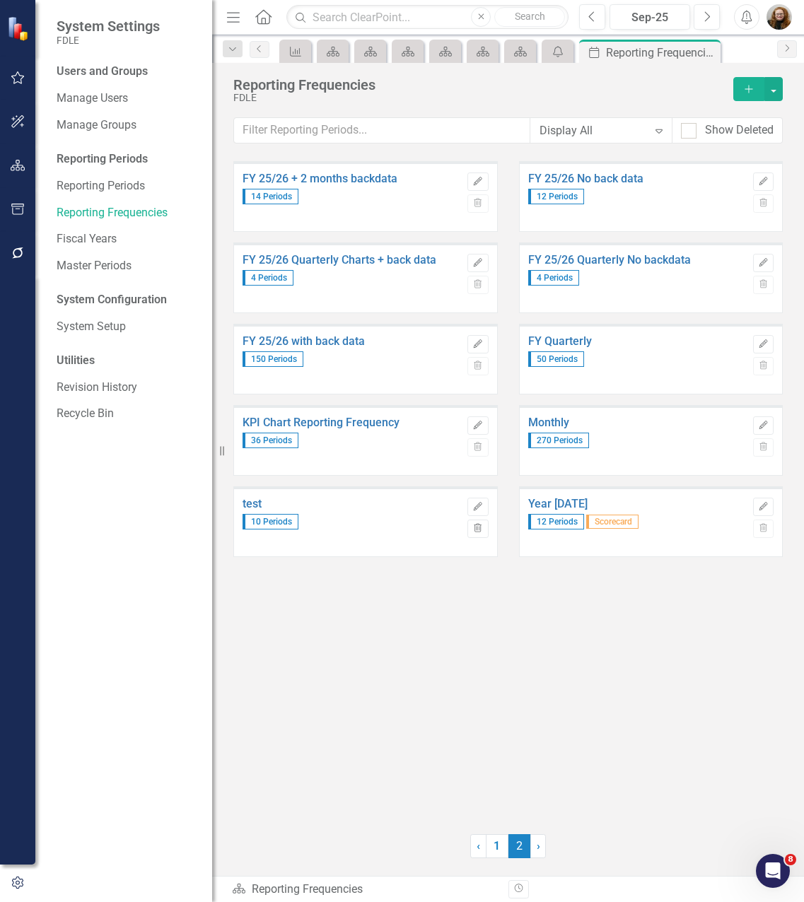
click at [705, 700] on div "FY 25/26 + 2 months backdata 14 Periods Edit Trash FY 25/26 No back data 12 Per…" at bounding box center [507, 488] width 549 height 655
click at [720, 594] on div "FY 25/26 + 2 months backdata 14 Periods Edit Trash FY 25/26 No back data 12 Per…" at bounding box center [507, 488] width 549 height 655
click at [479, 534] on button "Trash" at bounding box center [477, 529] width 21 height 18
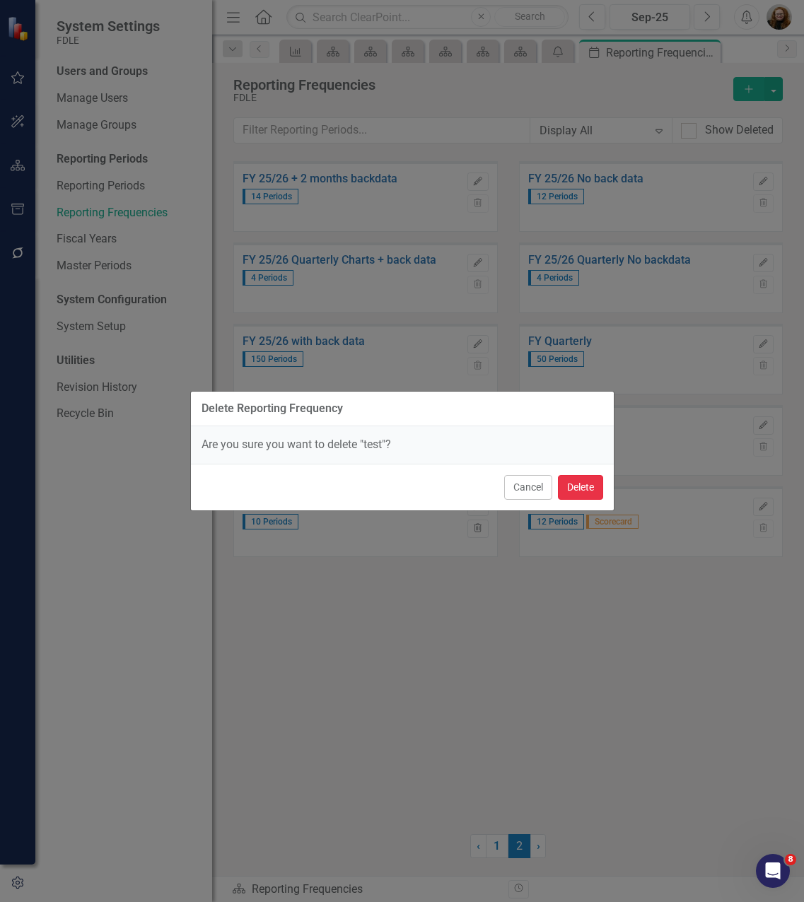
click at [580, 489] on button "Delete" at bounding box center [580, 487] width 45 height 25
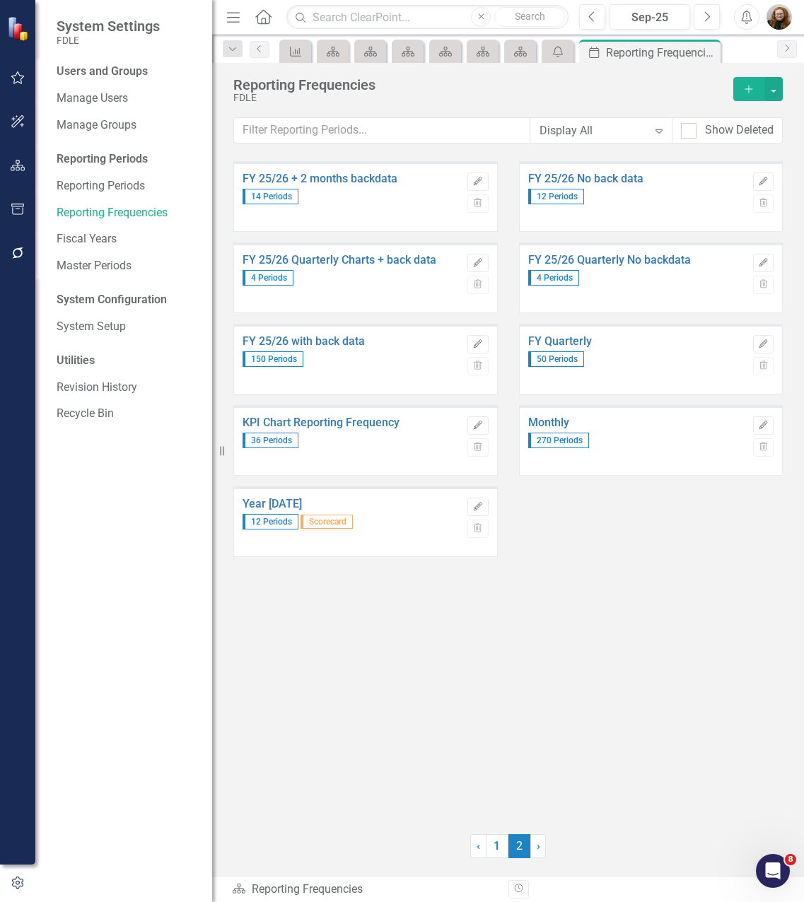
click at [335, 523] on span "Scorecard" at bounding box center [326, 522] width 52 height 14
click at [303, 527] on span "Scorecard" at bounding box center [326, 522] width 52 height 14
click at [268, 503] on link "Year [DATE]" at bounding box center [352, 504] width 218 height 13
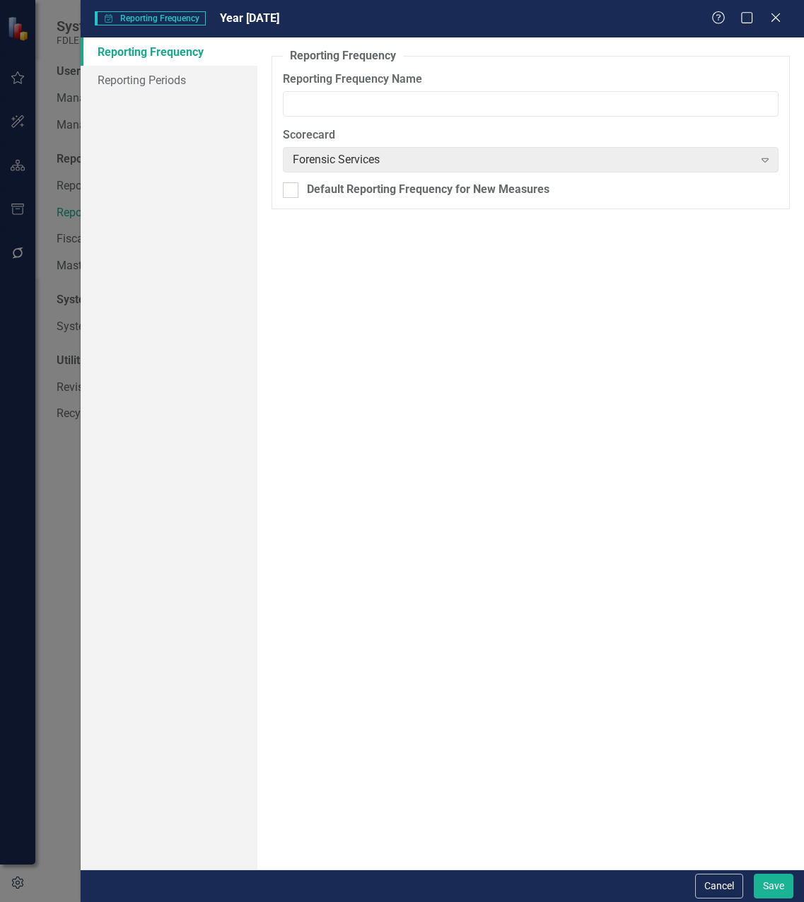
type input "Year [DATE]"
click at [140, 81] on link "Reporting Periods" at bounding box center [169, 80] width 177 height 28
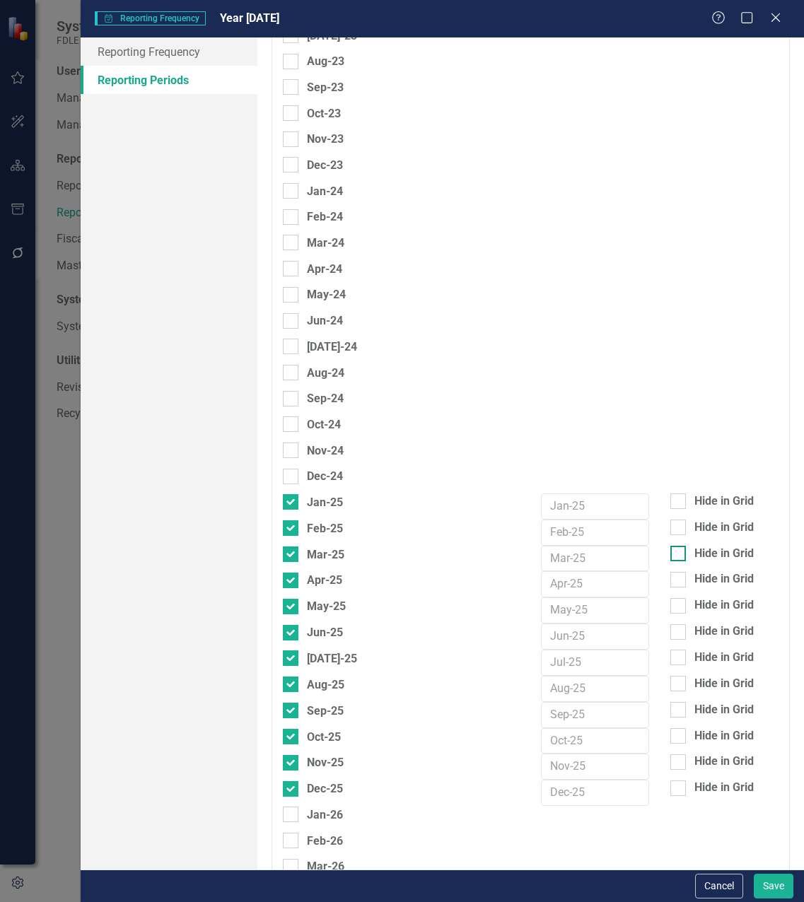
scroll to position [6505, 0]
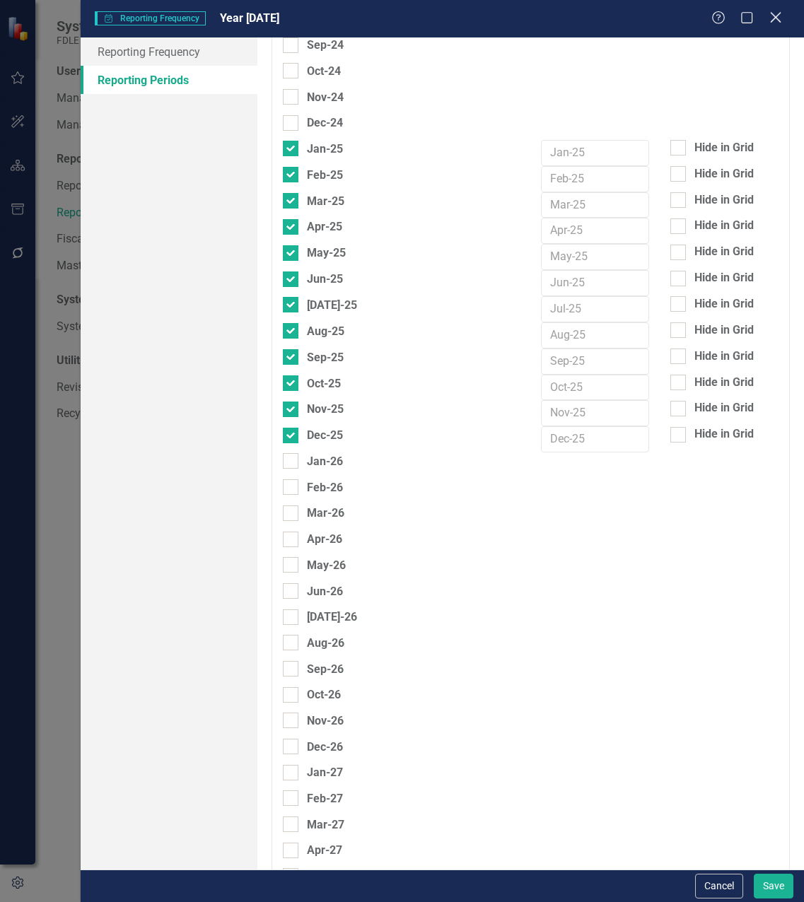
click at [771, 21] on icon "Close" at bounding box center [775, 17] width 18 height 13
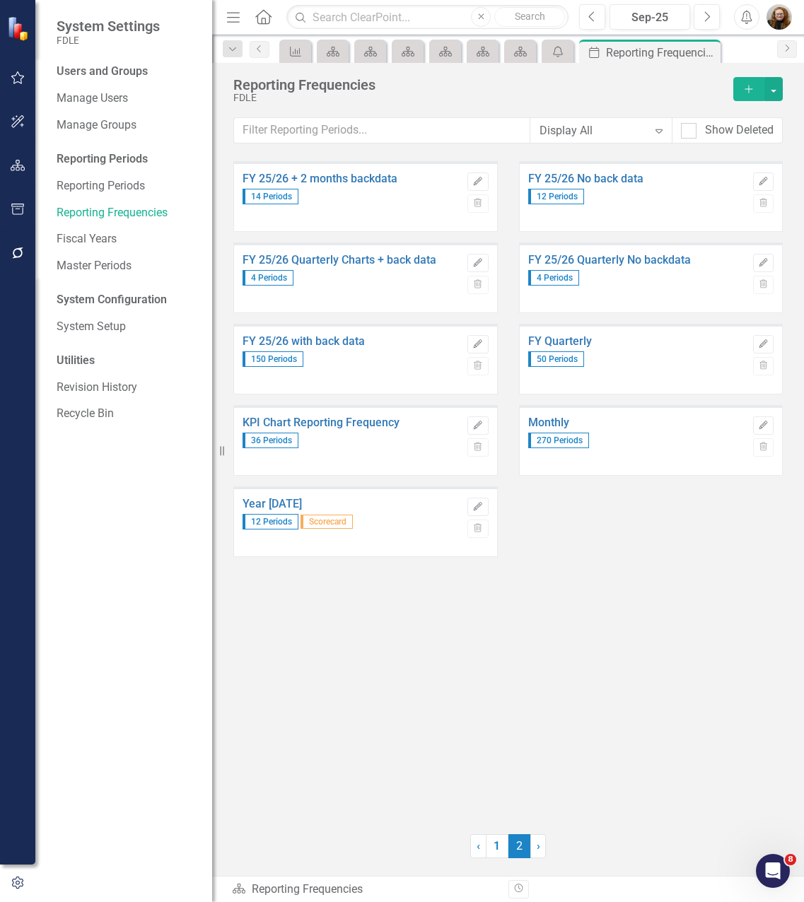
click at [573, 622] on div "FY 25/26 + 2 months backdata 14 Periods Edit Trash FY 25/26 No back data 12 Per…" at bounding box center [507, 488] width 549 height 655
click at [504, 850] on link "1" at bounding box center [497, 846] width 23 height 24
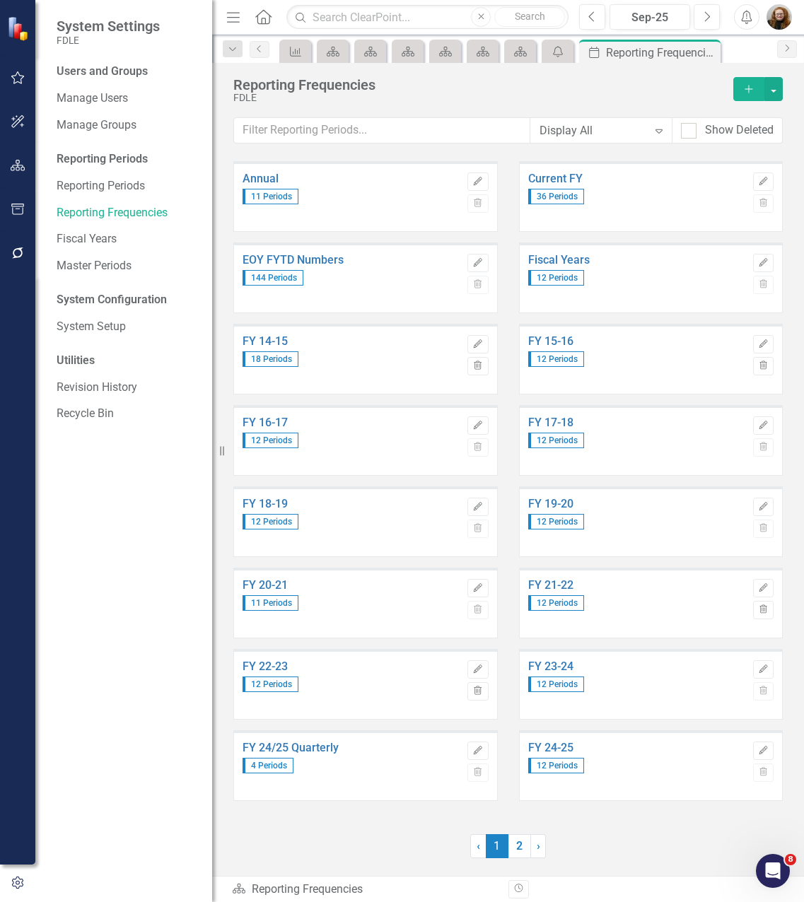
click at [369, 272] on div "144 Periods" at bounding box center [352, 276] width 218 height 19
click at [300, 259] on link "EOY FYTD Numbers" at bounding box center [352, 260] width 218 height 13
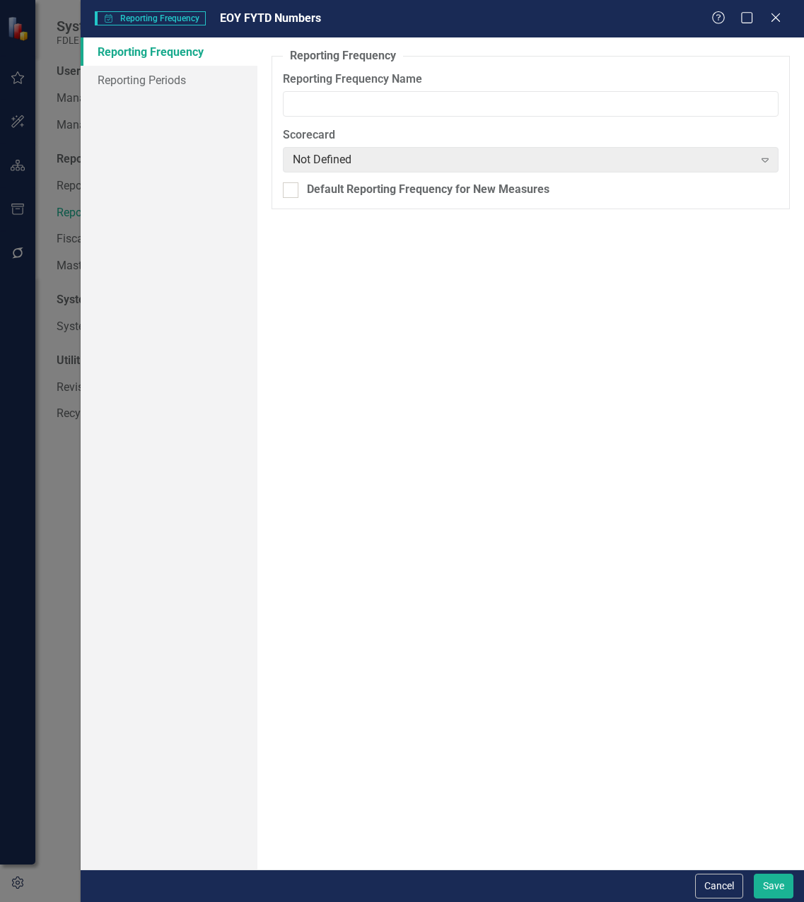
type input "EOY FYTD Numbers"
click at [162, 79] on link "Reporting Periods" at bounding box center [169, 80] width 177 height 28
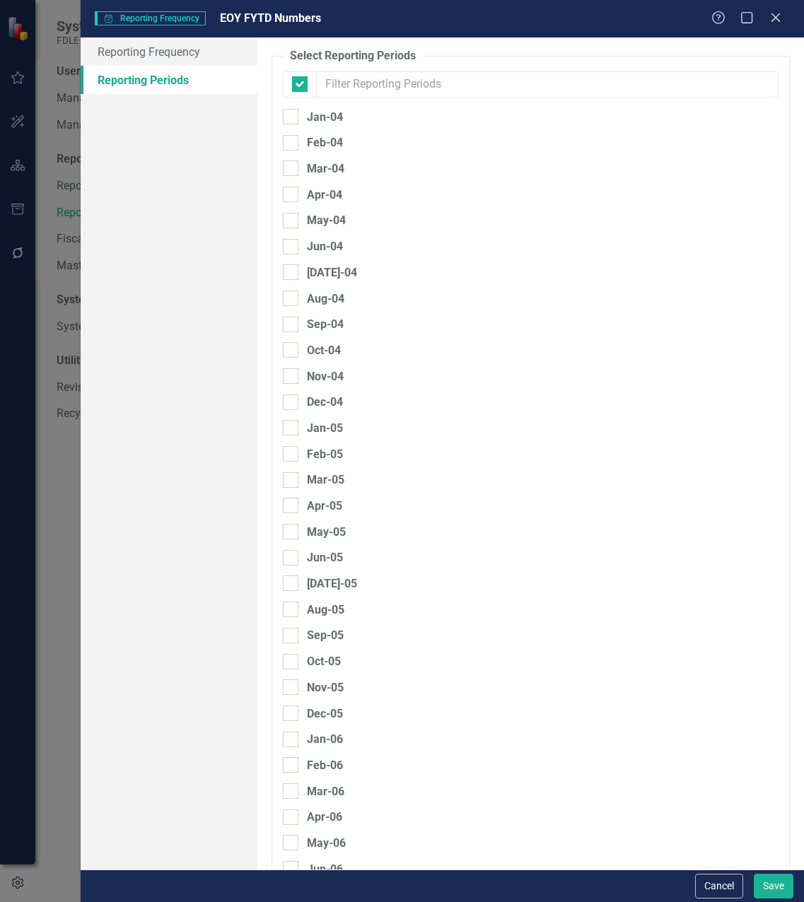
checkbox input "false"
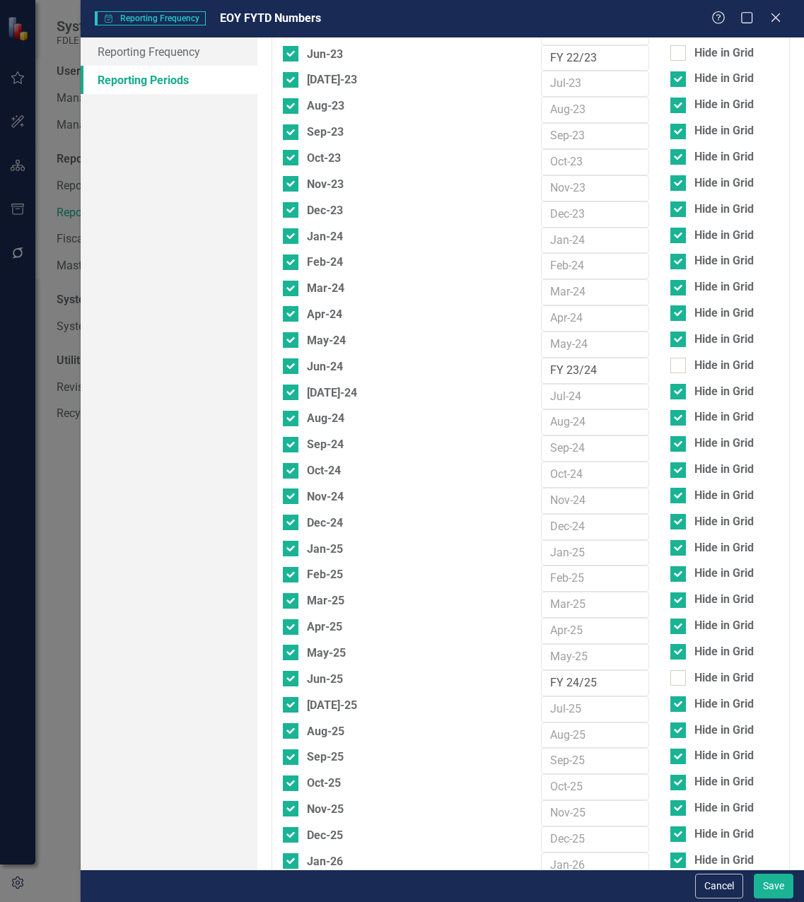
scroll to position [6434, 0]
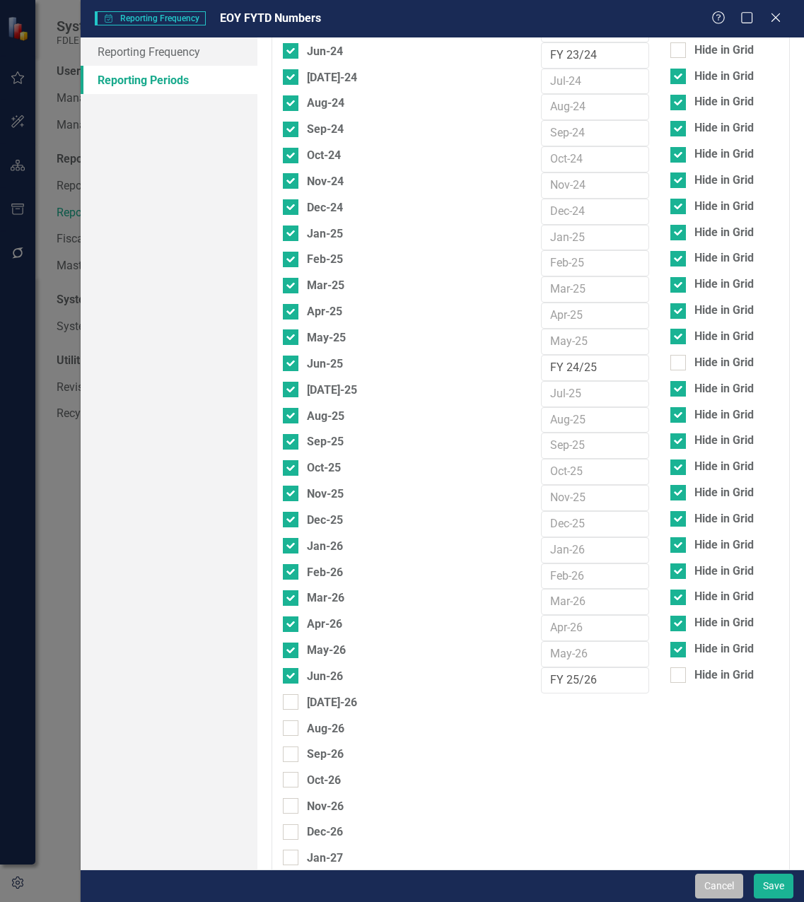
click at [736, 889] on button "Cancel" at bounding box center [719, 886] width 48 height 25
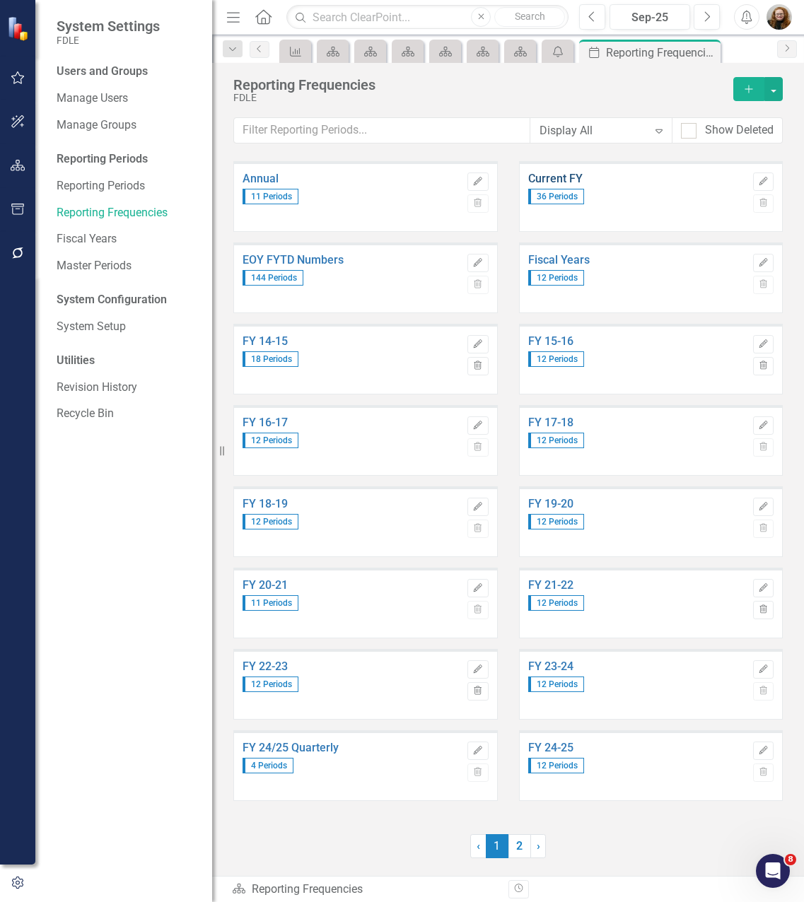
click at [570, 179] on link "Current FY" at bounding box center [637, 179] width 218 height 13
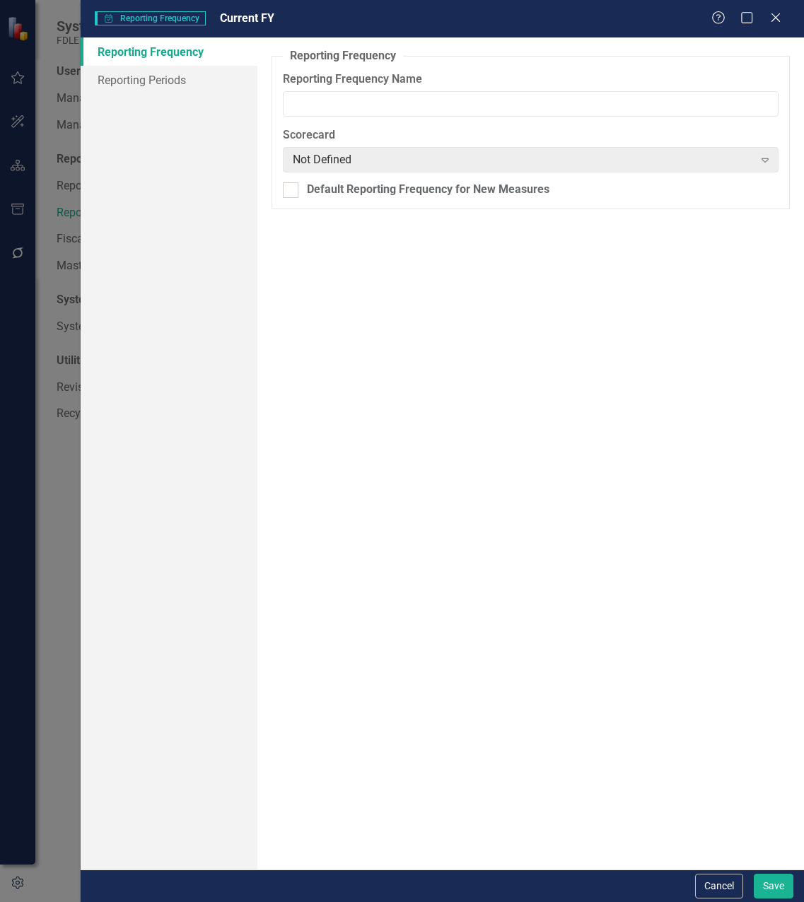
type input "Current FY"
click at [88, 76] on link "Reporting Periods" at bounding box center [169, 80] width 177 height 28
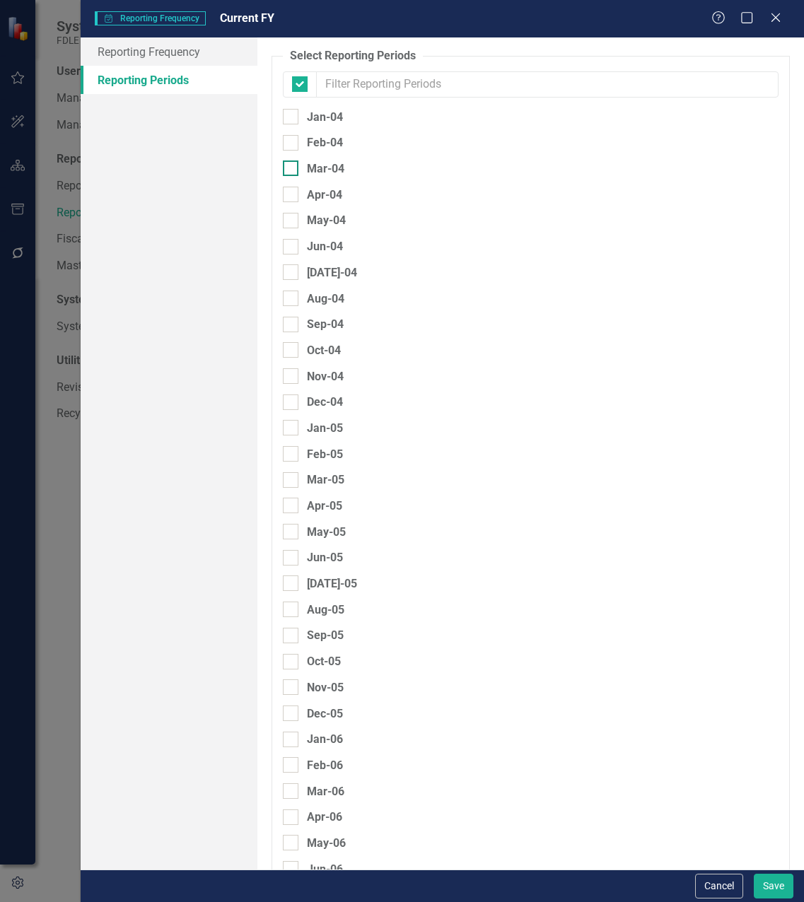
checkbox input "false"
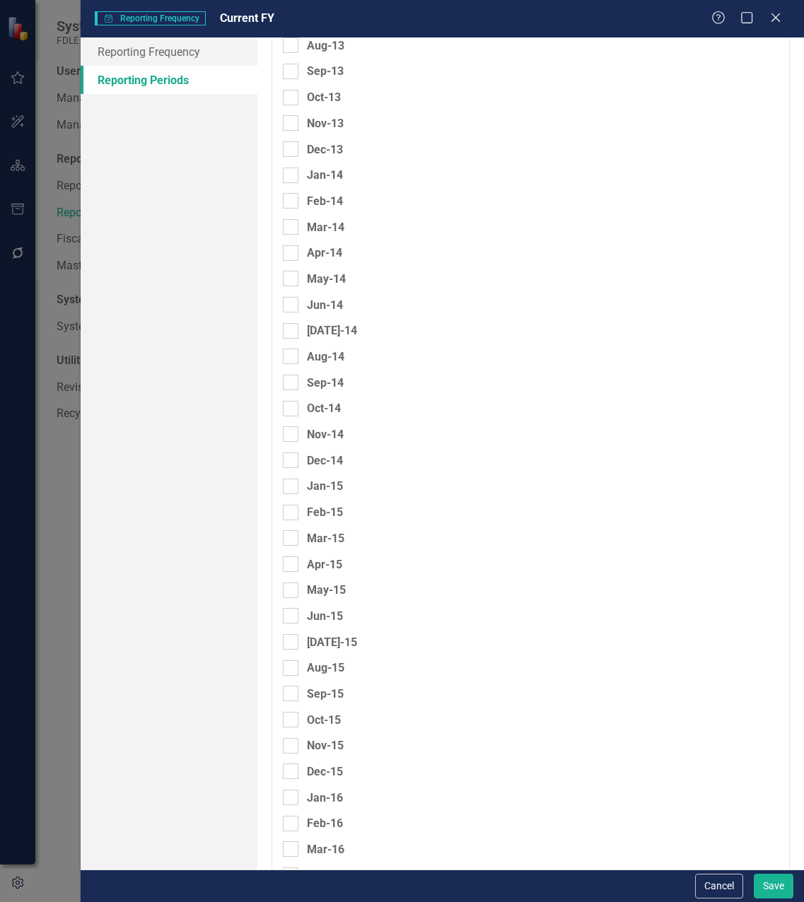
scroll to position [3252, 0]
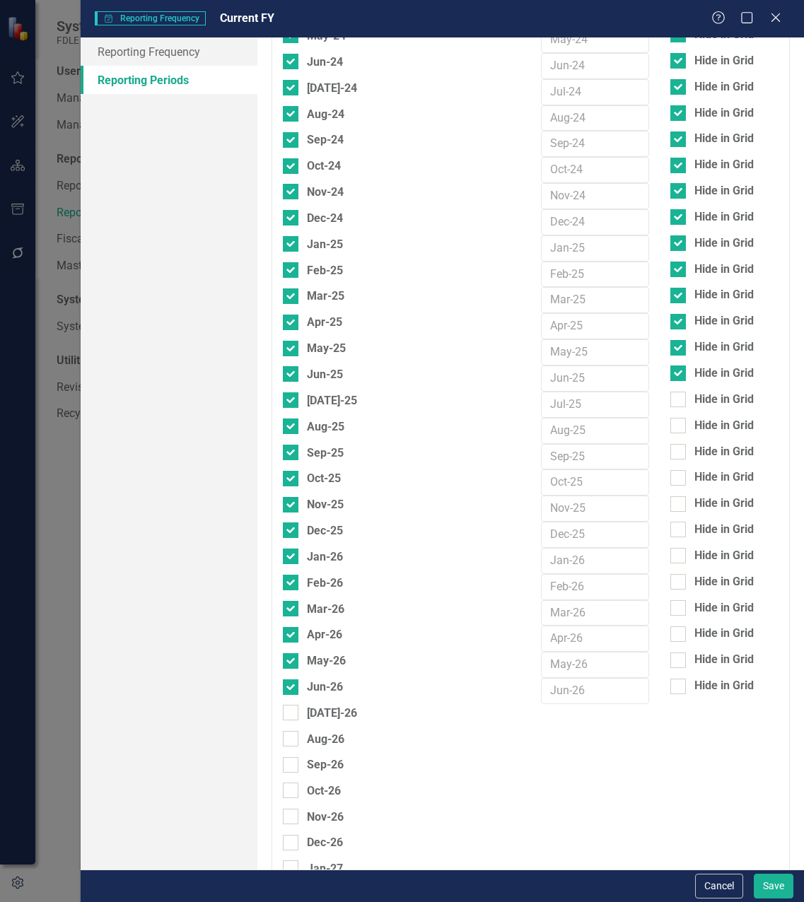
scroll to position [6434, 0]
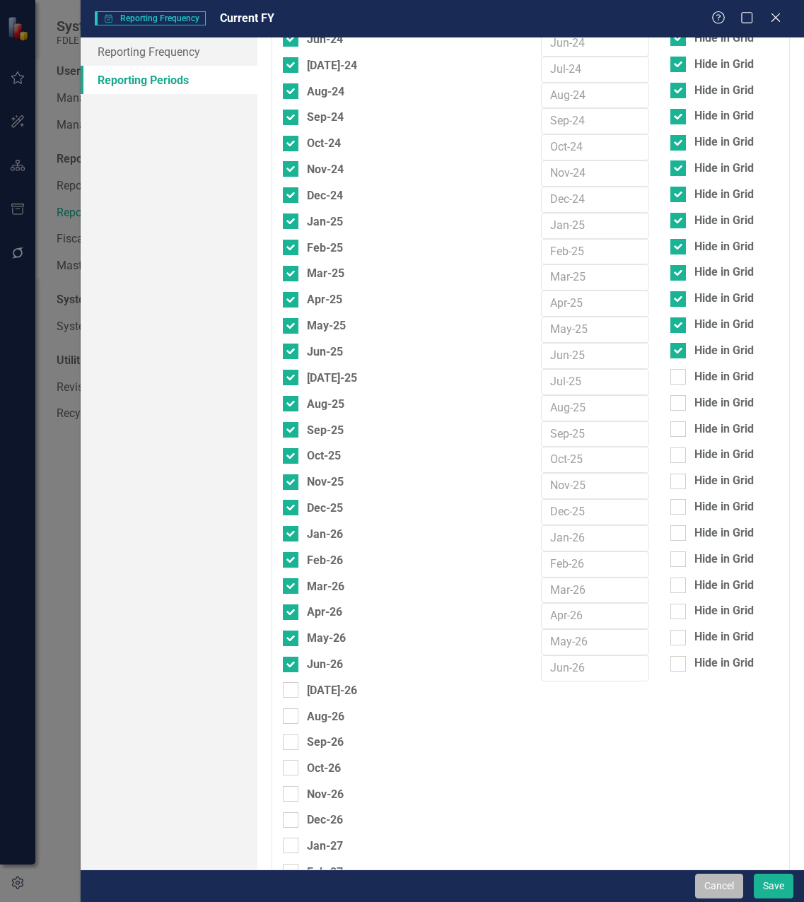
click at [720, 883] on button "Cancel" at bounding box center [719, 886] width 48 height 25
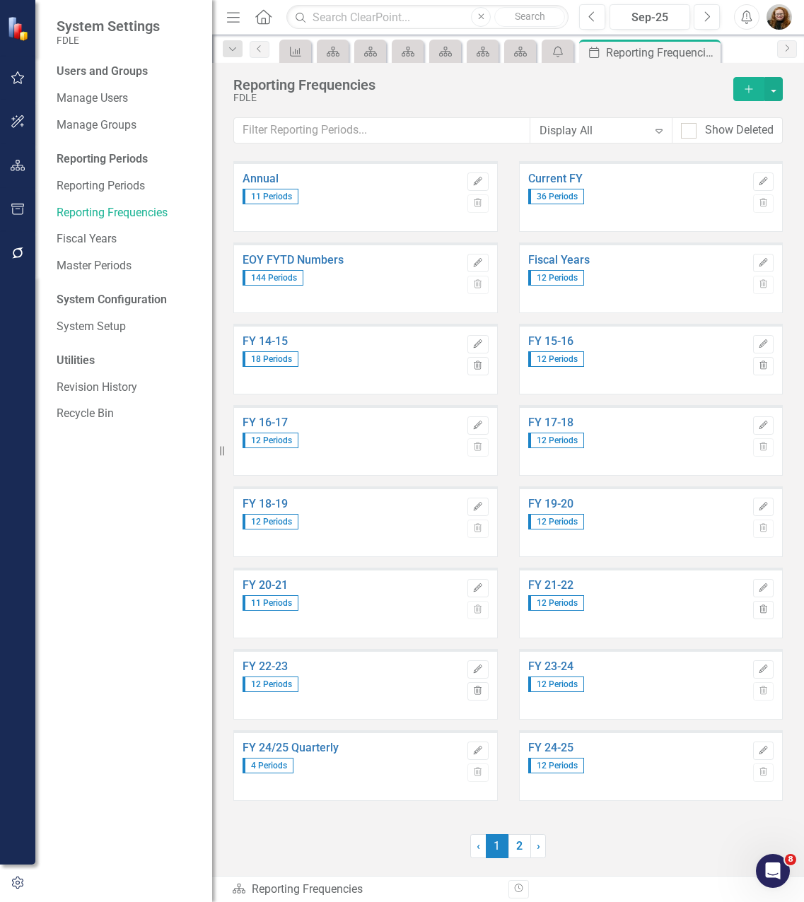
click at [629, 831] on div "Annual 11 Periods Edit Trash Current FY 36 Periods Edit Trash EOY FYTD Numbers …" at bounding box center [508, 518] width 592 height 715
click at [522, 856] on link "2" at bounding box center [519, 846] width 23 height 24
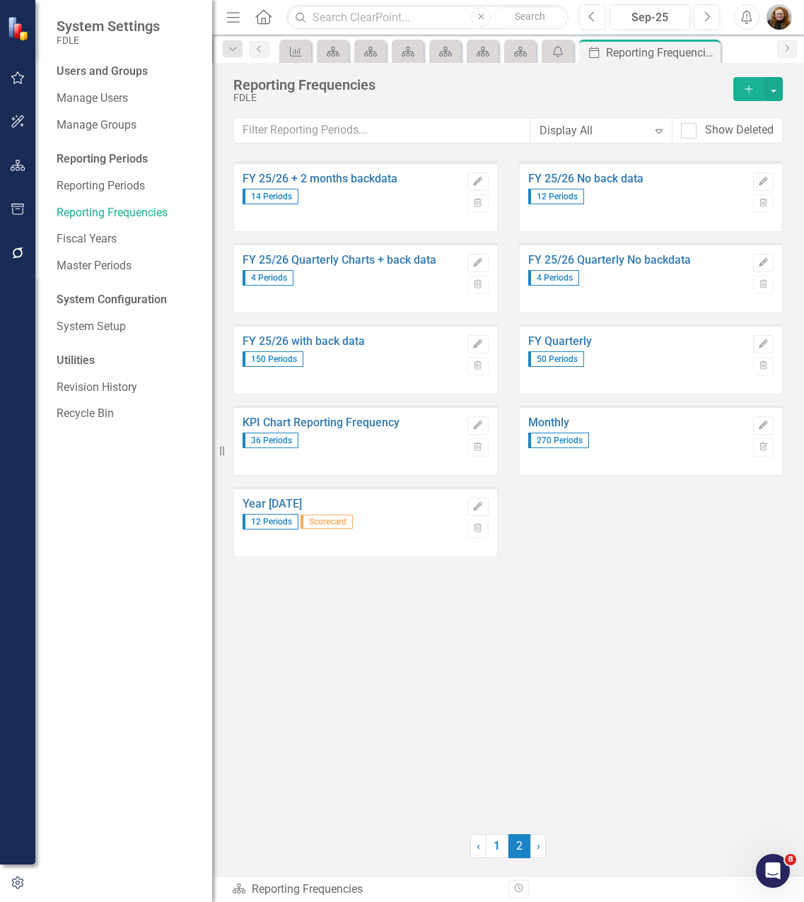
click at [588, 542] on div "FY 25/26 + 2 months backdata 14 Periods Edit Trash FY 25/26 No back data 12 Per…" at bounding box center [508, 364] width 571 height 407
click at [384, 423] on link "KPI Chart Reporting Frequency" at bounding box center [352, 422] width 218 height 13
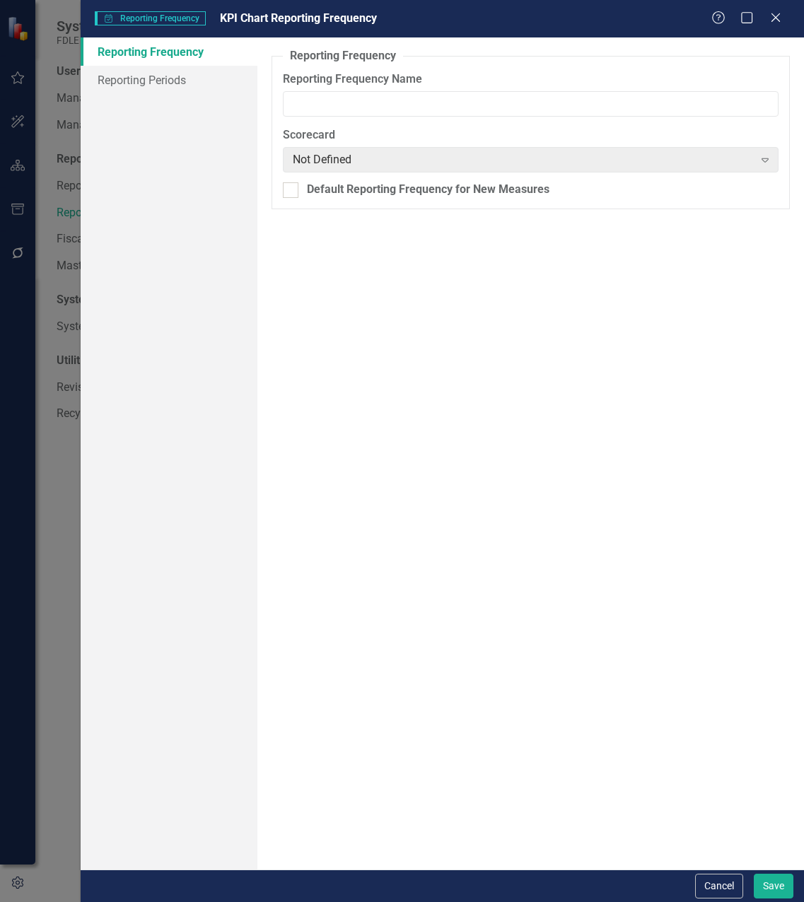
type input "KPI Chart Reporting Frequency"
click at [134, 78] on link "Reporting Periods" at bounding box center [169, 80] width 177 height 28
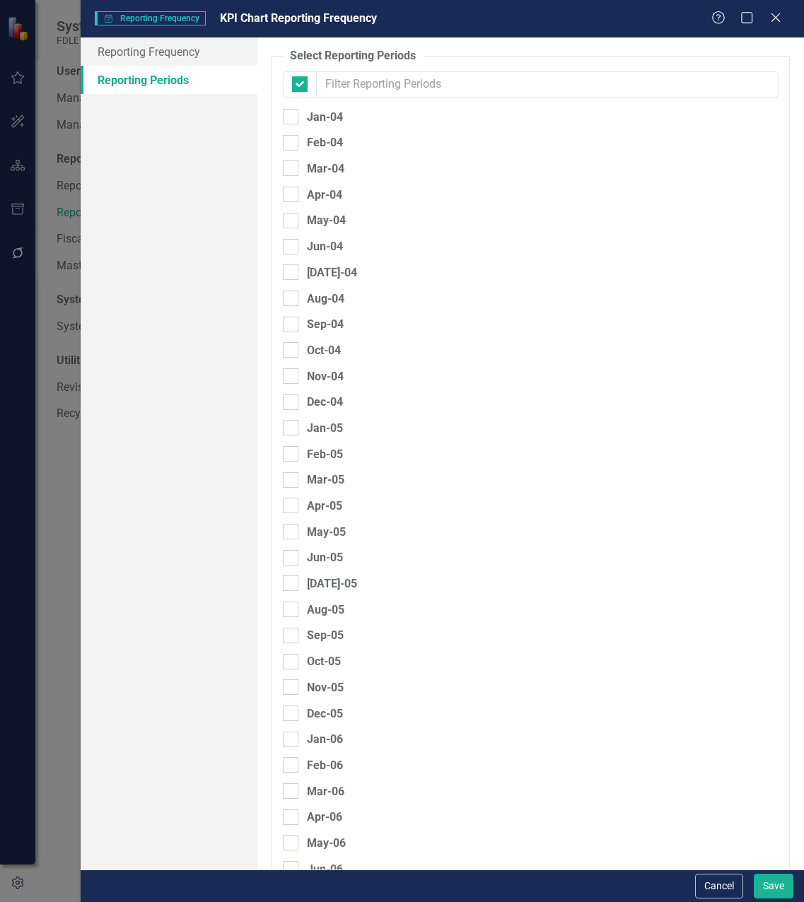
checkbox input "false"
click at [773, 23] on icon "Close" at bounding box center [775, 17] width 18 height 13
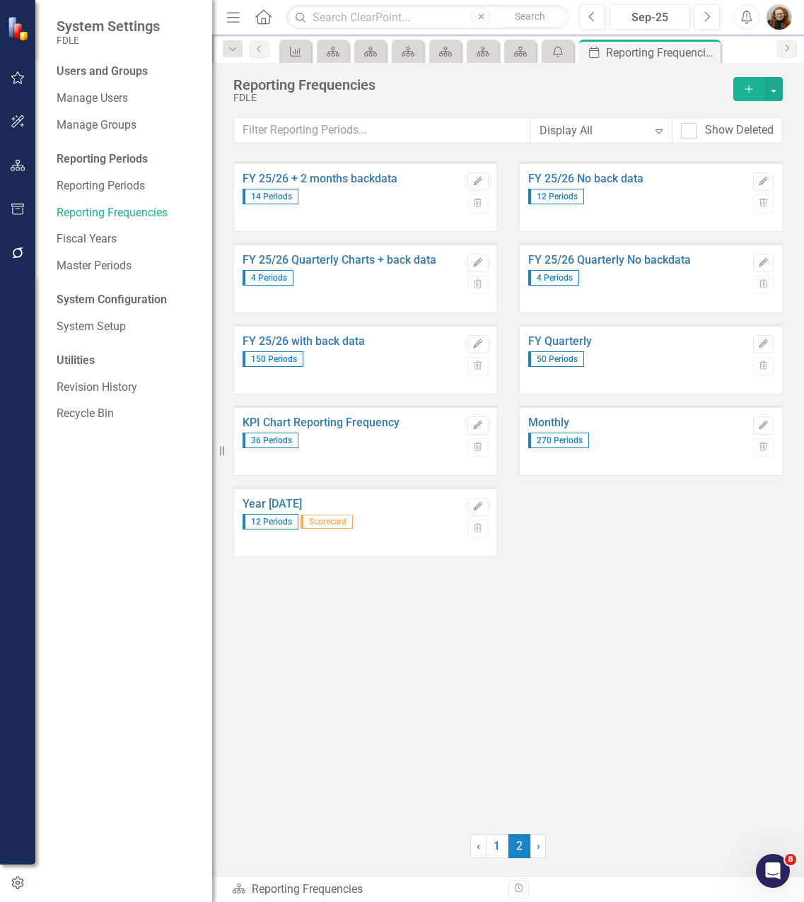
click at [666, 587] on div "FY 25/26 + 2 months backdata 14 Periods Edit Trash FY 25/26 No back data 12 Per…" at bounding box center [507, 488] width 549 height 655
click at [575, 341] on link "FY Quarterly" at bounding box center [637, 341] width 218 height 13
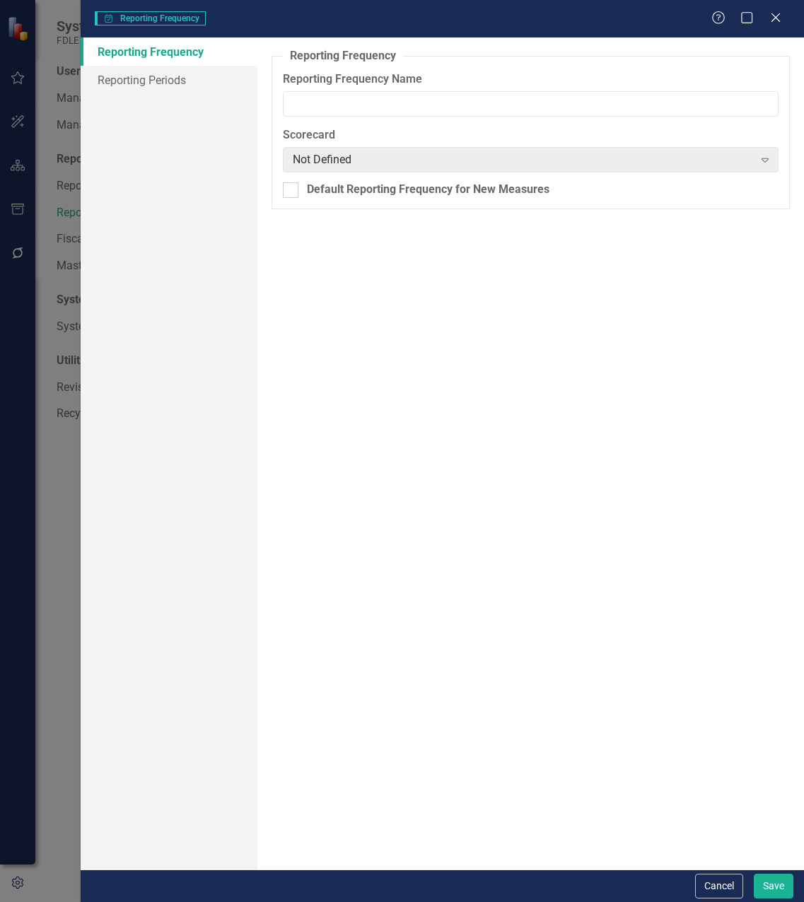
type input "FY Quarterly"
click at [180, 78] on link "Reporting Periods" at bounding box center [169, 80] width 177 height 28
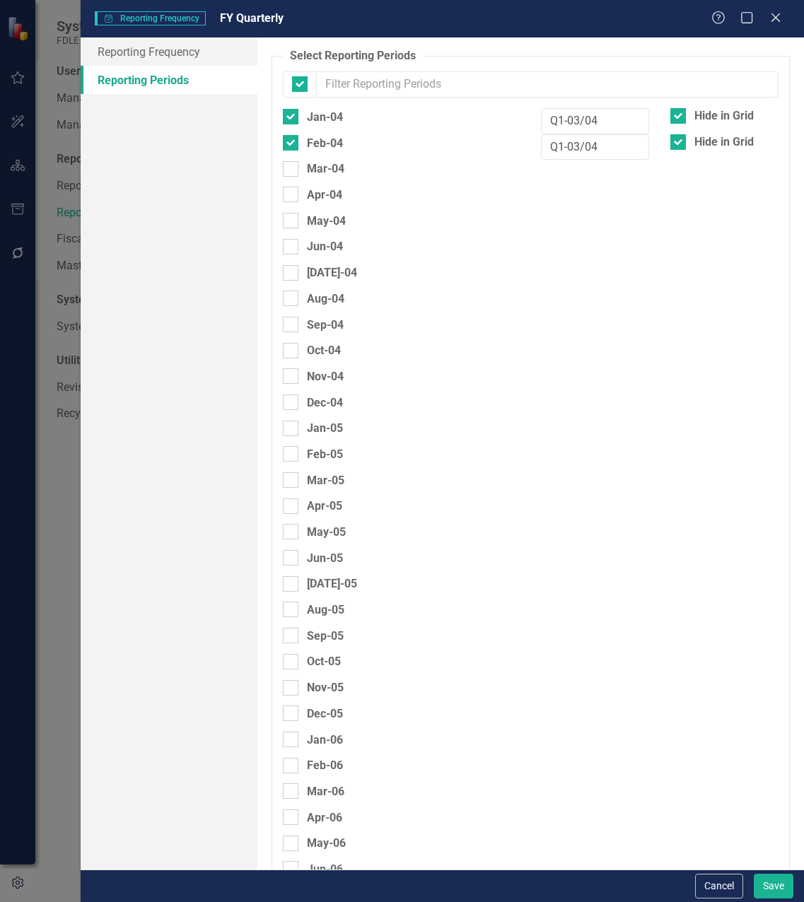
checkbox input "false"
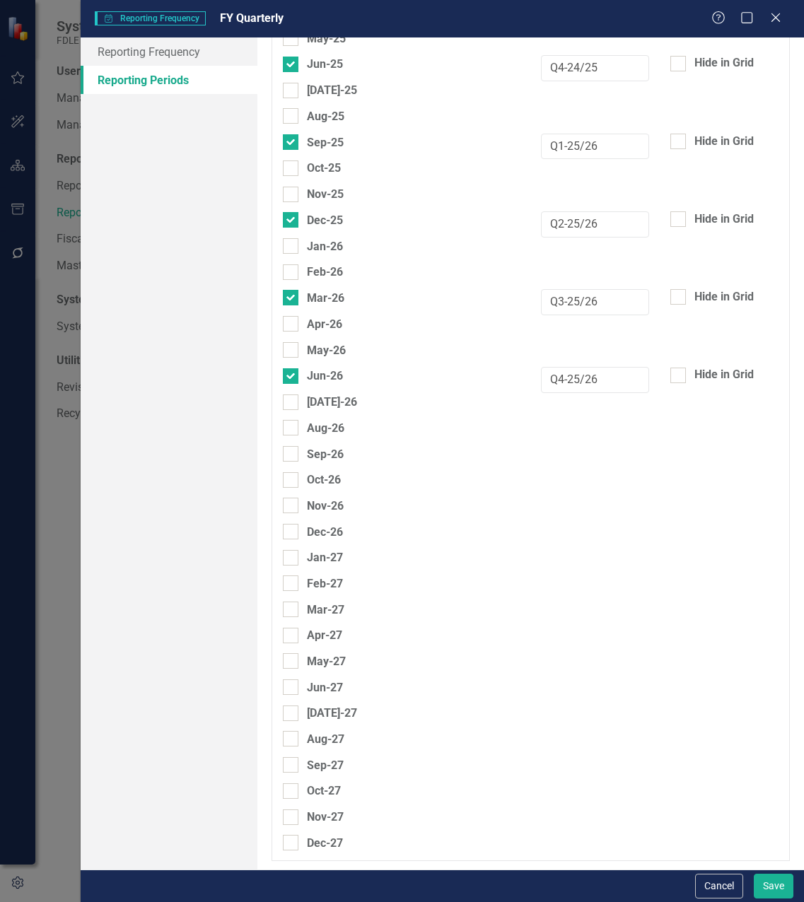
scroll to position [6726, 0]
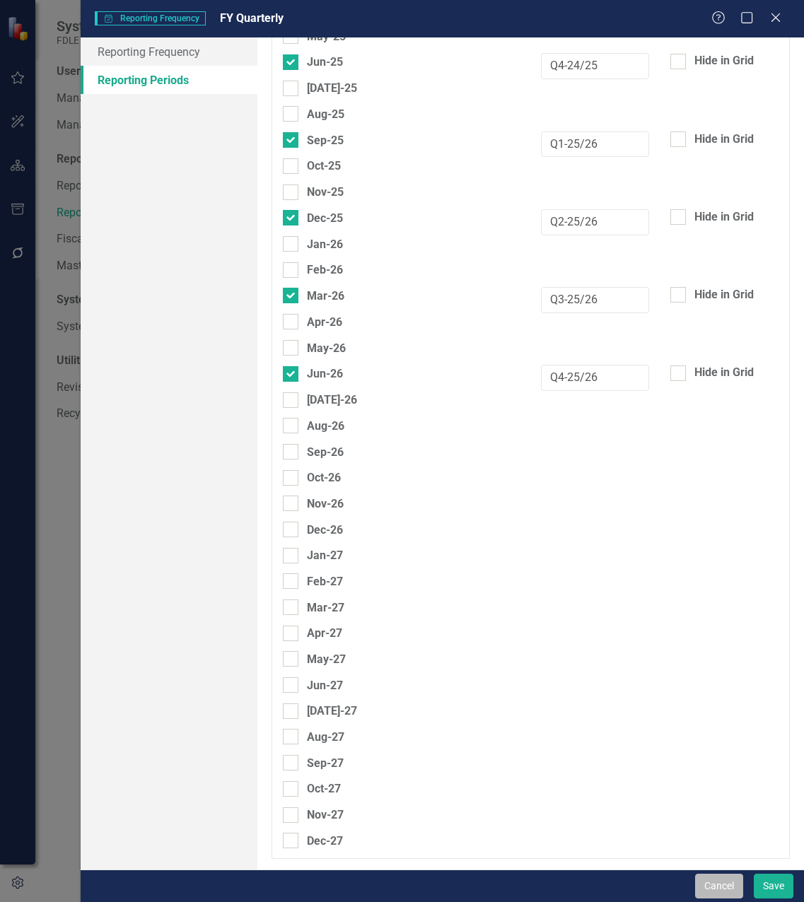
click at [716, 882] on button "Cancel" at bounding box center [719, 886] width 48 height 25
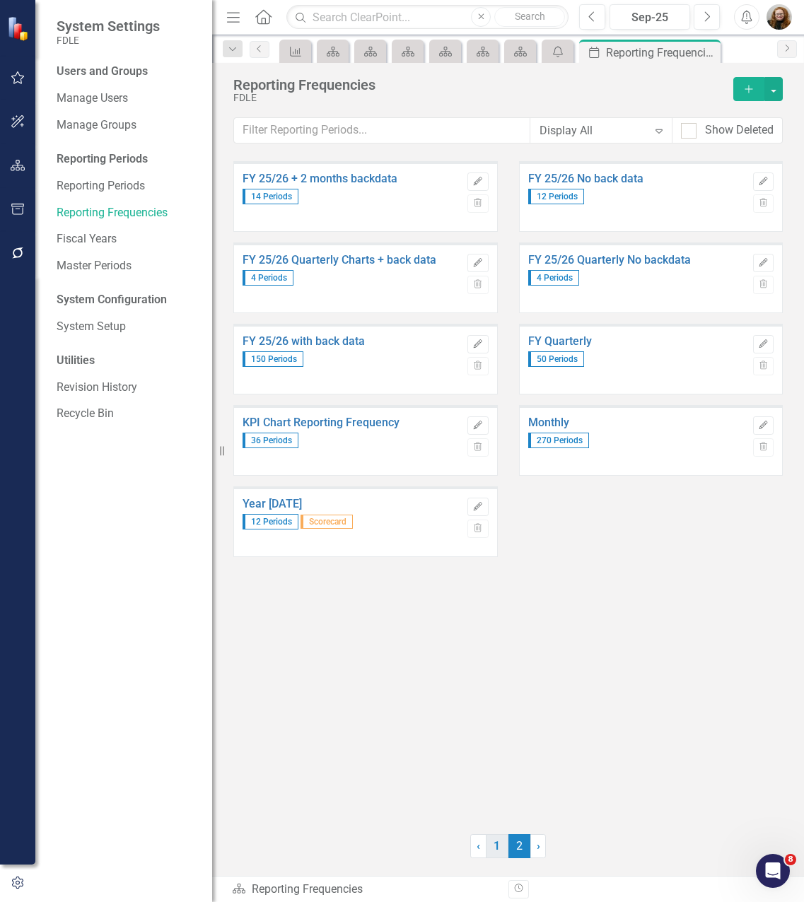
click at [500, 847] on link "1" at bounding box center [497, 846] width 23 height 24
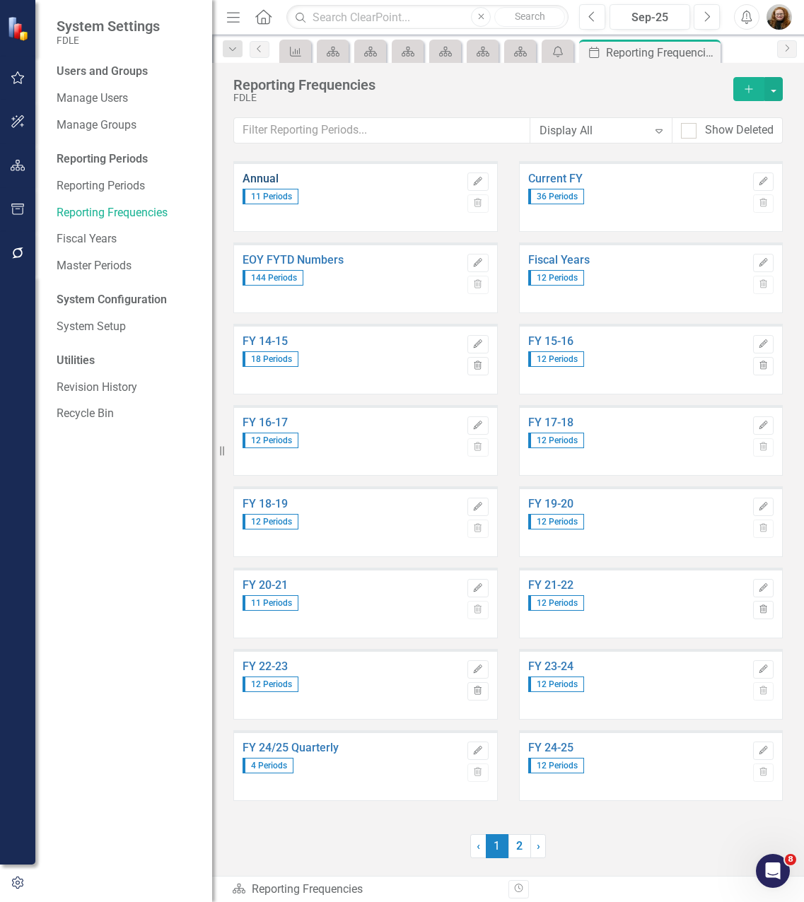
click at [261, 180] on link "Annual" at bounding box center [352, 179] width 218 height 13
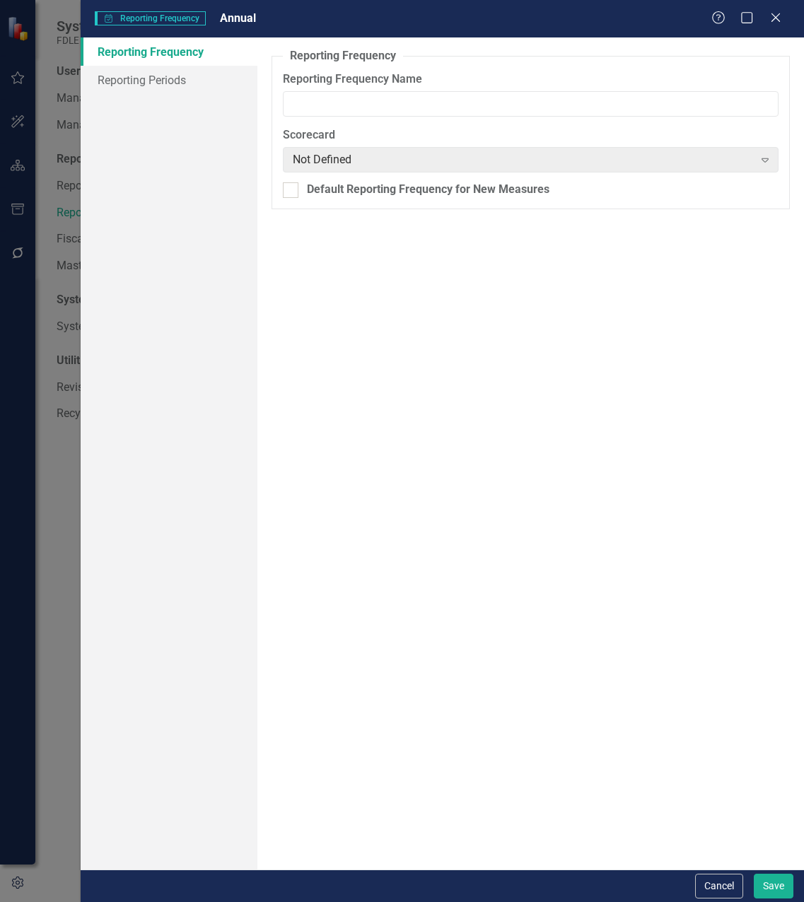
type input "Annual"
click at [169, 74] on link "Reporting Periods" at bounding box center [169, 80] width 177 height 28
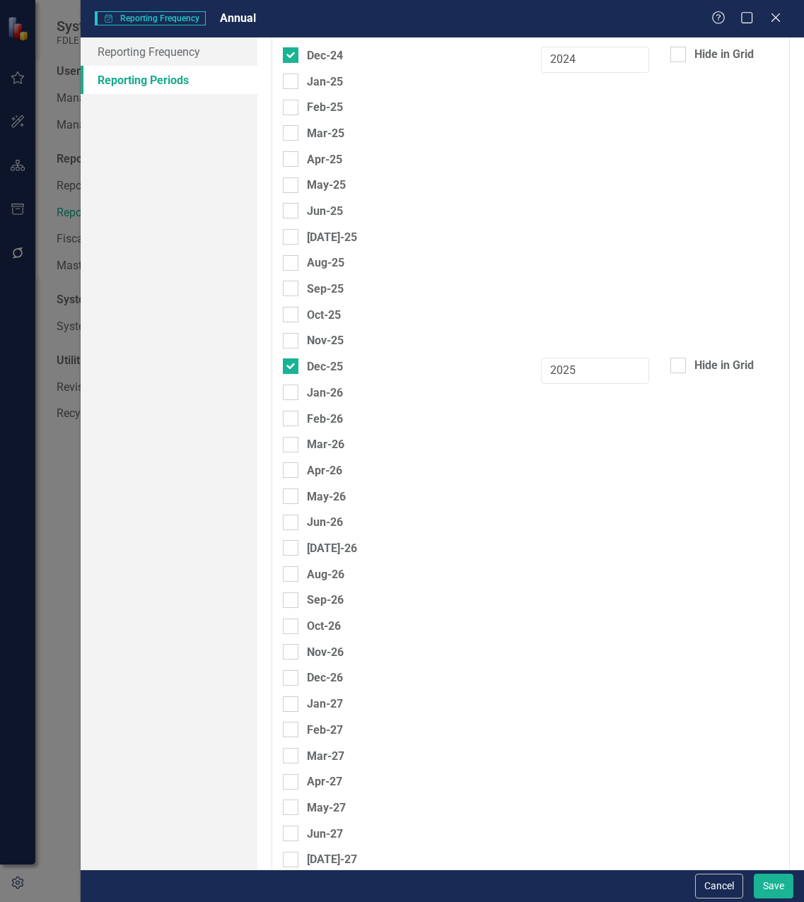
scroll to position [6717, 0]
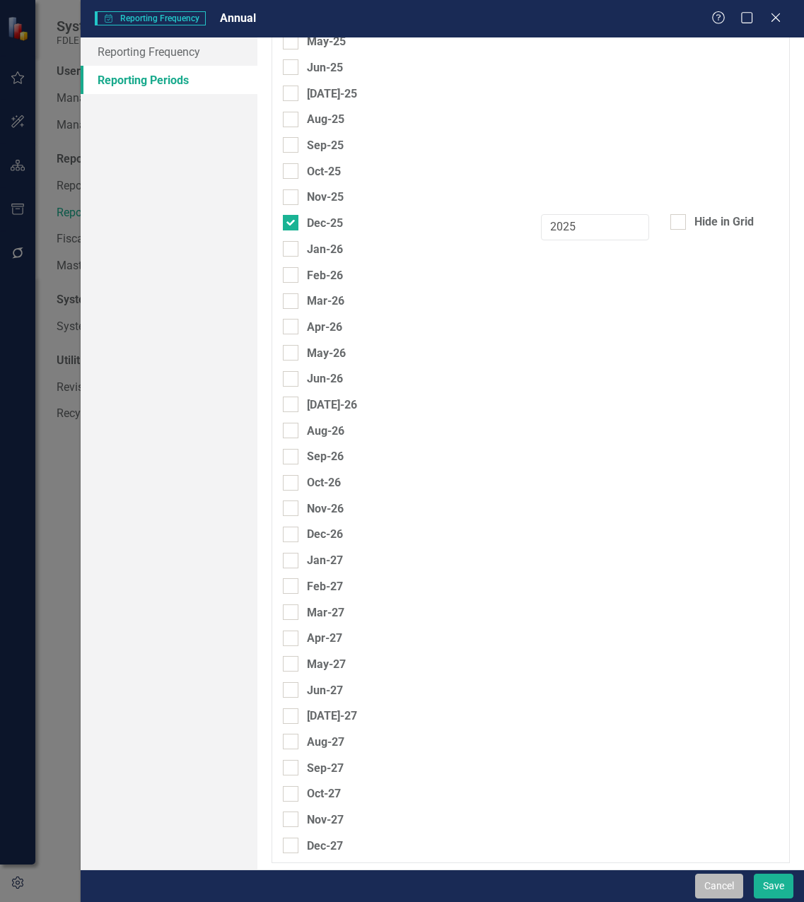
click at [712, 889] on button "Cancel" at bounding box center [719, 886] width 48 height 25
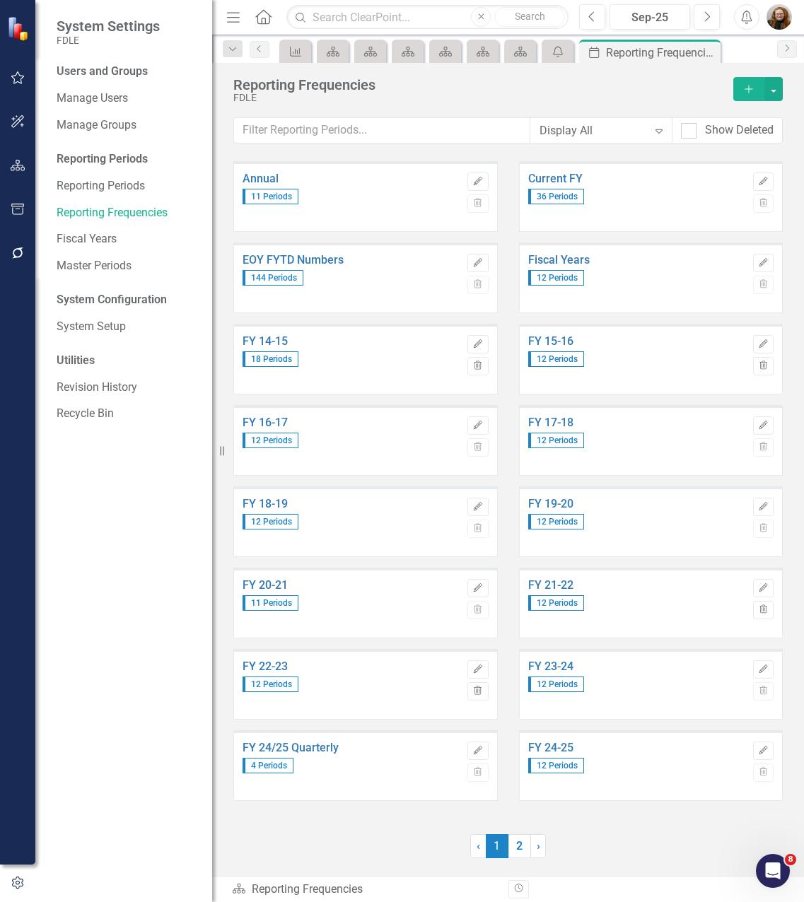
click at [375, 805] on div "FY 24/25 Quarterly 4 Periods Edit Trash" at bounding box center [366, 770] width 286 height 81
click at [683, 833] on div "Annual 11 Periods Edit Trash Current FY 36 Periods Edit Trash EOY FYTD Numbers …" at bounding box center [508, 518] width 592 height 715
click at [645, 827] on div "Annual 11 Periods Edit Trash Current FY 36 Periods Edit Trash EOY FYTD Numbers …" at bounding box center [508, 518] width 592 height 715
click at [510, 851] on link "2" at bounding box center [519, 846] width 23 height 24
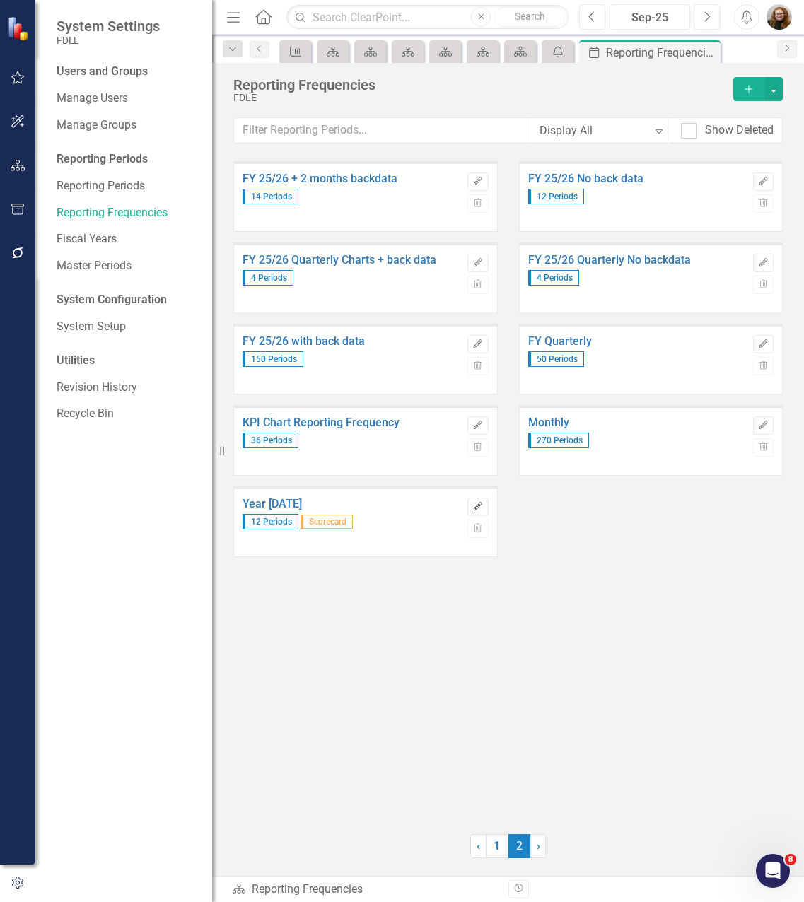
click at [469, 510] on button "Edit" at bounding box center [477, 507] width 21 height 18
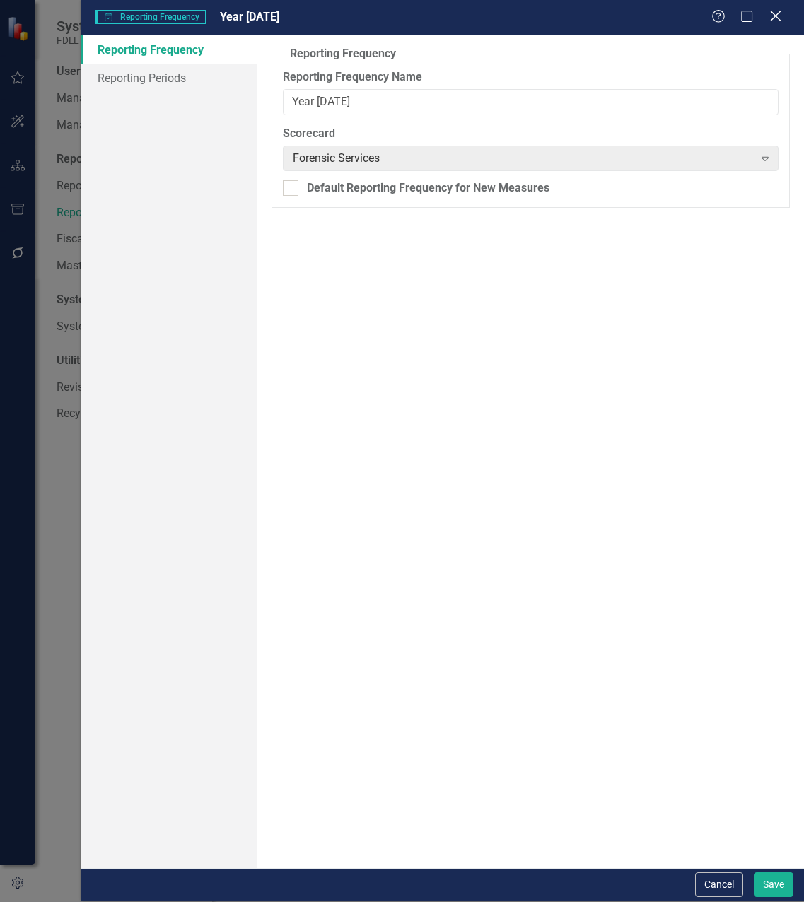
click at [776, 8] on div "Close" at bounding box center [775, 16] width 18 height 19
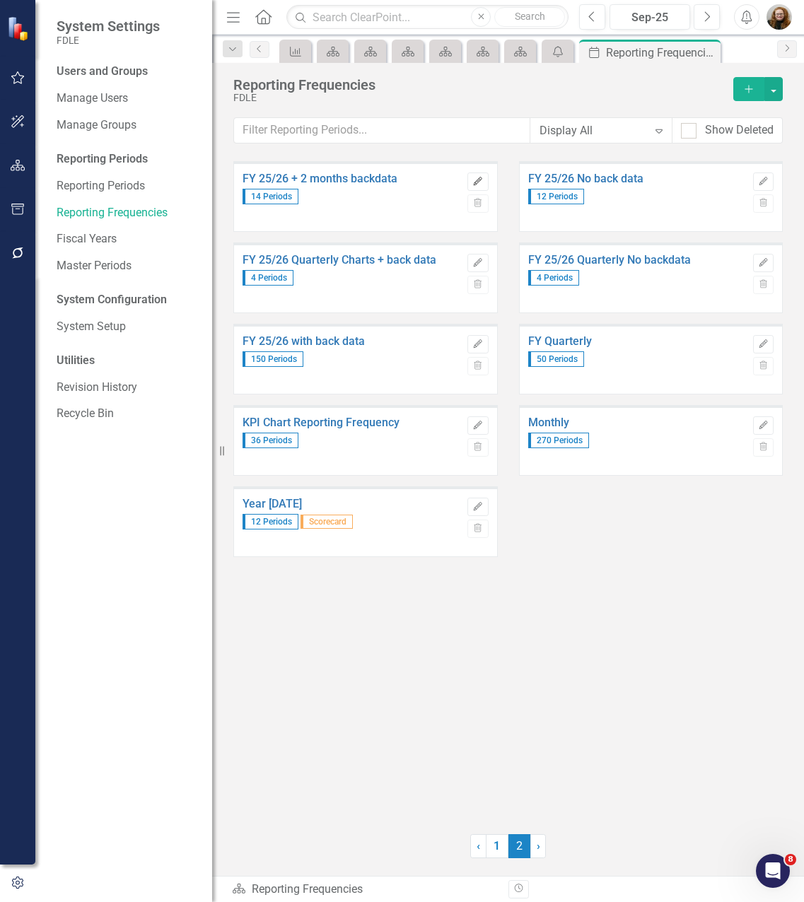
click at [478, 182] on icon "Edit" at bounding box center [477, 181] width 11 height 8
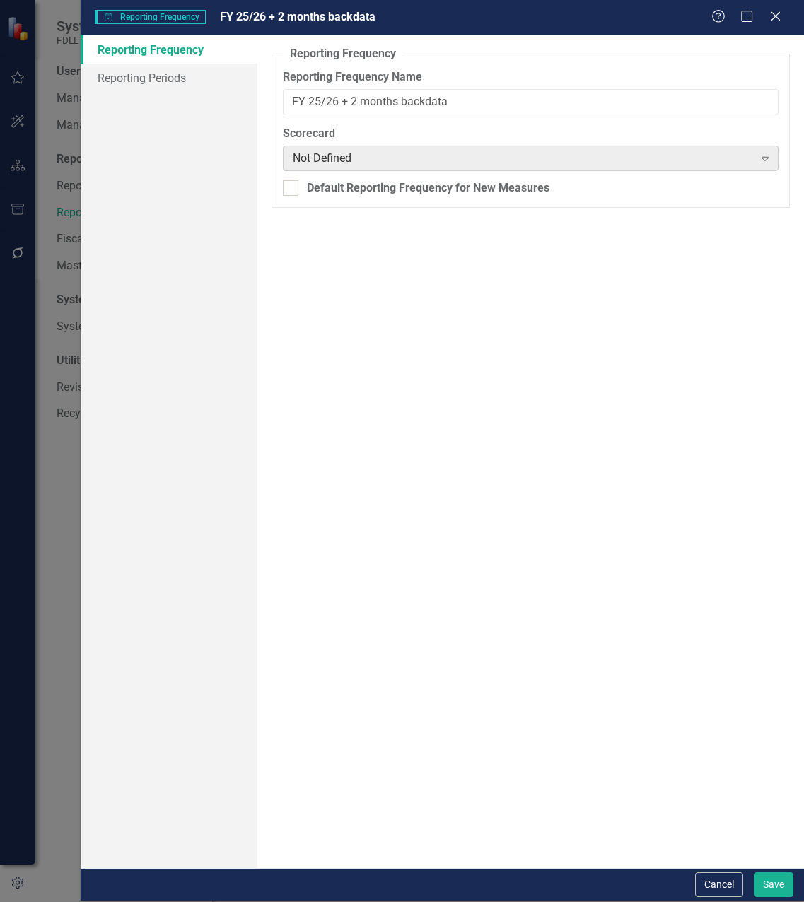
click at [458, 162] on div "Not Defined" at bounding box center [523, 158] width 461 height 16
click at [766, 163] on icon "Expand" at bounding box center [765, 158] width 14 height 11
click at [290, 191] on div at bounding box center [291, 188] width 16 height 16
click at [290, 189] on input "Default Reporting Frequency for New Measures" at bounding box center [287, 184] width 9 height 9
click at [290, 191] on div at bounding box center [291, 188] width 16 height 16
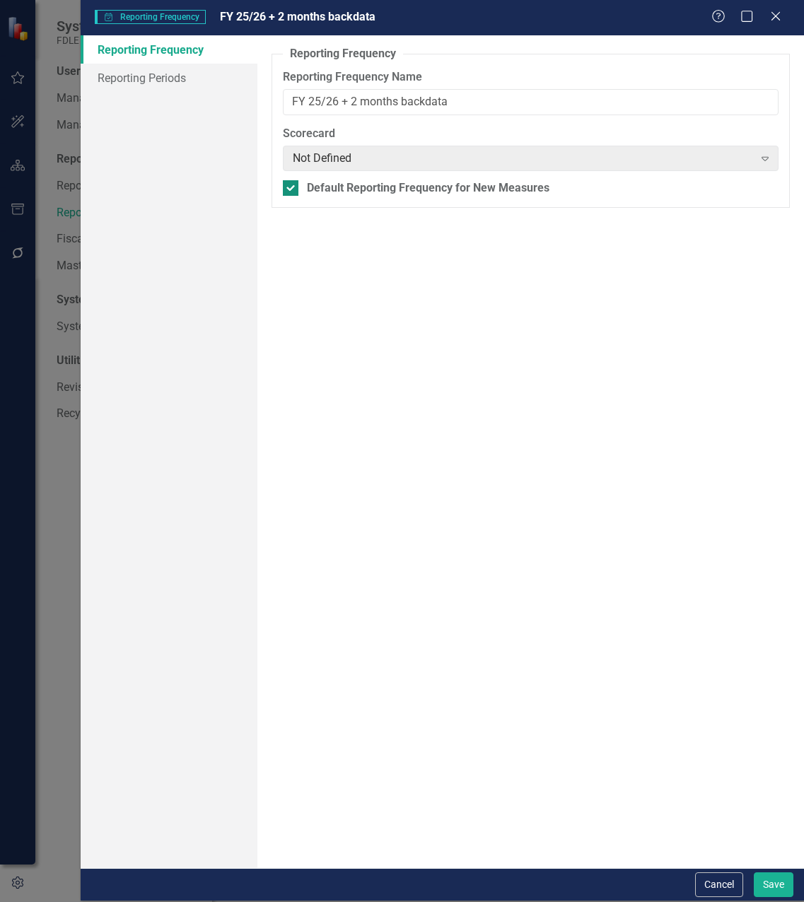
click at [290, 189] on input "Default Reporting Frequency for New Measures" at bounding box center [287, 184] width 9 height 9
checkbox input "false"
click at [763, 159] on icon at bounding box center [764, 159] width 7 height 4
click at [188, 72] on link "Reporting Periods" at bounding box center [169, 78] width 177 height 28
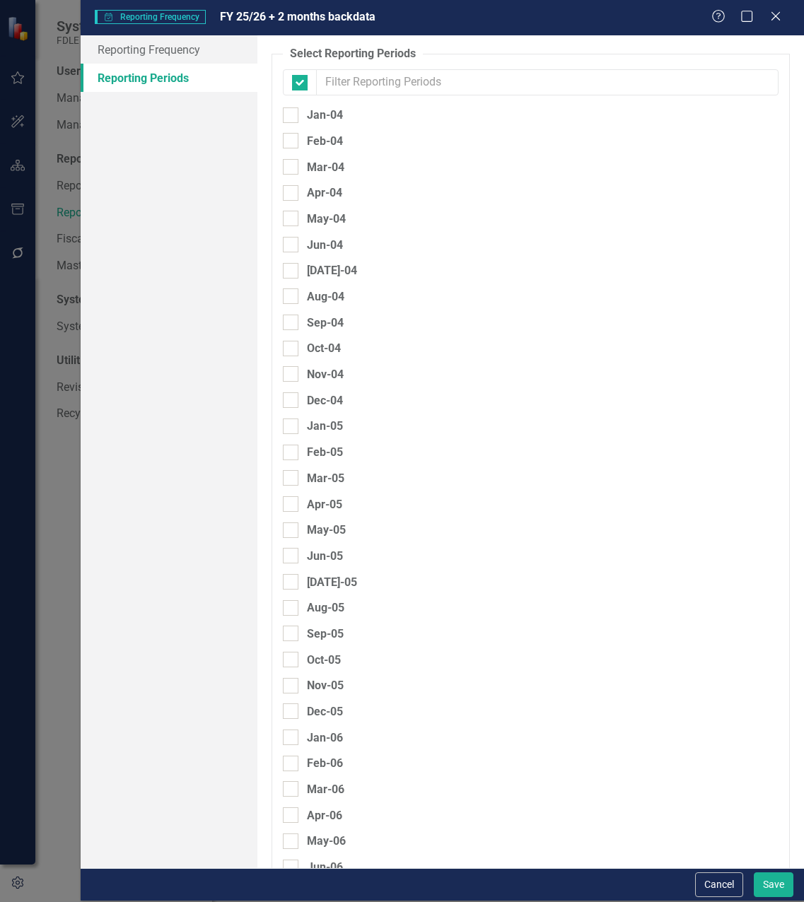
checkbox input "false"
click at [775, 21] on icon "Close" at bounding box center [775, 15] width 18 height 13
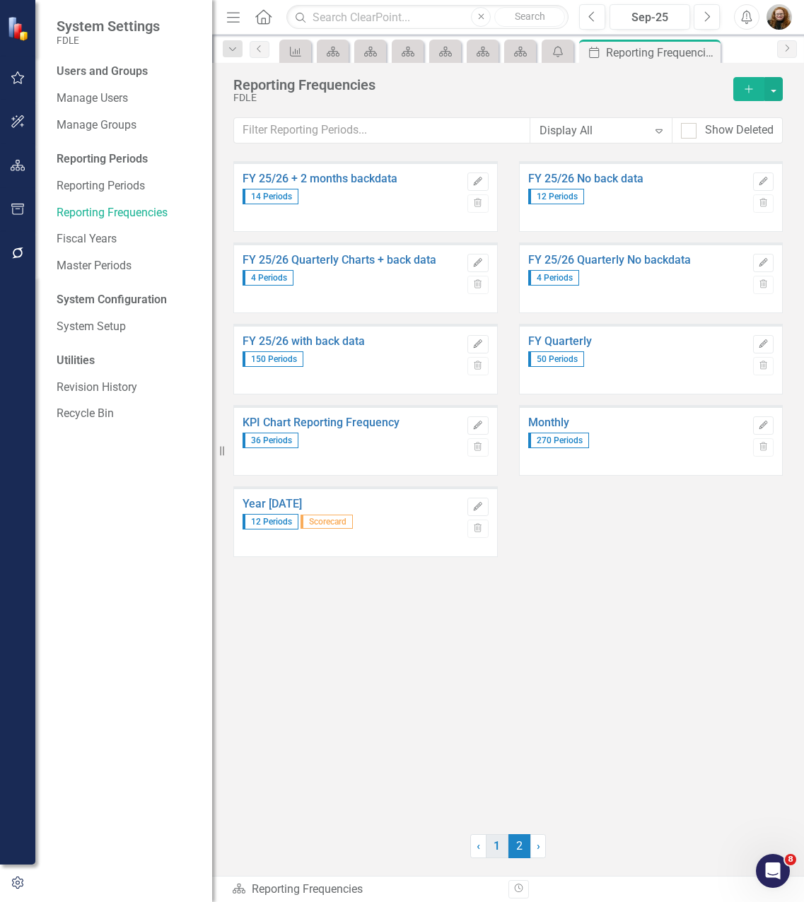
click at [489, 851] on link "1" at bounding box center [497, 846] width 23 height 24
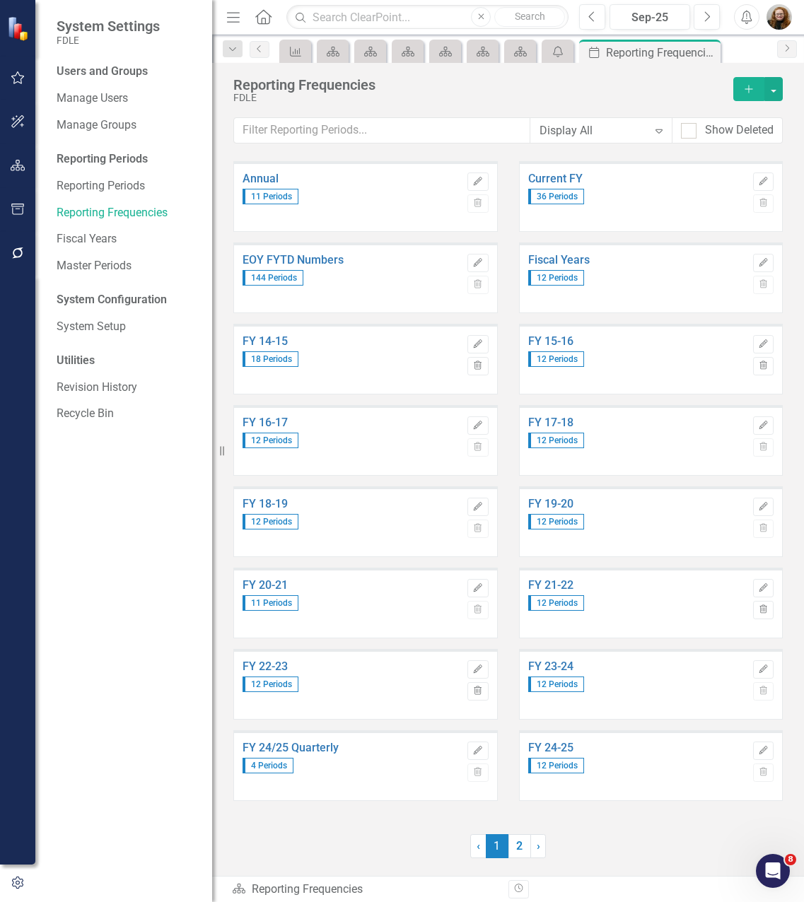
click at [224, 291] on div "EOY FYTD Numbers 144 Periods Edit Trash" at bounding box center [366, 283] width 286 height 81
click at [154, 635] on div "Users and Groups Manage Users Manage Groups Reporting Periods Reporting Periods…" at bounding box center [123, 483] width 177 height 839
drag, startPoint x: 120, startPoint y: 482, endPoint x: 114, endPoint y: 448, distance: 33.8
click at [120, 481] on div "Users and Groups Manage Users Manage Groups Reporting Periods Reporting Periods…" at bounding box center [123, 483] width 177 height 839
click at [15, 124] on icon "button" at bounding box center [18, 121] width 15 height 11
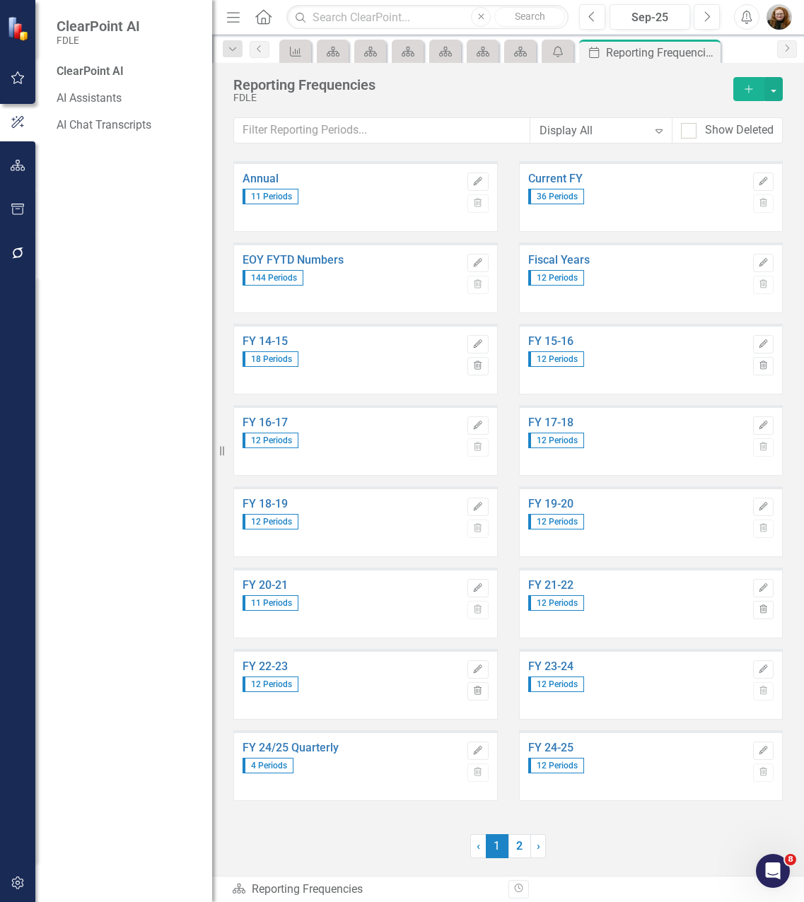
click at [12, 167] on icon "button" at bounding box center [18, 165] width 15 height 11
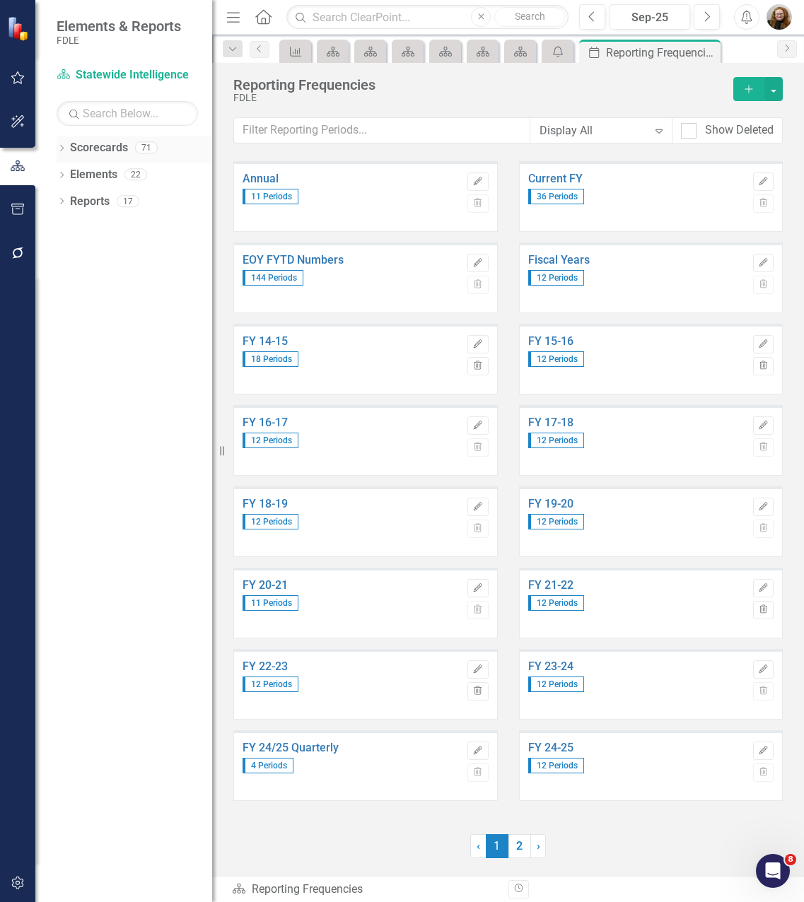
click at [67, 148] on div "Dropdown Scorecards 71" at bounding box center [135, 149] width 156 height 27
click at [63, 151] on icon "Dropdown" at bounding box center [62, 150] width 10 height 8
click at [67, 232] on div "Dropdown" at bounding box center [69, 228] width 11 height 12
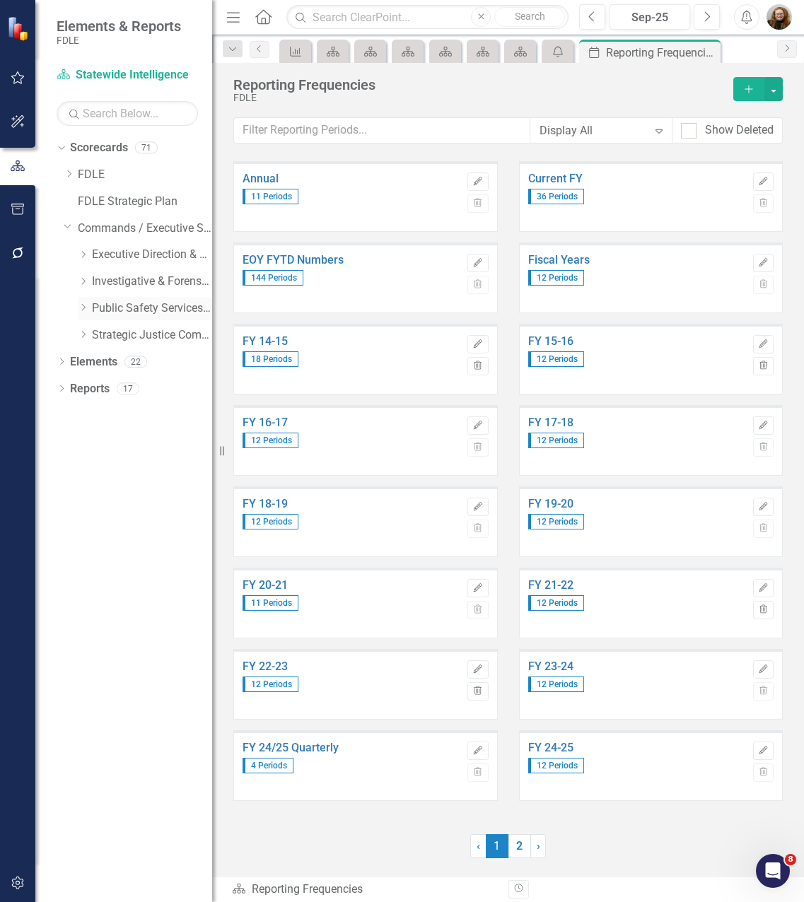
click at [85, 307] on icon "Dropdown" at bounding box center [83, 307] width 11 height 8
click at [83, 448] on div "Dropdown" at bounding box center [83, 442] width 11 height 12
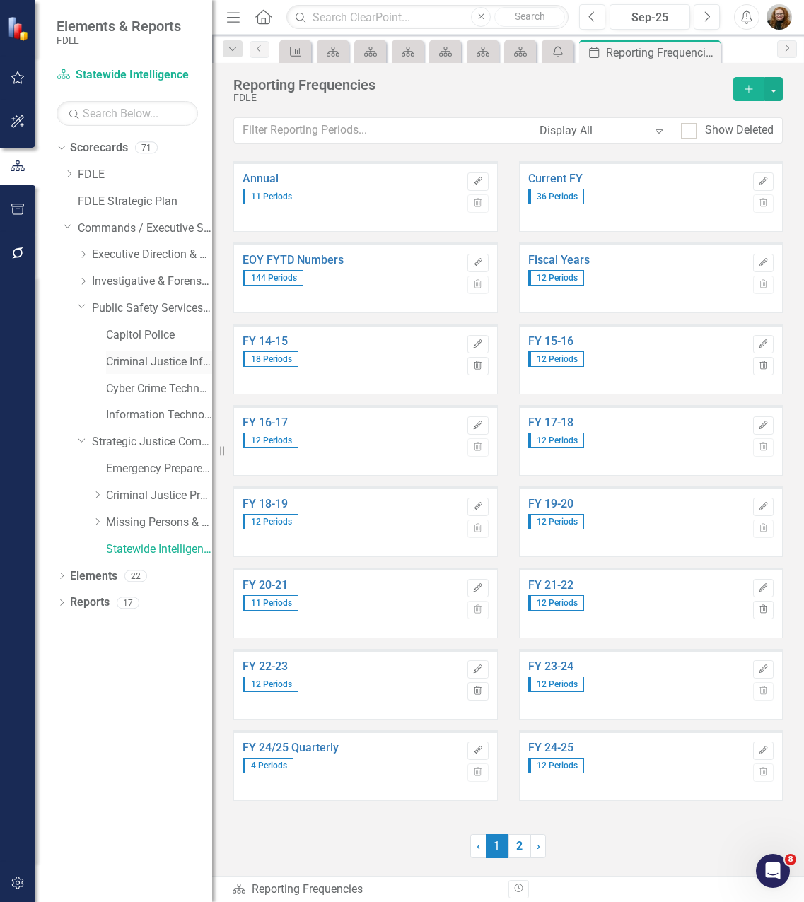
click at [127, 363] on link "Criminal Justice Information Services" at bounding box center [159, 362] width 106 height 16
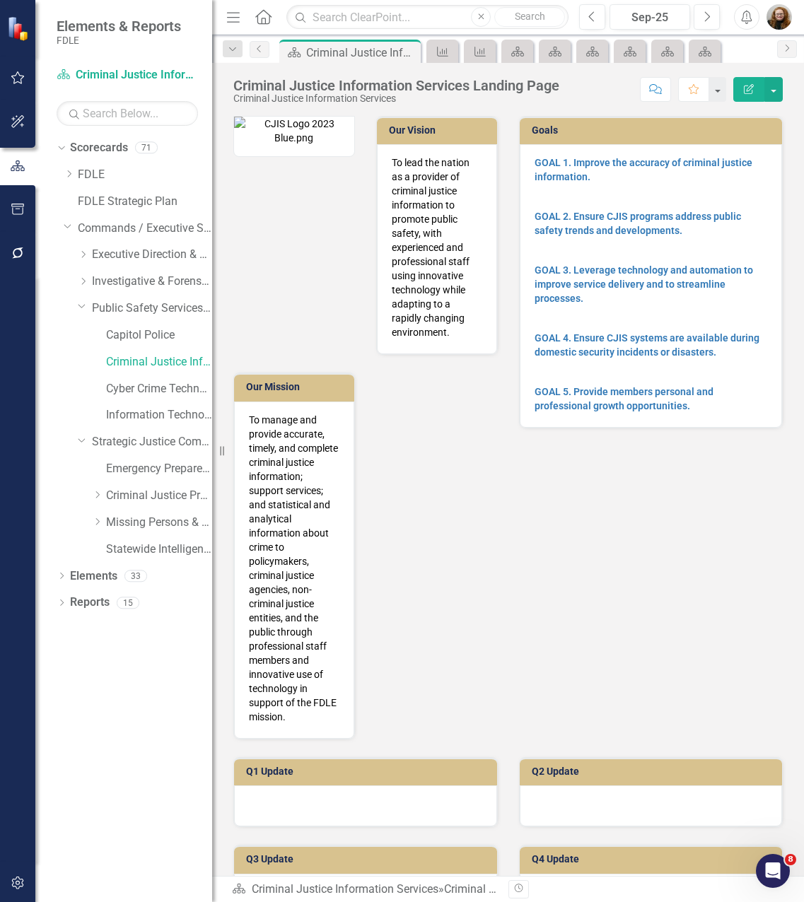
click at [282, 595] on div "Our Vision To lead the nation as a provider of criminal justice information to …" at bounding box center [366, 418] width 286 height 641
click at [283, 541] on div "Our Vision To lead the nation as a provider of criminal justice information to …" at bounding box center [366, 418] width 286 height 641
click at [667, 677] on div "Our Vision To lead the nation as a provider of criminal justice information to …" at bounding box center [508, 418] width 571 height 641
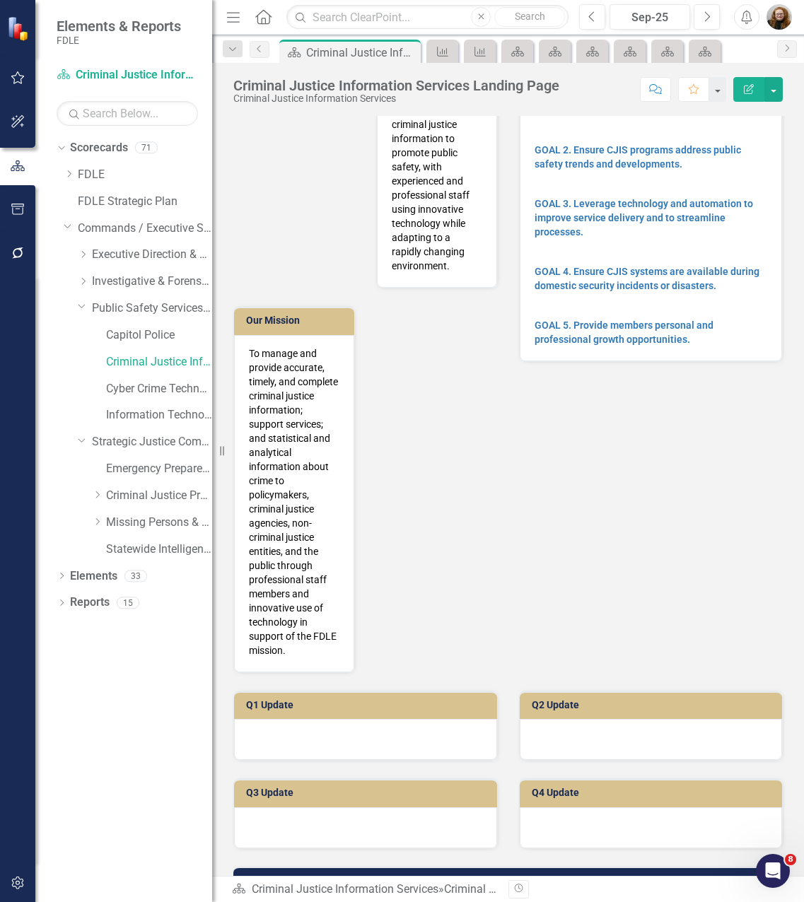
scroll to position [354, 0]
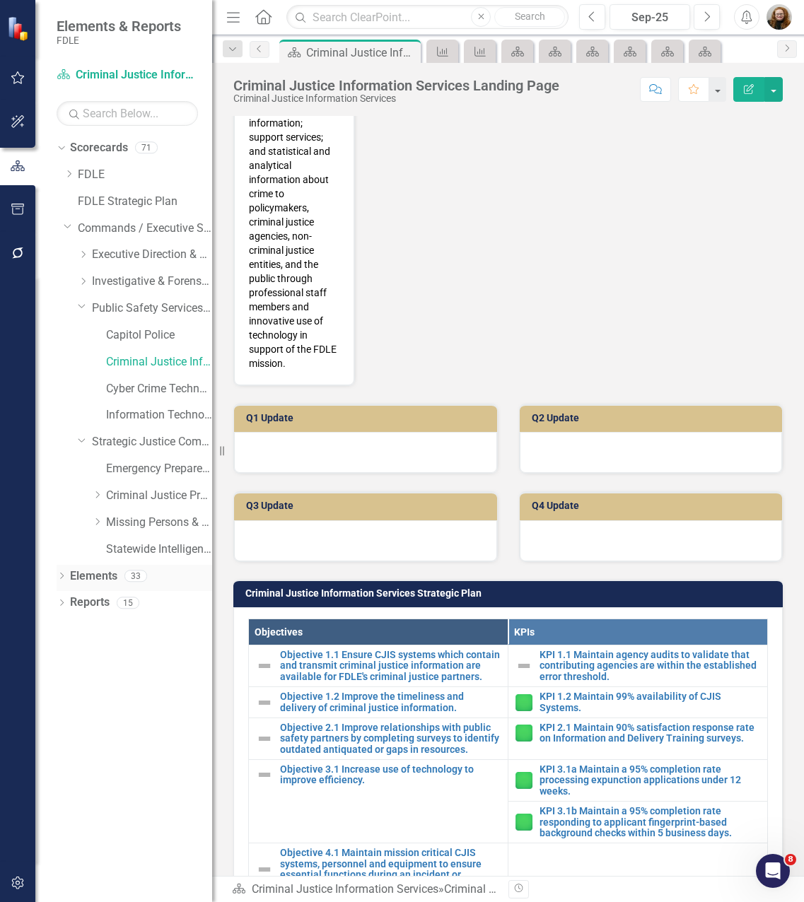
click at [62, 578] on icon "Dropdown" at bounding box center [62, 577] width 10 height 8
click at [166, 822] on div "Dropdown Scorecards 71 Dropdown FDLE Commissioner's Initiative Team Project Das…" at bounding box center [123, 519] width 177 height 766
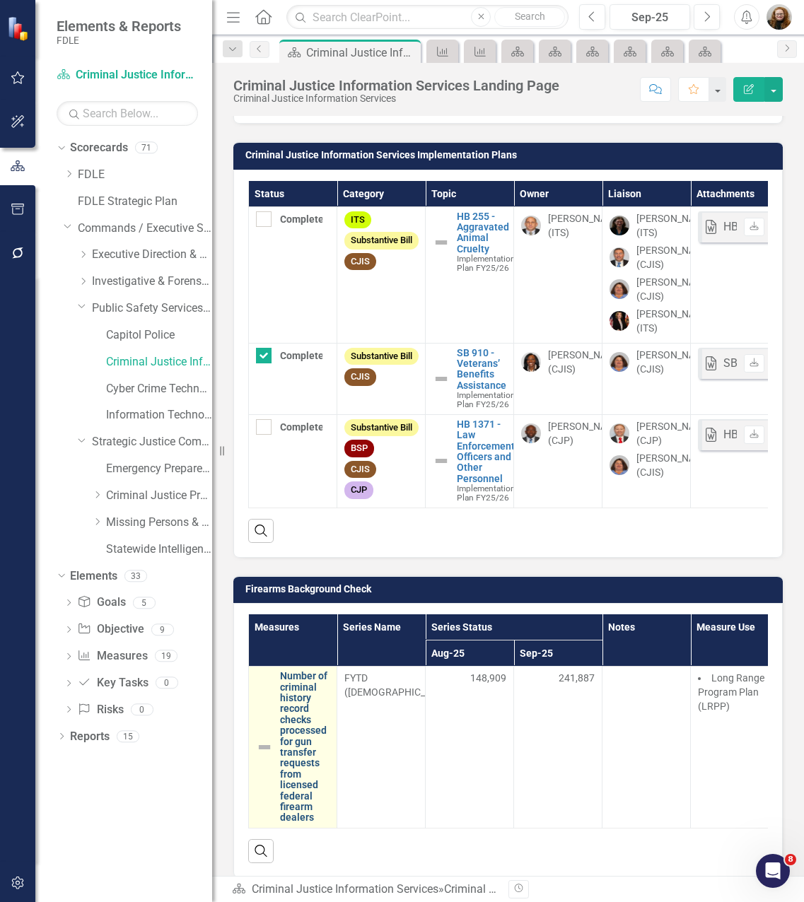
scroll to position [2564, 0]
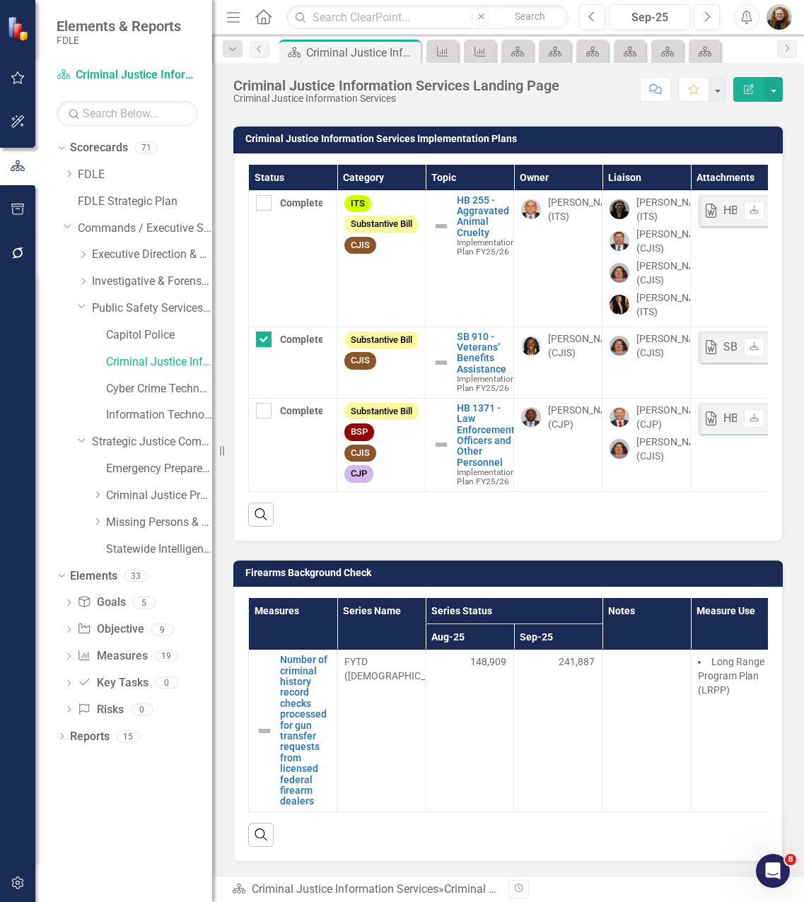
click at [359, 735] on td "FYTD (Sum)" at bounding box center [381, 730] width 88 height 161
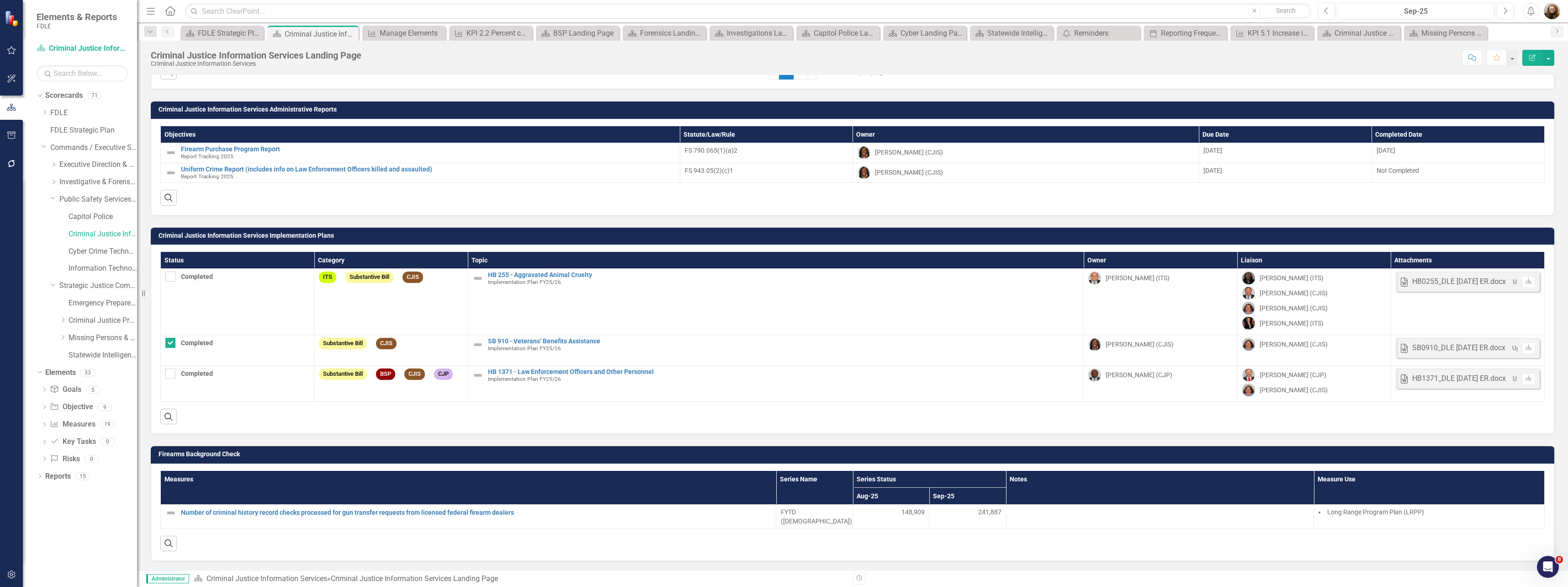
scroll to position [1068, 0]
click at [143, 514] on div "Resize" at bounding box center [140, 294] width 7 height 587
click at [123, 525] on div "Dropdown Scorecards 71 Dropdown FDLE Commissioner's Initiative Team Project Das…" at bounding box center [82, 337] width 120 height 498
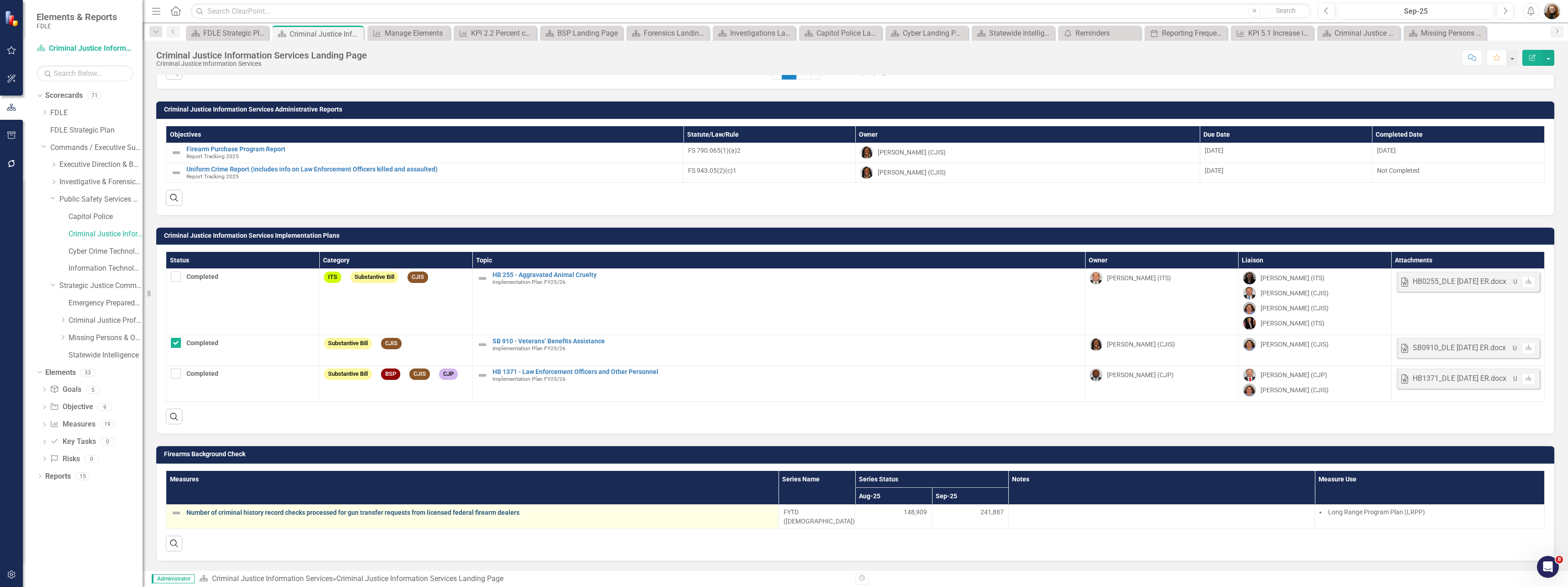
scroll to position [1088, 0]
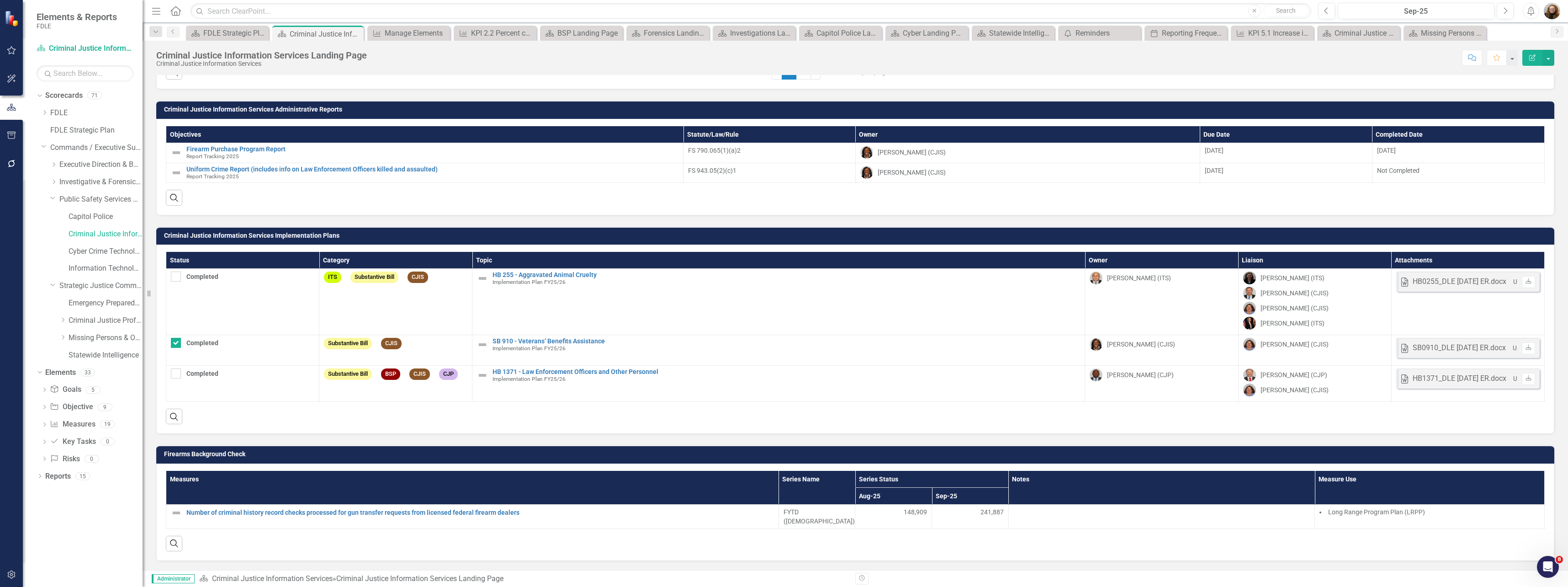
click at [151, 505] on div "Firearms Background Check Measures Series Name Series Status Notes Measure Use …" at bounding box center [855, 497] width 1412 height 127
click at [154, 448] on div "Firearms Background Check Measures Series Name Series Status Notes Measure Use …" at bounding box center [855, 497] width 1412 height 127
click at [155, 448] on div "Firearms Background Check Measures Series Name Series Status Notes Measure Use …" at bounding box center [855, 497] width 1412 height 127
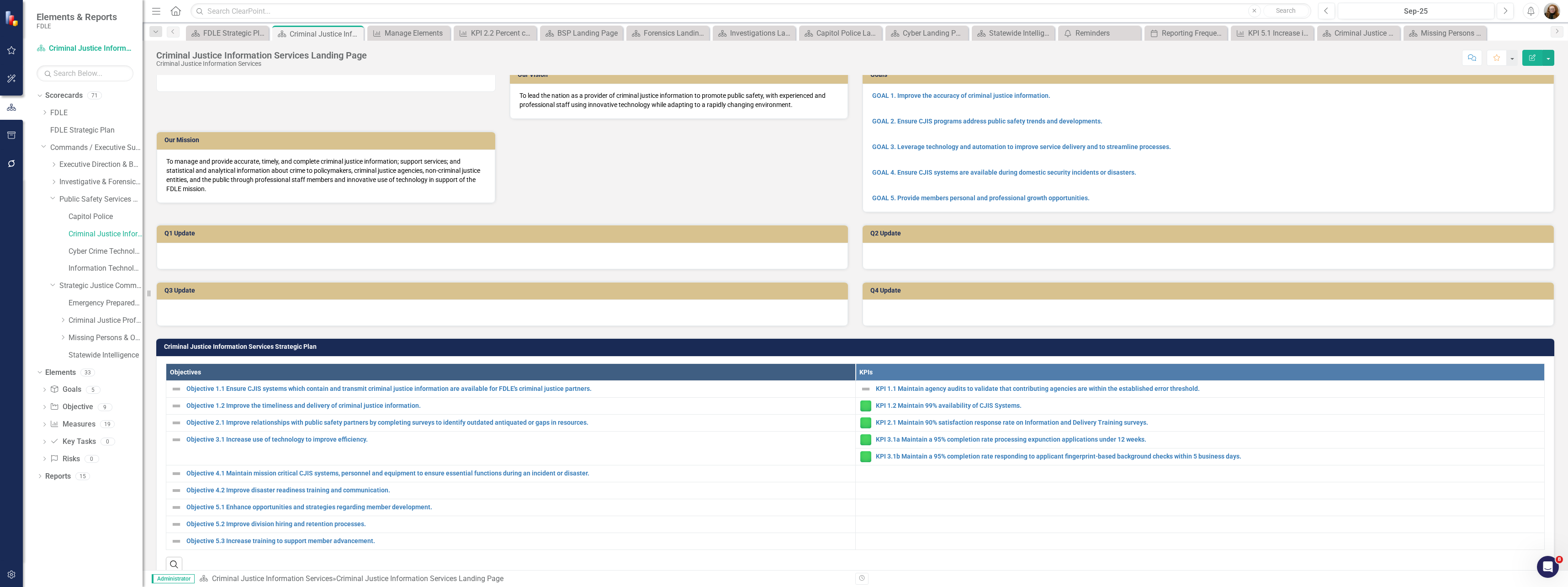
scroll to position [0, 0]
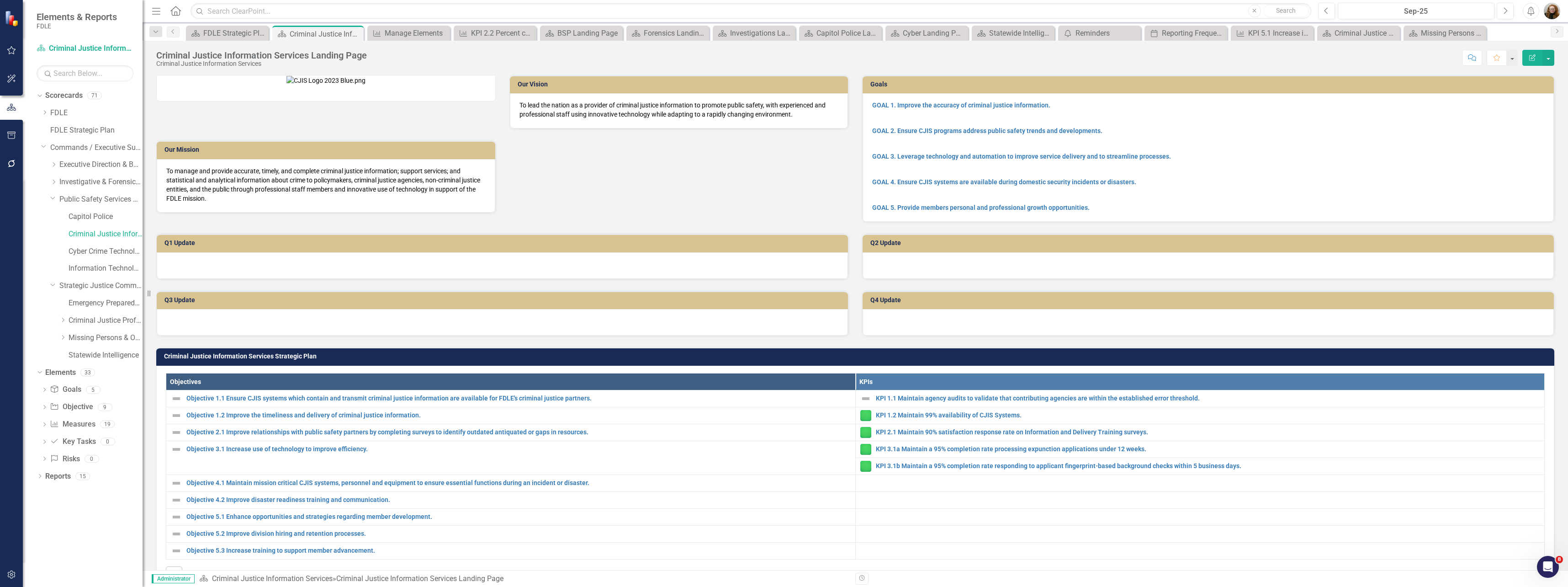
click at [519, 279] on div at bounding box center [503, 265] width 691 height 27
click at [519, 213] on div "Our Vision To lead the nation as a provider of criminal justice information to …" at bounding box center [502, 138] width 706 height 149
click at [519, 222] on div "Our Vision To lead the nation as a provider of criminal justice information to …" at bounding box center [855, 142] width 1412 height 158
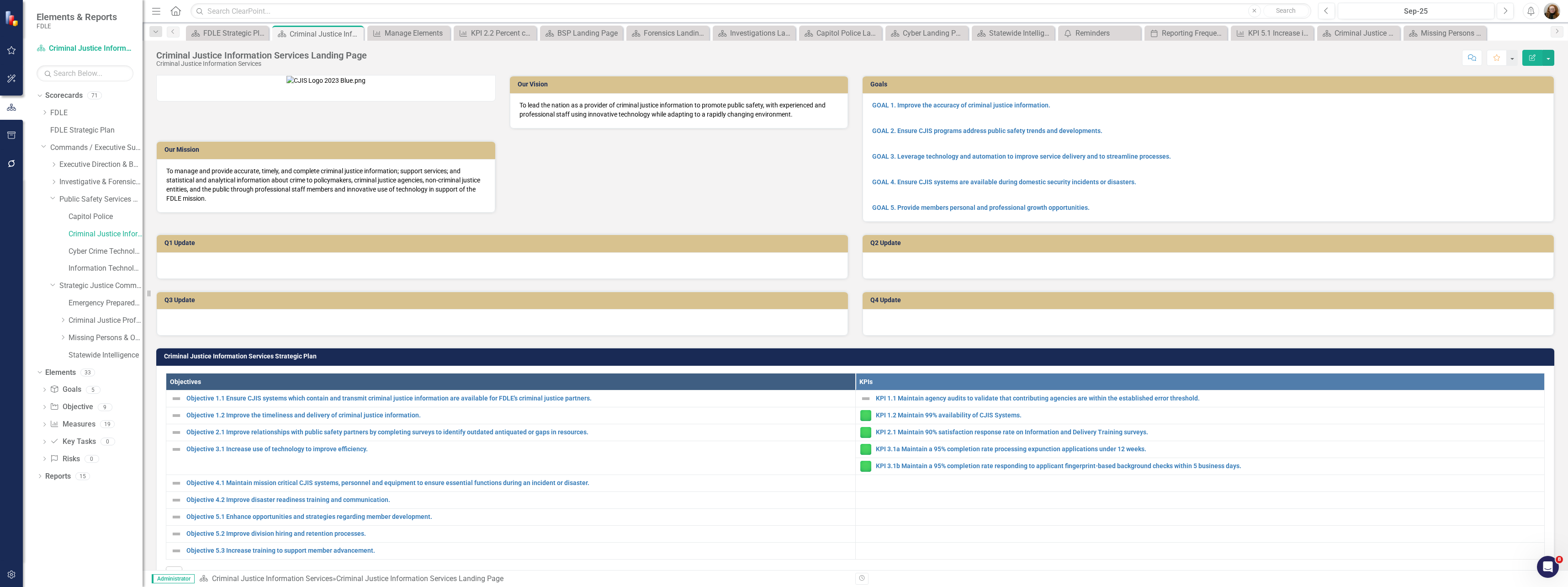
click at [495, 205] on div "To manage and provide accurate, timely, and complete criminal justice informati…" at bounding box center [326, 186] width 339 height 54
